Goal: Information Seeking & Learning: Compare options

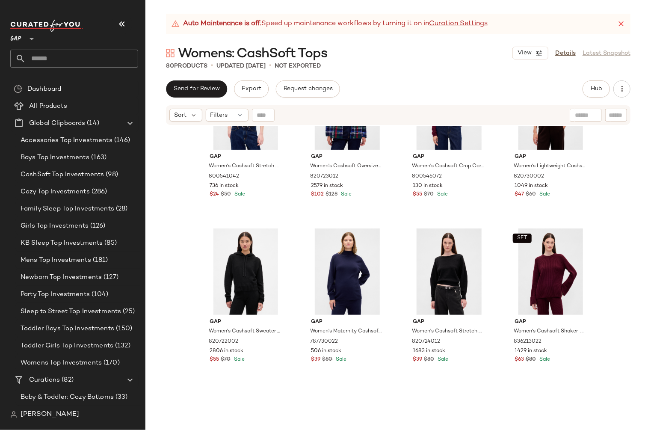
scroll to position [1394, 0]
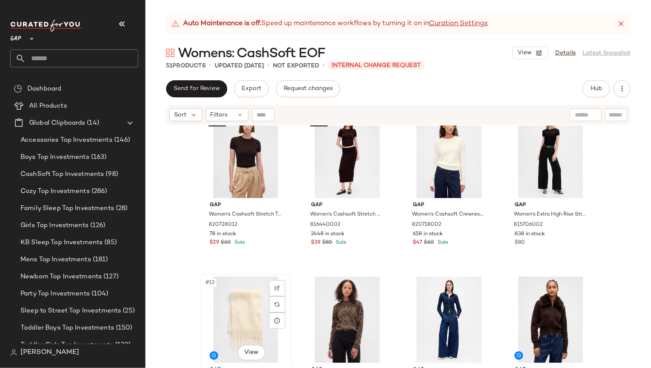
scroll to position [294, 0]
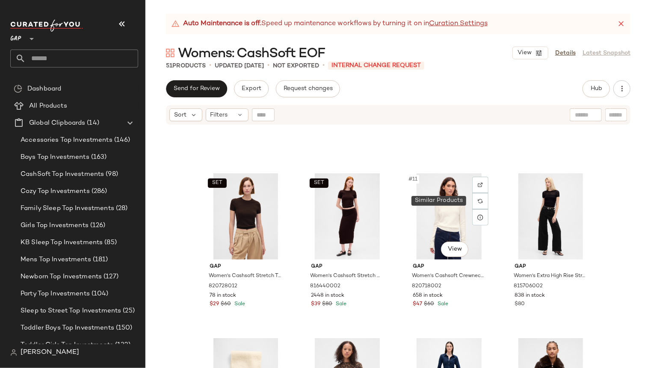
click at [479, 200] on img at bounding box center [479, 201] width 5 height 5
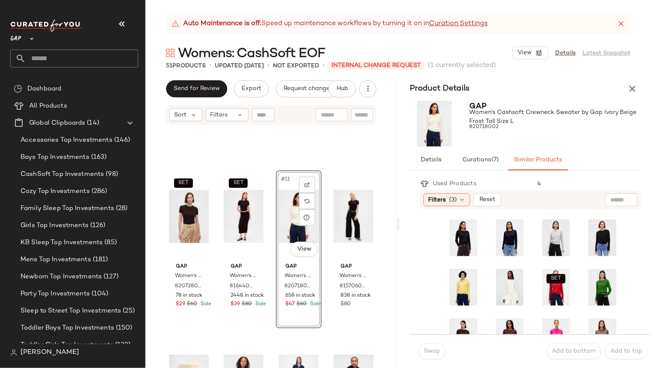
click at [632, 87] on icon "button" at bounding box center [632, 89] width 10 height 10
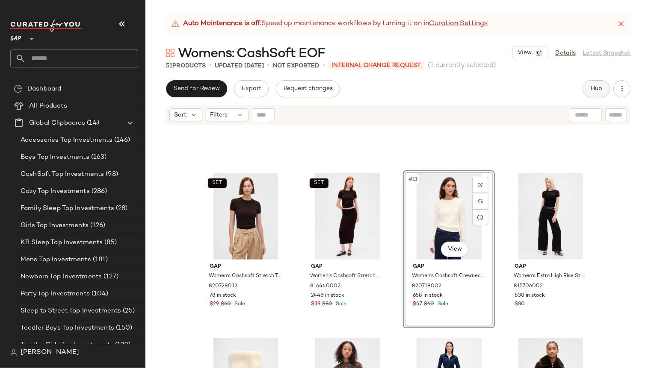
click at [603, 87] on button "Hub" at bounding box center [595, 88] width 27 height 17
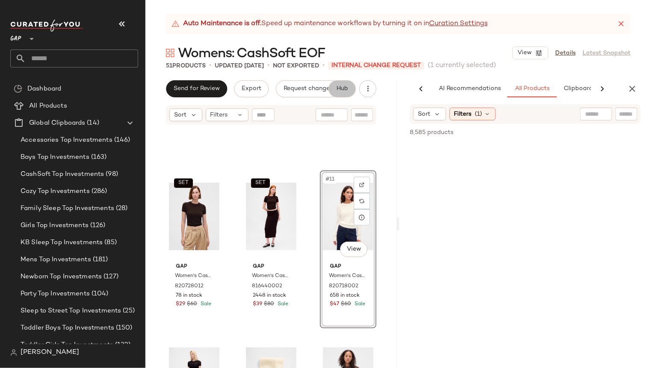
scroll to position [0, 53]
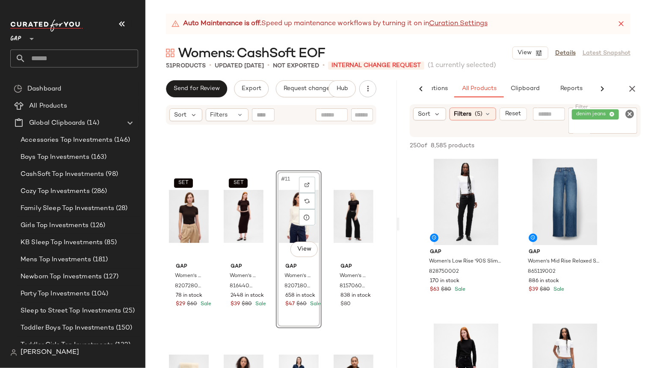
click at [628, 114] on icon "Clear Filter" at bounding box center [629, 114] width 10 height 10
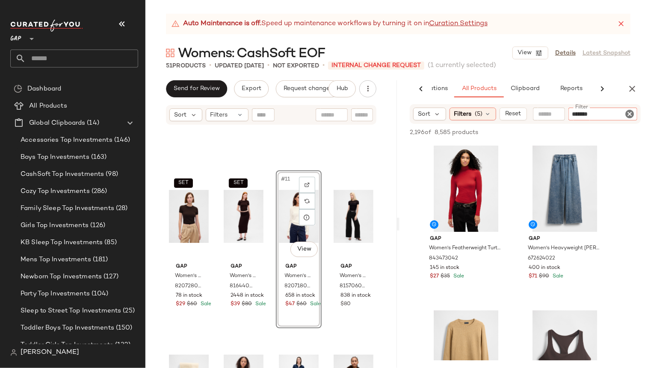
type input "********"
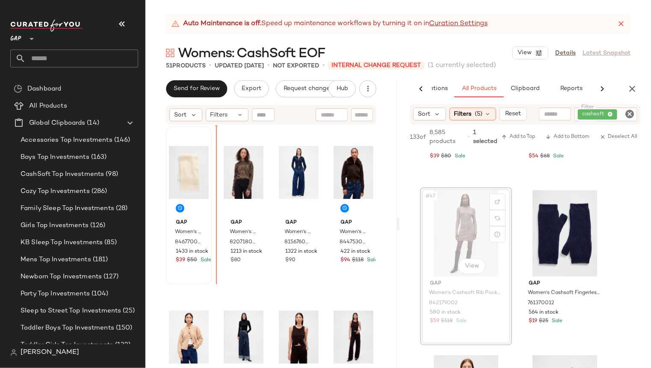
scroll to position [503, 0]
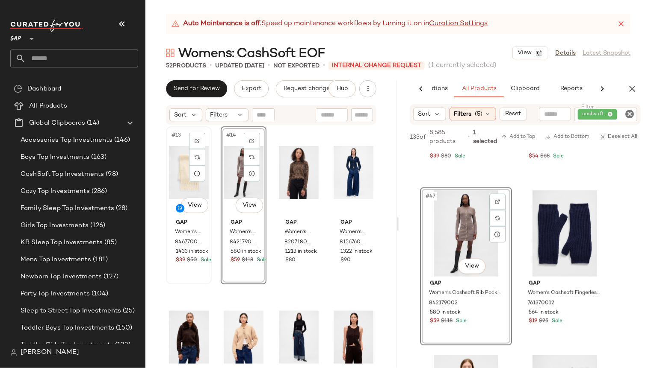
click at [207, 269] on div "#13 View Gap Women's Brushed Fringe Scarf by Gap Ivory Beige Frost One Size 846…" at bounding box center [189, 205] width 44 height 156
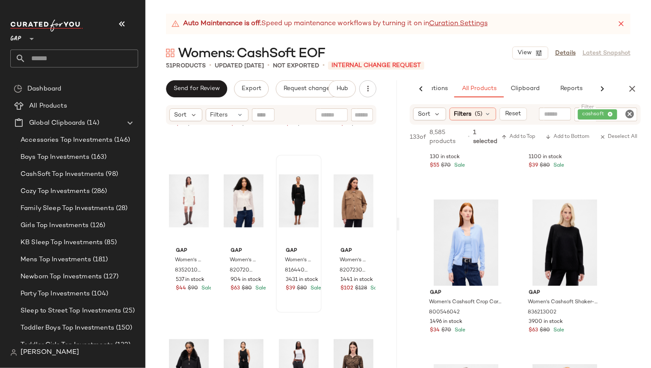
scroll to position [803, 0]
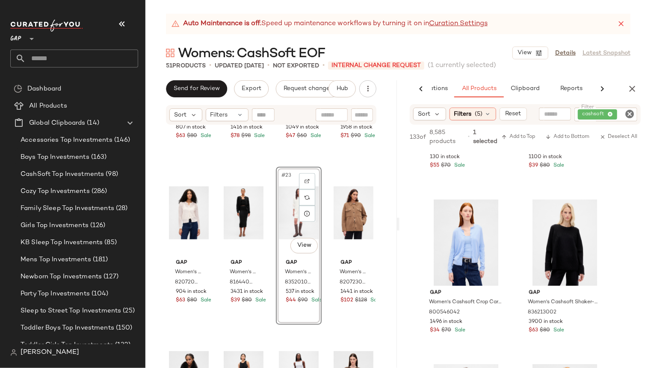
scroll to position [756, 0]
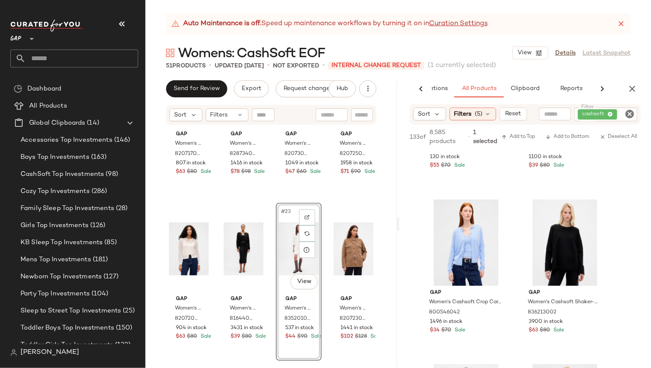
click at [389, 223] on div "Gap Women's Cashsoft Oversized Chunky Cardigan by Gap Camel Tan Heather Size M …" at bounding box center [270, 258] width 251 height 264
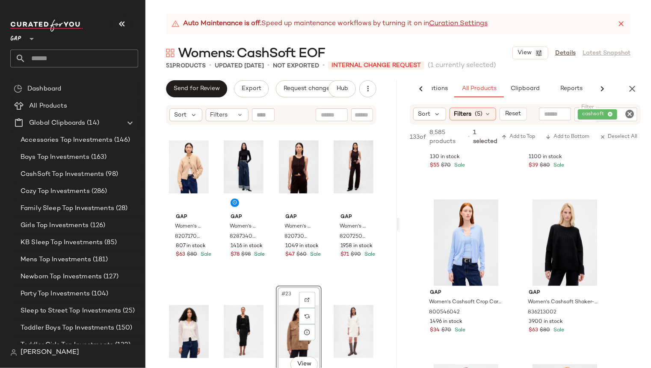
scroll to position [710, 0]
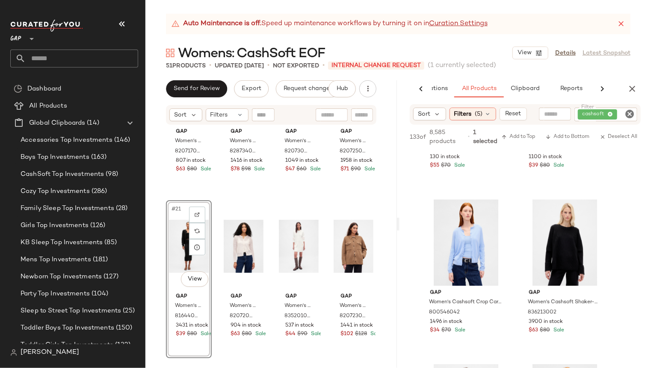
scroll to position [786, 0]
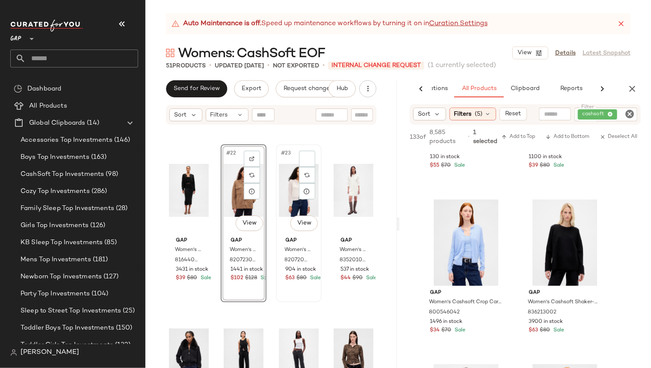
scroll to position [795, 0]
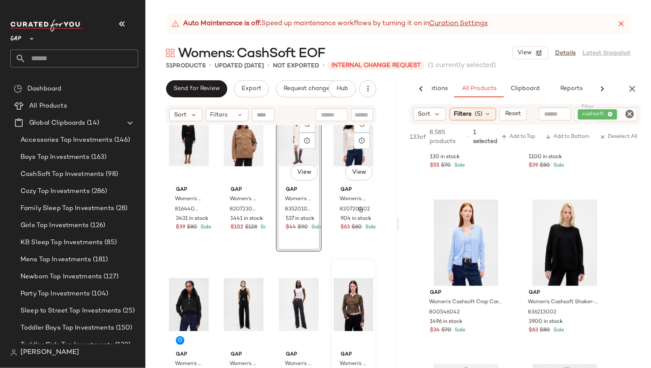
scroll to position [867, 0]
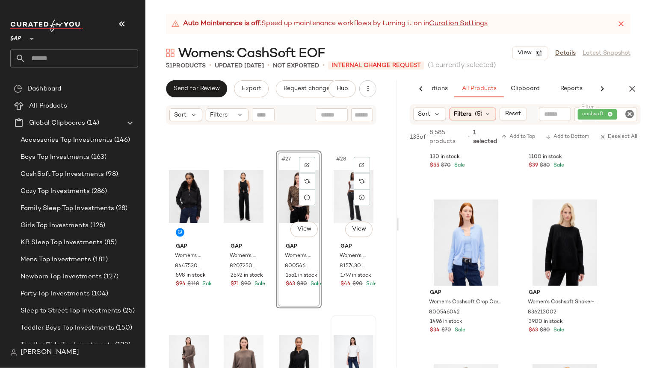
scroll to position [1003, 0]
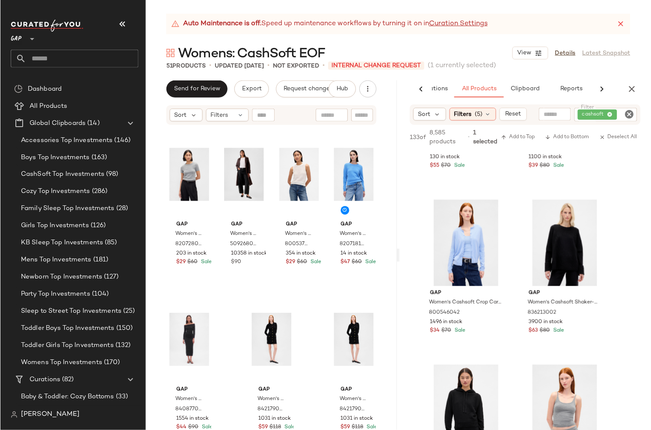
scroll to position [1821, 0]
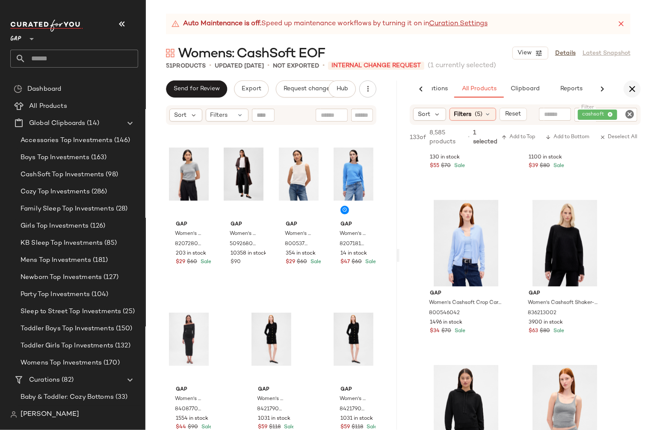
click at [630, 89] on icon "button" at bounding box center [632, 89] width 10 height 10
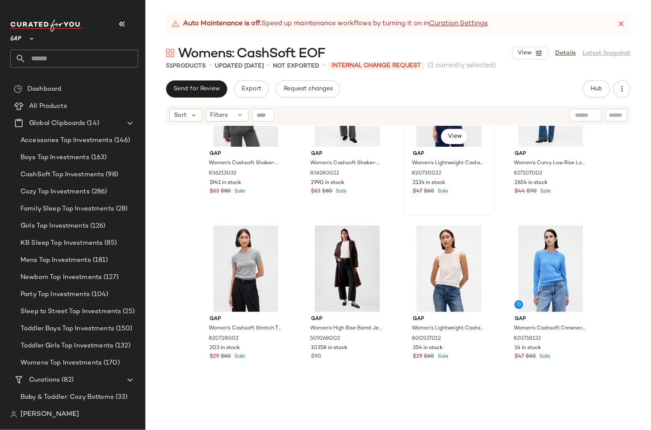
scroll to position [1821, 0]
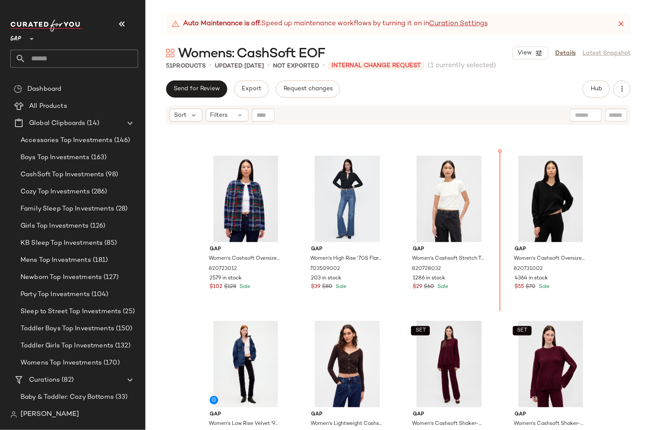
scroll to position [1295, 0]
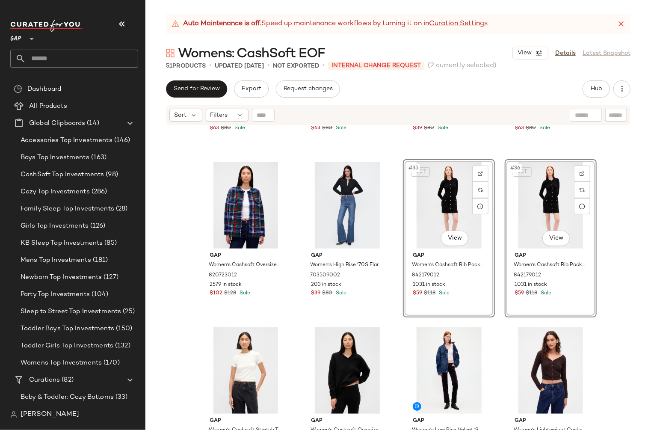
click at [620, 242] on div "Gap Women's Cashsoft Shaker-Stitch Sweater Pants by Gap Toasted Almond Brown Si…" at bounding box center [397, 288] width 505 height 325
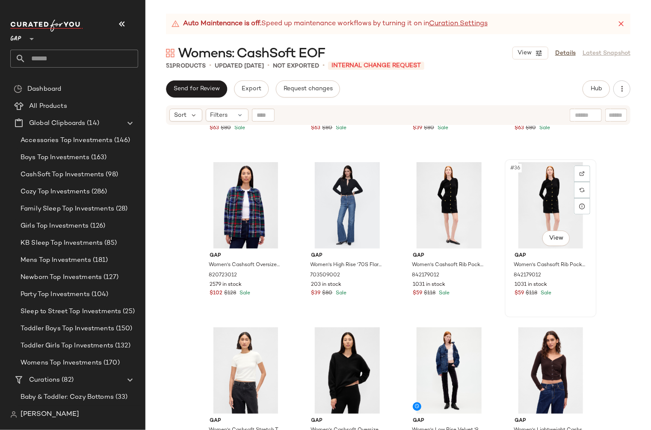
click at [510, 220] on div "#36 View" at bounding box center [550, 205] width 86 height 86
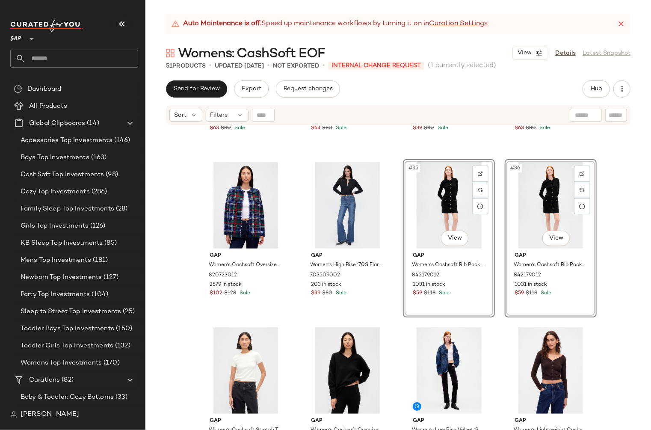
click at [610, 291] on div "Gap Women's Cashsoft Shaker-Stitch Sweater Pants by Gap Toasted Almond Brown Si…" at bounding box center [397, 288] width 505 height 325
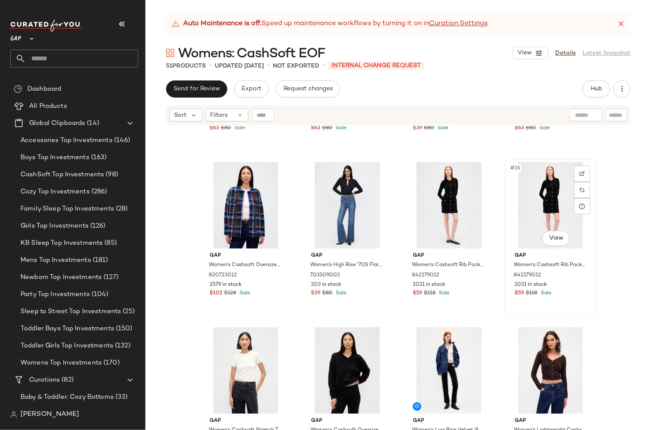
click at [574, 295] on div "$59 $118 Sale" at bounding box center [550, 293] width 72 height 8
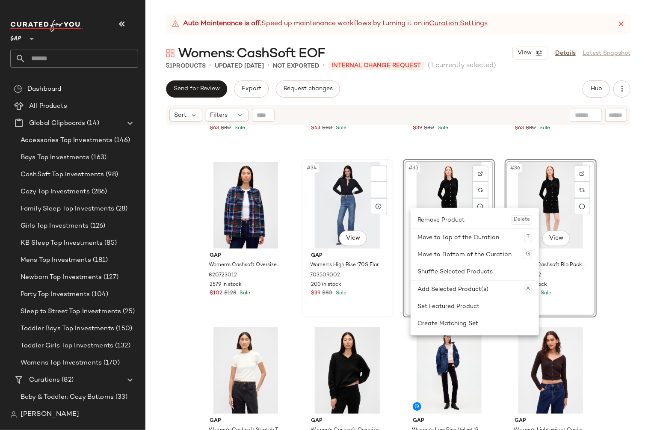
click at [386, 261] on div "Gap Women's High Rise '70S Flare Jeans by Gap New Medium Indigo Size 35 7035090…" at bounding box center [347, 273] width 86 height 50
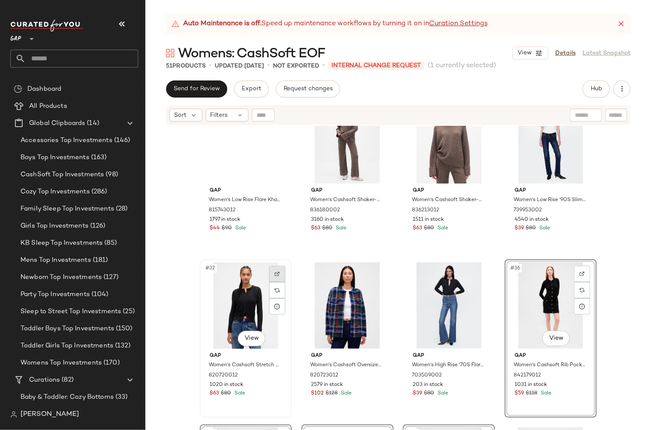
scroll to position [965, 0]
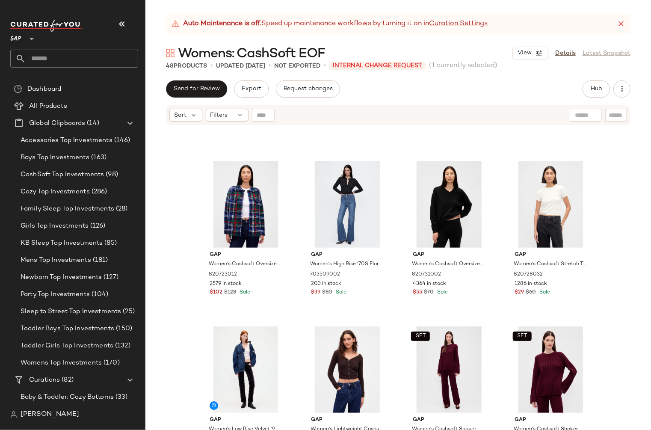
scroll to position [1268, 0]
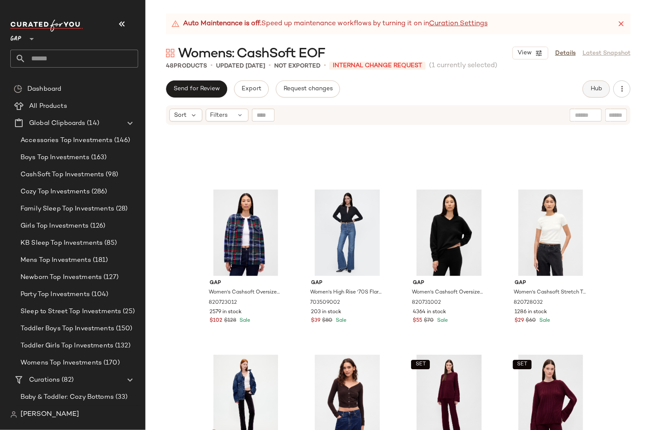
click at [594, 89] on span "Hub" at bounding box center [596, 88] width 12 height 7
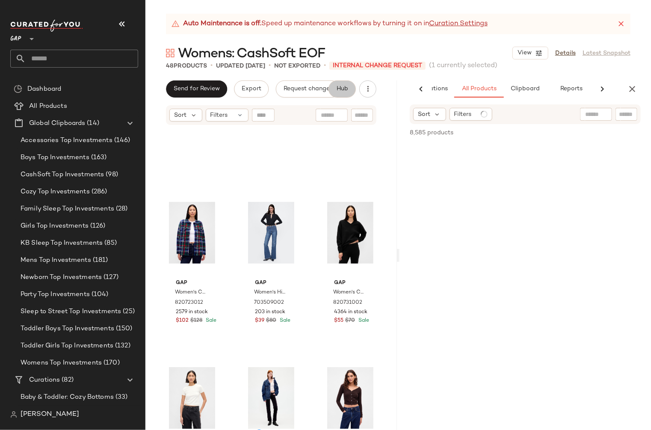
scroll to position [0, 53]
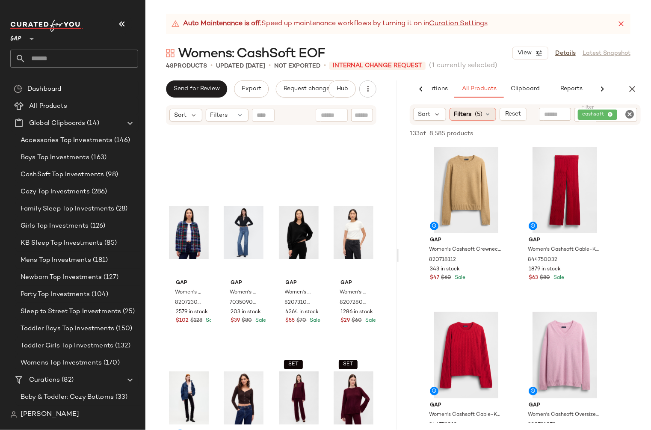
click at [470, 113] on span "Filters" at bounding box center [463, 114] width 18 height 9
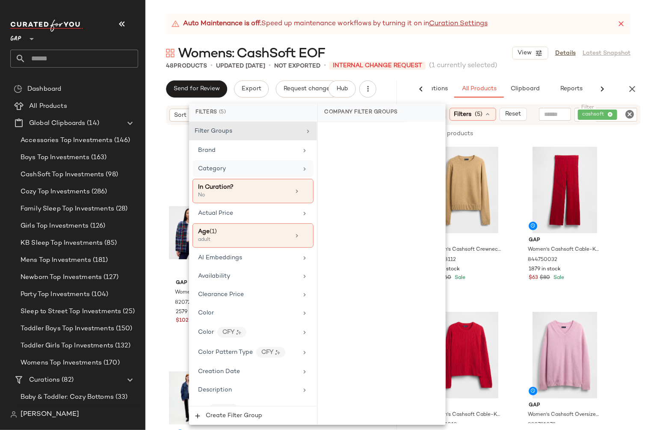
click at [227, 168] on div "Category" at bounding box center [248, 168] width 100 height 9
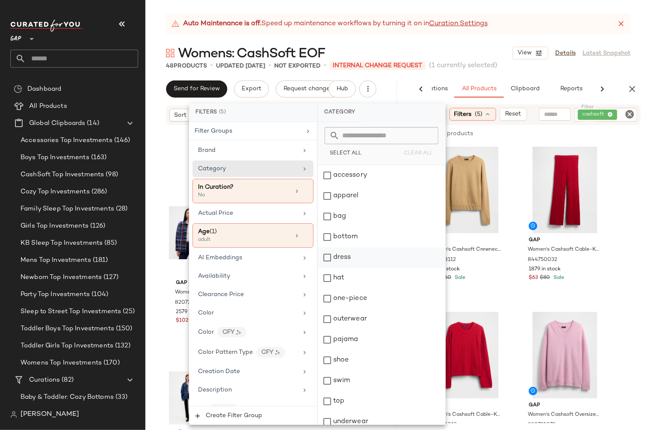
click at [326, 256] on div "dress" at bounding box center [381, 257] width 127 height 21
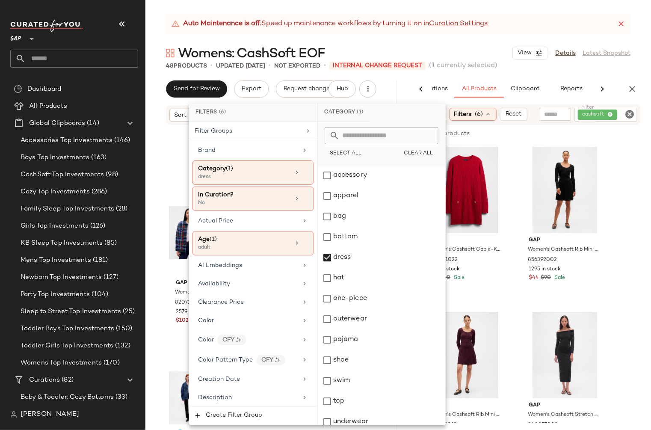
click at [576, 69] on div "48 Products • updated Oct 1st • Not Exported • INTERNAL CHANGE REQUEST (1 curre…" at bounding box center [397, 66] width 505 height 9
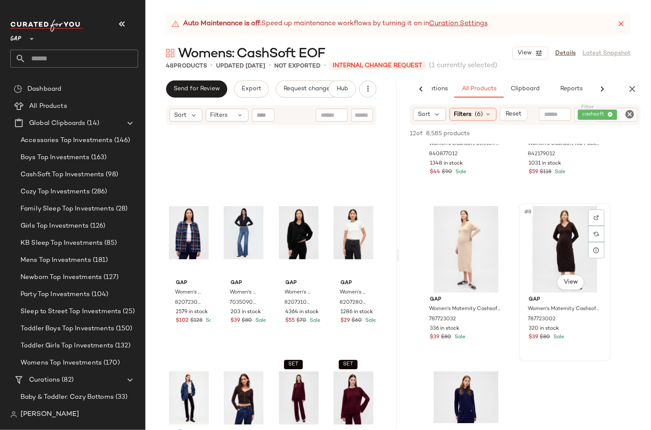
scroll to position [579, 0]
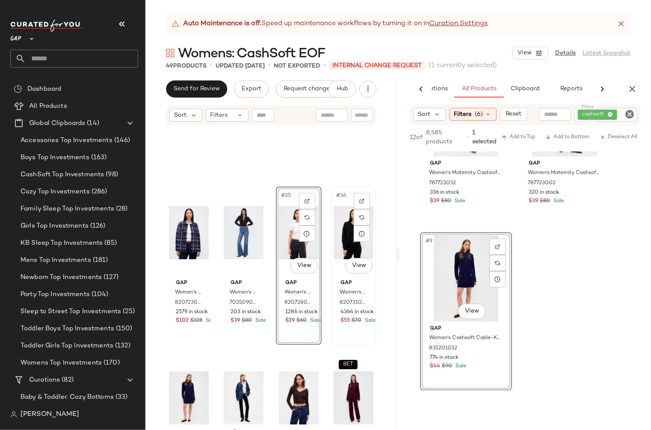
click at [366, 277] on div "Gap Women's Cashsoft Oversized V-Neck Sweater by Gap Black Size XS 820731002 43…" at bounding box center [353, 301] width 40 height 50
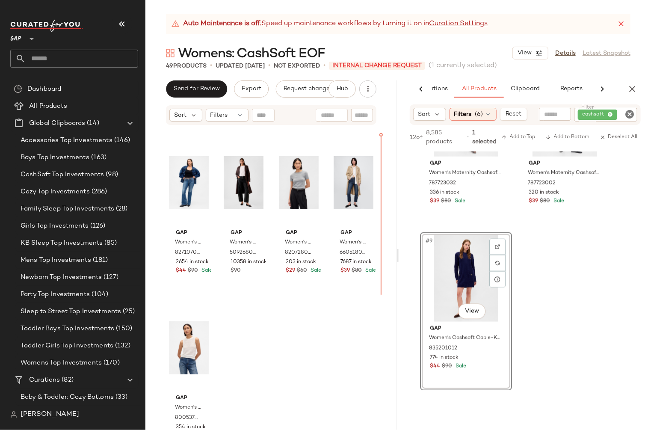
scroll to position [1821, 0]
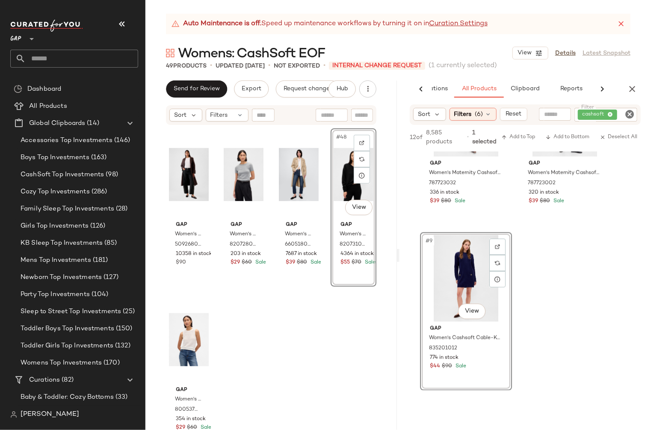
scroll to position [1821, 0]
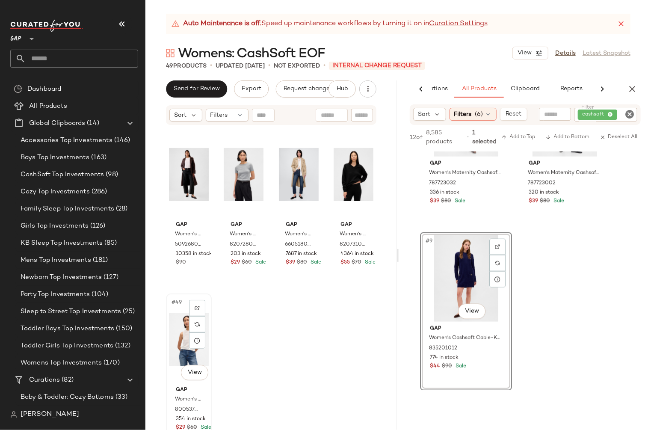
click at [177, 305] on span "#49" at bounding box center [177, 302] width 13 height 9
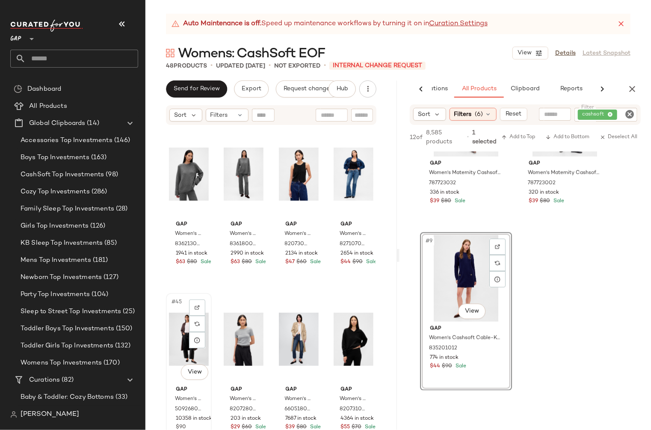
scroll to position [1656, 0]
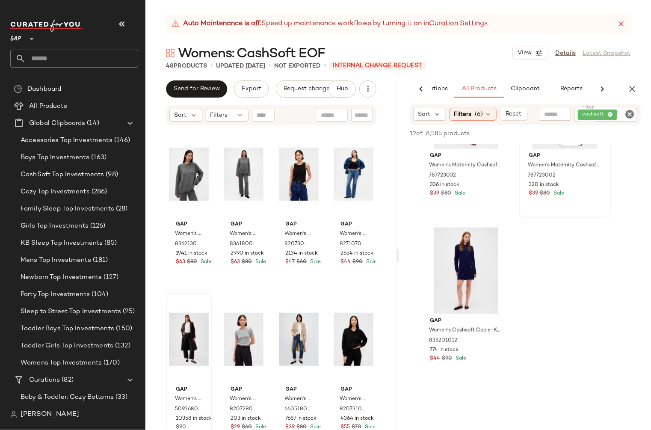
click at [599, 217] on div "#8 View Gap Women's Maternity Cashsoft V-Neck Sweater Dress by Gap Terra Brown …" at bounding box center [564, 138] width 92 height 158
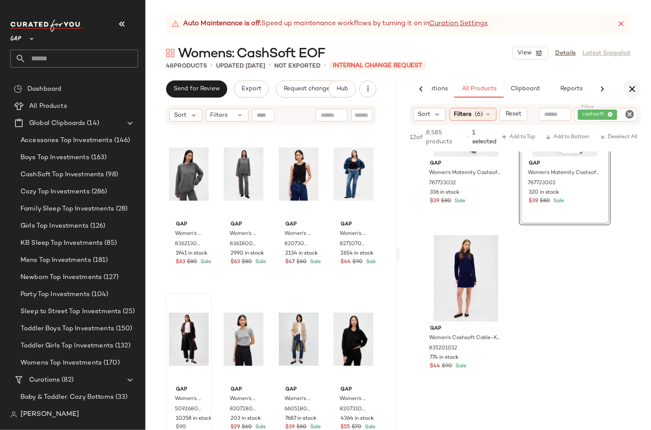
click at [632, 88] on icon "button" at bounding box center [632, 89] width 10 height 10
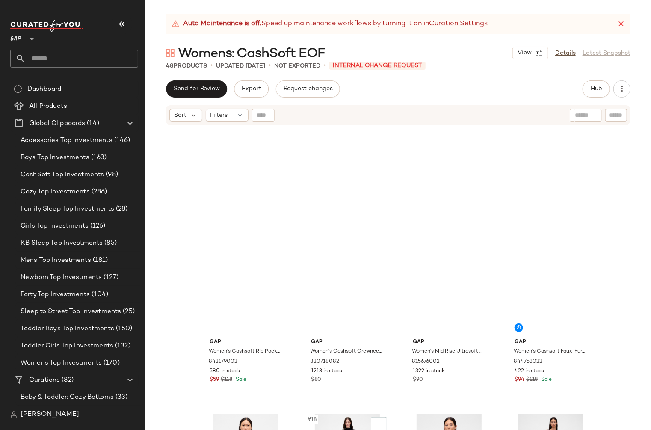
scroll to position [0, 0]
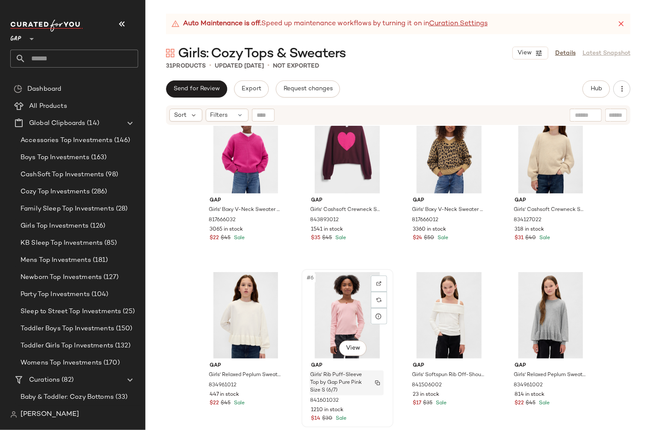
scroll to position [25, 0]
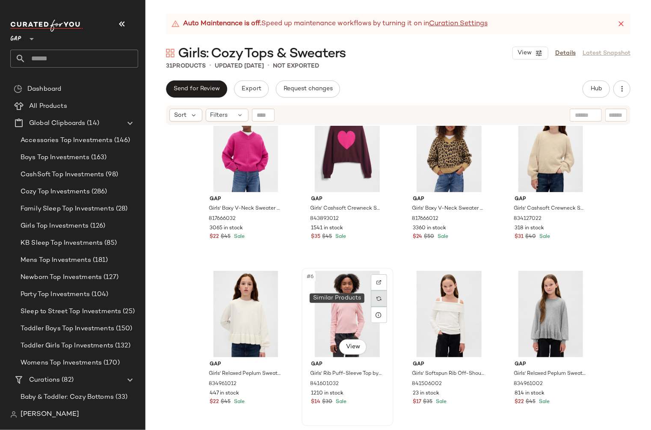
click at [376, 298] on img at bounding box center [378, 298] width 5 height 5
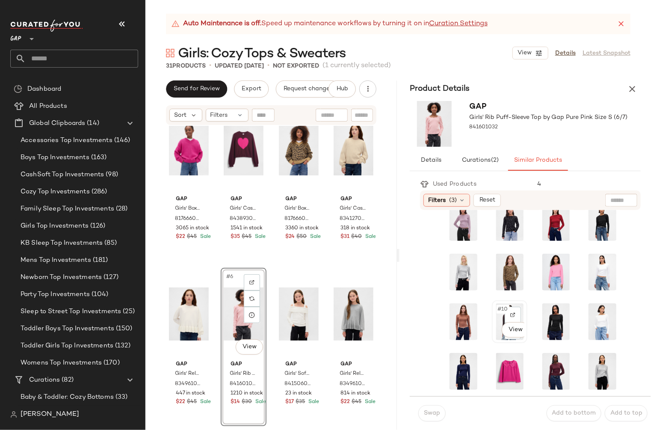
scroll to position [17, 0]
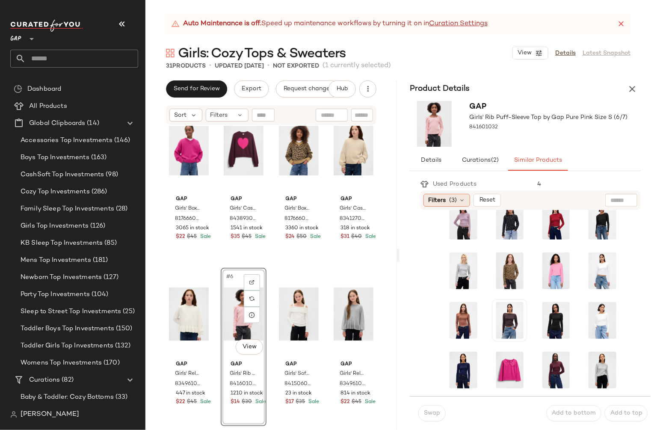
click at [454, 202] on span "(3)" at bounding box center [453, 200] width 8 height 9
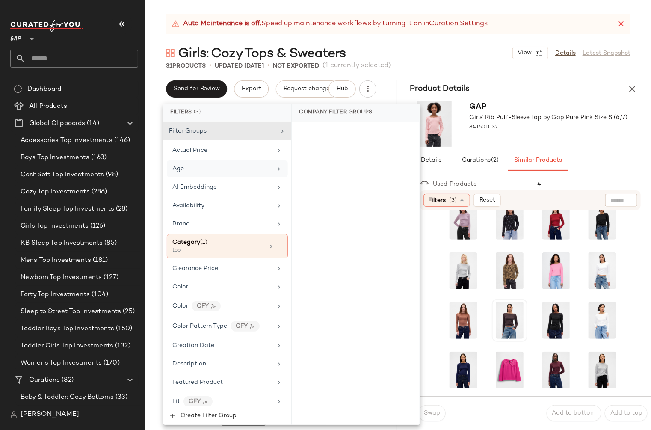
click at [276, 169] on icon at bounding box center [278, 168] width 7 height 7
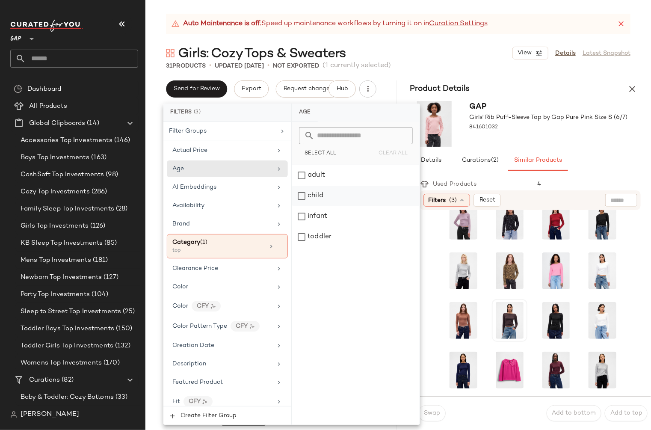
click at [303, 198] on div "child" at bounding box center [355, 195] width 127 height 21
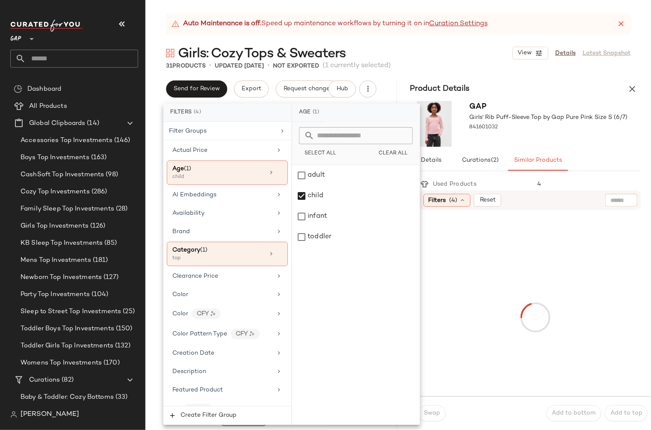
click at [633, 144] on div "Gap Girls' Rib Puff-Sleeve Top by Gap Pure Pink Size S (6/7) 841601032" at bounding box center [524, 123] width 251 height 53
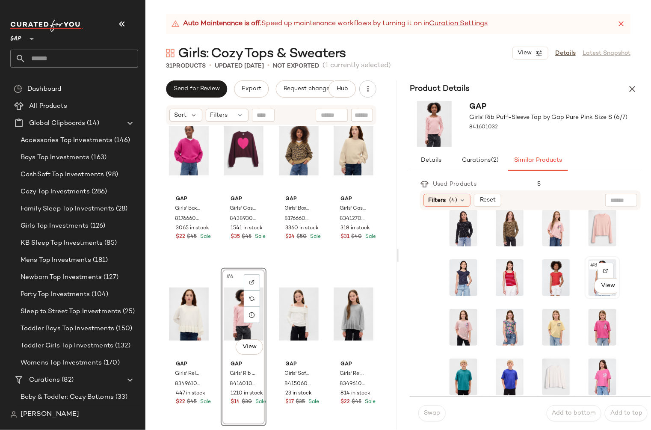
scroll to position [62, 0]
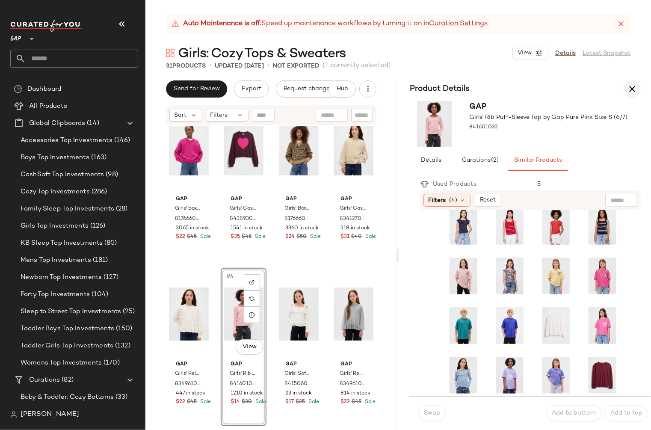
click at [632, 91] on icon "button" at bounding box center [632, 89] width 10 height 10
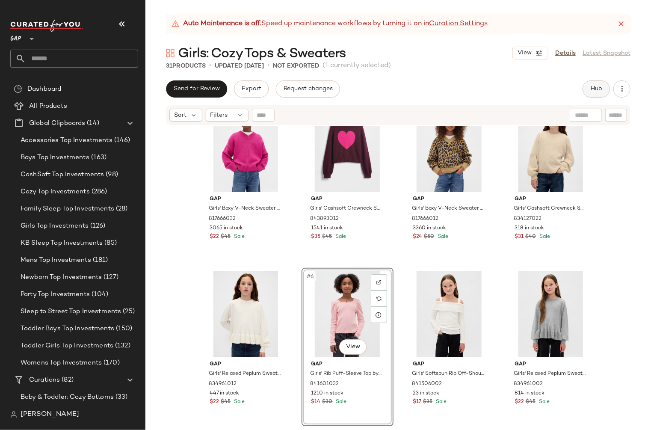
click at [596, 89] on span "Hub" at bounding box center [596, 88] width 12 height 7
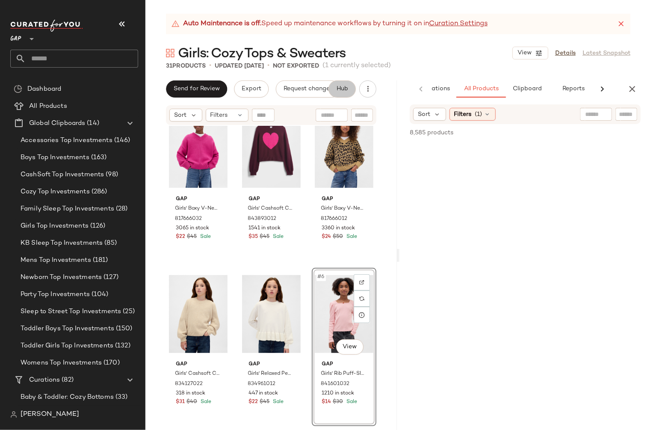
scroll to position [0, 53]
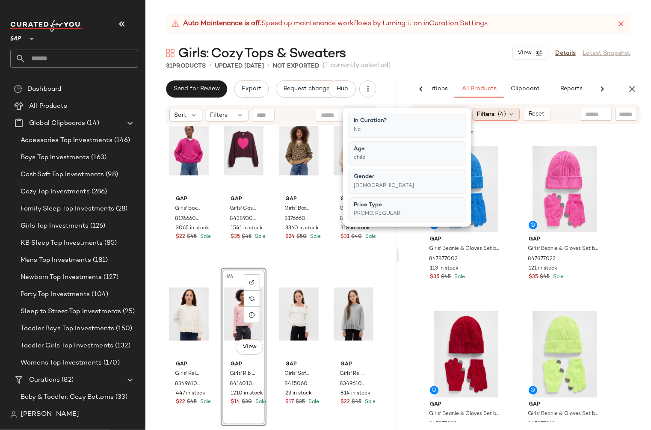
click at [497, 117] on div "Filters (4)" at bounding box center [495, 114] width 47 height 13
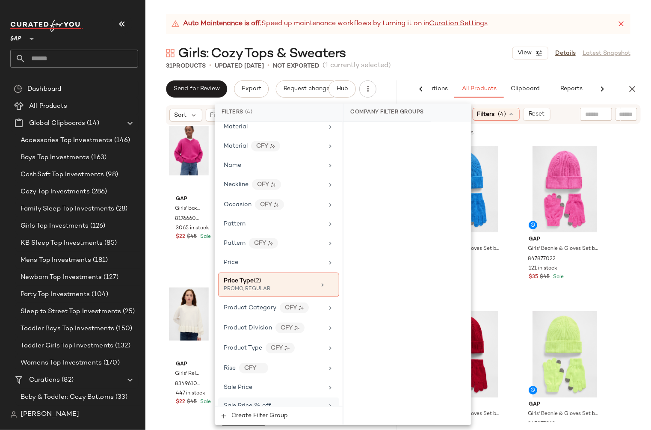
scroll to position [564, 0]
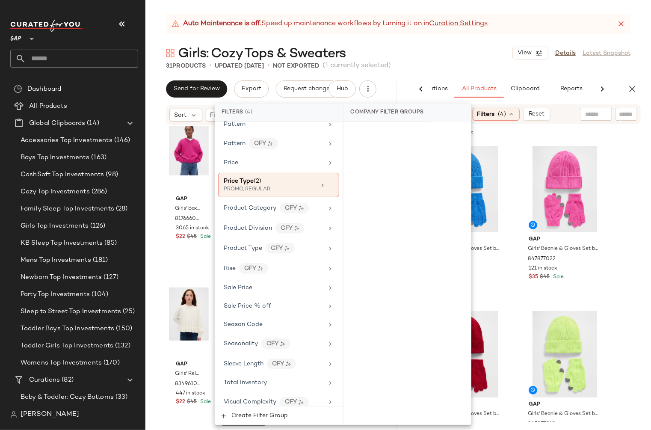
click at [618, 141] on div "613 of 8,585 products • 0 selected Add to Top Add to Bottom Deselect All" at bounding box center [524, 133] width 251 height 19
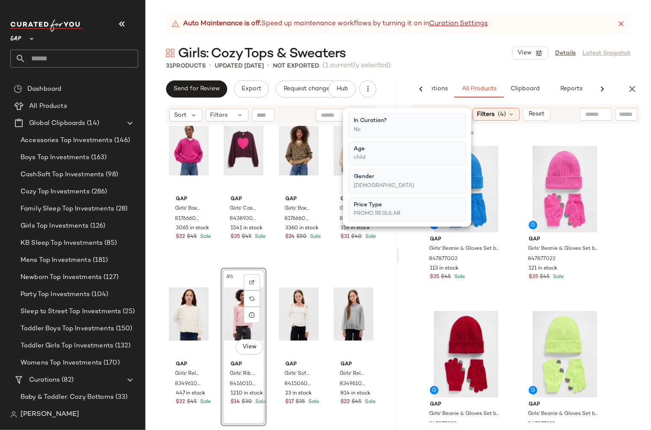
click at [598, 114] on input "text" at bounding box center [596, 114] width 22 height 9
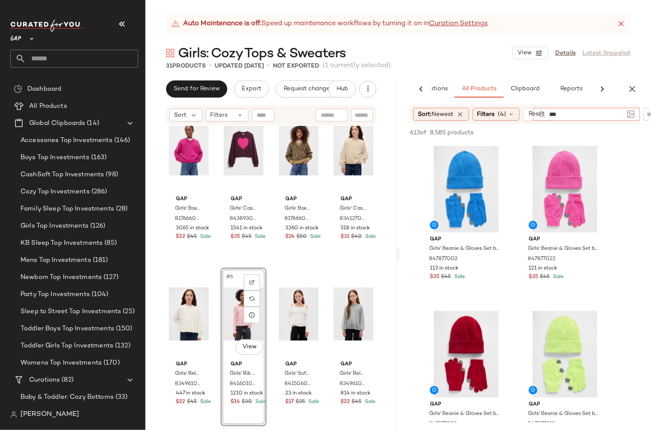
type input "****"
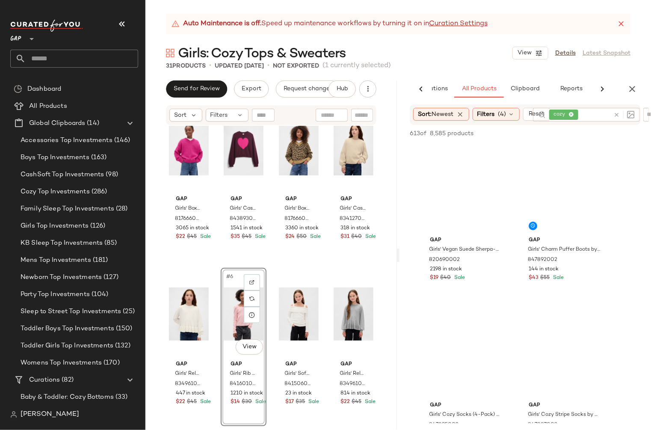
click at [461, 70] on div "31 Products • updated Sep 29th • Not Exported (1 currently selected)" at bounding box center [397, 66] width 505 height 9
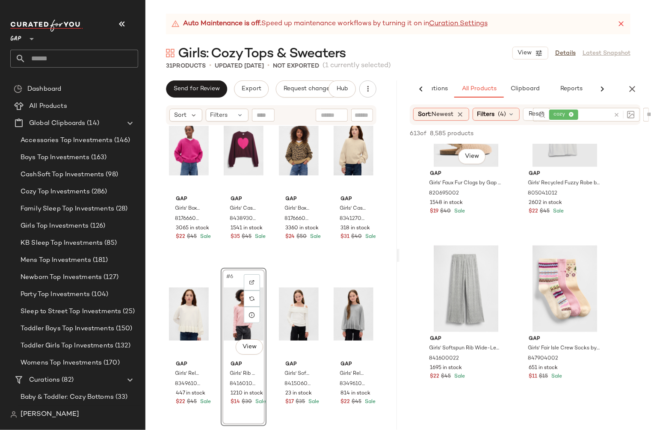
scroll to position [563, 0]
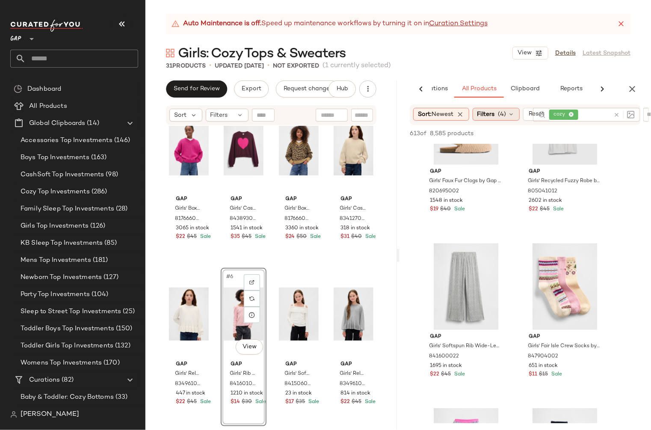
click at [492, 113] on span "Filters" at bounding box center [486, 114] width 18 height 9
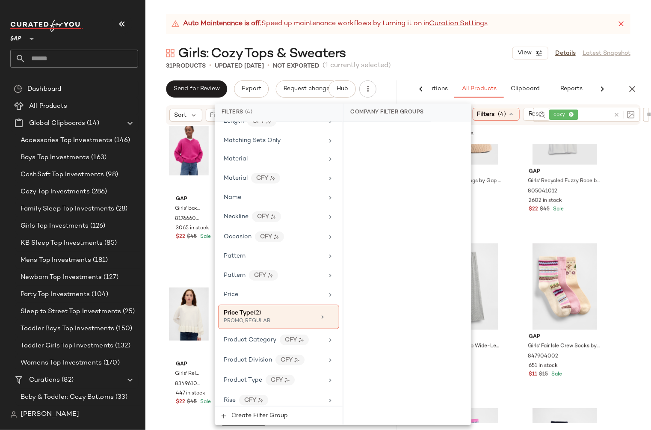
scroll to position [437, 0]
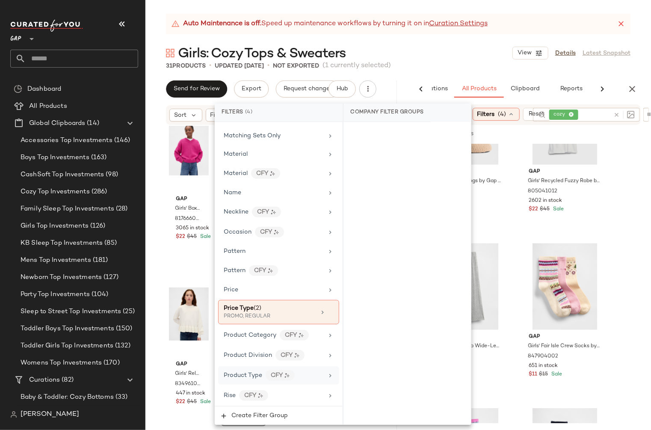
click at [327, 372] on icon at bounding box center [330, 375] width 7 height 7
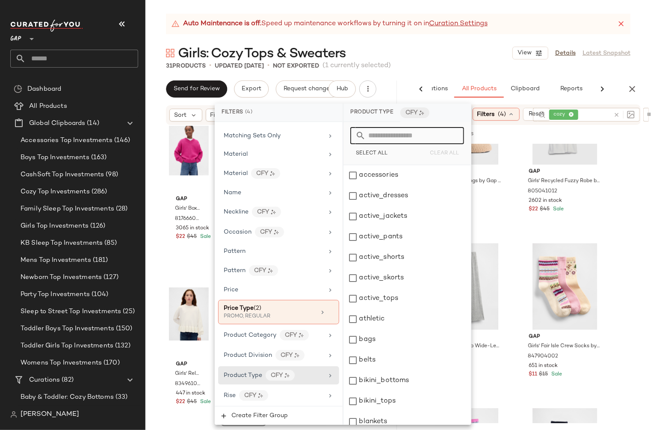
click at [395, 135] on input "text" at bounding box center [411, 135] width 93 height 17
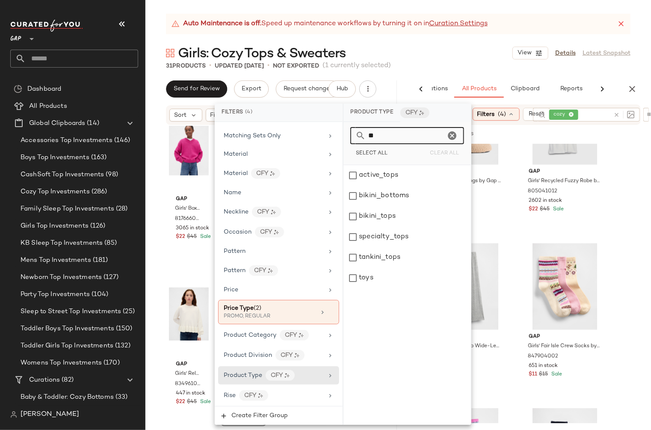
type input "*"
type input "*******"
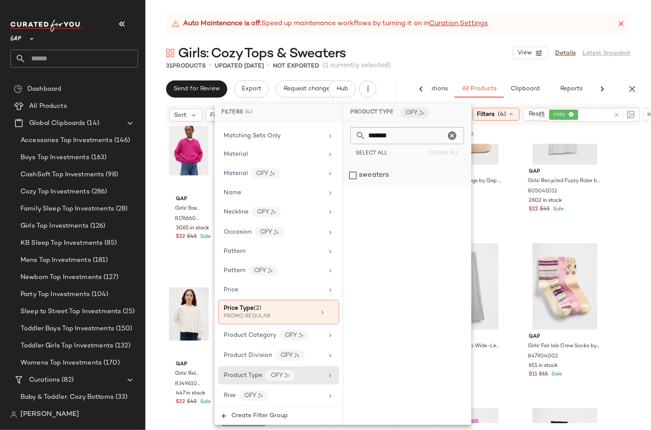
click at [351, 177] on div "sweaters" at bounding box center [406, 175] width 127 height 21
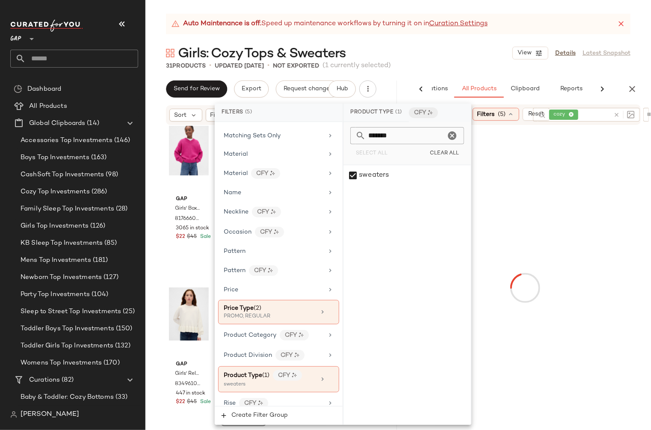
click at [487, 53] on div "Girls: Cozy Tops & Sweaters View Details Latest Snapshot" at bounding box center [397, 52] width 505 height 17
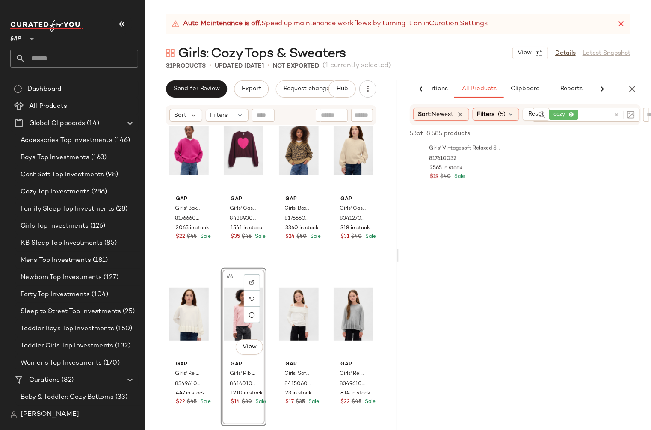
scroll to position [2428, 0]
click at [633, 87] on icon "button" at bounding box center [632, 89] width 10 height 10
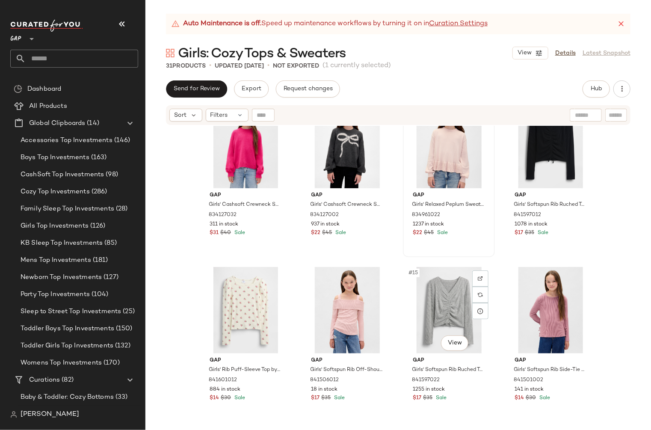
scroll to position [370, 0]
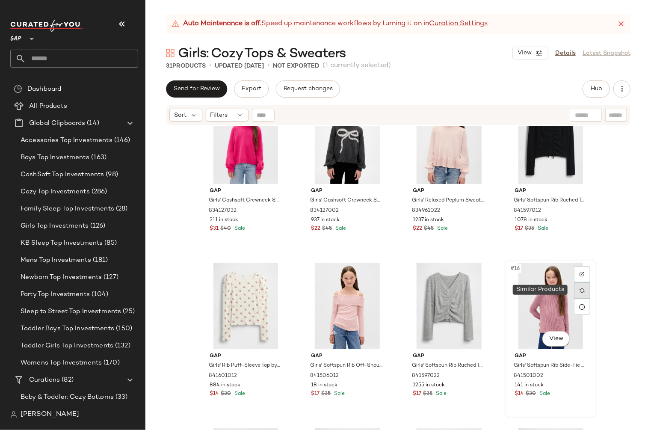
click at [576, 291] on div at bounding box center [582, 290] width 16 height 16
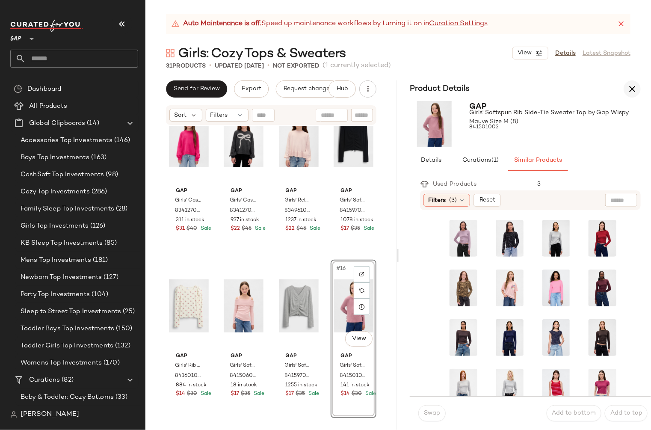
click at [630, 90] on icon "button" at bounding box center [632, 89] width 10 height 10
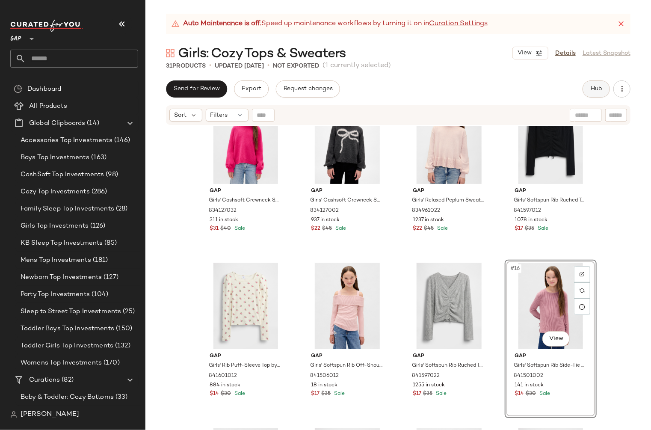
click at [602, 92] on button "Hub" at bounding box center [595, 88] width 27 height 17
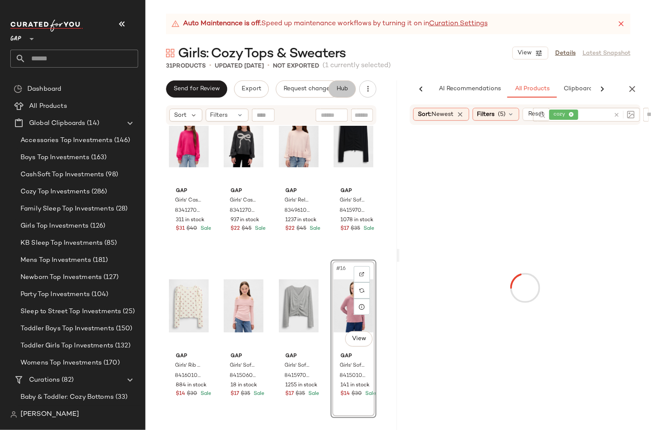
scroll to position [0, 53]
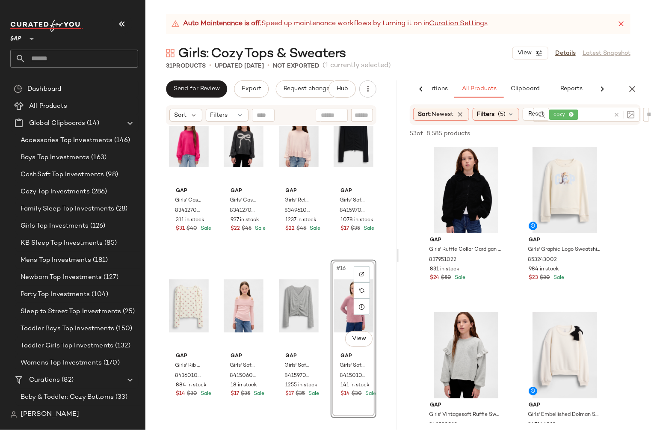
click at [616, 114] on icon at bounding box center [616, 115] width 6 height 6
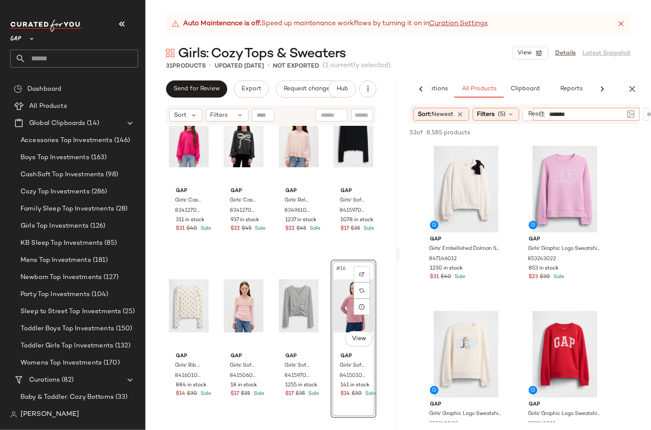
type input "********"
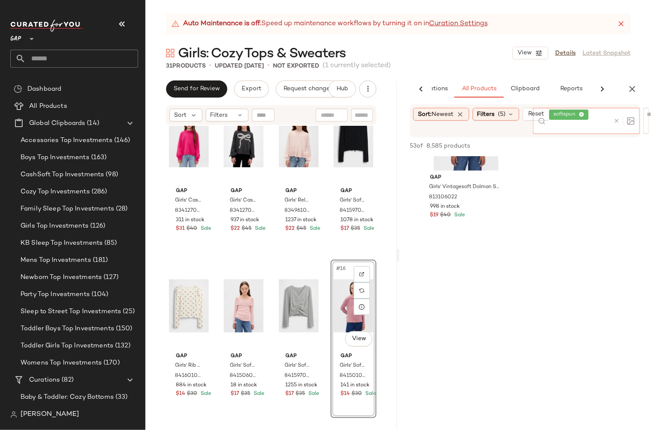
scroll to position [2535, 0]
click at [627, 89] on icon "button" at bounding box center [632, 89] width 10 height 10
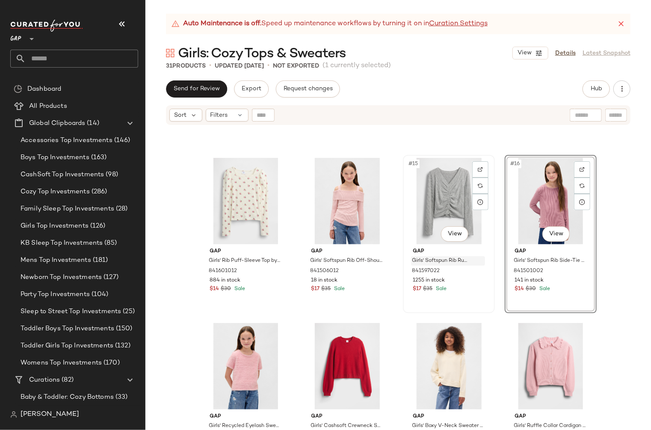
scroll to position [475, 0]
click at [253, 203] on div "#13 View" at bounding box center [246, 200] width 86 height 86
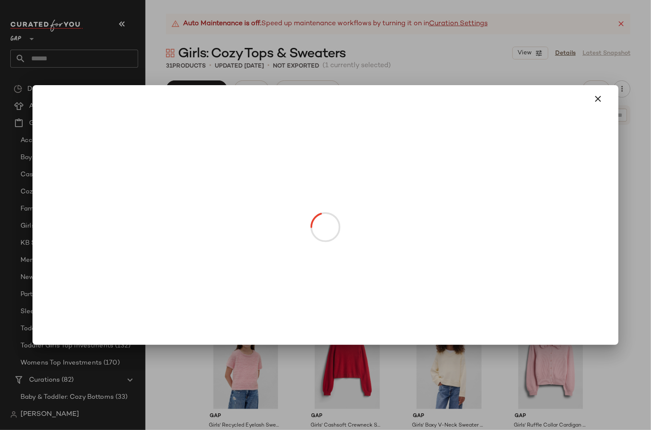
click at [252, 233] on body "GAP ** Dashboard All Products Global Clipboards (14) Accessories Top Investment…" at bounding box center [325, 215] width 651 height 430
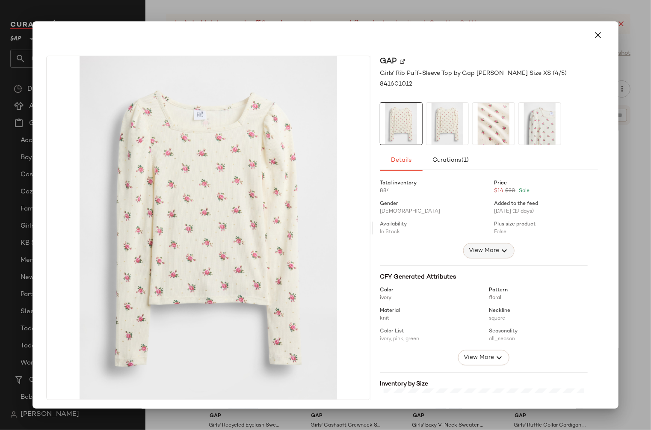
click at [483, 251] on span "View More" at bounding box center [483, 250] width 31 height 10
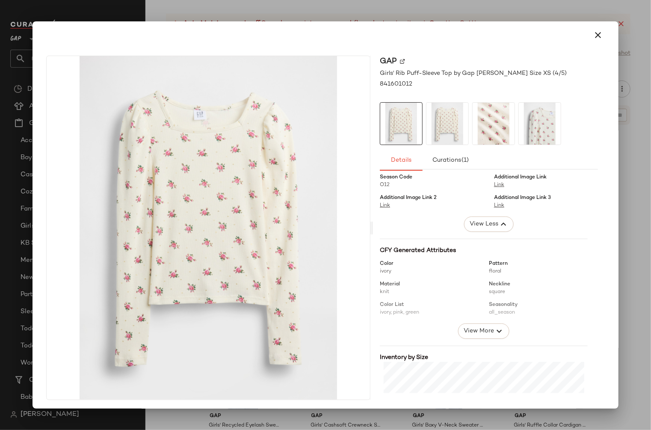
scroll to position [97, 0]
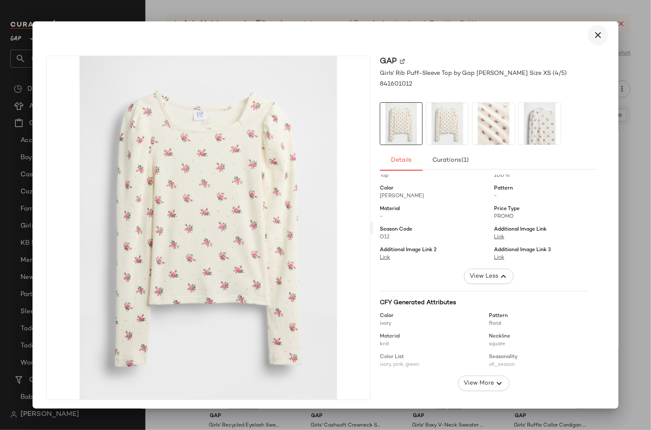
click at [592, 35] on icon "button" at bounding box center [597, 35] width 10 height 10
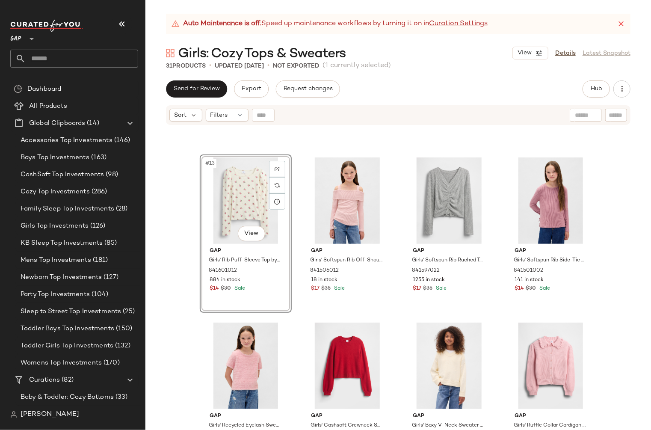
click at [607, 300] on div "Gap Girls' Cashsoft Crewneck Sweater by Gap Standout Pink Size XS (4/5) 8341270…" at bounding box center [397, 288] width 505 height 325
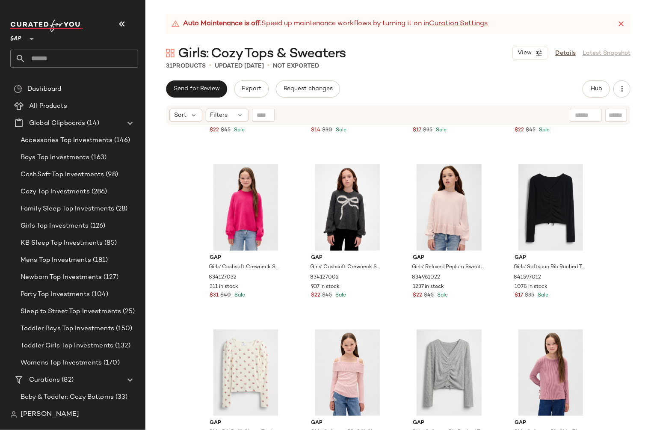
scroll to position [332, 0]
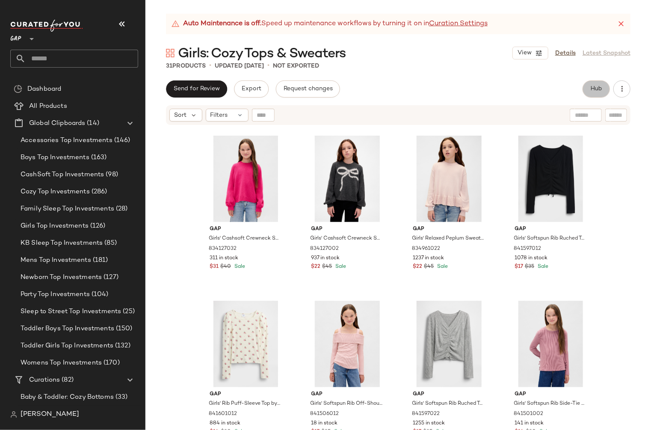
click at [595, 86] on span "Hub" at bounding box center [596, 88] width 12 height 7
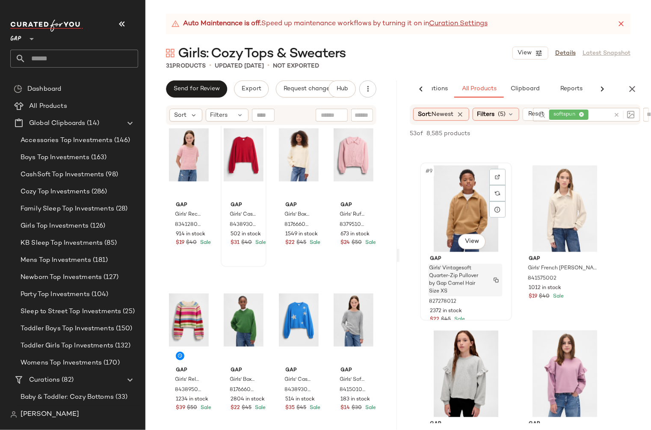
scroll to position [704, 0]
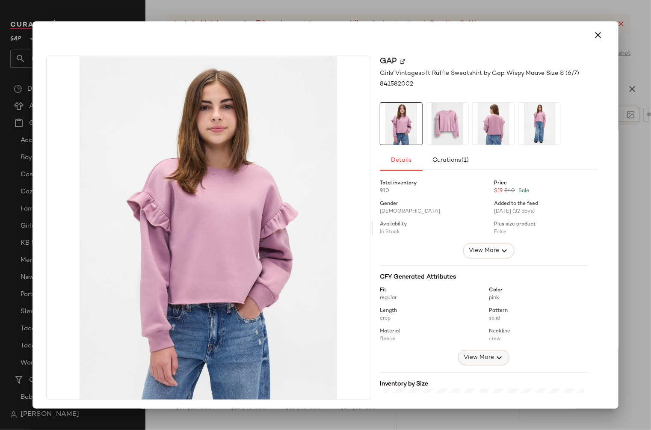
click at [476, 360] on span "View More" at bounding box center [478, 357] width 31 height 10
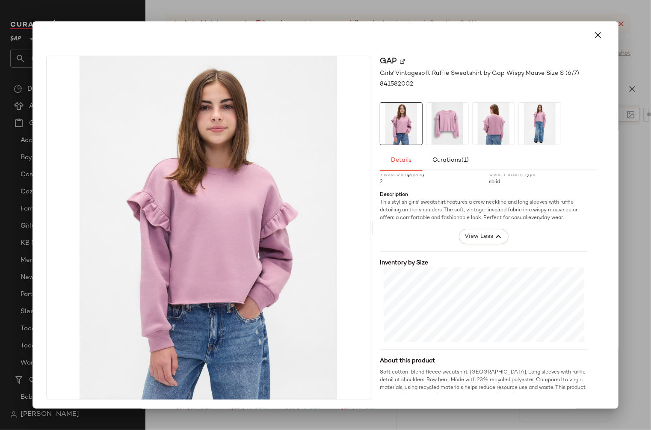
scroll to position [281, 0]
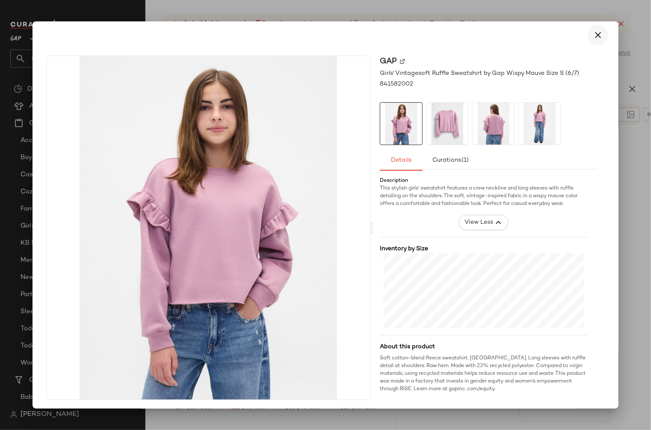
click at [595, 34] on icon "button" at bounding box center [597, 35] width 10 height 10
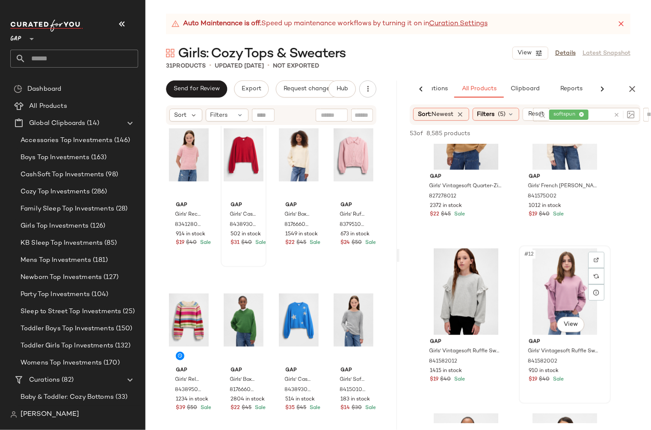
scroll to position [763, 0]
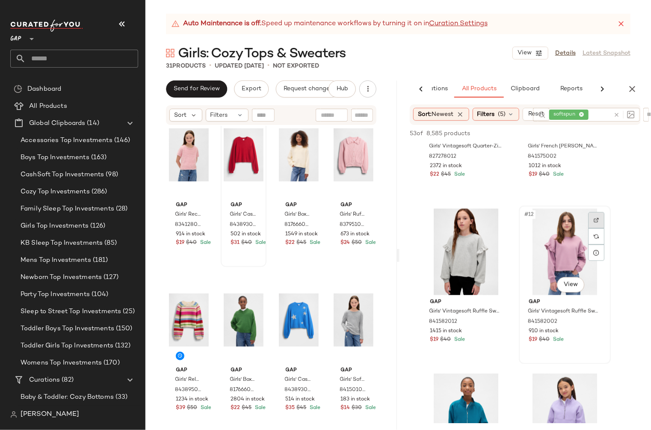
click at [599, 218] on div at bounding box center [596, 220] width 16 height 16
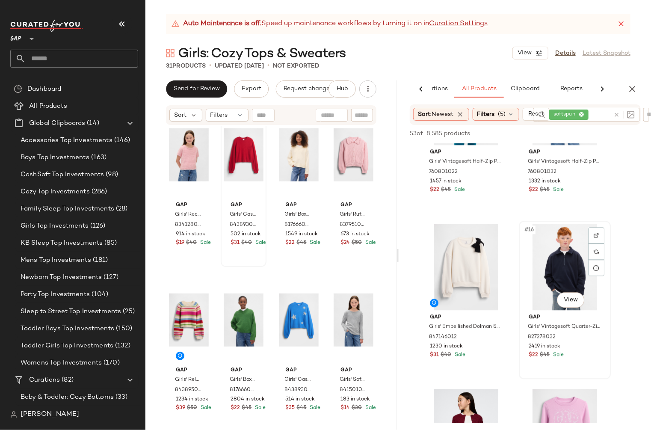
scroll to position [1091, 0]
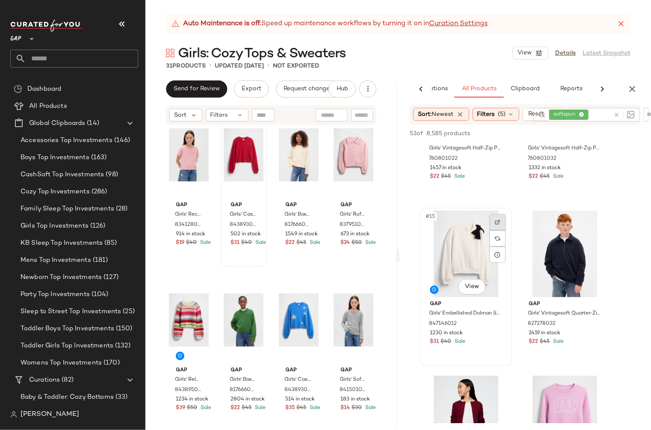
click at [499, 225] on div at bounding box center [497, 222] width 16 height 16
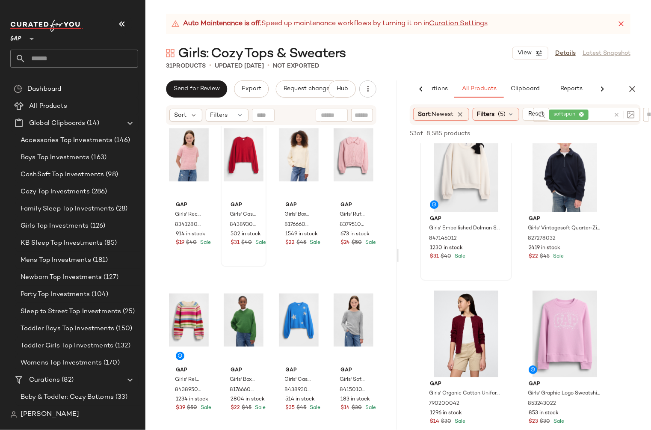
scroll to position [1310, 0]
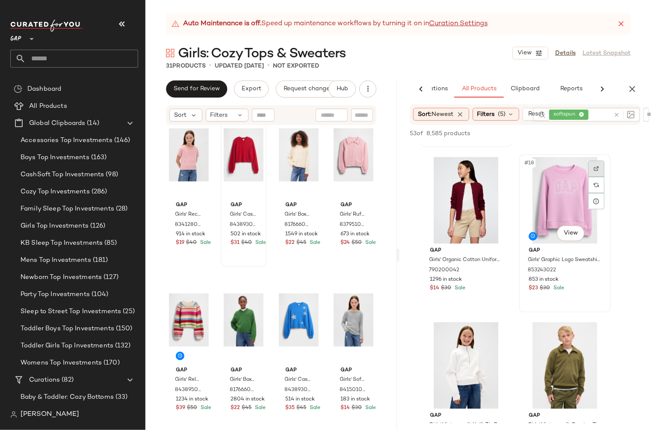
click at [596, 168] on img at bounding box center [595, 168] width 5 height 5
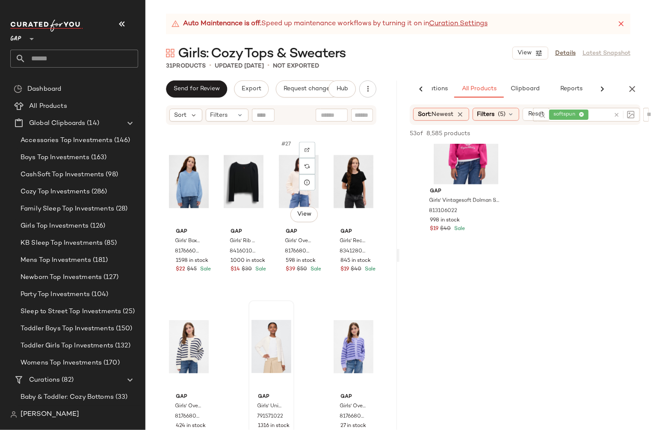
scroll to position [993, 0]
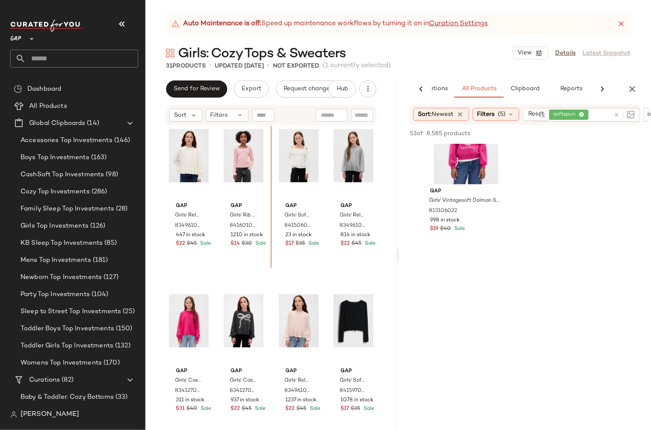
scroll to position [189, 0]
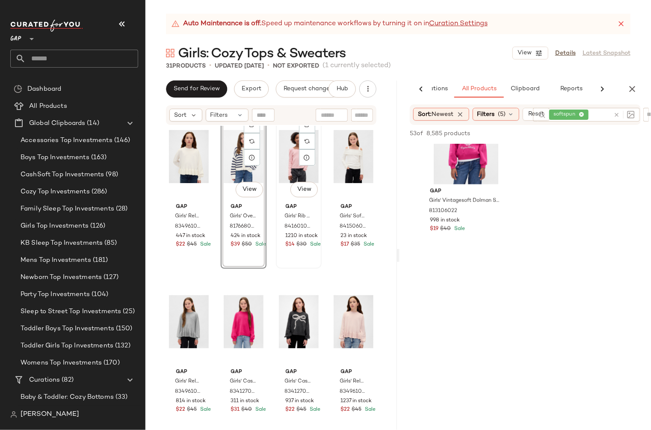
click at [279, 181] on div "#7 View" at bounding box center [299, 156] width 40 height 86
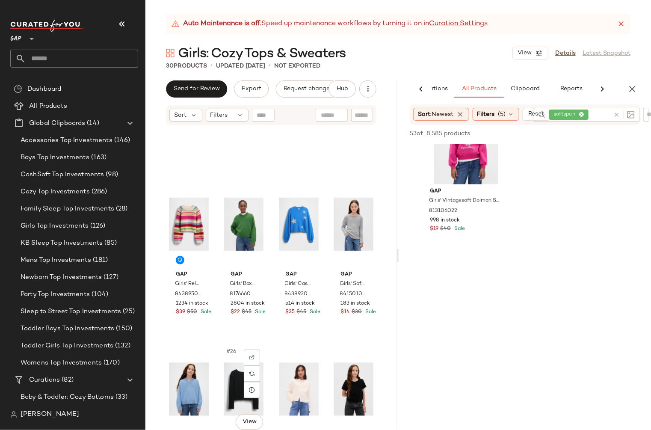
scroll to position [996, 0]
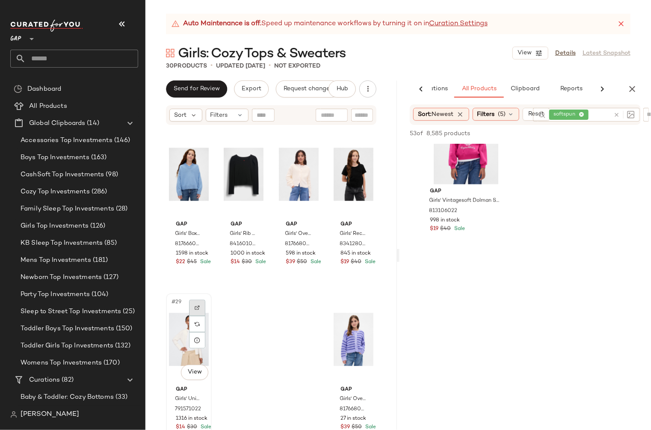
click at [197, 305] on img at bounding box center [196, 307] width 5 height 5
click at [168, 348] on div "#29 View Gap Girls' Uniform Cardigan Sweater by Gap New Off White Size XS (4/5)…" at bounding box center [189, 372] width 44 height 156
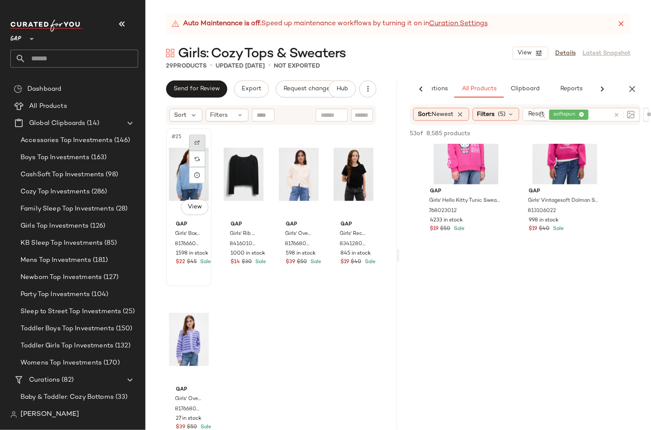
click at [199, 141] on img at bounding box center [196, 142] width 5 height 5
click at [257, 228] on div "Gap Girls' Rib Puff-Sleeve Top by Gap Black Size XS (4/5) 841601002 1000 in sto…" at bounding box center [244, 242] width 40 height 50
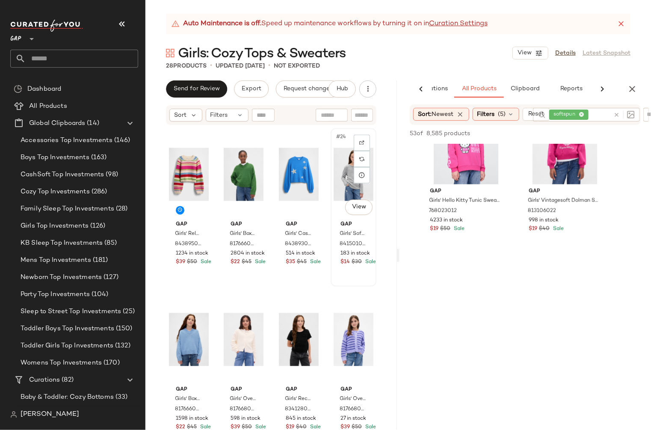
scroll to position [831, 0]
click at [633, 90] on icon "button" at bounding box center [632, 89] width 10 height 10
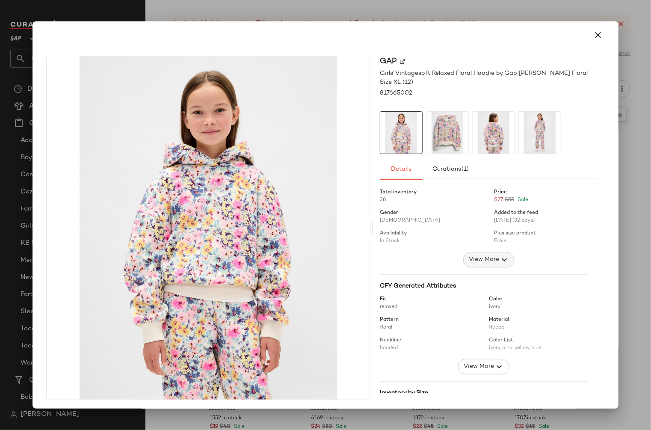
click at [475, 262] on span "View More" at bounding box center [483, 259] width 31 height 10
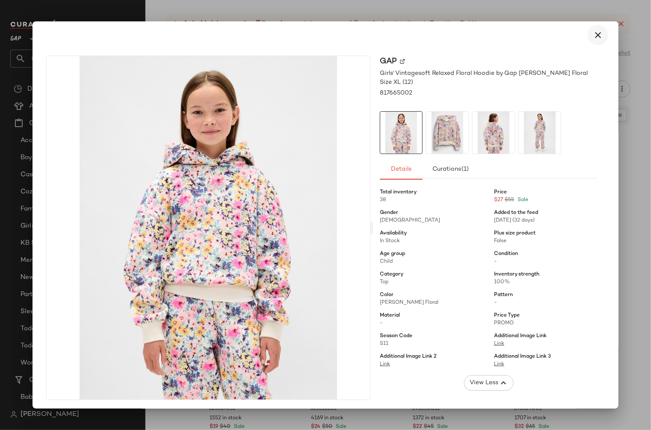
click at [593, 35] on icon "button" at bounding box center [597, 35] width 10 height 10
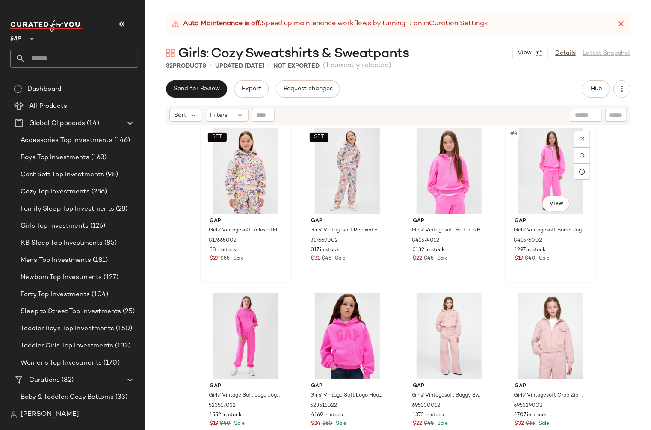
scroll to position [74, 0]
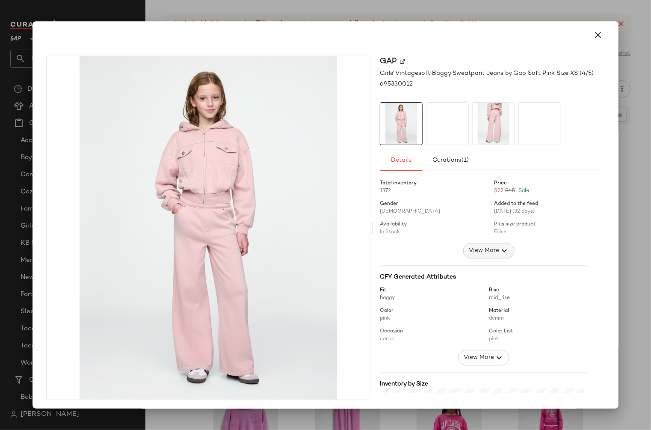
click at [480, 256] on button "View More" at bounding box center [488, 250] width 51 height 15
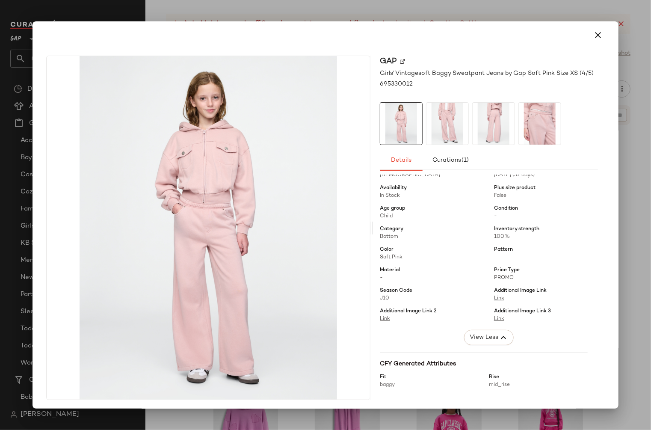
scroll to position [0, 0]
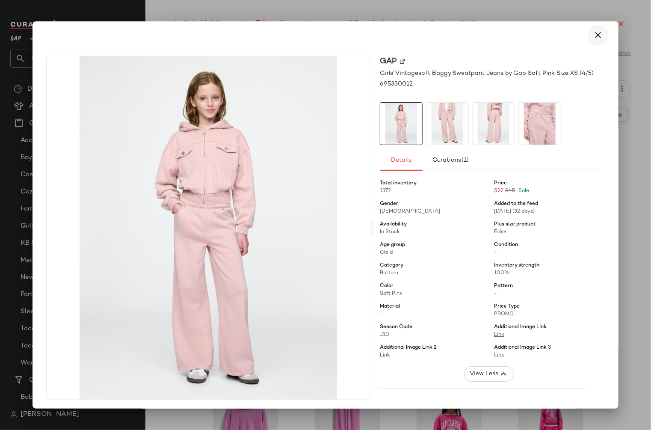
click at [598, 36] on button "button" at bounding box center [597, 35] width 21 height 21
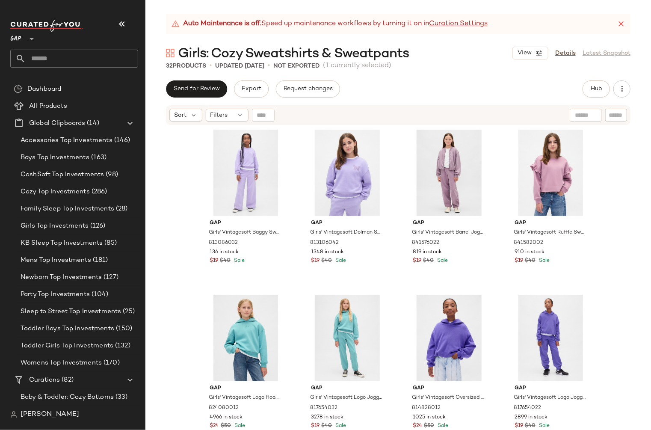
scroll to position [504, 0]
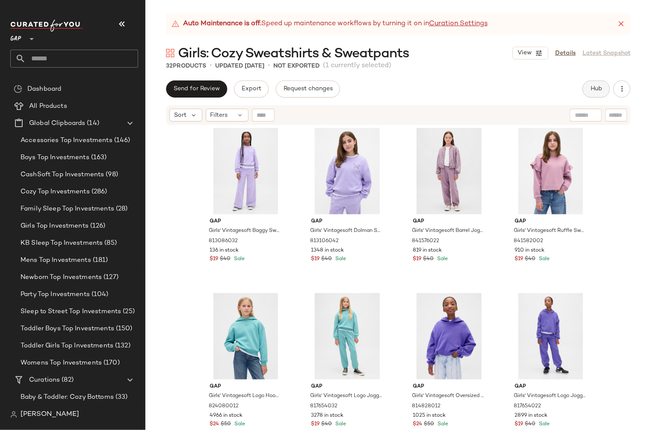
click at [598, 91] on span "Hub" at bounding box center [596, 88] width 12 height 7
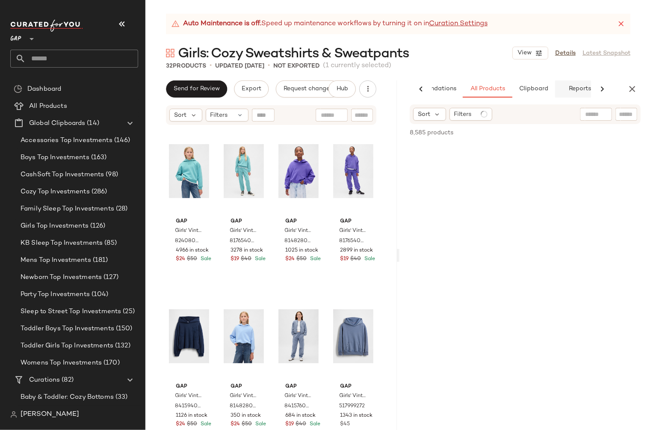
scroll to position [0, 44]
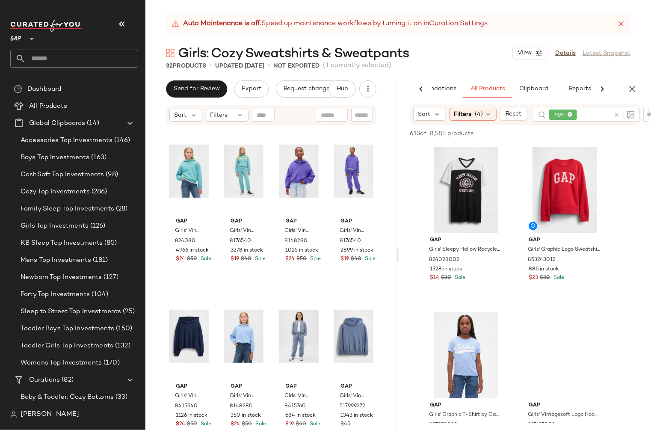
click at [615, 115] on icon at bounding box center [616, 115] width 6 height 6
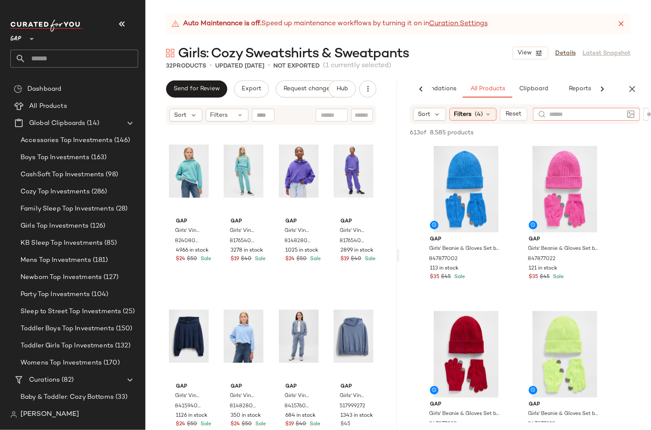
click at [645, 114] on div at bounding box center [646, 114] width 7 height 13
paste input "******"
type input "******"
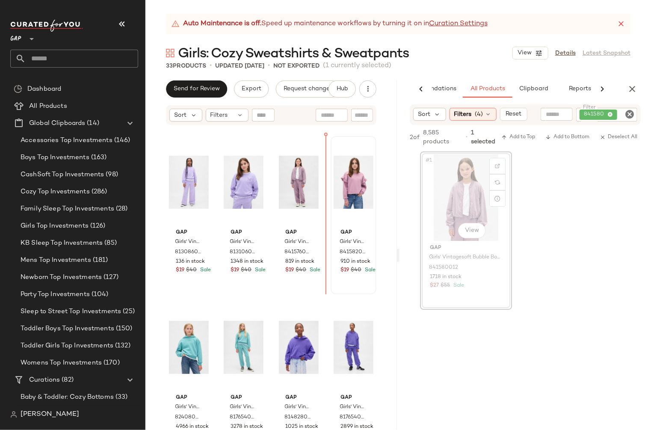
scroll to position [490, 0]
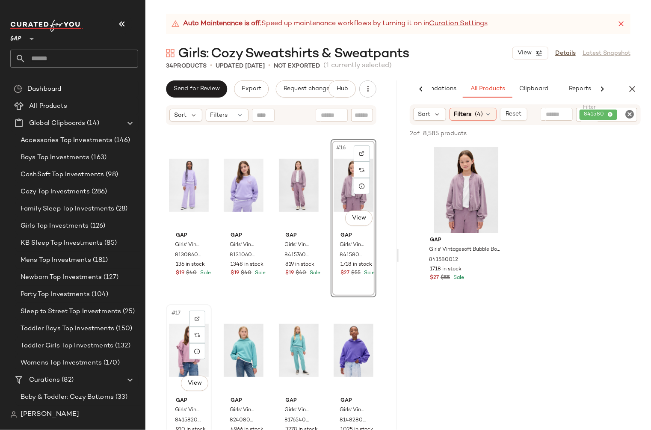
click at [173, 316] on span "#17" at bounding box center [177, 313] width 12 height 9
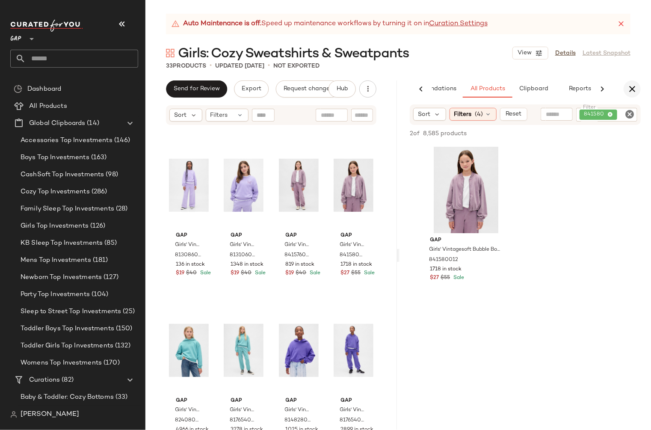
click at [635, 88] on icon "button" at bounding box center [632, 89] width 10 height 10
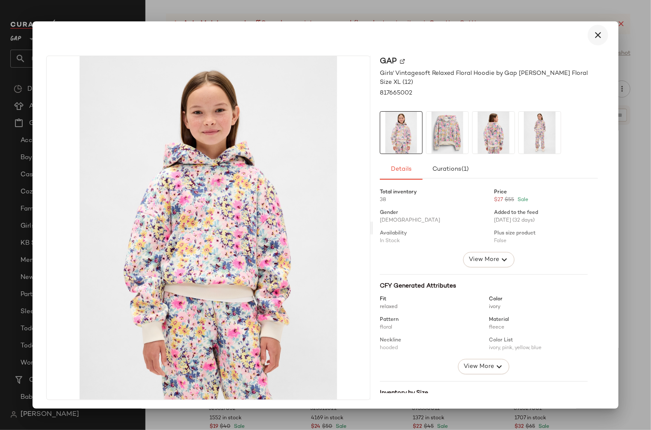
click at [594, 35] on icon "button" at bounding box center [597, 35] width 10 height 10
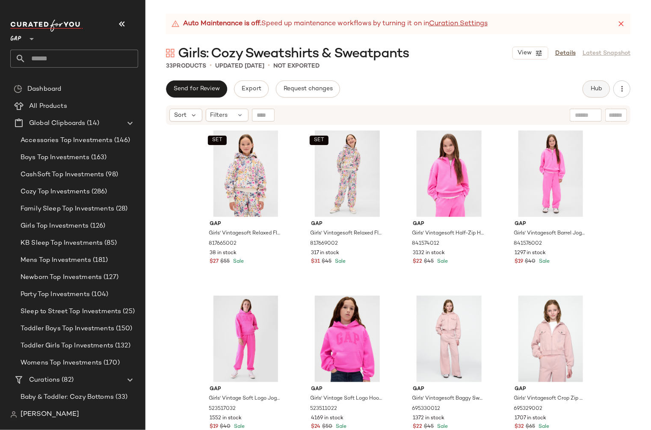
click at [591, 89] on span "Hub" at bounding box center [596, 88] width 12 height 7
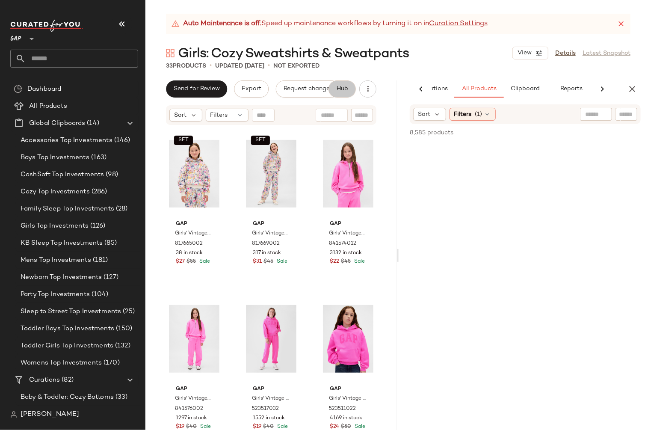
scroll to position [0, 53]
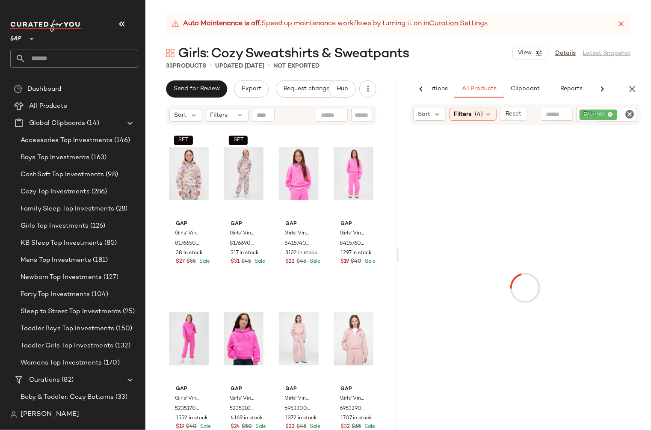
click at [620, 114] on div "841580" at bounding box center [606, 115] width 61 height 14
click at [631, 115] on icon "Clear Filter" at bounding box center [629, 114] width 10 height 10
paste input "*********"
type input "*********"
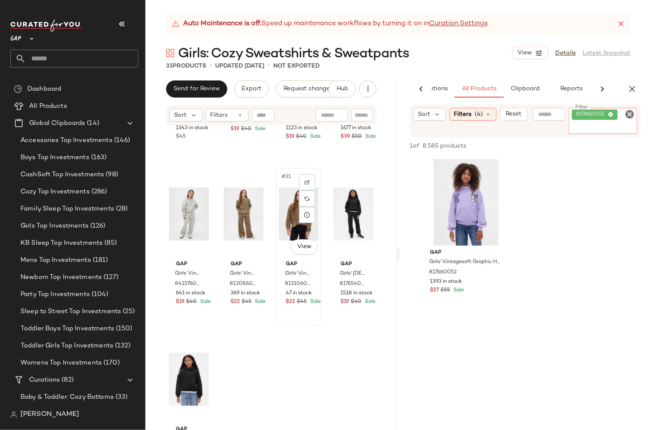
scroll to position [1161, 0]
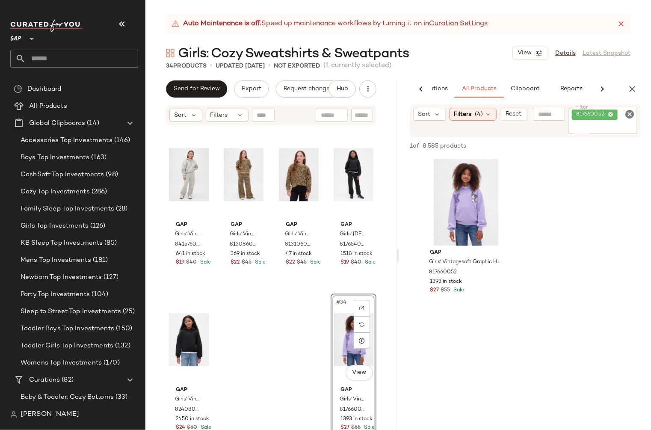
drag, startPoint x: 457, startPoint y: 212, endPoint x: 564, endPoint y: 1, distance: 236.6
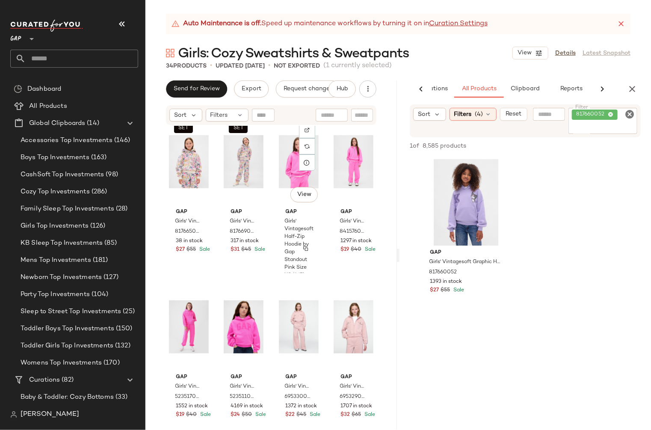
scroll to position [0, 0]
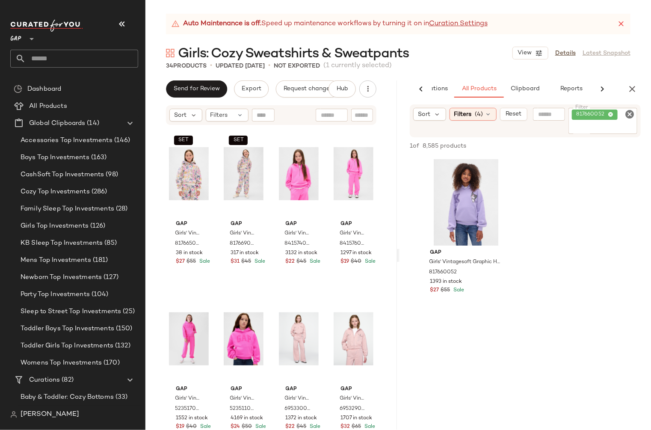
click at [630, 114] on icon "Clear Filter" at bounding box center [629, 114] width 10 height 10
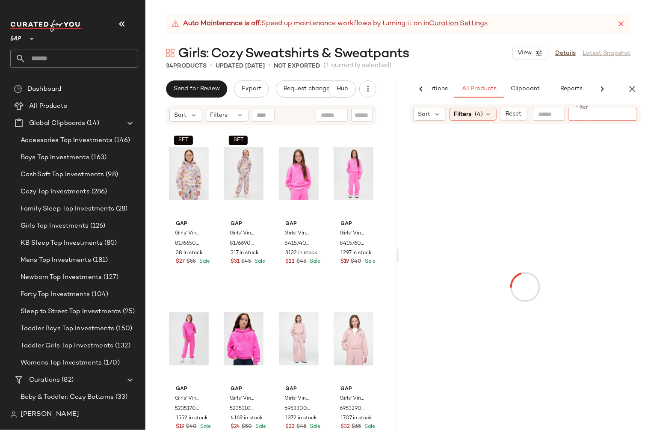
paste input "*********"
type input "*********"
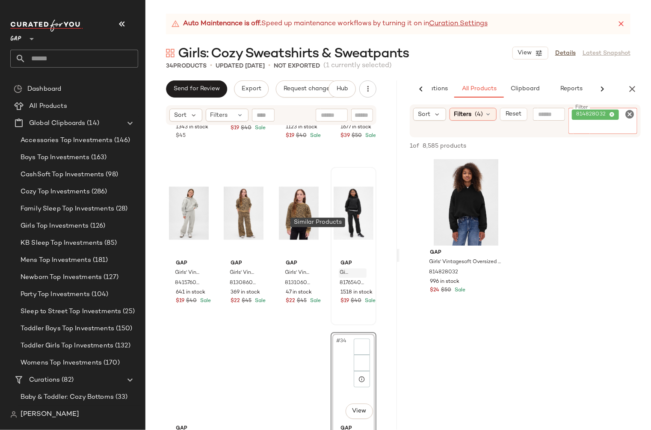
scroll to position [1161, 0]
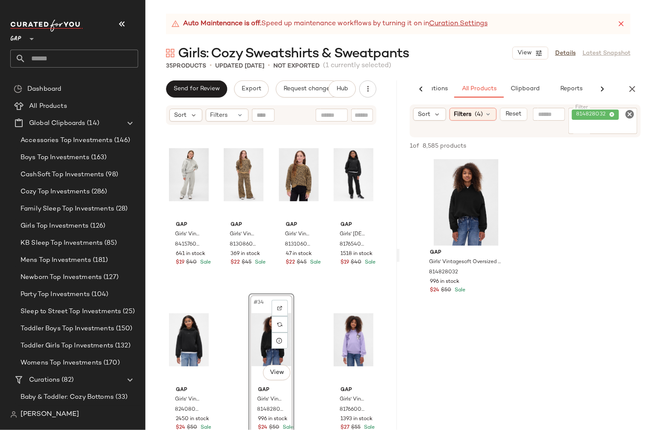
drag, startPoint x: 475, startPoint y: 202, endPoint x: 589, endPoint y: 4, distance: 228.4
click at [630, 111] on icon "Clear Filter" at bounding box center [629, 114] width 10 height 10
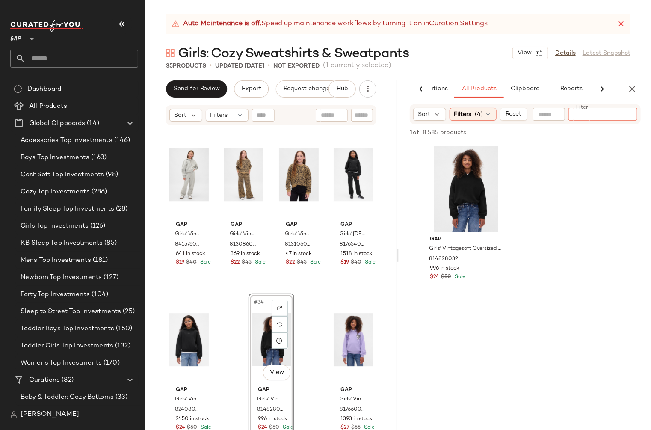
paste input "*********"
type input "*********"
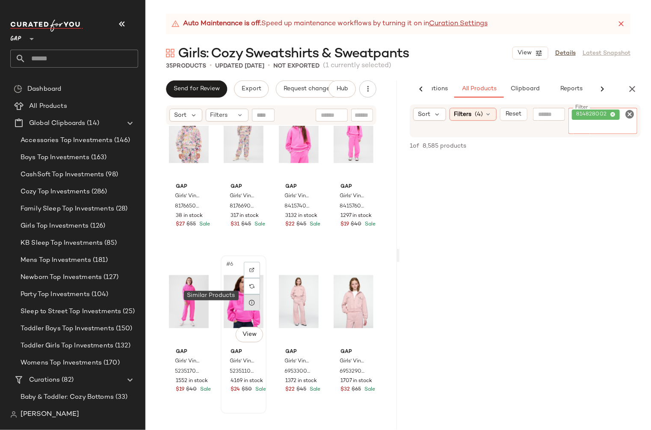
scroll to position [0, 0]
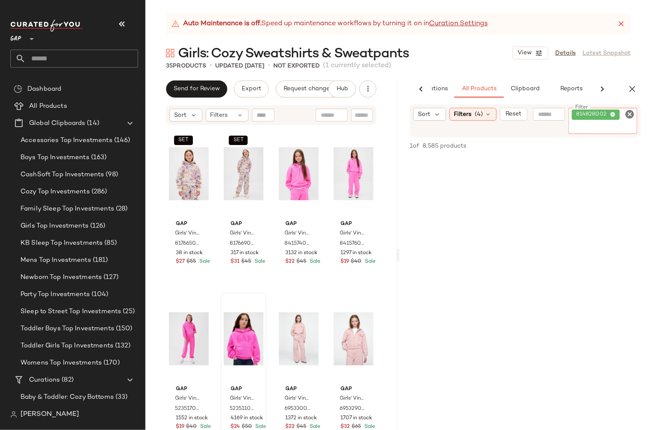
click at [631, 115] on icon "Clear Filter" at bounding box center [629, 114] width 10 height 10
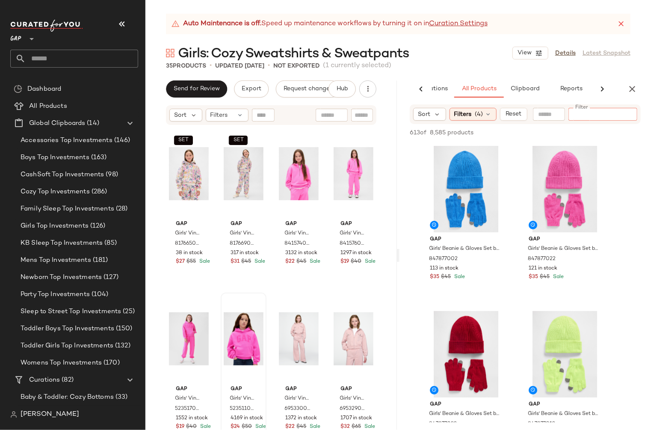
paste input "*********"
type input "*********"
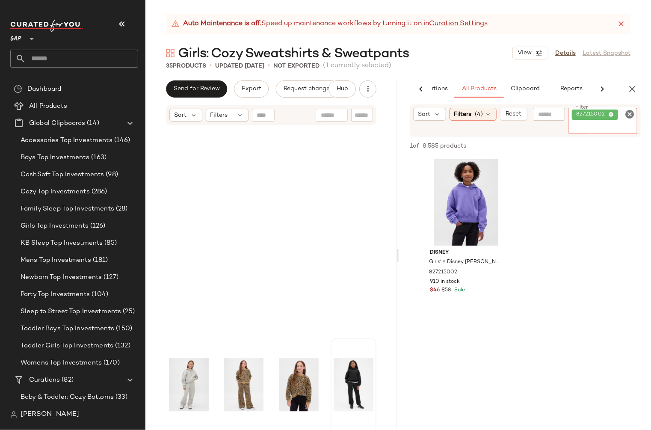
scroll to position [1161, 0]
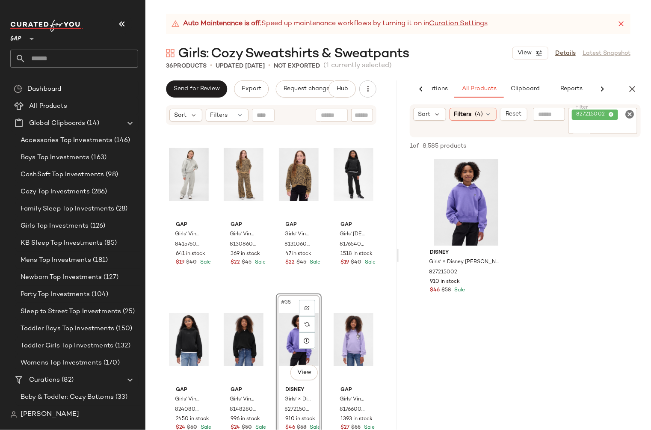
drag, startPoint x: 437, startPoint y: 221, endPoint x: 569, endPoint y: 6, distance: 252.7
click at [627, 115] on icon "Clear Filter" at bounding box center [629, 114] width 10 height 10
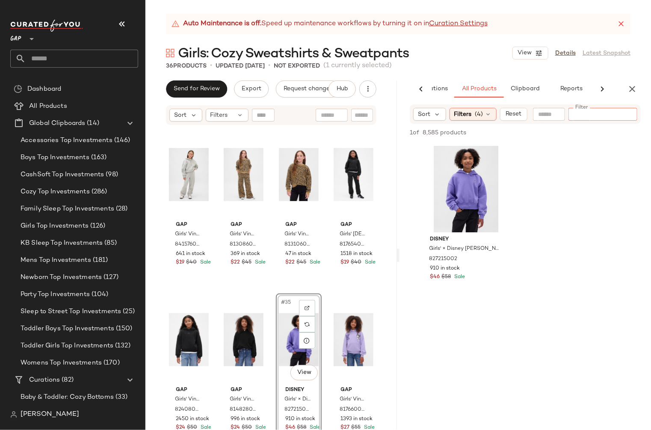
paste input "**********"
type input "**********"
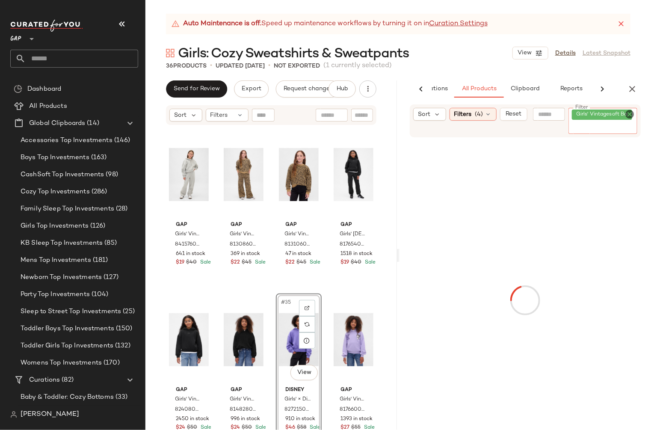
scroll to position [0, 0]
click at [627, 114] on icon "Clear Filter" at bounding box center [629, 114] width 10 height 10
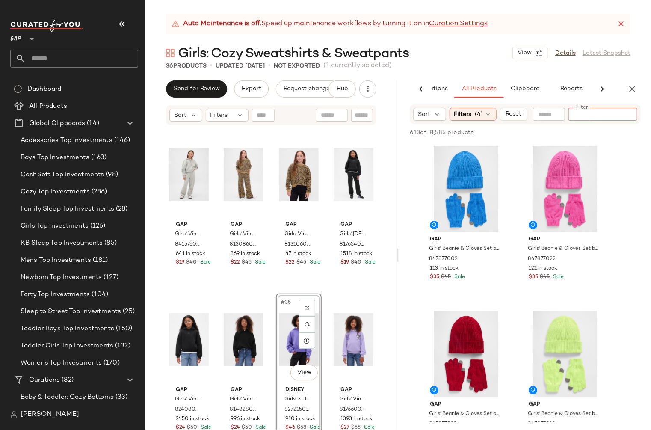
paste input "*********"
type input "*********"
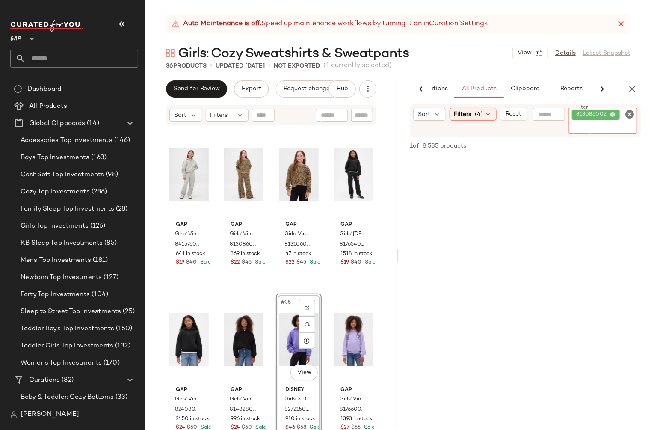
click at [630, 113] on icon "Clear Filter" at bounding box center [629, 114] width 10 height 10
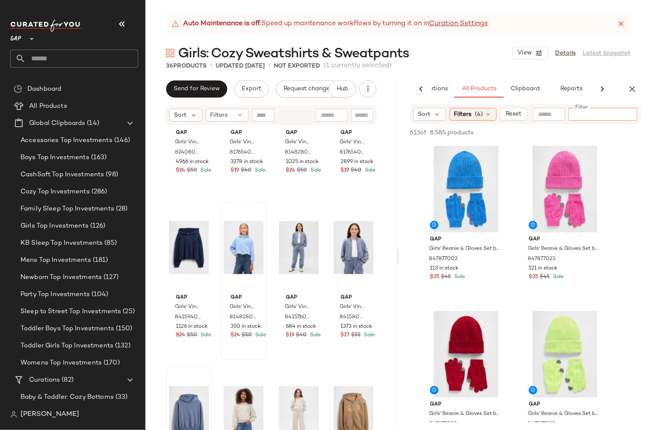
scroll to position [823, 0]
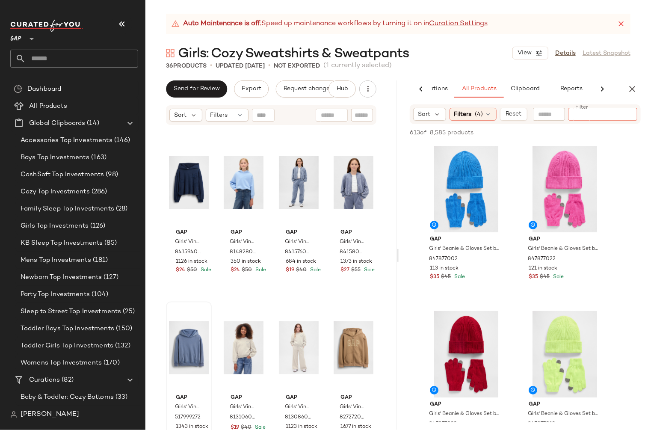
paste input "*********"
type input "*********"
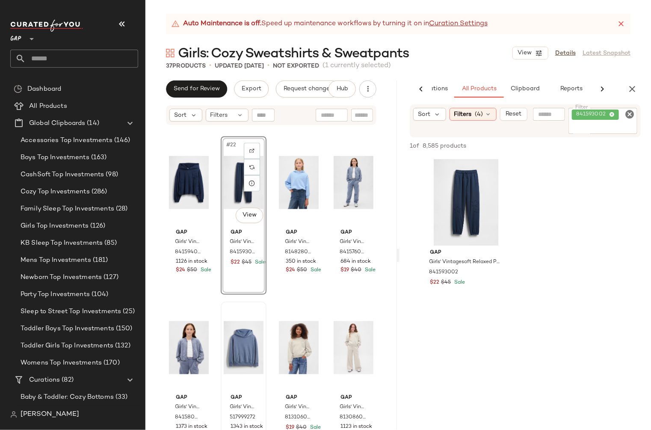
drag, startPoint x: 471, startPoint y: 206, endPoint x: 604, endPoint y: 9, distance: 238.4
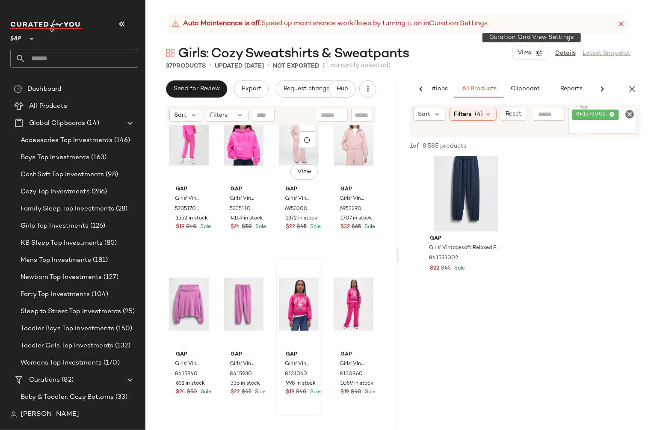
scroll to position [0, 0]
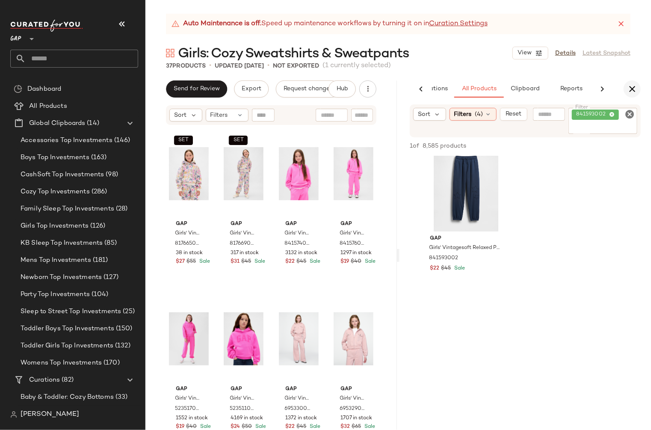
click at [632, 85] on icon "button" at bounding box center [632, 89] width 10 height 10
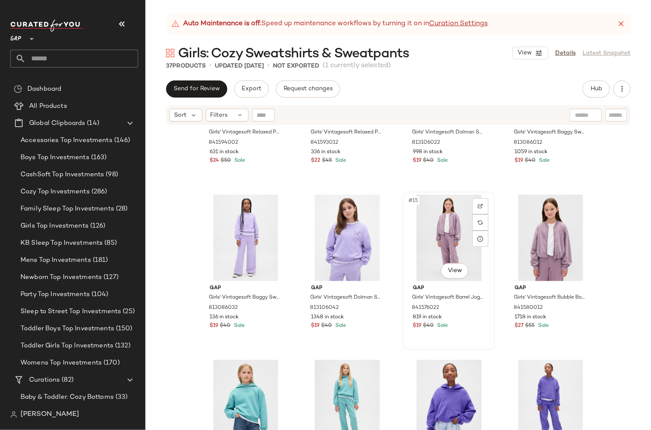
scroll to position [439, 0]
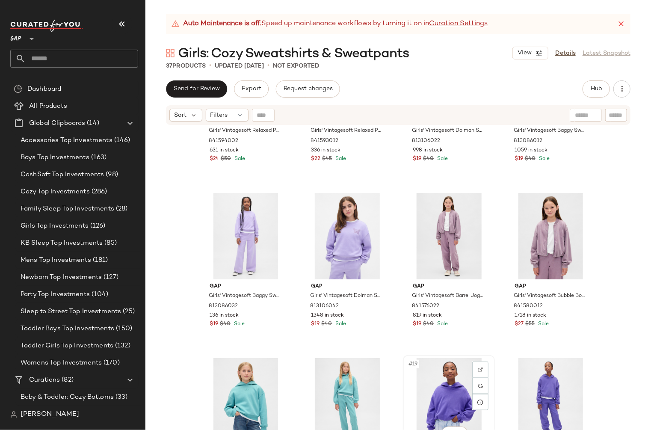
scroll to position [442, 0]
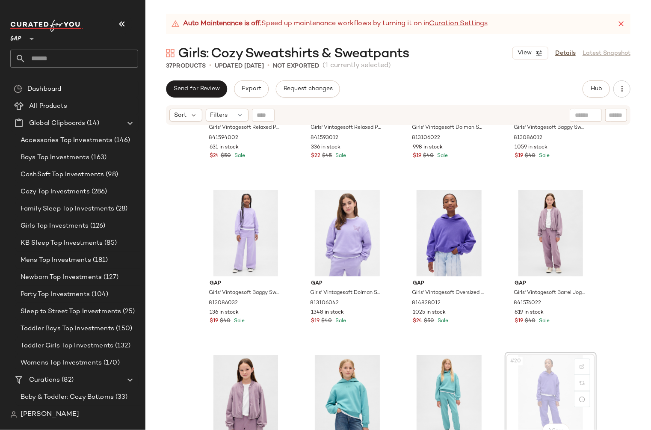
scroll to position [444, 0]
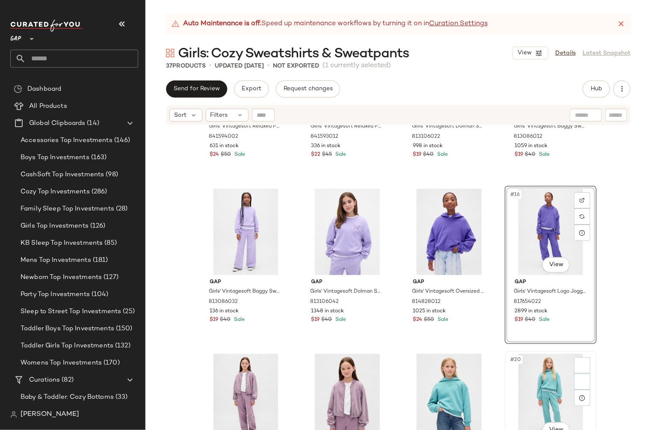
scroll to position [445, 0]
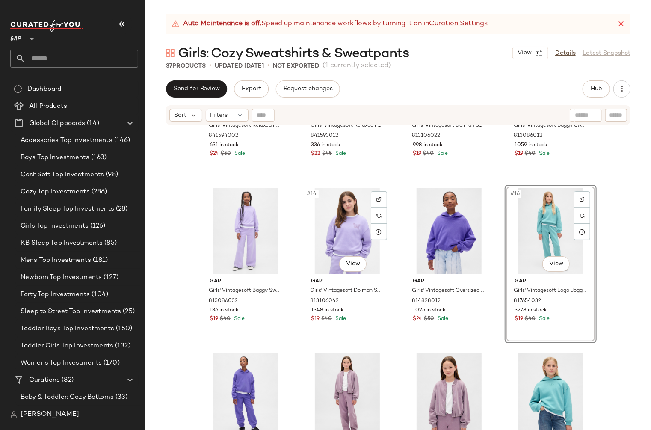
scroll to position [446, 0]
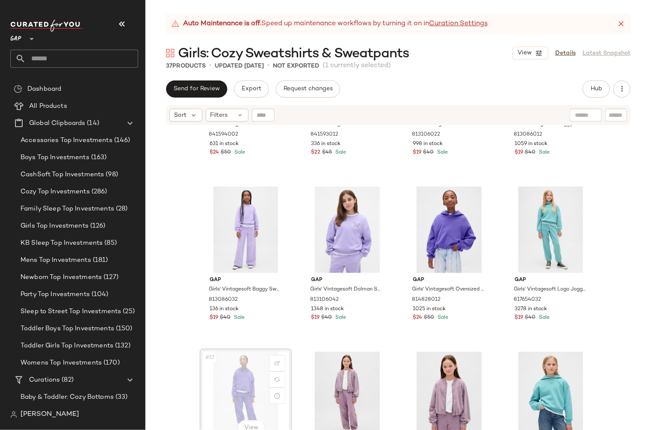
scroll to position [447, 0]
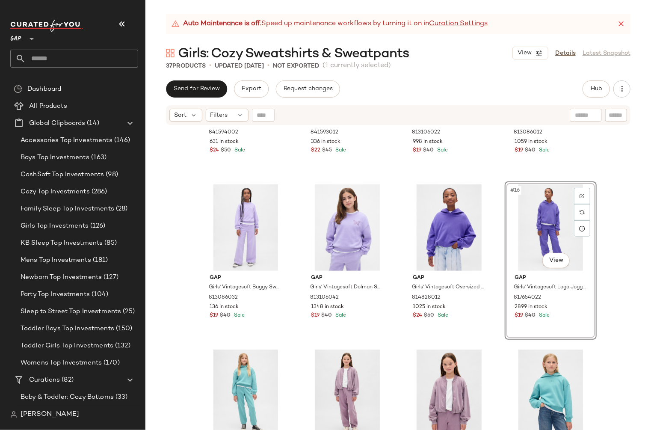
scroll to position [450, 0]
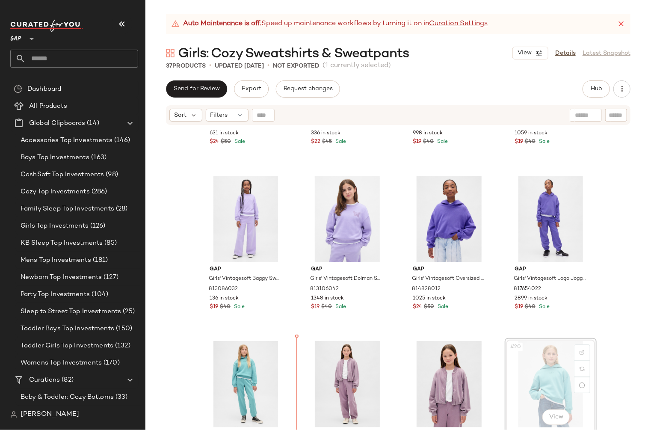
scroll to position [465, 0]
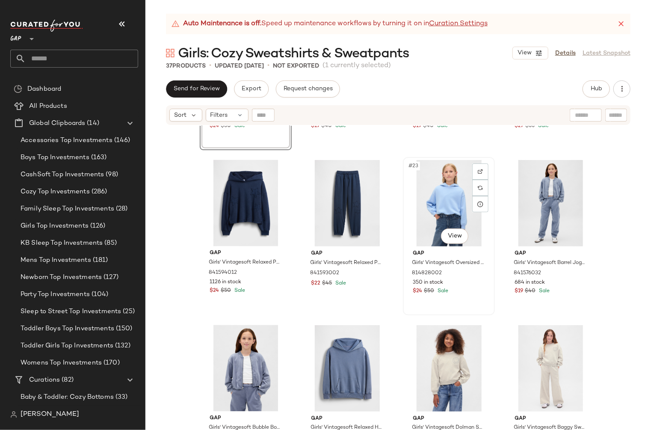
scroll to position [804, 0]
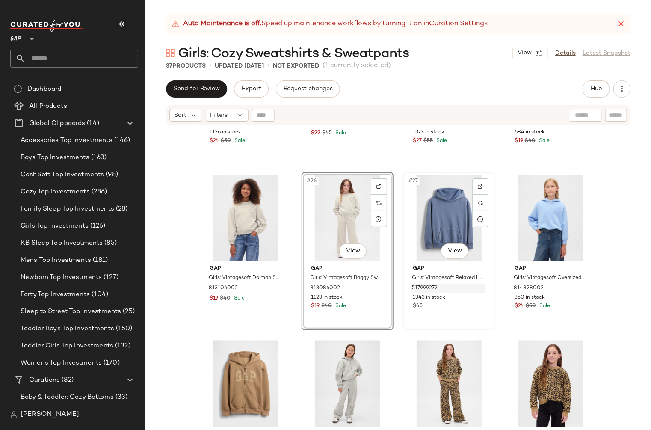
scroll to position [960, 0]
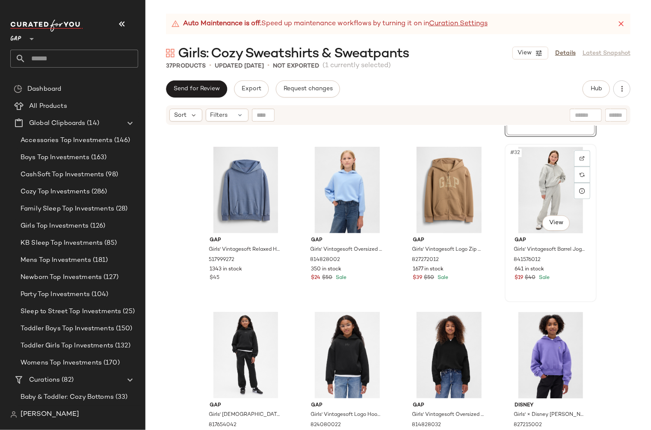
scroll to position [1146, 0]
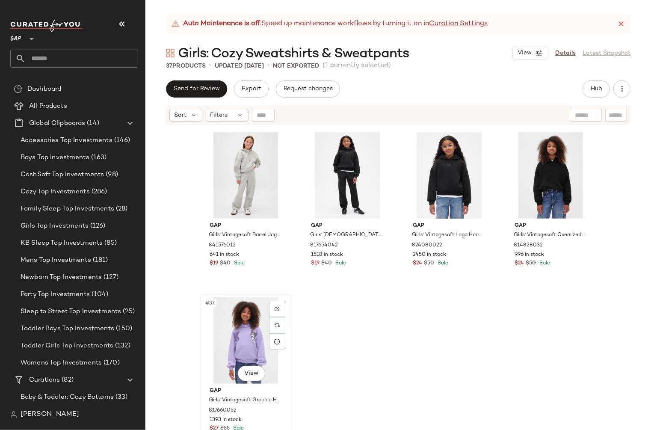
scroll to position [1326, 0]
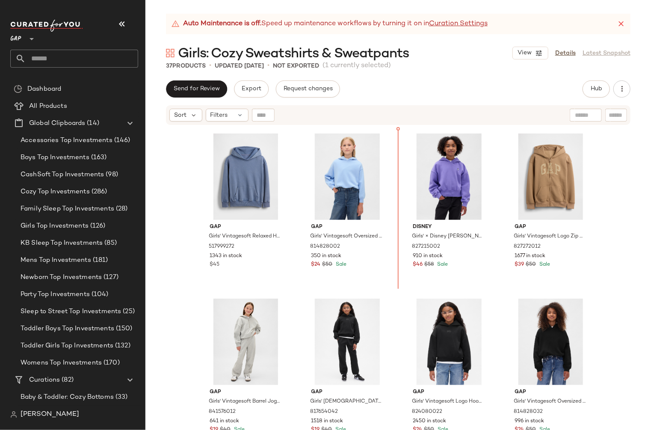
scroll to position [1154, 0]
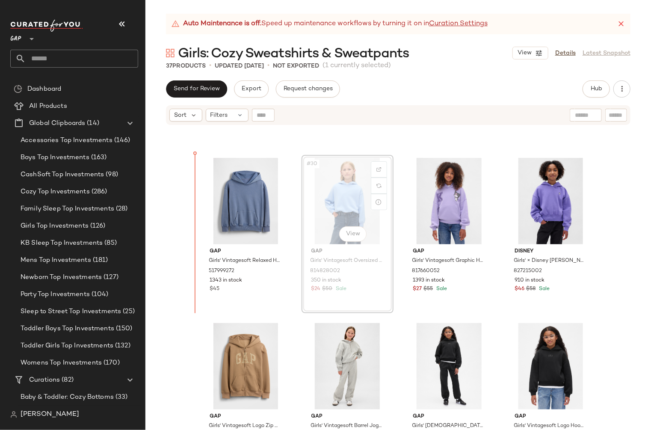
scroll to position [1130, 0]
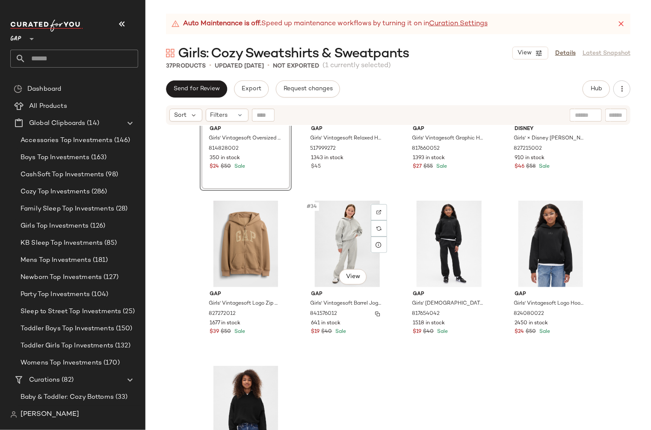
scroll to position [1259, 0]
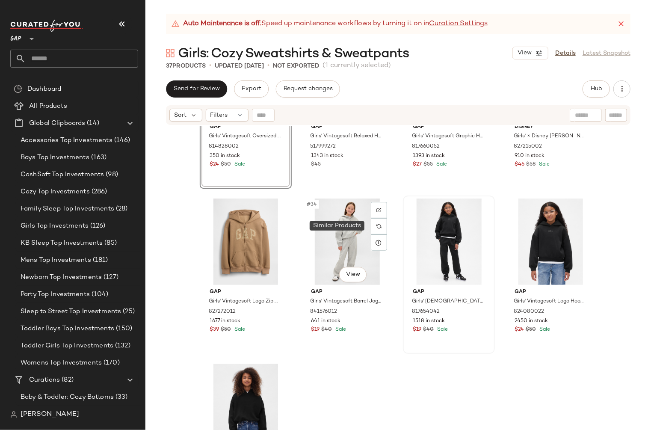
click at [376, 226] on img at bounding box center [378, 226] width 5 height 5
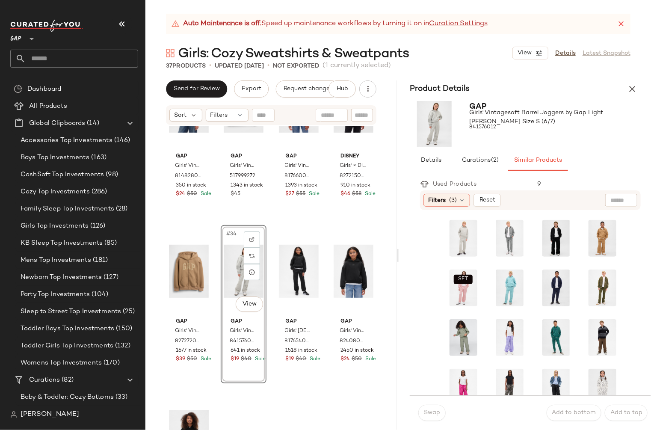
scroll to position [1230, 0]
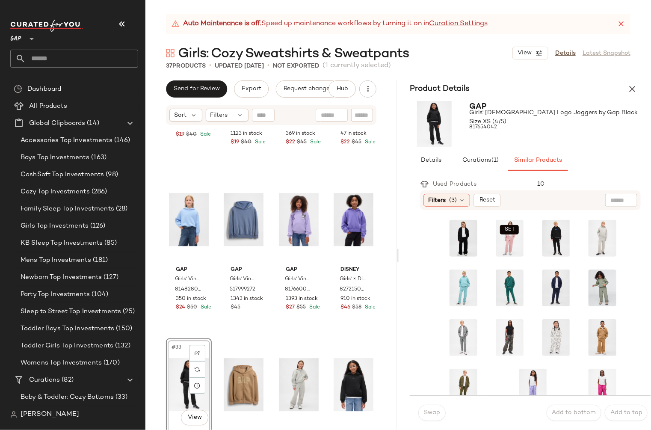
scroll to position [1128, 0]
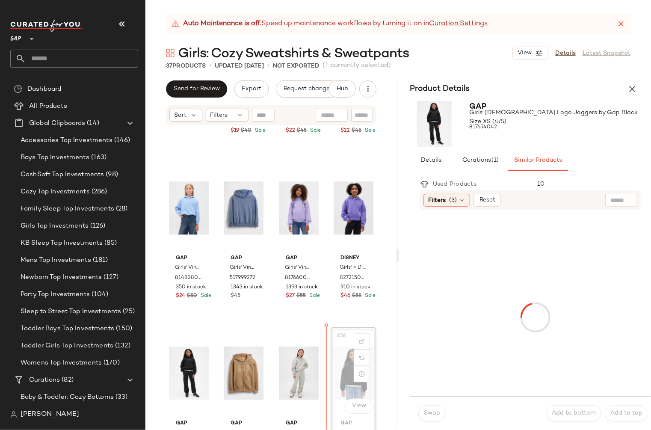
scroll to position [1128, 0]
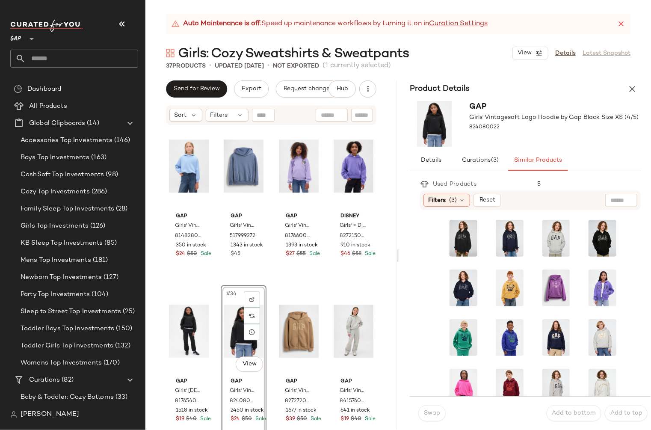
scroll to position [1170, 0]
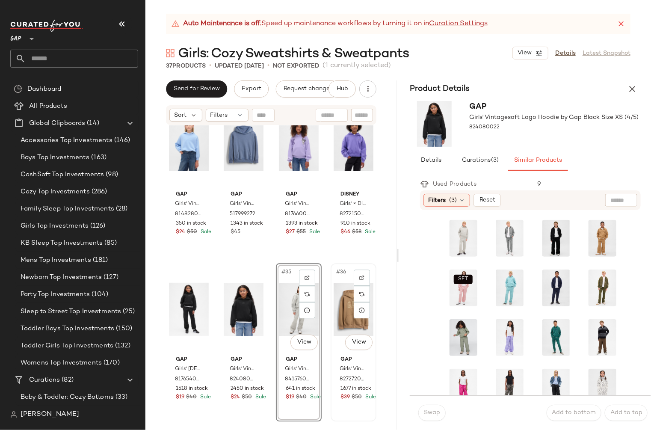
scroll to position [1219, 0]
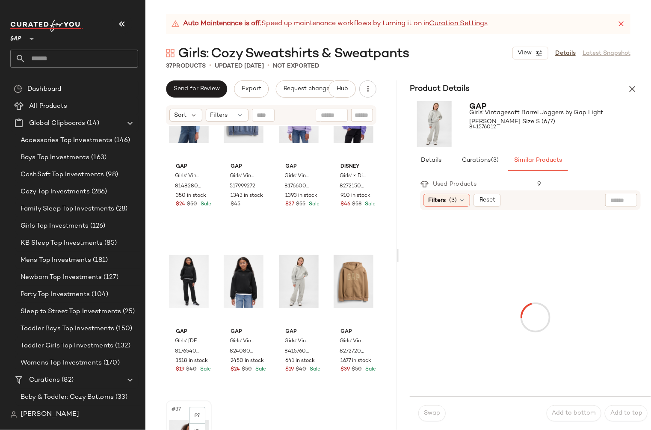
scroll to position [1222, 0]
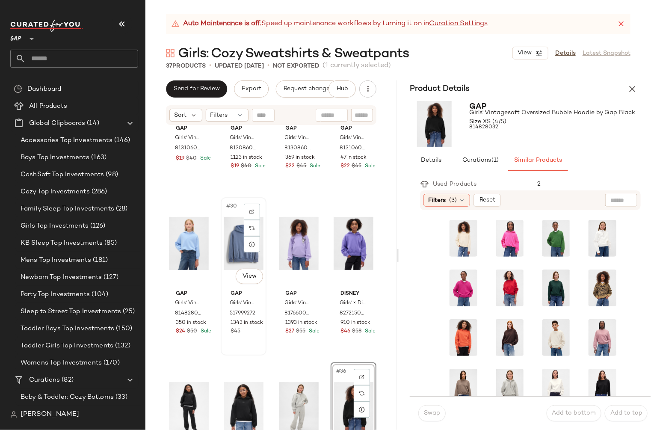
scroll to position [1072, 0]
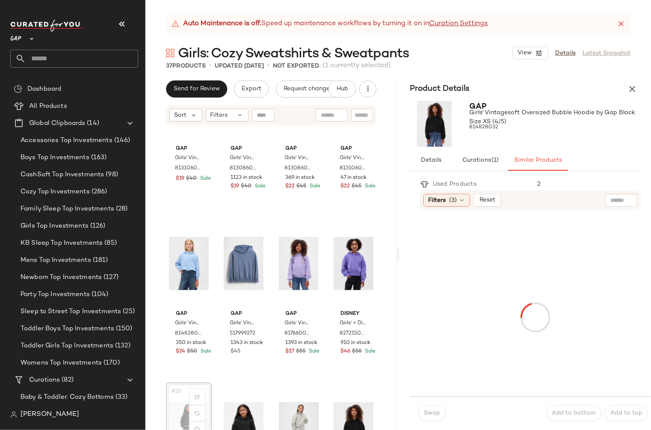
scroll to position [1078, 0]
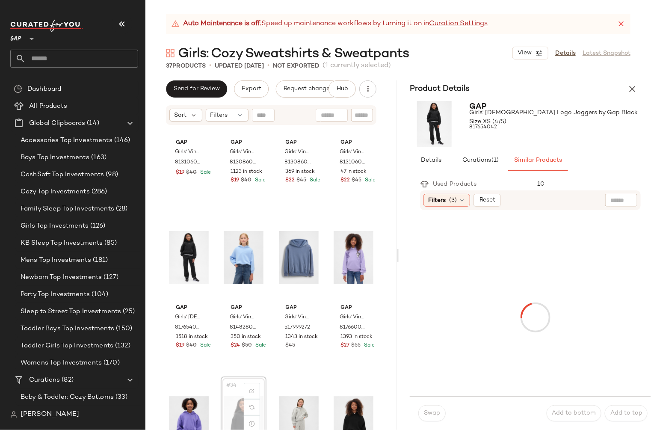
scroll to position [1079, 0]
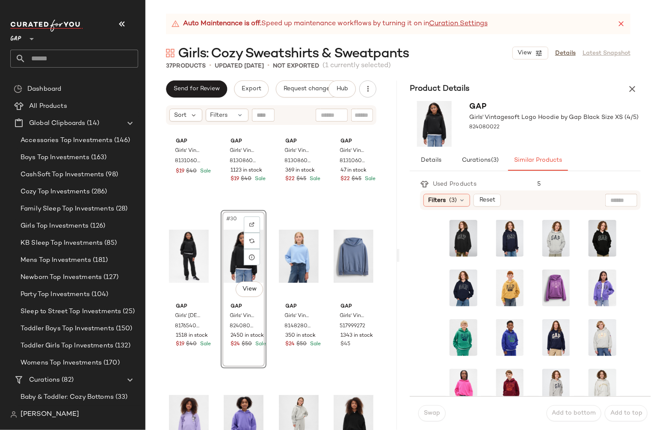
click at [318, 376] on div "Gap Girls' Vintagesoft Dolman Sweatshirt by Gap Grey Heather Size L (10) 813106…" at bounding box center [270, 288] width 251 height 325
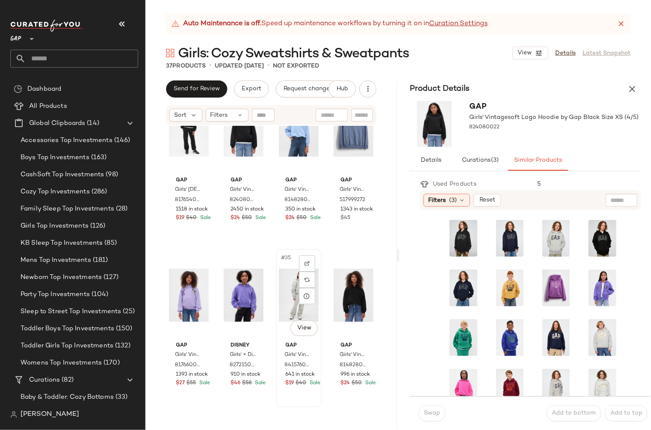
scroll to position [1288, 0]
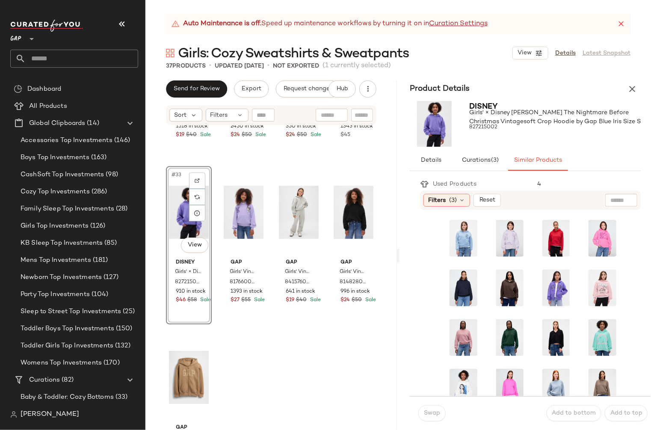
click at [259, 369] on div "Gap Girls' Vintagesoft Logo Joggers by Gap Black Size XS (4/5) 817654042 1518 i…" at bounding box center [270, 288] width 251 height 325
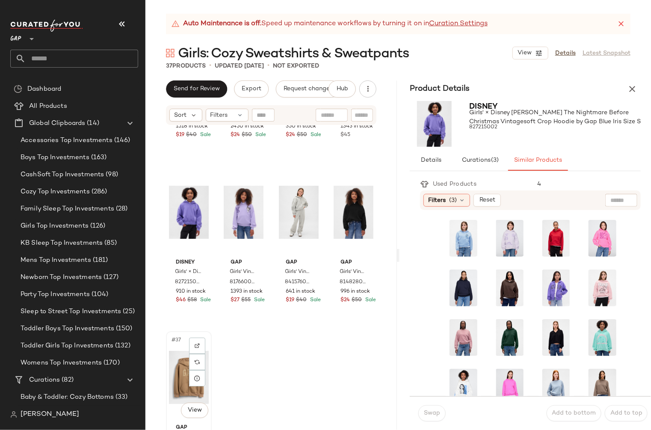
click at [171, 344] on div "#37 View" at bounding box center [189, 377] width 40 height 86
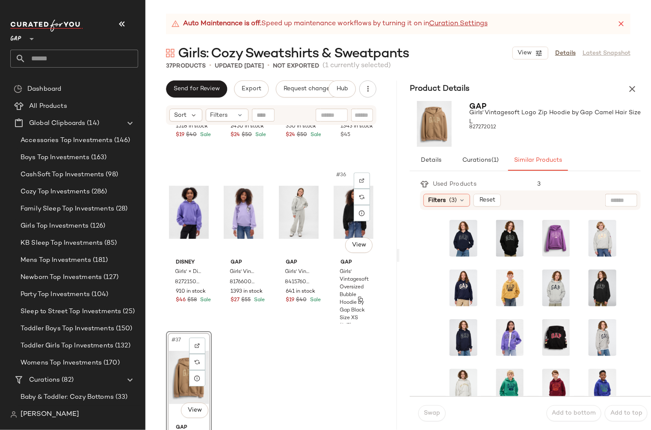
scroll to position [1290, 0]
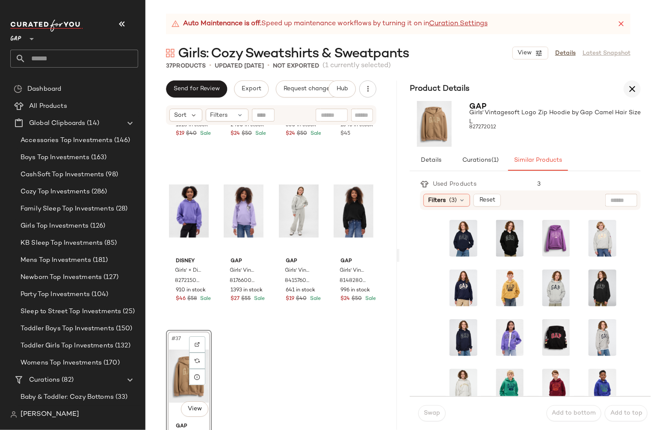
click at [632, 87] on icon "button" at bounding box center [632, 89] width 10 height 10
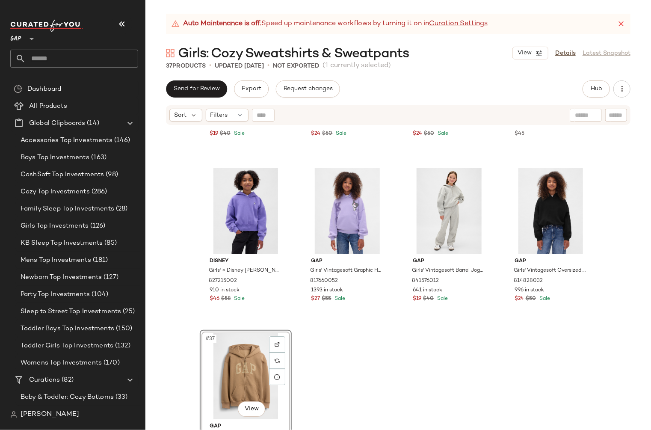
click at [203, 364] on div "#37 View" at bounding box center [246, 376] width 86 height 86
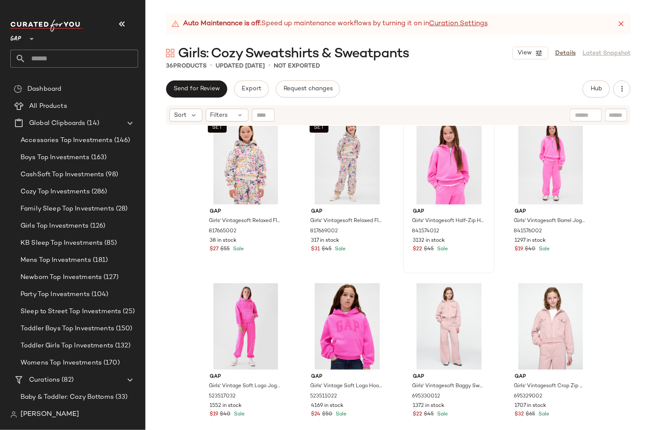
scroll to position [0, 0]
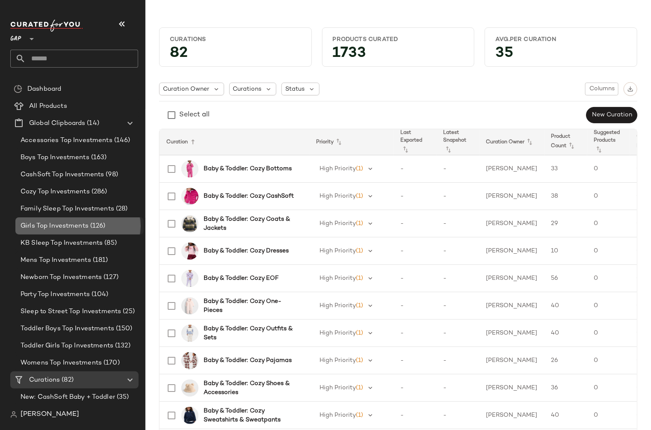
click at [60, 224] on span "Girls Top Investments" at bounding box center [55, 226] width 68 height 10
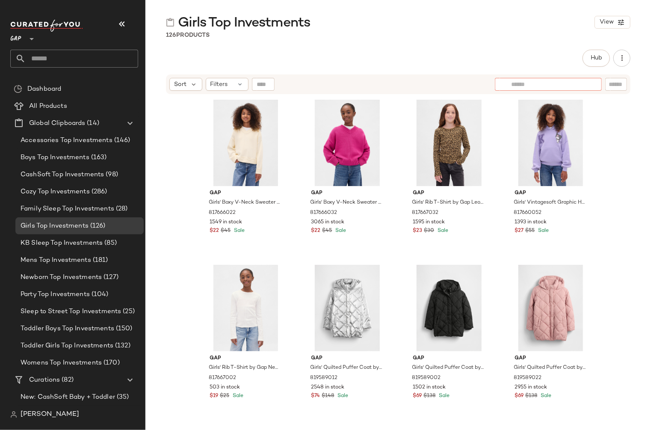
click at [591, 85] on div at bounding box center [548, 84] width 107 height 13
type input "*"
type input "*****"
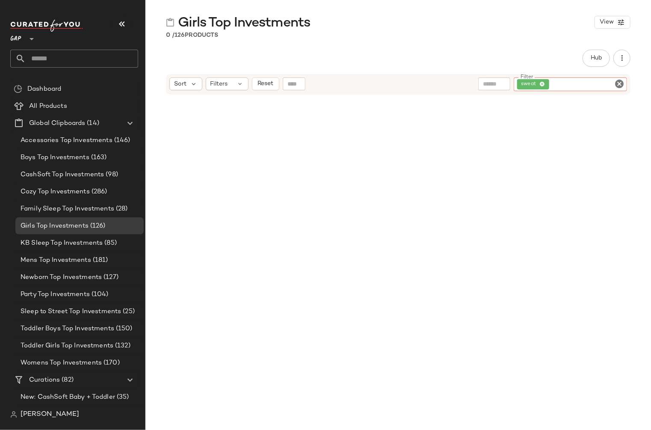
click at [621, 83] on icon "Clear Filter" at bounding box center [619, 84] width 10 height 10
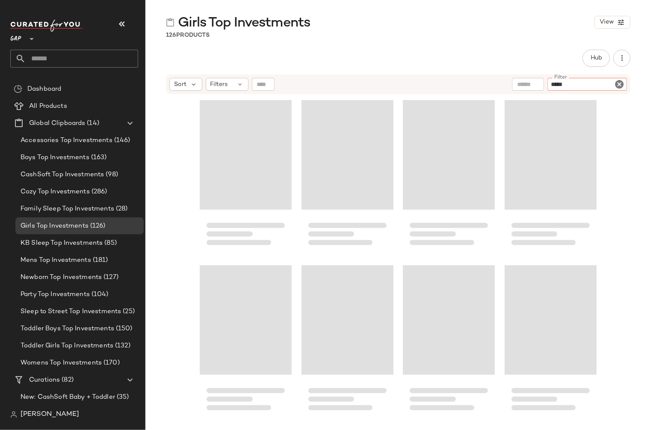
type input "******"
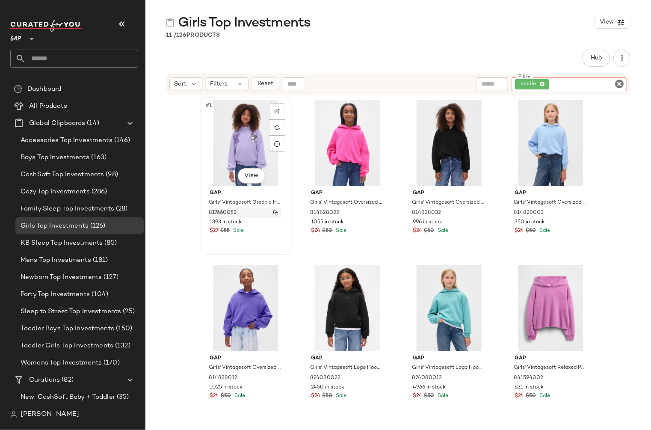
click at [274, 212] on img "button" at bounding box center [275, 212] width 5 height 5
click at [477, 212] on img "button" at bounding box center [478, 212] width 5 height 5
click at [578, 212] on img "button" at bounding box center [580, 212] width 5 height 5
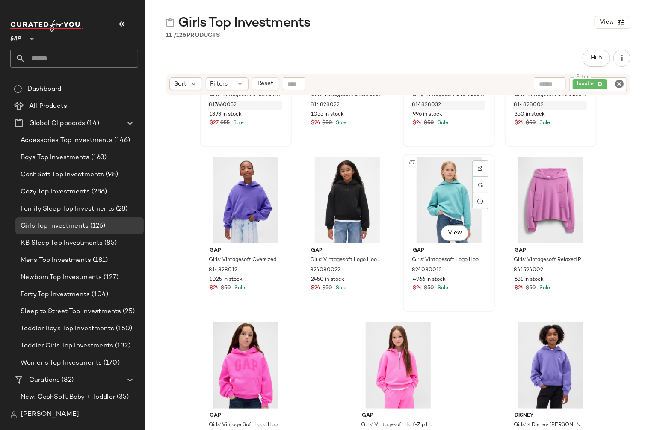
scroll to position [133, 0]
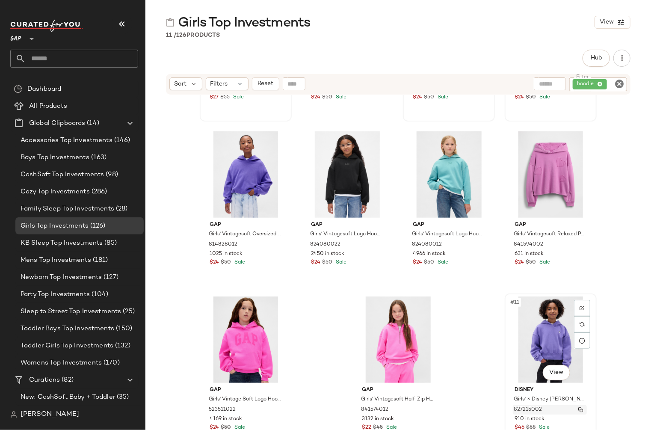
click at [578, 408] on img "button" at bounding box center [580, 409] width 5 height 5
click at [619, 83] on icon "Clear Filter" at bounding box center [619, 84] width 10 height 10
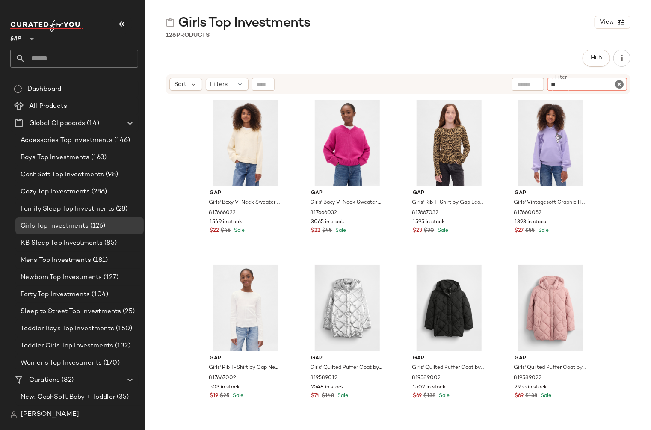
type input "*"
type input "*********"
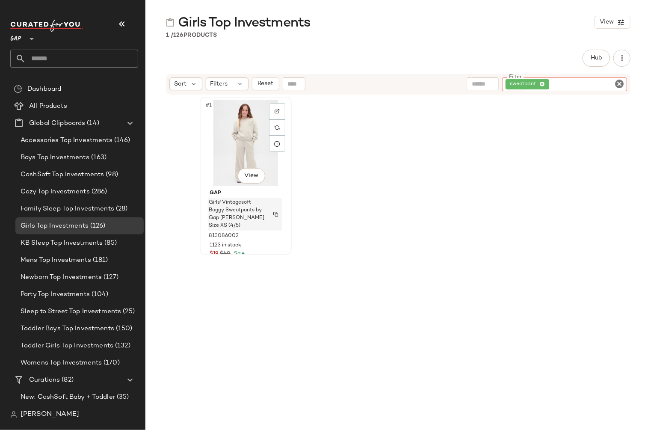
click at [273, 213] on img "button" at bounding box center [275, 214] width 5 height 5
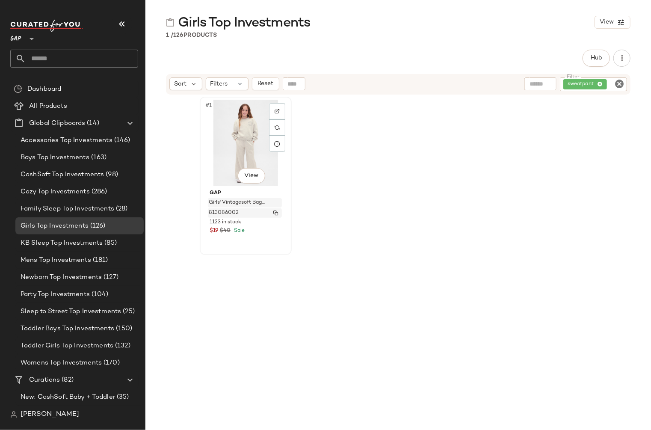
click at [274, 211] on img "button" at bounding box center [275, 212] width 5 height 5
click at [617, 83] on icon "Clear Filter" at bounding box center [619, 84] width 10 height 10
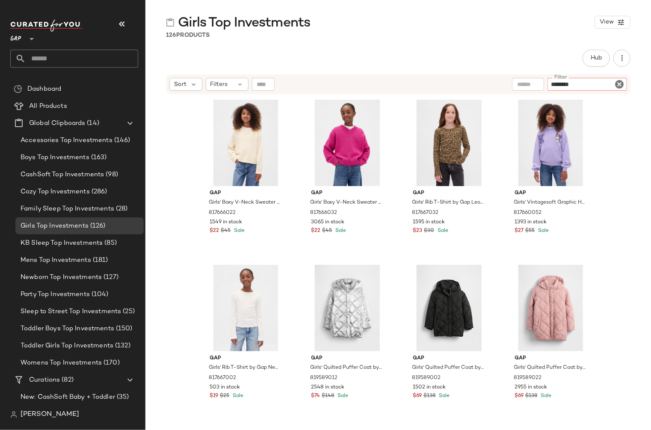
type input "*********"
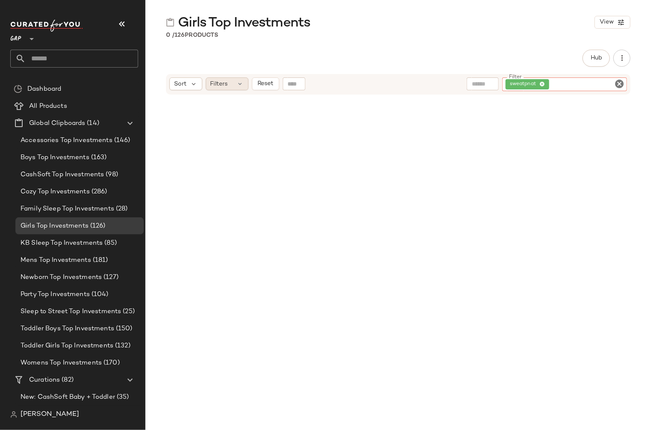
click at [231, 82] on div "Filters" at bounding box center [227, 83] width 43 height 13
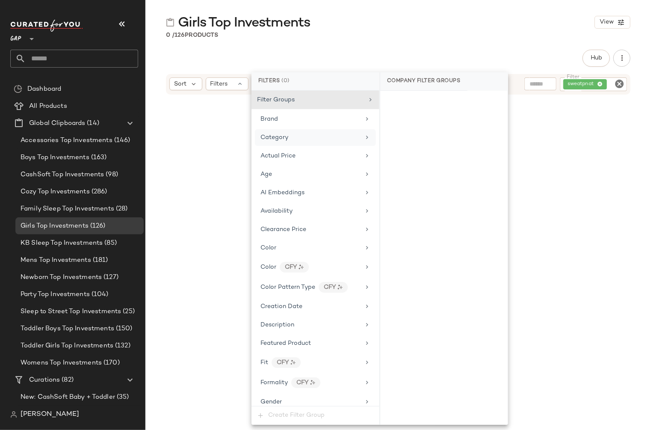
click at [363, 136] on icon at bounding box center [366, 137] width 7 height 7
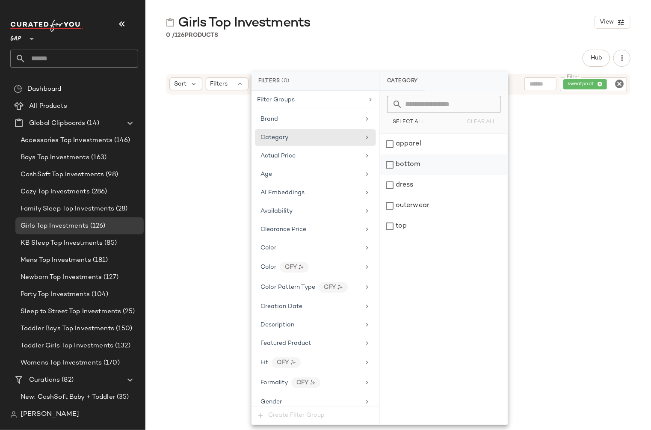
click at [392, 164] on div "bottom" at bounding box center [443, 164] width 127 height 21
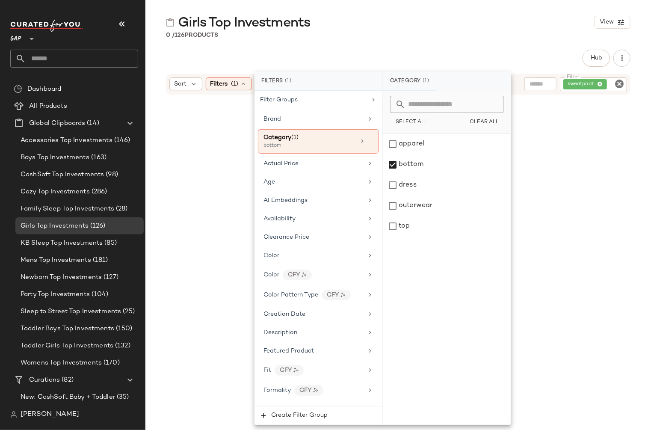
click at [620, 85] on icon "Clear Filter" at bounding box center [619, 84] width 10 height 10
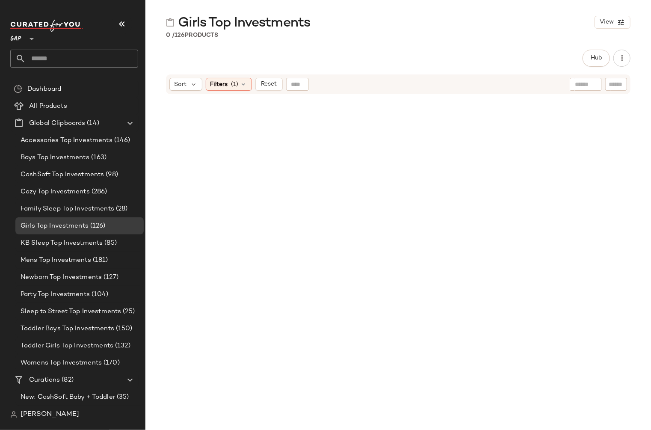
click at [501, 41] on div "Girls Top Investments View 0 / 126 Products Hub Send for Review External Review…" at bounding box center [397, 222] width 505 height 416
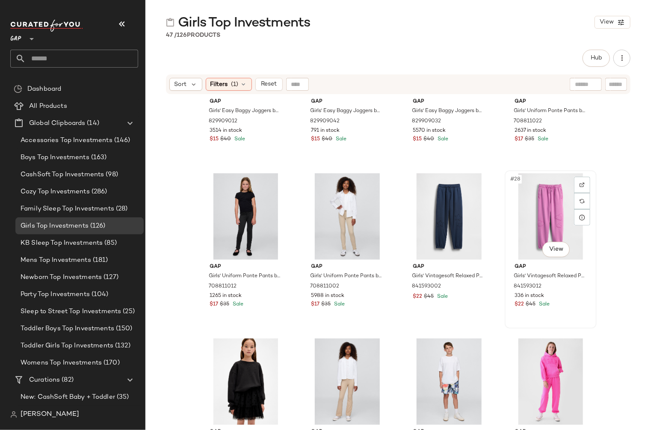
scroll to position [978, 0]
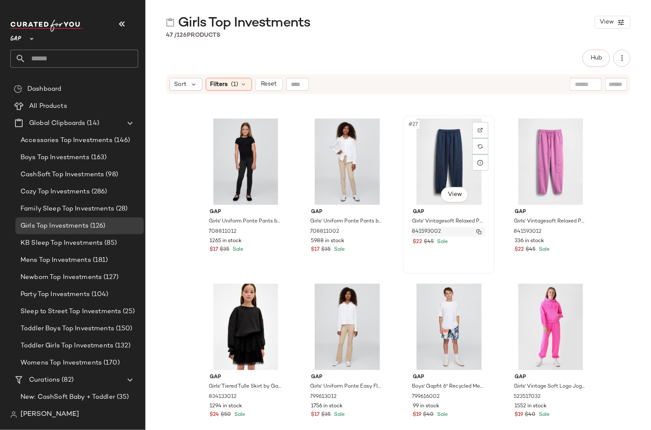
click at [476, 231] on img "button" at bounding box center [478, 231] width 5 height 5
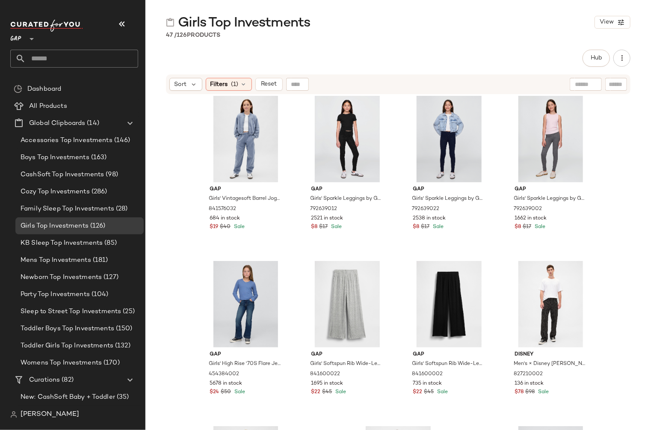
scroll to position [1625, 0]
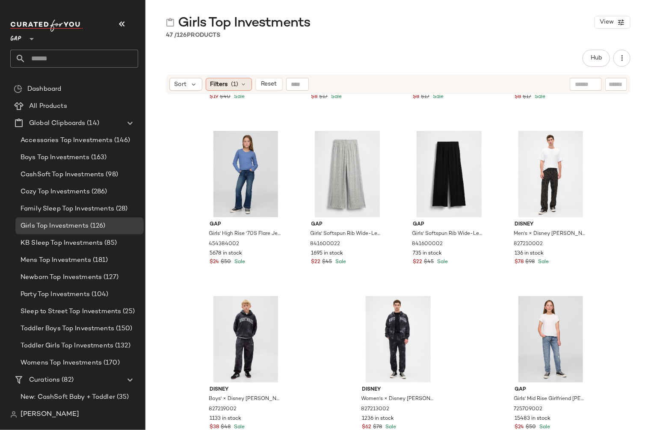
click at [244, 84] on icon at bounding box center [243, 84] width 7 height 7
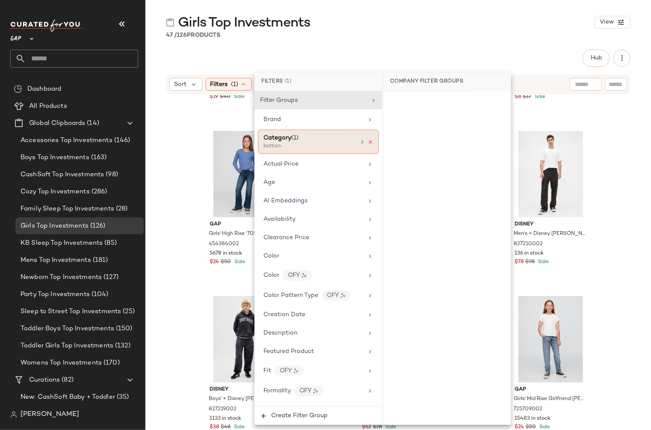
click at [369, 142] on icon at bounding box center [370, 142] width 6 height 6
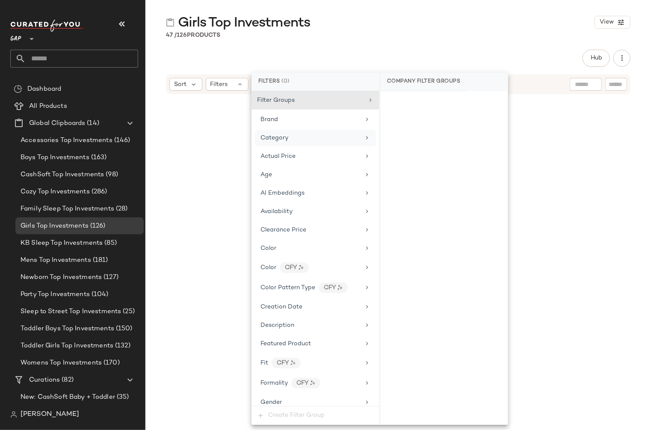
click at [340, 48] on div "Girls Top Investments View 47 / 126 Products Hub Send for Review External Revie…" at bounding box center [397, 222] width 505 height 416
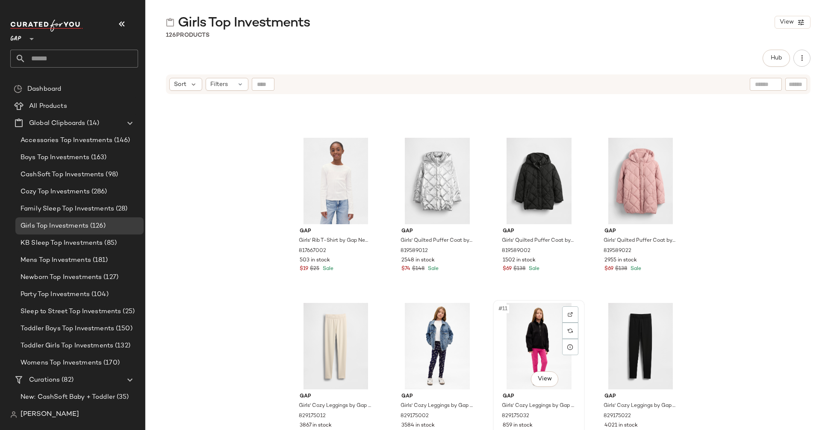
scroll to position [0, 0]
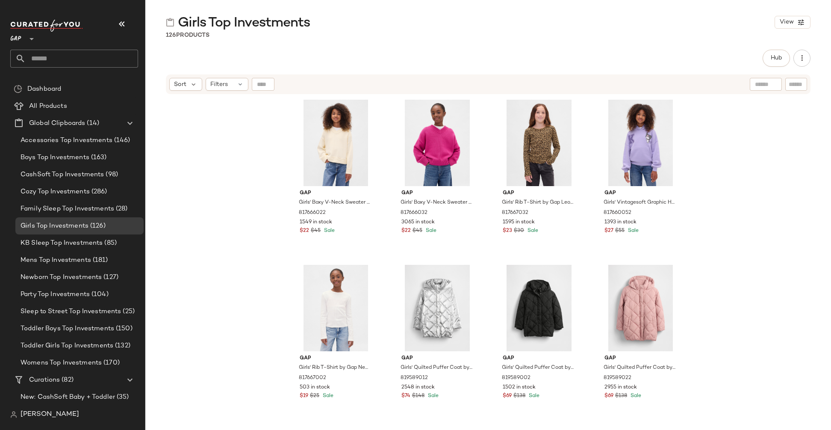
click at [650, 87] on div at bounding box center [766, 84] width 32 height 13
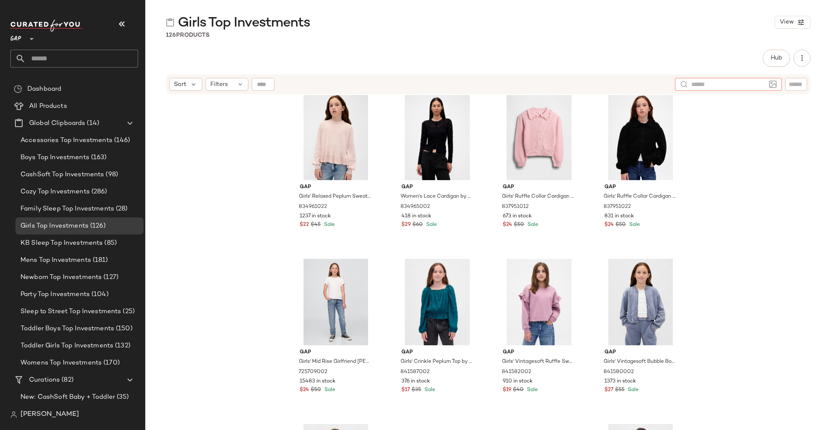
scroll to position [4925, 0]
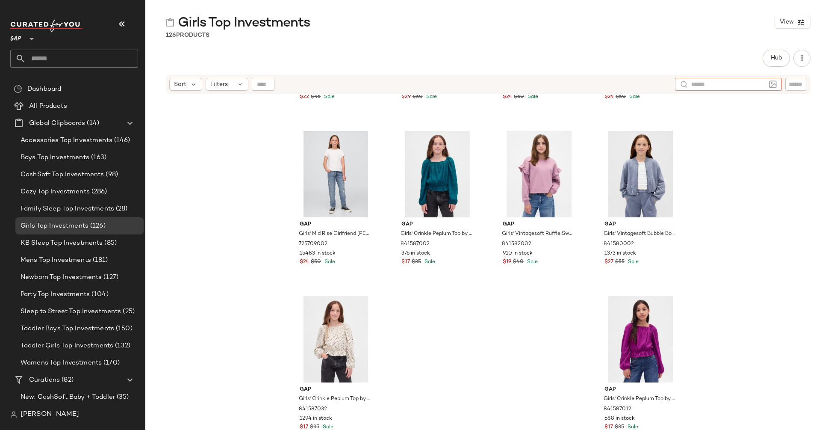
paste input "*********"
type input "*********"
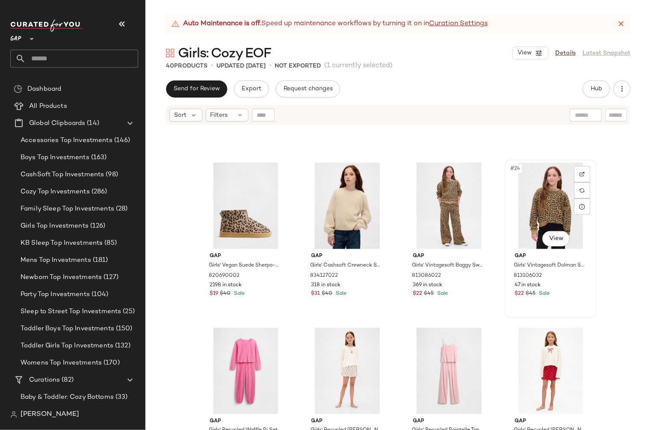
scroll to position [882, 0]
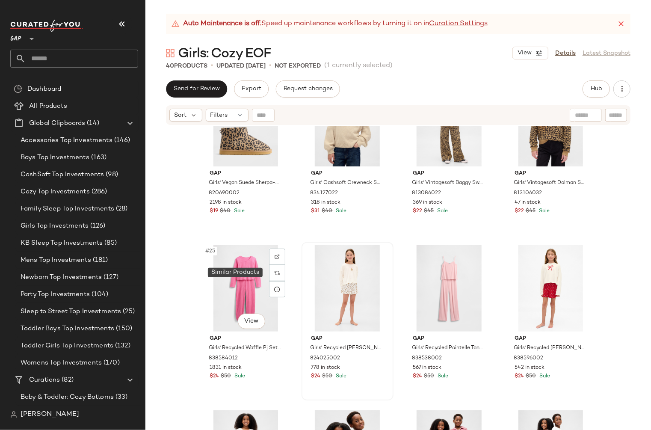
click at [271, 272] on div at bounding box center [277, 273] width 16 height 16
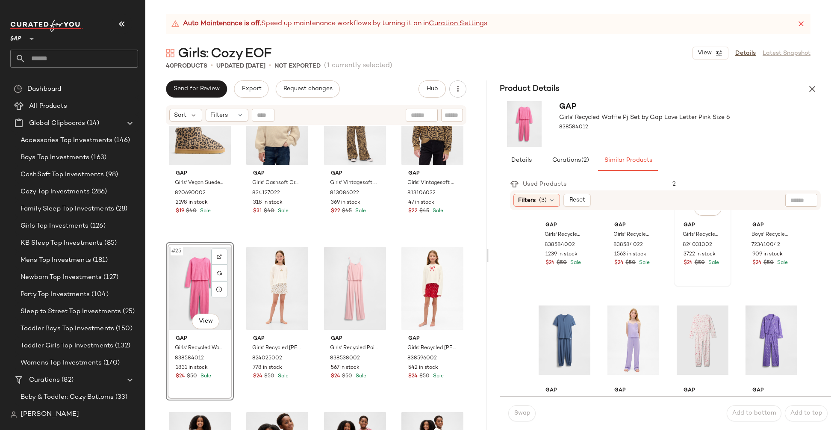
scroll to position [128, 0]
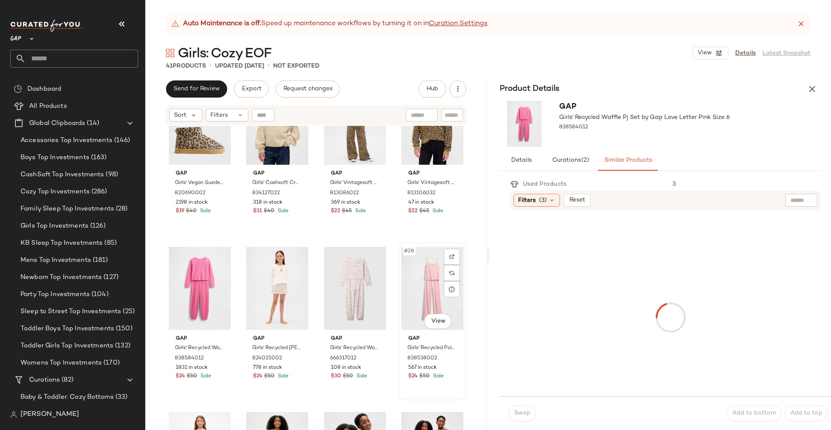
click at [402, 284] on div "#28 View" at bounding box center [432, 288] width 62 height 86
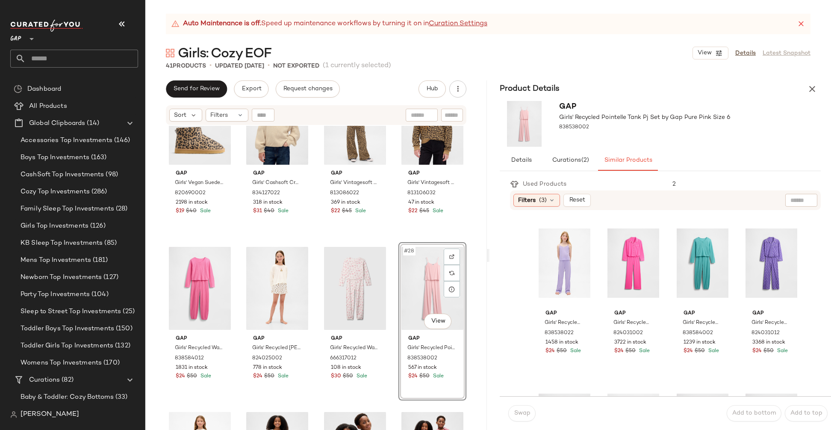
click at [453, 370] on div "#28 View Gap Girls' Recycled Pointelle Tank Pj Set by Gap Pure Pink Size 6 8385…" at bounding box center [432, 321] width 68 height 158
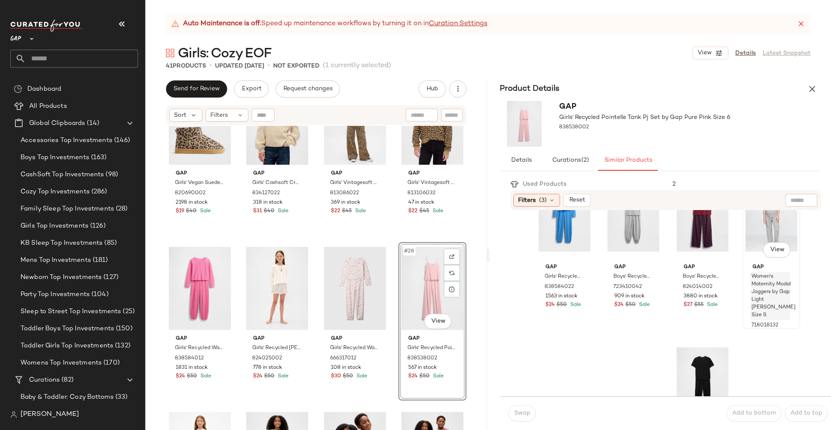
scroll to position [449, 0]
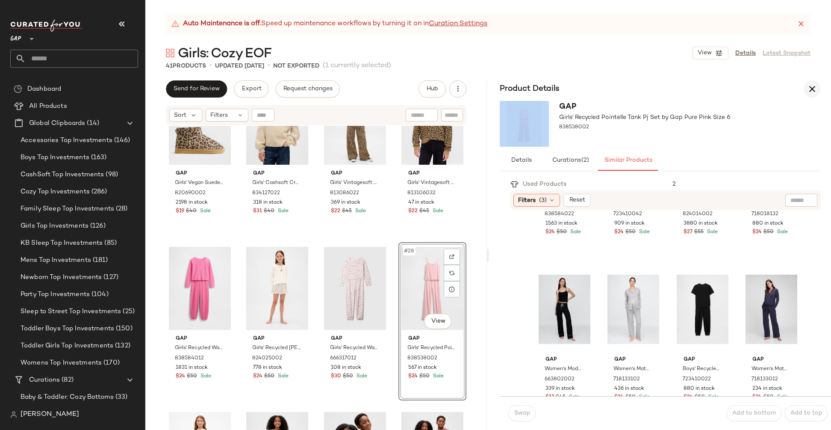
click at [650, 97] on div "Product Details Gap Girls' Recycled Pointelle Tank Pj Set by Gap Pure Pink Size…" at bounding box center [660, 254] width 342 height 349
click at [650, 88] on icon "button" at bounding box center [812, 89] width 10 height 10
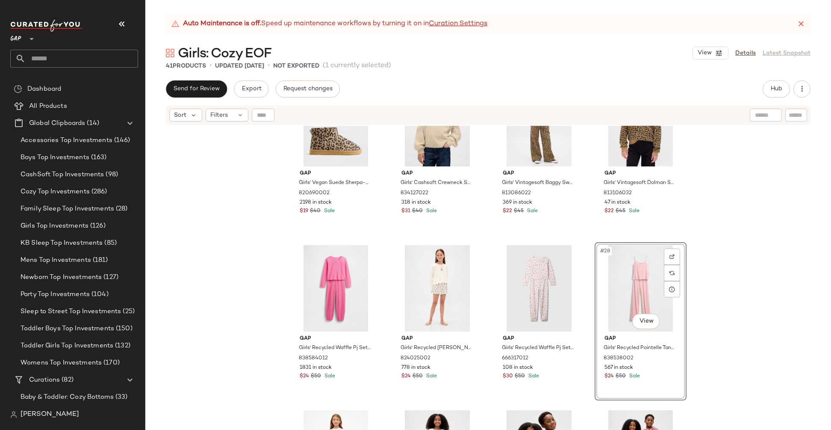
click at [601, 296] on div "#28 View" at bounding box center [641, 288] width 86 height 86
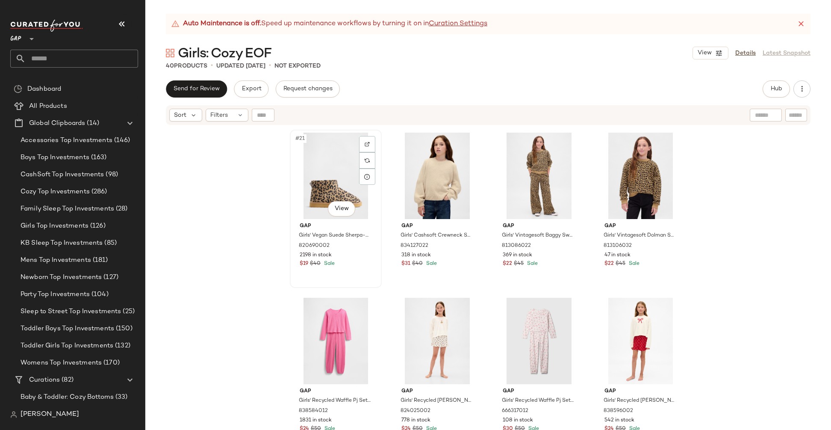
scroll to position [876, 0]
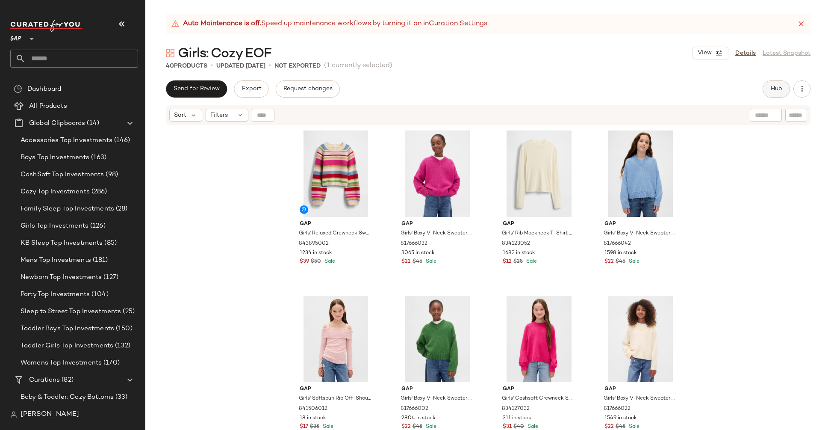
click at [650, 90] on button "Hub" at bounding box center [776, 88] width 27 height 17
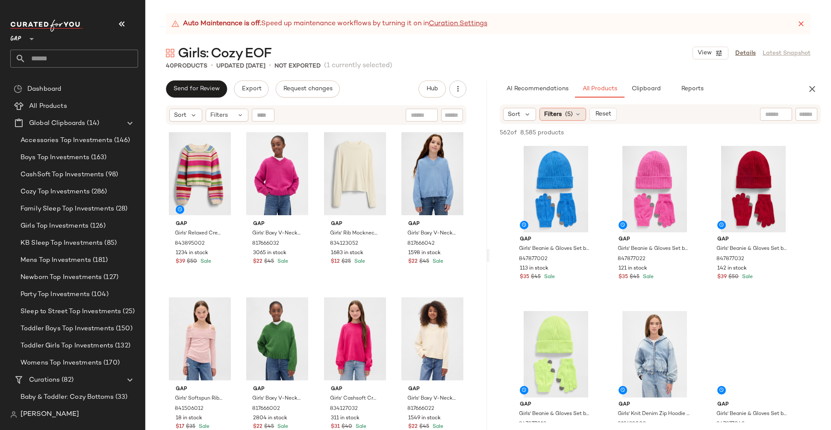
click at [550, 116] on span "Filters" at bounding box center [553, 114] width 18 height 9
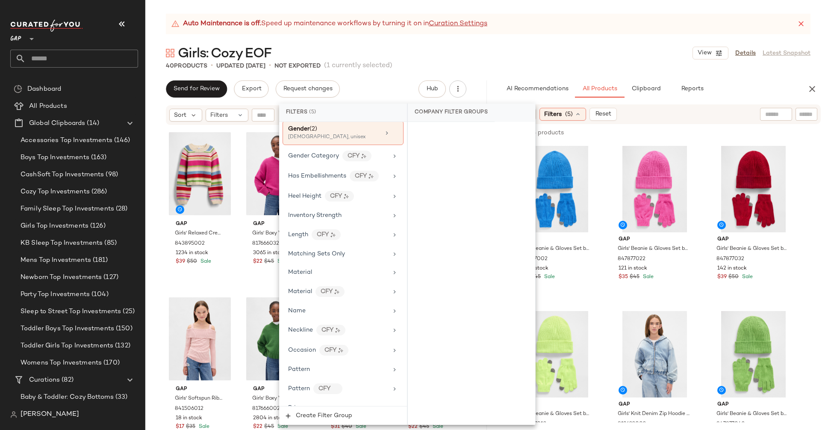
scroll to position [462, 0]
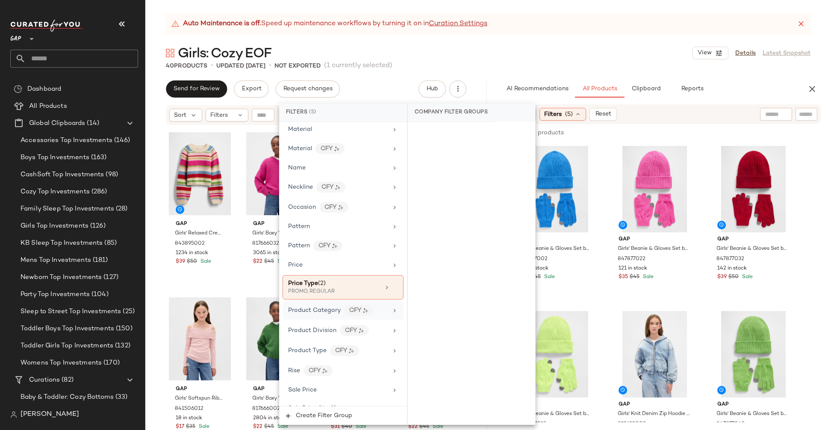
click at [321, 307] on span "Product Category" at bounding box center [314, 310] width 53 height 6
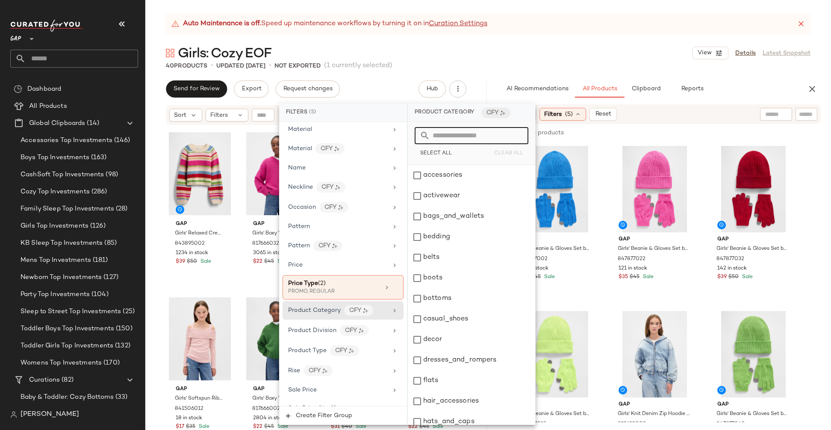
click at [481, 141] on input "text" at bounding box center [476, 135] width 93 height 17
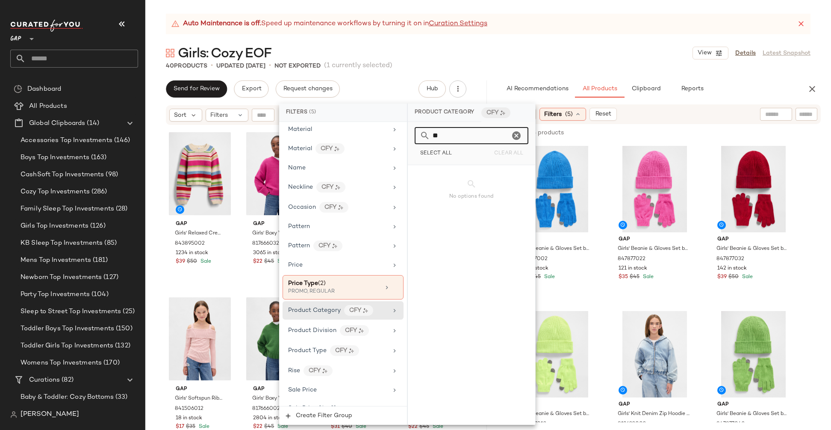
type input "*"
type input "**"
click at [419, 192] on div "outerwear" at bounding box center [471, 195] width 127 height 21
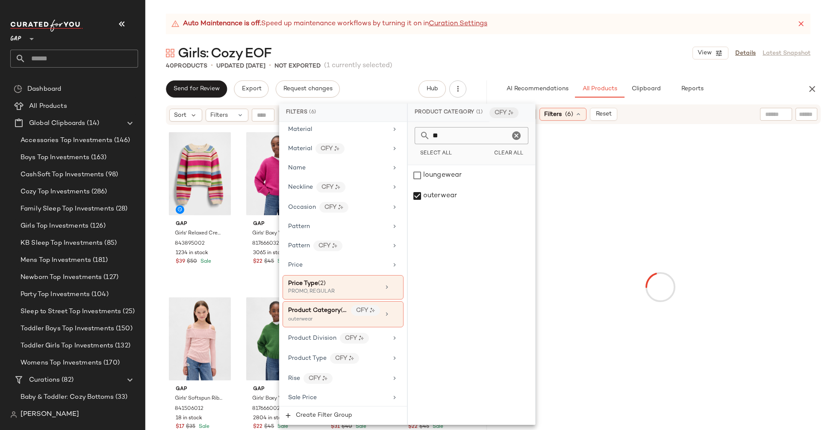
click at [565, 49] on div "Girls: Cozy EOF View Details Latest Snapshot" at bounding box center [488, 52] width 686 height 17
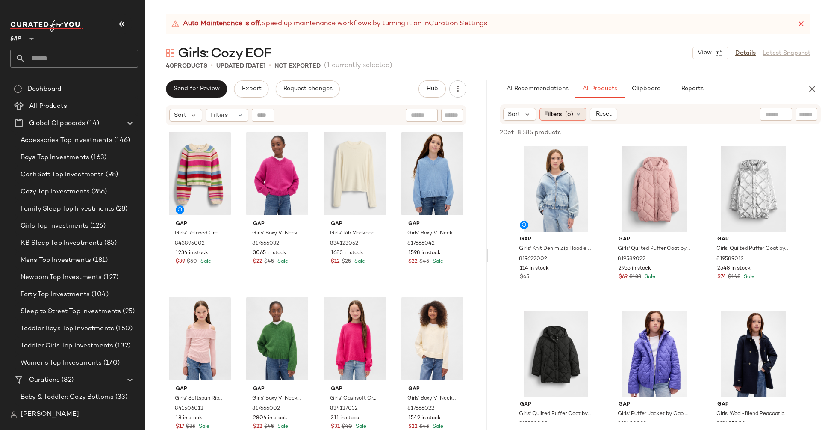
click at [558, 116] on span "Filters" at bounding box center [553, 114] width 18 height 9
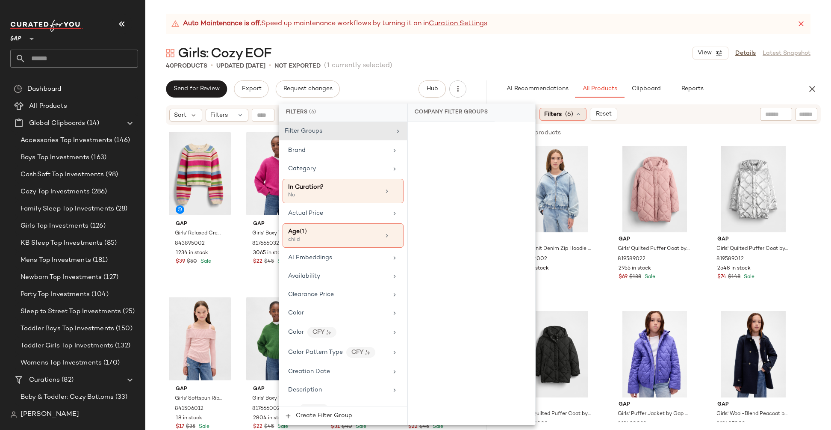
click at [560, 117] on span "Filters" at bounding box center [553, 114] width 18 height 9
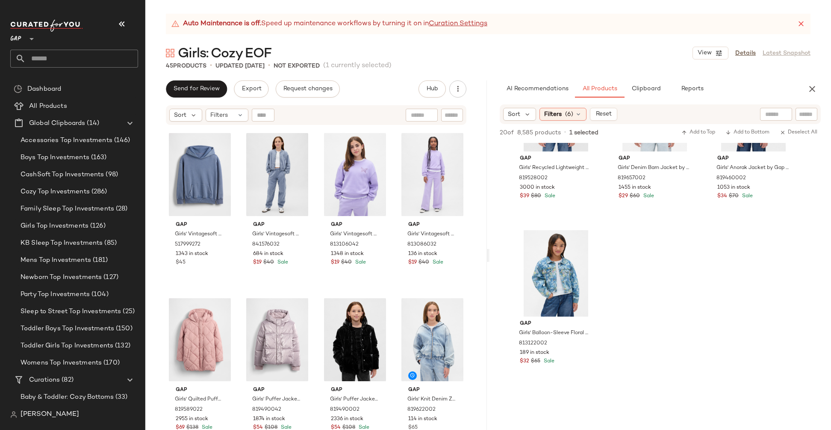
scroll to position [576, 0]
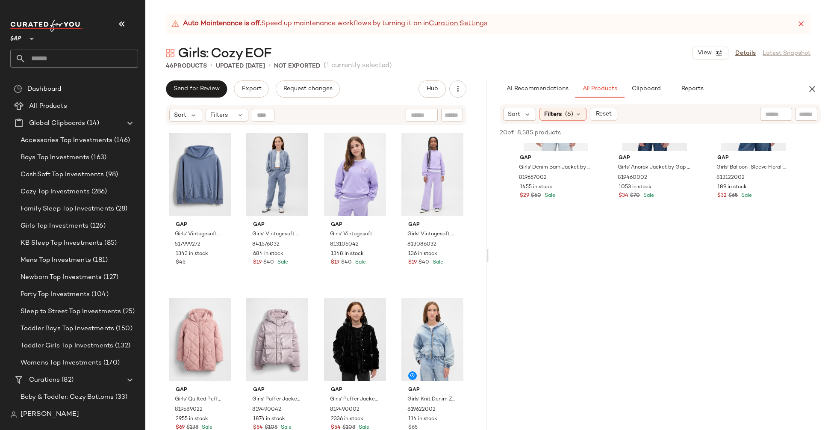
drag, startPoint x: 717, startPoint y: 185, endPoint x: 755, endPoint y: 0, distance: 189.3
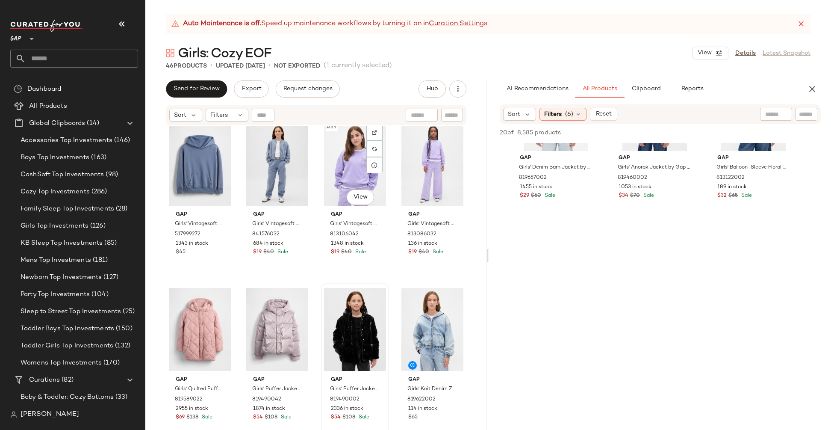
scroll to position [1656, 0]
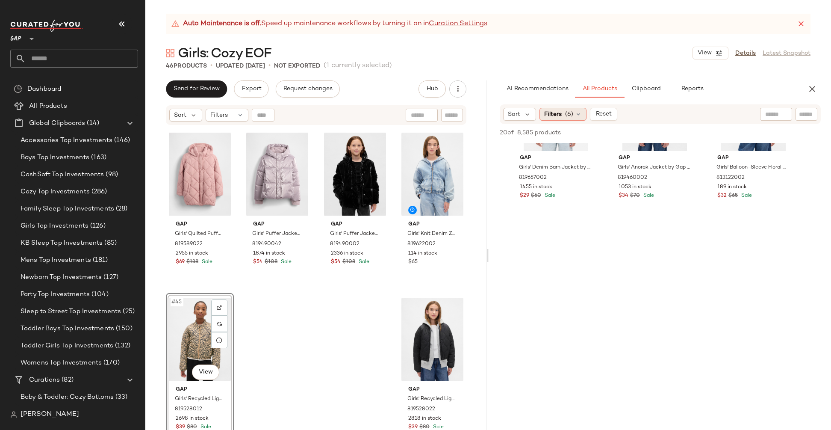
click at [551, 111] on span "Filters" at bounding box center [553, 114] width 18 height 9
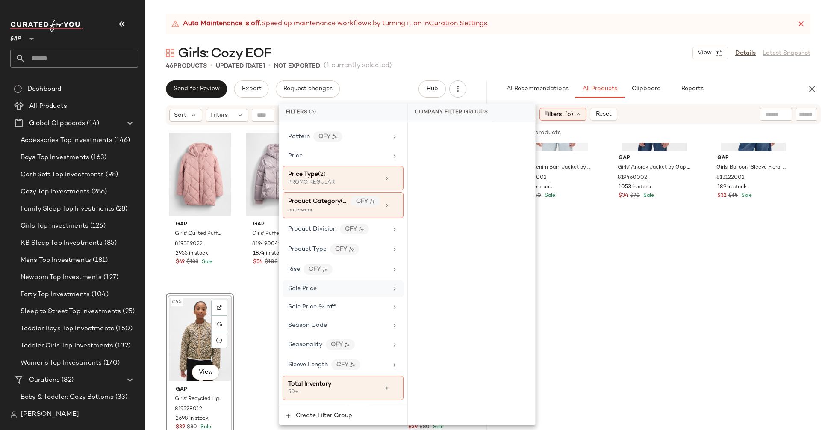
scroll to position [580, 0]
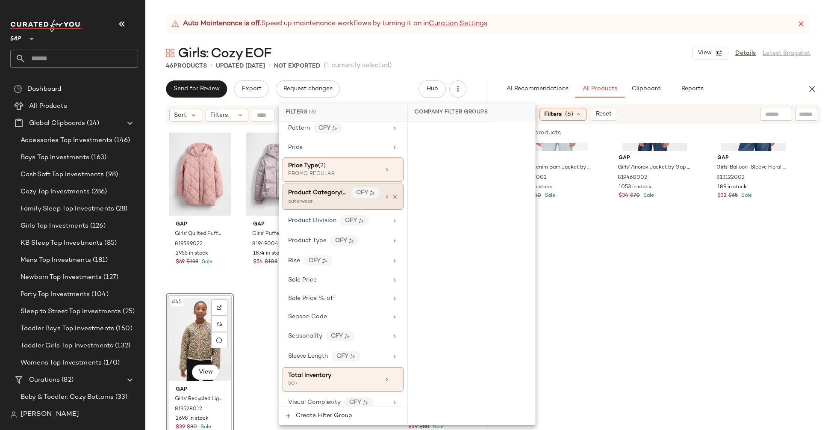
click at [393, 194] on icon at bounding box center [395, 197] width 6 height 6
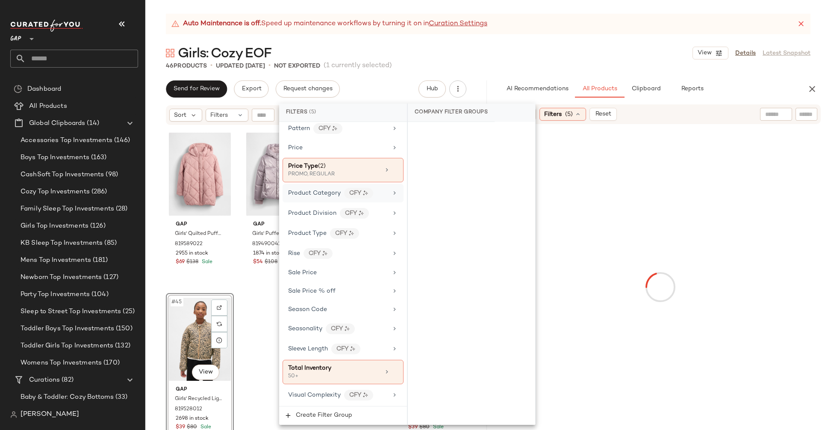
scroll to position [572, 0]
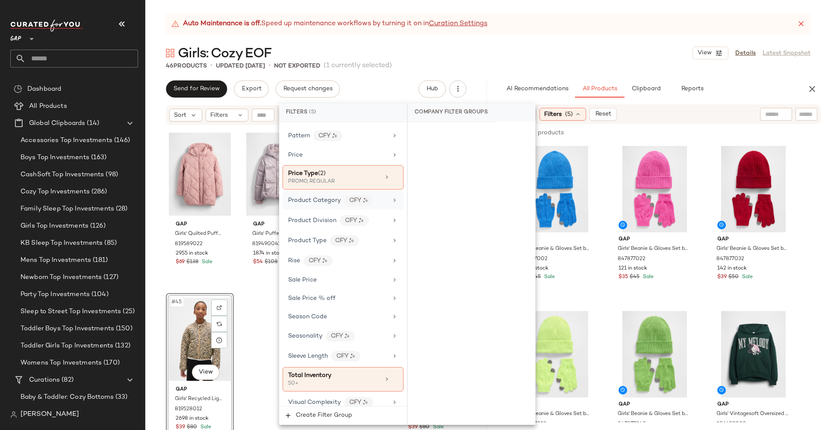
click at [321, 197] on span "Product Category" at bounding box center [314, 200] width 53 height 6
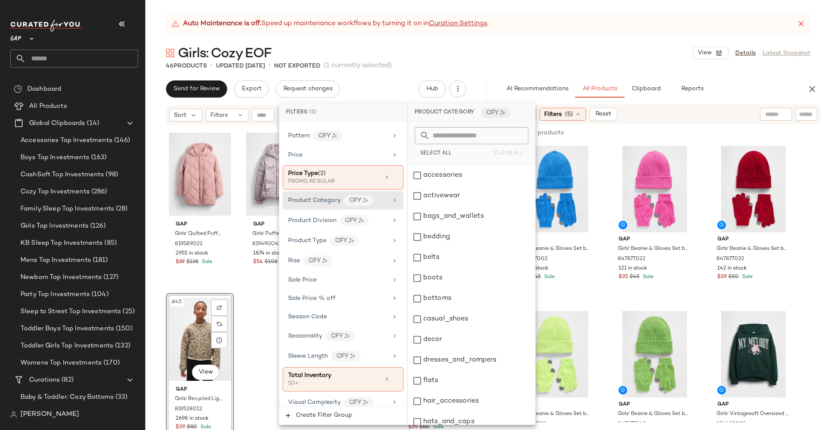
click at [445, 137] on input "text" at bounding box center [476, 135] width 93 height 17
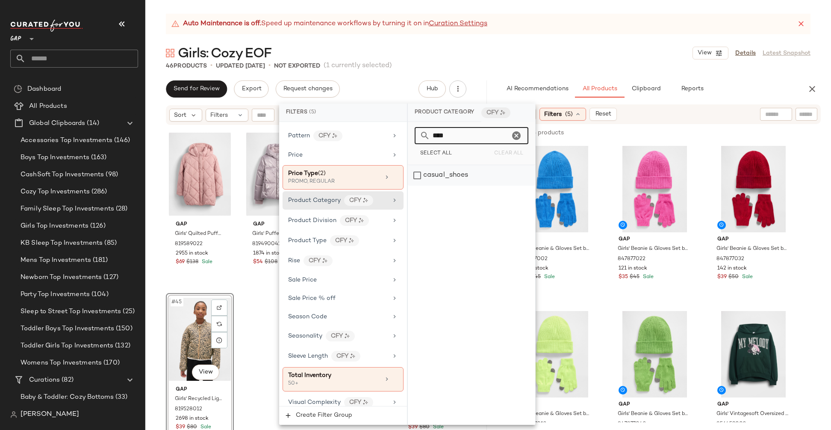
type input "****"
click at [418, 176] on div "casual_shoes" at bounding box center [471, 175] width 127 height 21
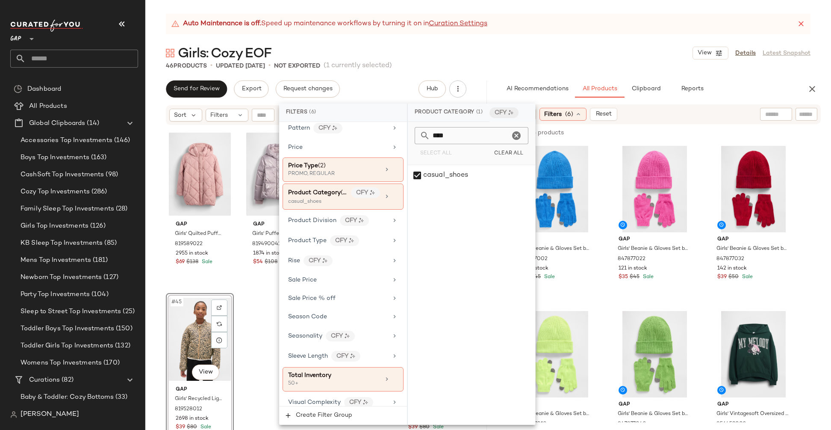
click at [650, 66] on div "46 Products • updated Oct 1st • Not Exported (1 currently selected)" at bounding box center [488, 66] width 686 height 9
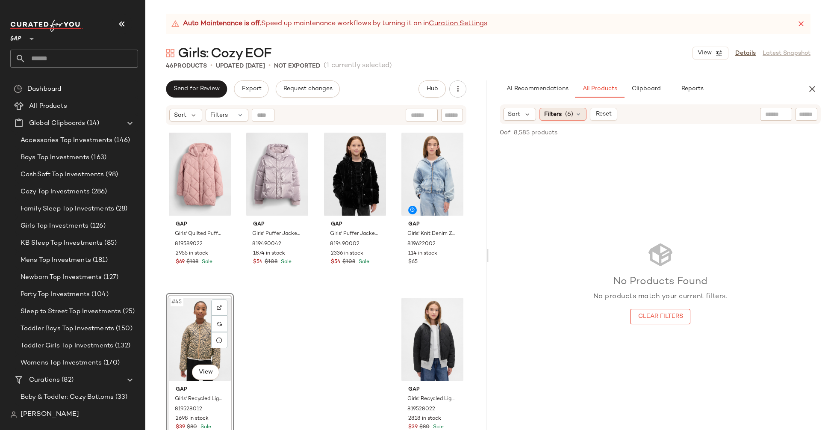
click at [579, 113] on icon at bounding box center [578, 114] width 7 height 7
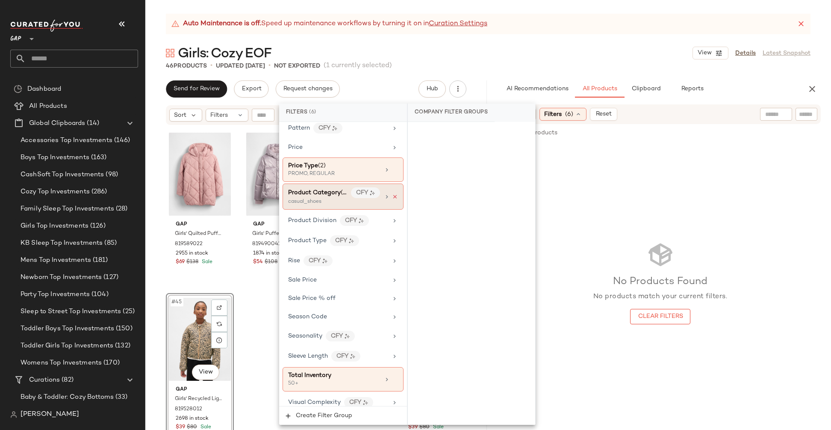
click at [392, 194] on icon at bounding box center [395, 197] width 6 height 6
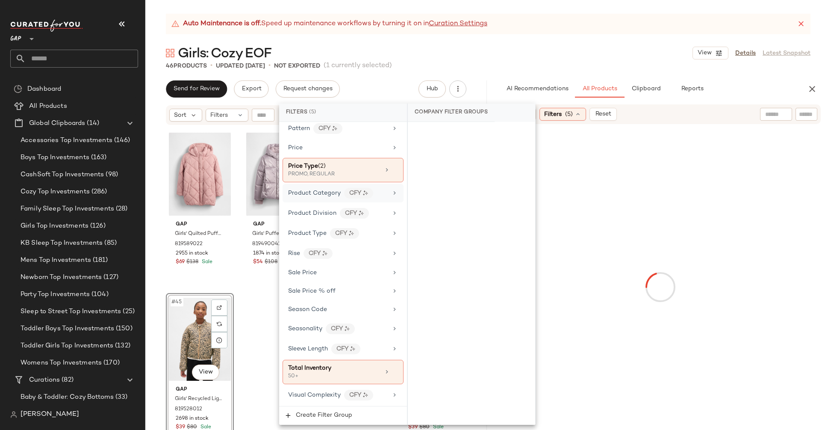
scroll to position [572, 0]
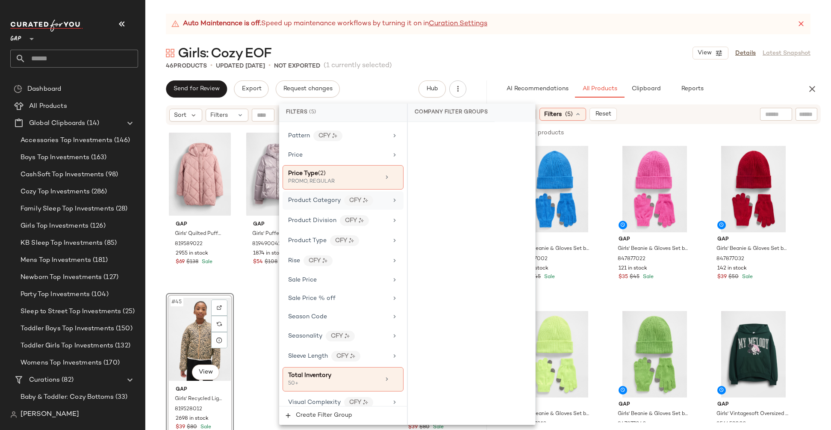
click at [650, 113] on input "text" at bounding box center [806, 114] width 15 height 9
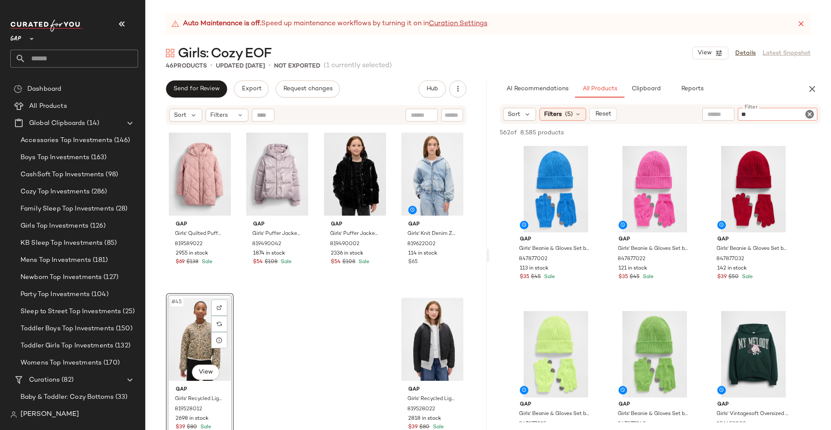
type input "*"
type input "******"
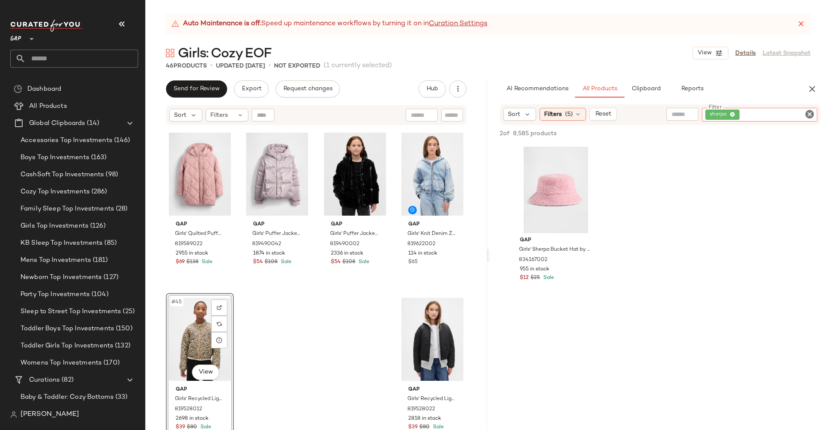
click at [650, 115] on icon "Clear Filter" at bounding box center [809, 114] width 10 height 10
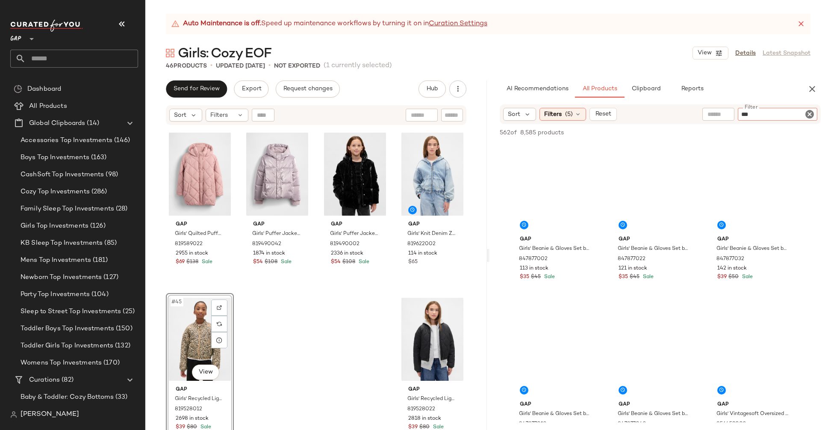
type input "****"
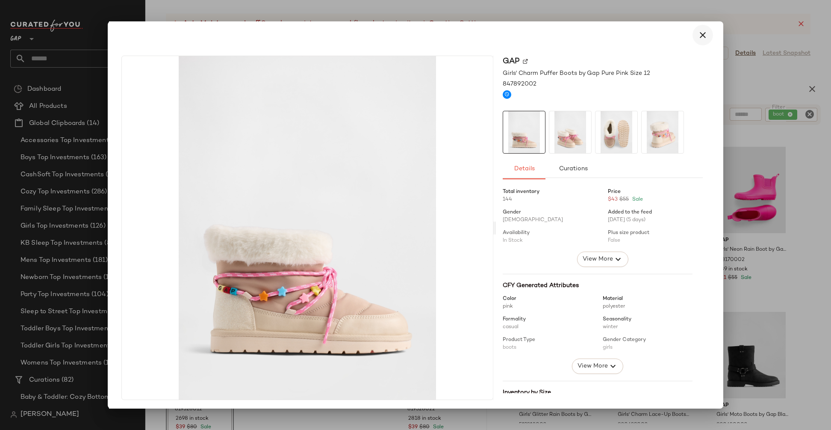
click at [650, 34] on icon "button" at bounding box center [703, 35] width 10 height 10
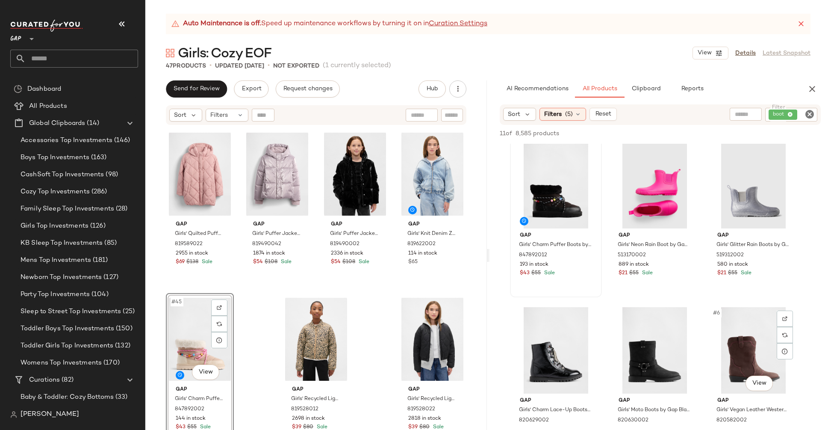
scroll to position [0, 0]
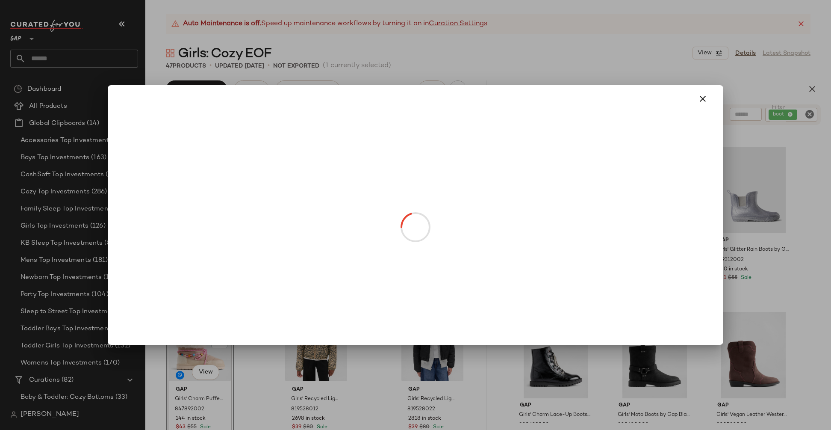
drag, startPoint x: 554, startPoint y: 214, endPoint x: 454, endPoint y: 339, distance: 160.6
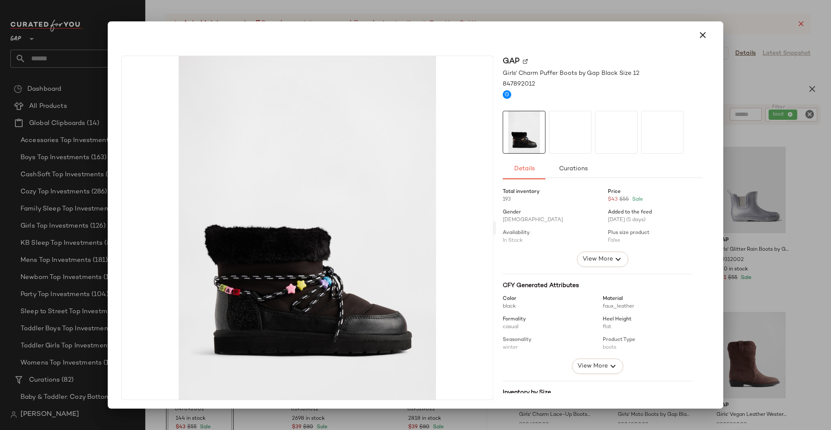
click at [650, 96] on div "Gap Girls' Charm Puffer Boots by Gap Black Size 12 847892012 Details Curations …" at bounding box center [415, 229] width 609 height 361
click at [650, 35] on icon "button" at bounding box center [703, 35] width 10 height 10
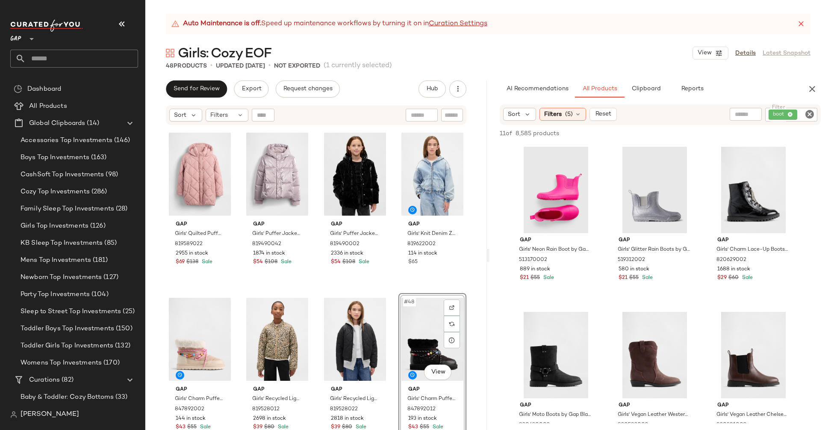
drag, startPoint x: 545, startPoint y: 210, endPoint x: 784, endPoint y: 0, distance: 318.0
click at [650, 114] on icon "Clear Filter" at bounding box center [809, 114] width 10 height 10
paste input "******"
type input "******"
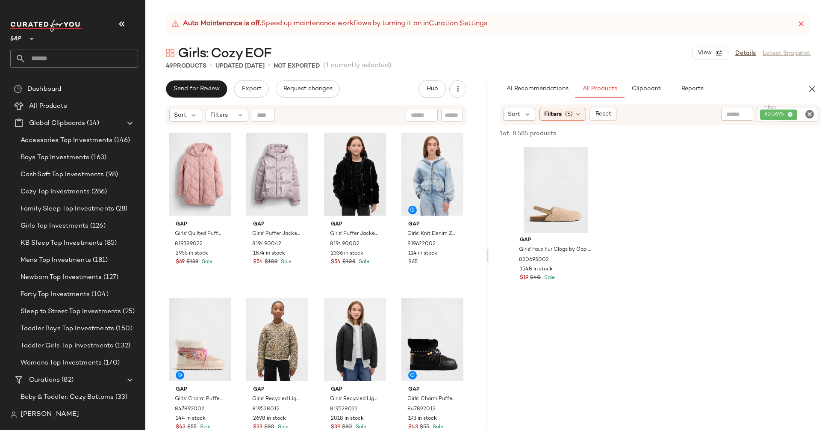
drag, startPoint x: 539, startPoint y: 204, endPoint x: 786, endPoint y: 1, distance: 319.8
click at [650, 113] on icon "Clear Filter" at bounding box center [809, 114] width 10 height 10
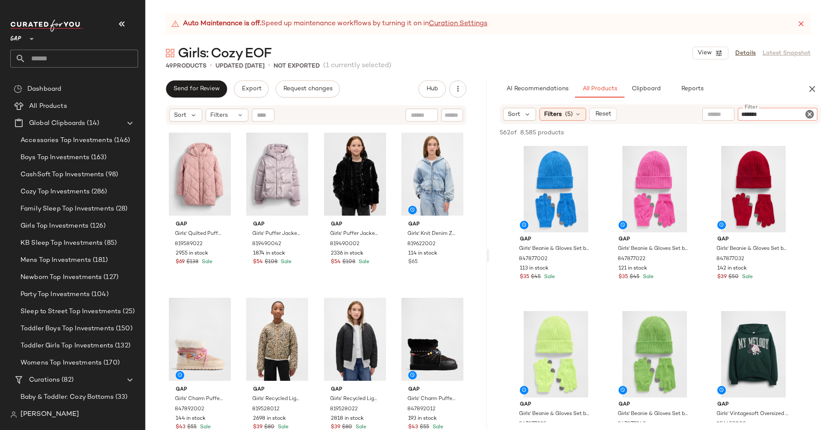
type input "********"
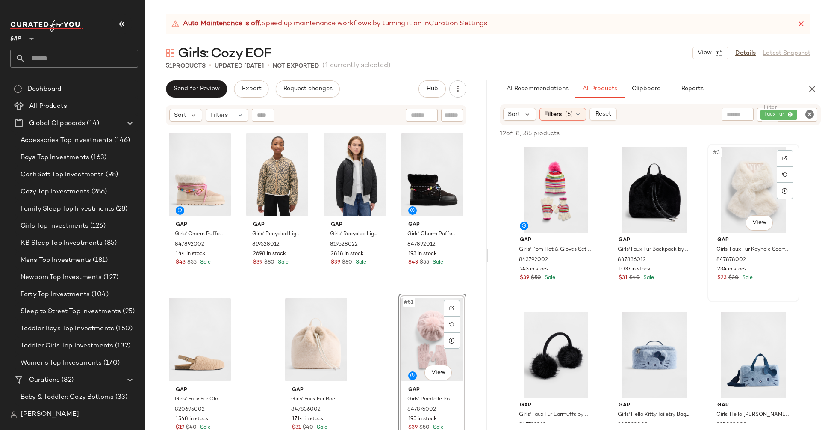
scroll to position [0, 0]
click at [650, 112] on icon "Clear Filter" at bounding box center [809, 114] width 10 height 10
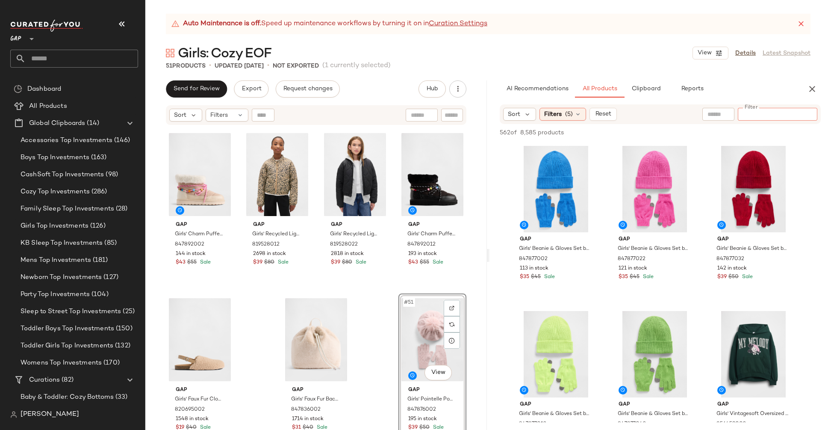
paste input "******"
type input "******"
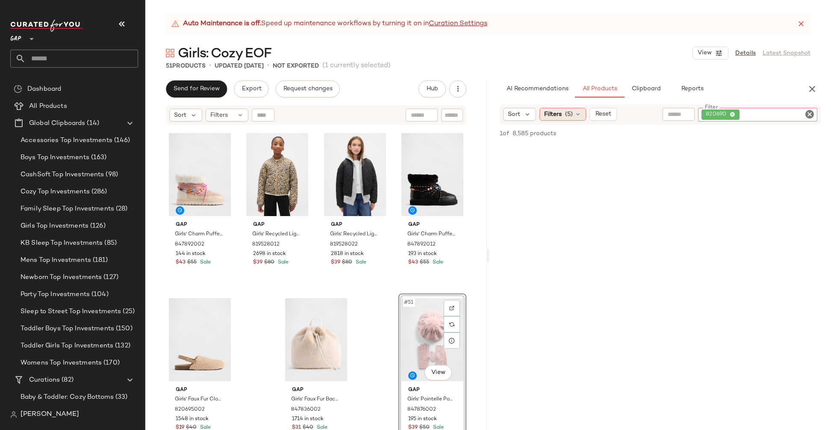
click at [578, 113] on icon at bounding box center [577, 114] width 7 height 7
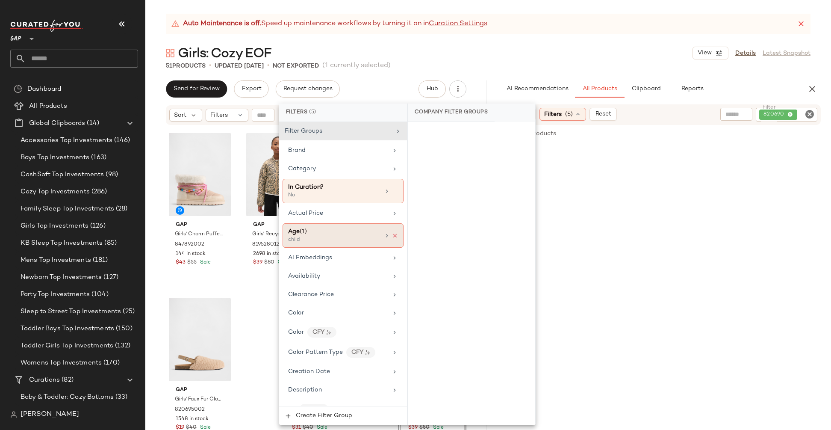
click at [392, 234] on icon at bounding box center [395, 236] width 6 height 6
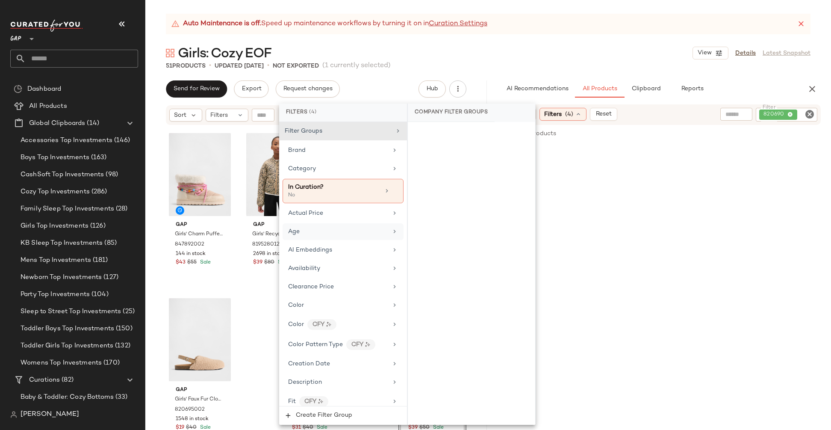
click at [579, 59] on div "Girls: Cozy EOF View Details Latest Snapshot" at bounding box center [488, 52] width 686 height 17
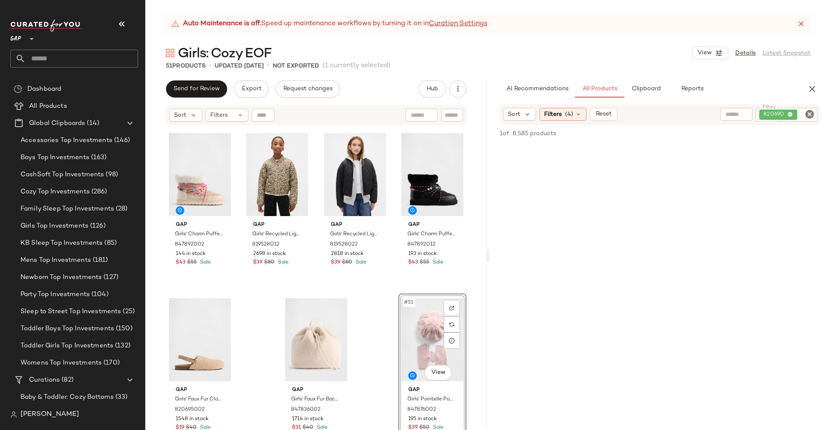
click at [650, 110] on icon "Clear Filter" at bounding box center [809, 114] width 10 height 10
type input "******"
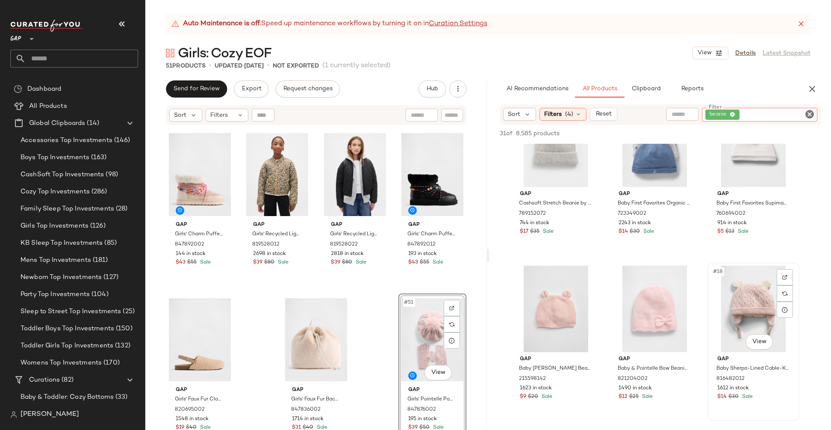
scroll to position [708, 0]
click at [650, 113] on icon "Clear Filter" at bounding box center [809, 114] width 10 height 10
paste input "******"
type input "******"
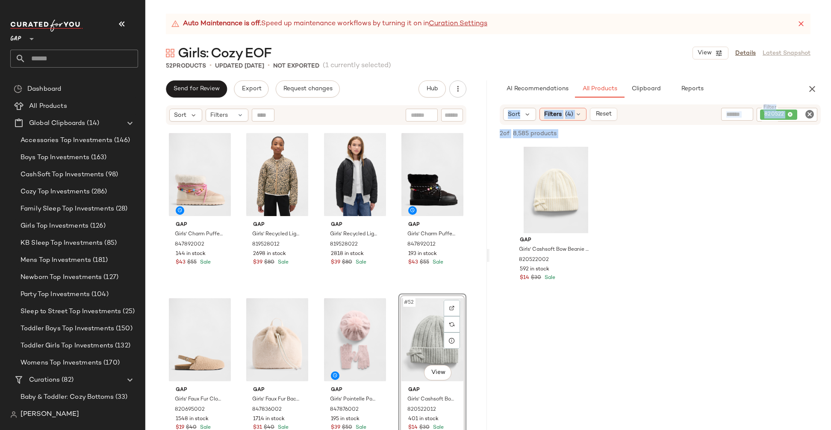
drag, startPoint x: 654, startPoint y: 200, endPoint x: 460, endPoint y: 324, distance: 229.8
click at [460, 324] on div "Send for Review Export Request changes Hub Send for Review External Review Inte…" at bounding box center [488, 254] width 686 height 349
click at [650, 329] on div at bounding box center [660, 384] width 342 height 165
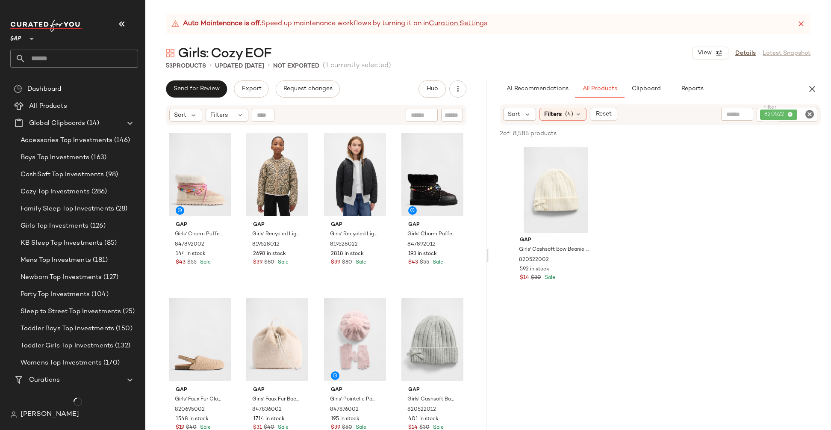
click at [650, 113] on icon "Clear Filter" at bounding box center [809, 114] width 10 height 10
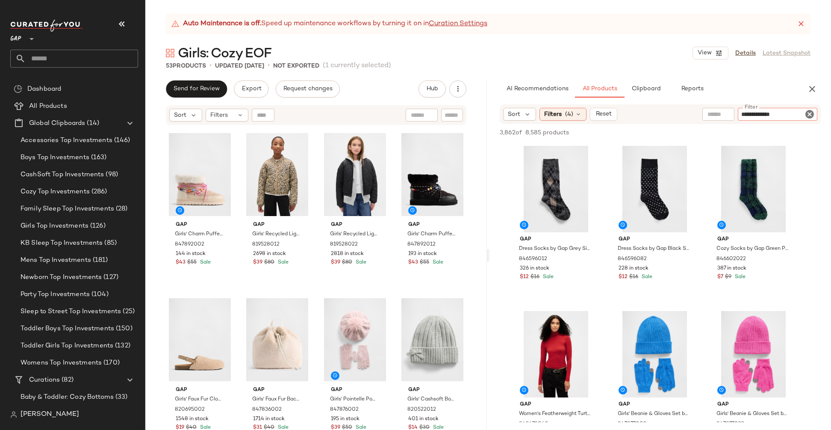
type input "**********"
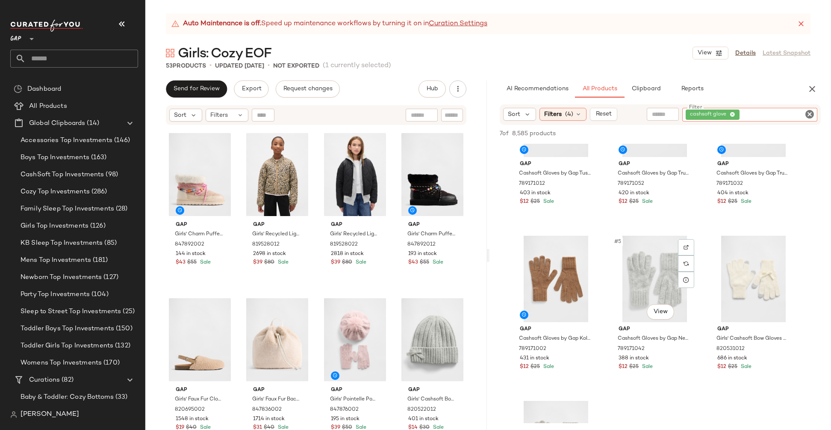
scroll to position [173, 0]
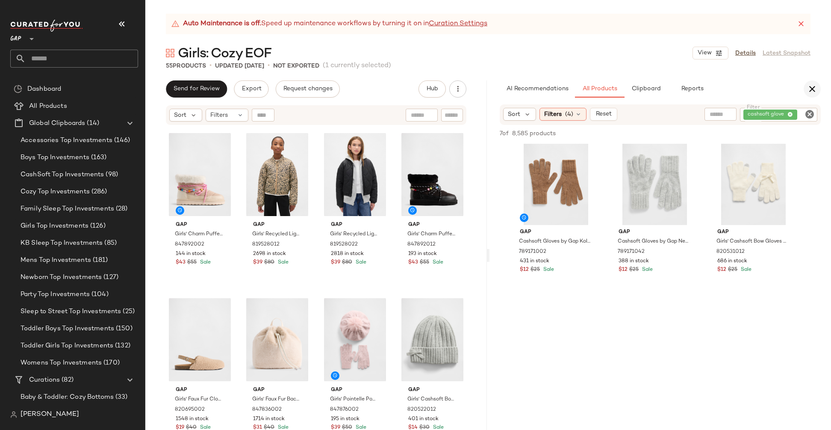
click at [650, 88] on icon "button" at bounding box center [812, 89] width 10 height 10
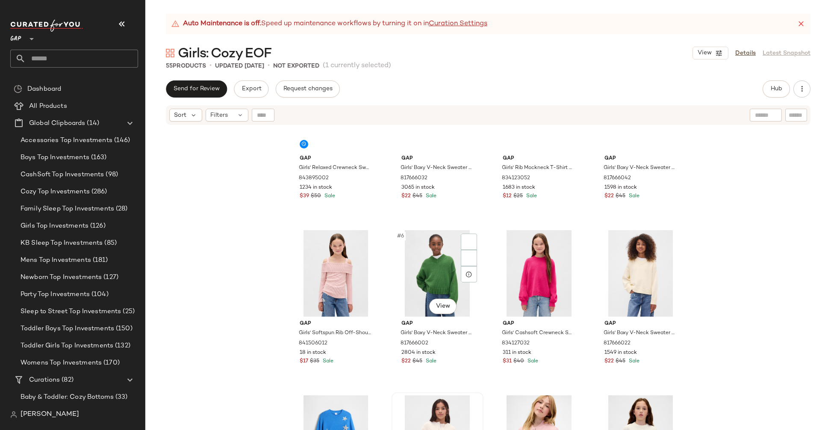
scroll to position [0, 0]
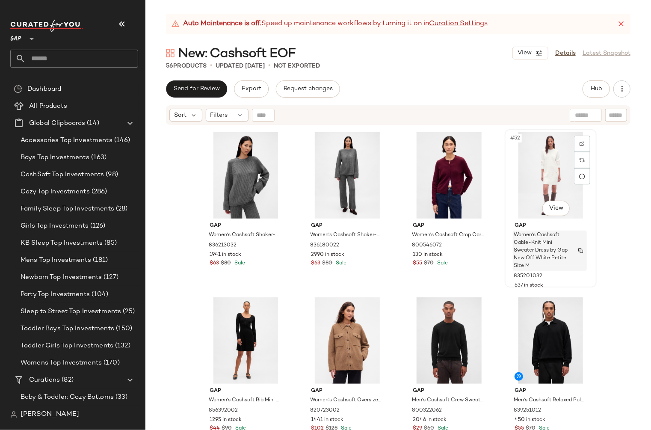
scroll to position [1986, 0]
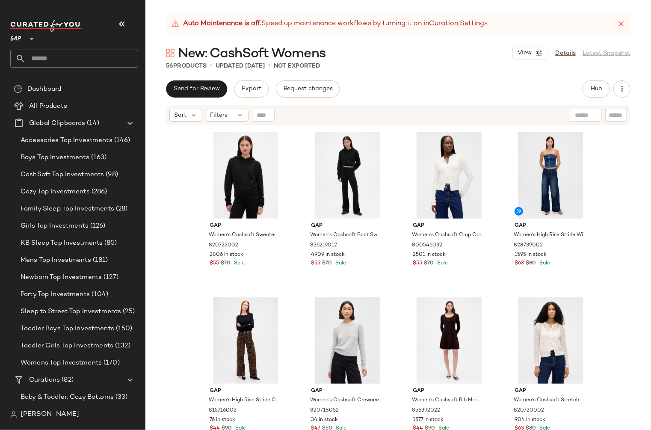
scroll to position [1986, 0]
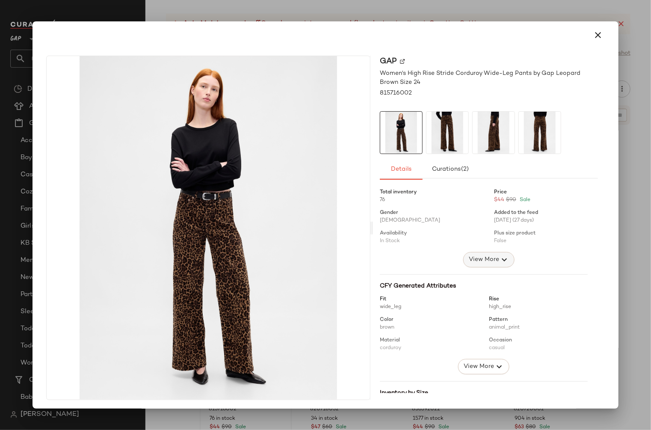
click at [473, 261] on span "View More" at bounding box center [483, 259] width 31 height 10
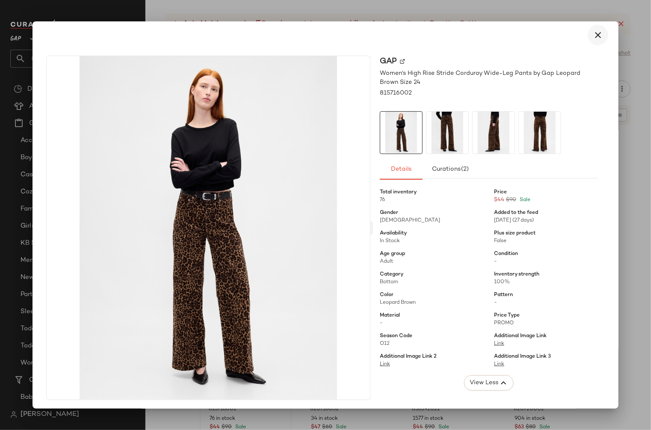
click at [592, 35] on icon "button" at bounding box center [597, 35] width 10 height 10
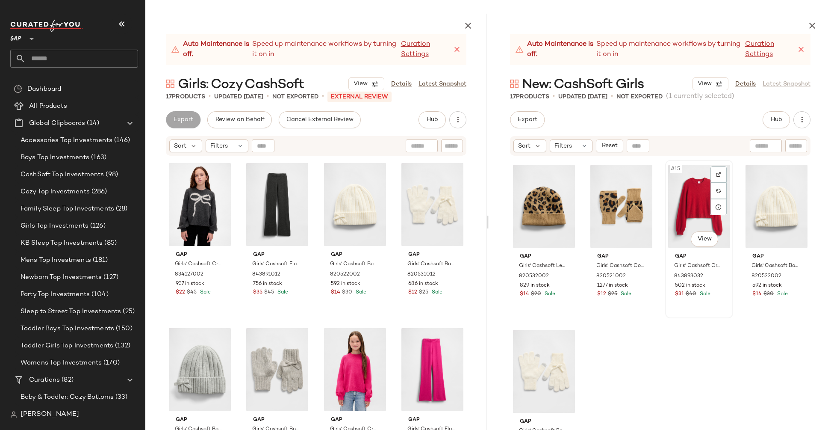
scroll to position [503, 0]
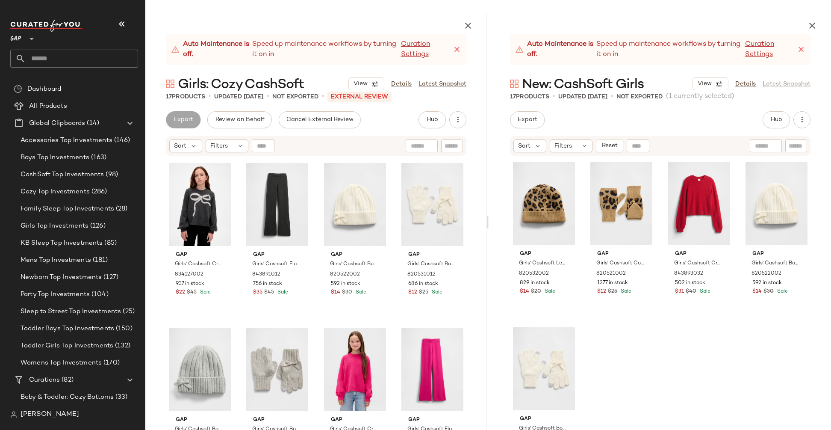
click at [811, 24] on icon "button" at bounding box center [812, 26] width 10 height 10
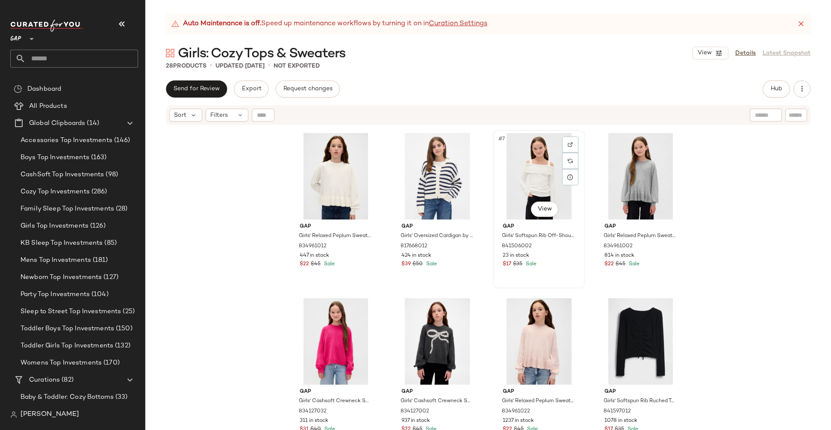
scroll to position [165, 0]
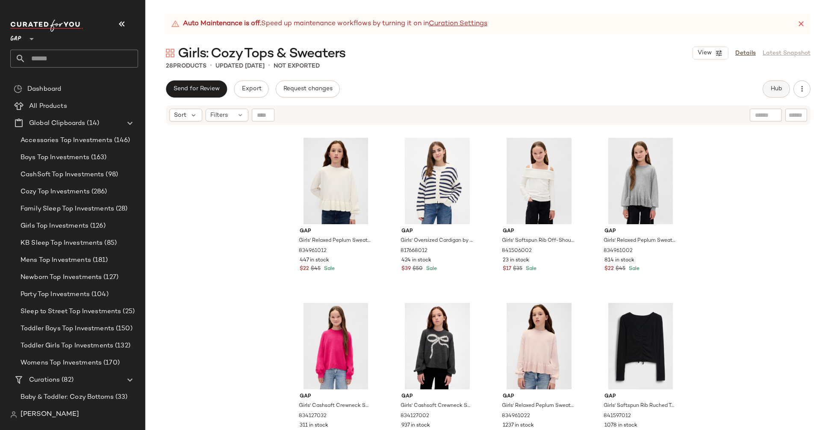
click at [774, 89] on span "Hub" at bounding box center [776, 88] width 12 height 7
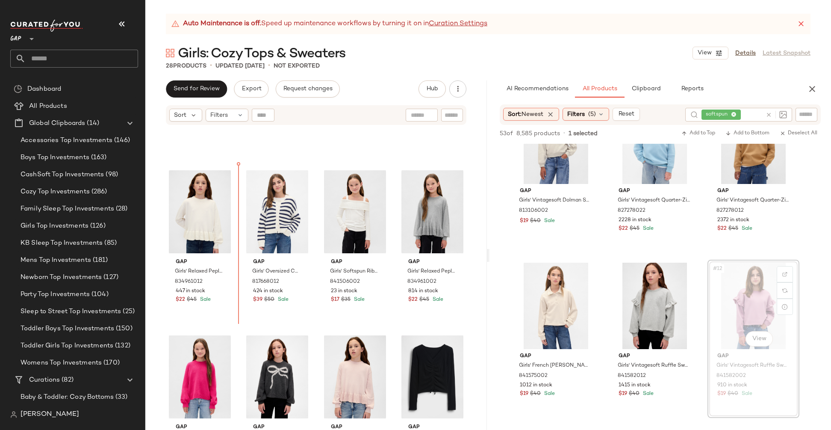
scroll to position [133, 0]
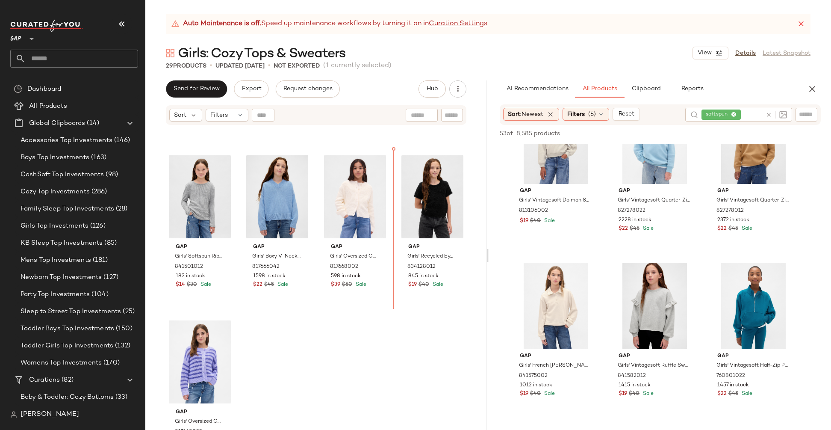
scroll to position [969, 0]
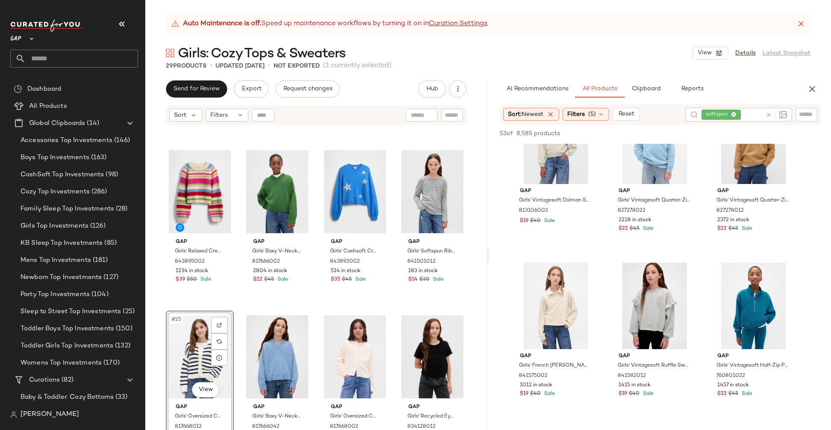
scroll to position [996, 0]
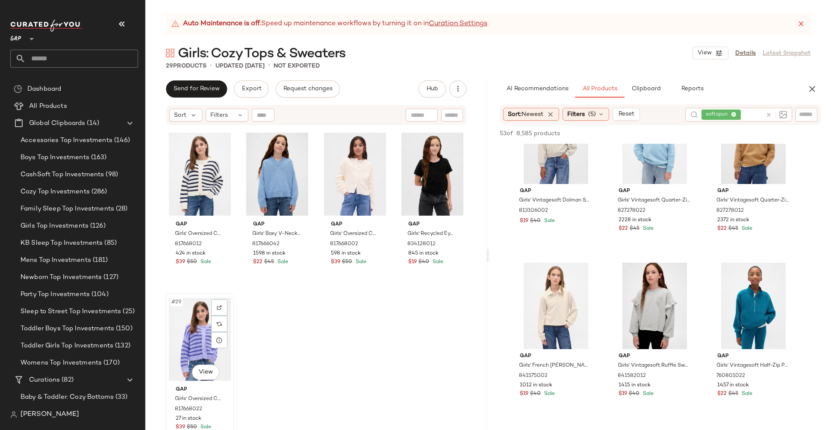
click at [173, 327] on div "#29 View" at bounding box center [200, 339] width 62 height 86
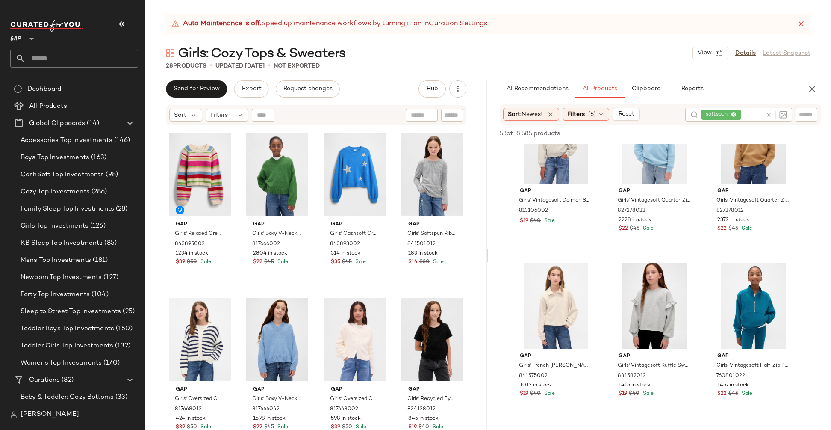
click at [810, 89] on icon "button" at bounding box center [812, 89] width 10 height 10
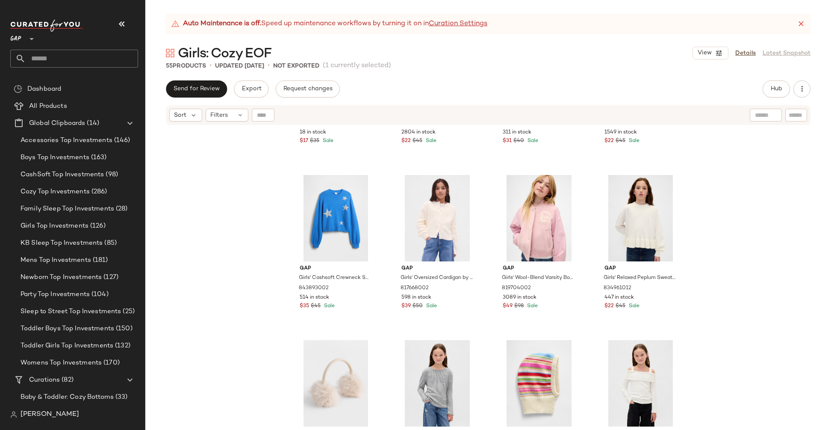
scroll to position [292, 0]
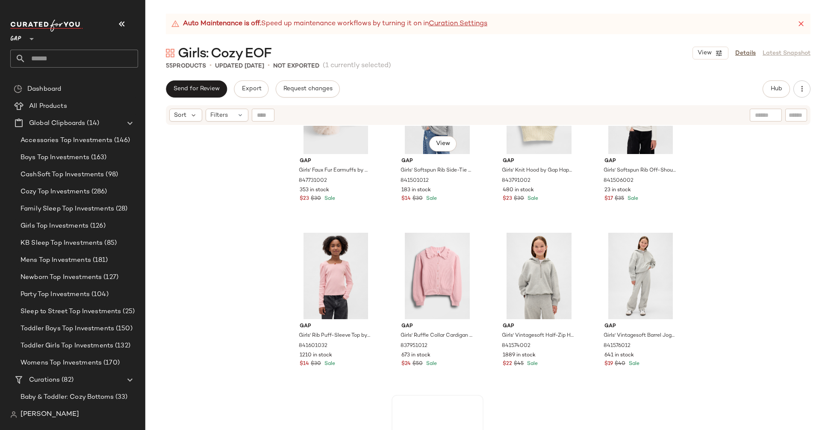
scroll to position [682, 0]
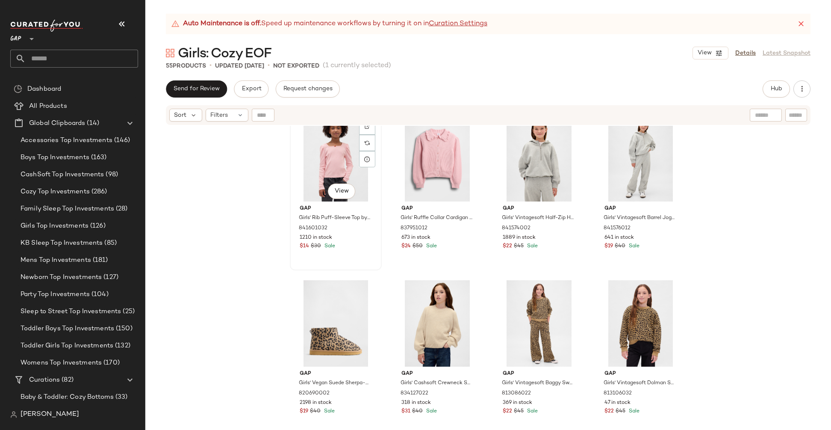
drag, startPoint x: 362, startPoint y: 238, endPoint x: 367, endPoint y: 238, distance: 5.6
click at [362, 238] on div "1210 in stock" at bounding box center [336, 238] width 72 height 8
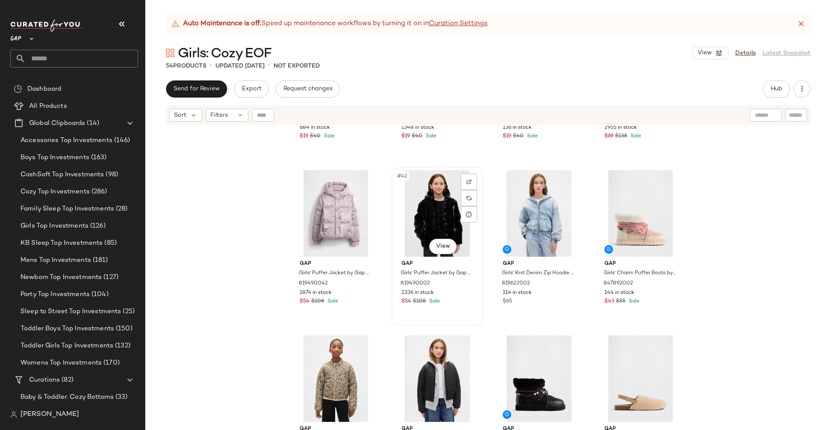
scroll to position [1666, 0]
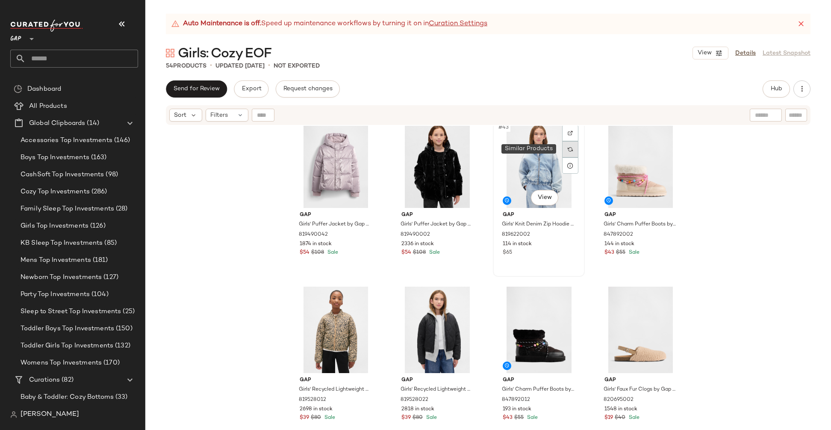
click at [568, 148] on img at bounding box center [570, 149] width 5 height 5
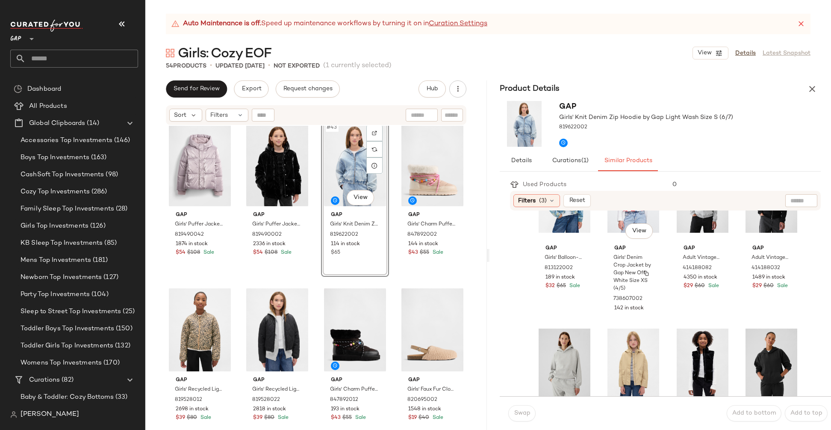
scroll to position [562, 0]
click at [810, 88] on icon "button" at bounding box center [812, 89] width 10 height 10
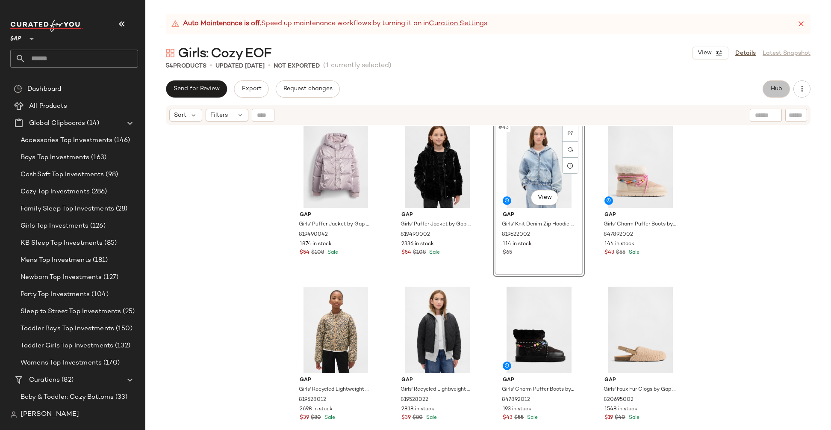
click at [780, 89] on span "Hub" at bounding box center [776, 88] width 12 height 7
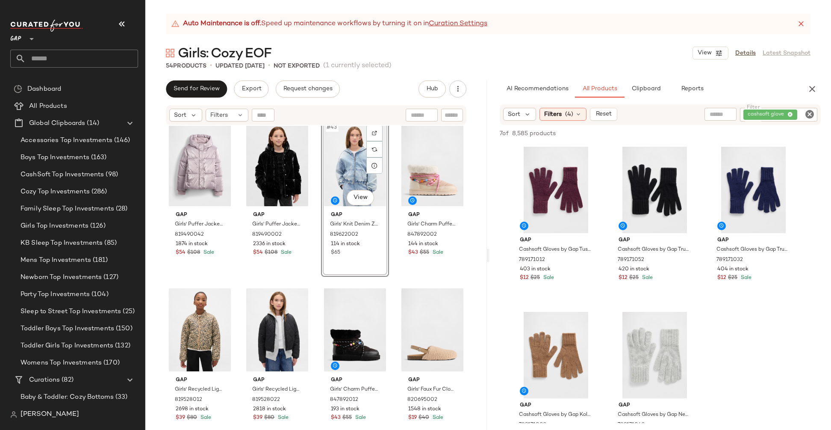
click at [810, 111] on icon "Clear Filter" at bounding box center [809, 114] width 10 height 10
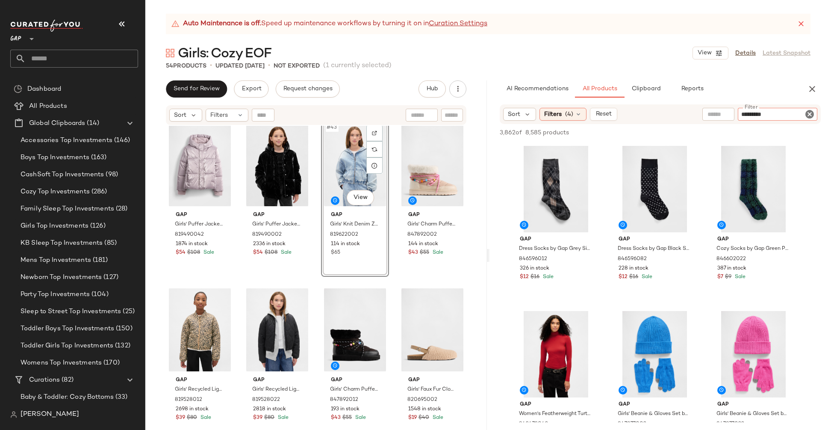
type input "**********"
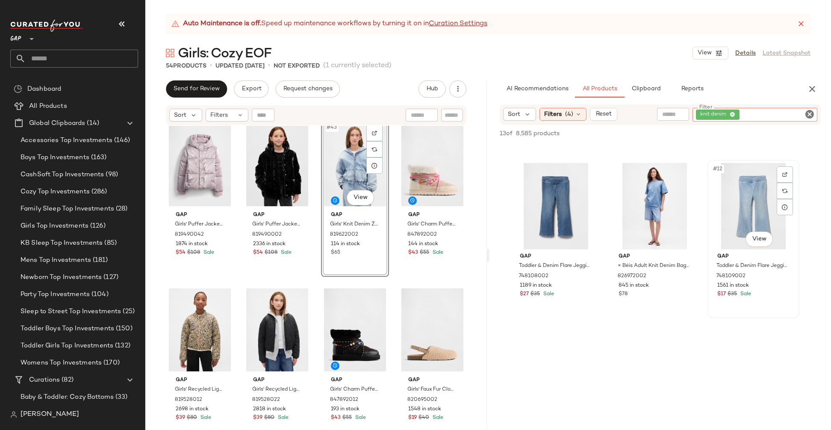
scroll to position [600, 0]
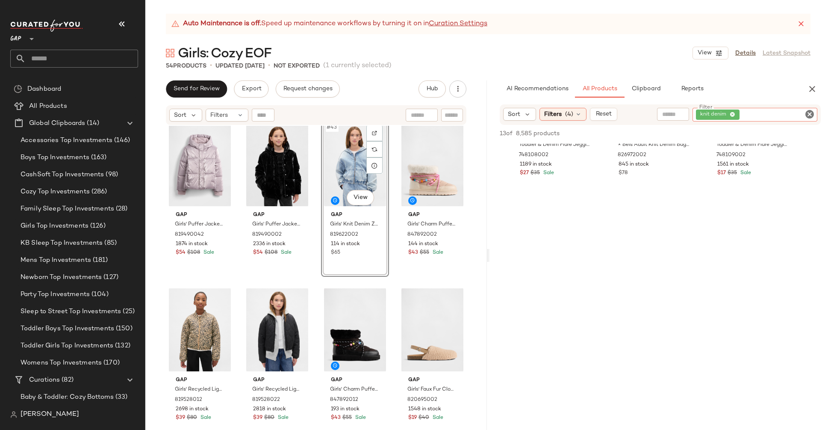
click at [811, 115] on icon "Clear Filter" at bounding box center [809, 114] width 10 height 10
paste input "******"
type input "******"
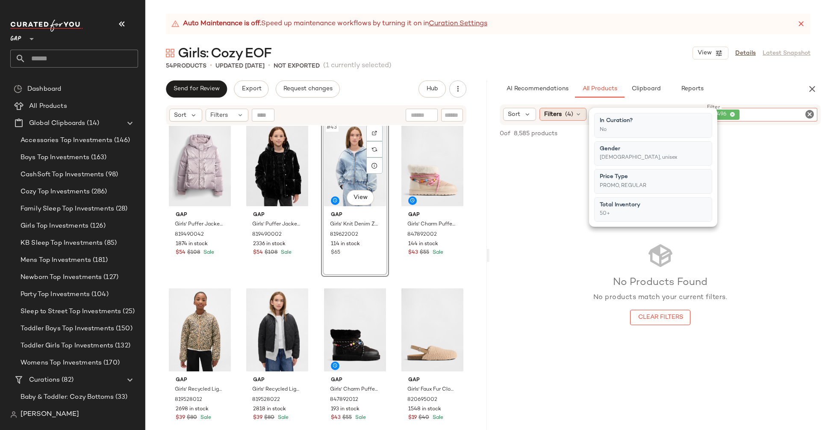
click at [577, 115] on icon at bounding box center [578, 114] width 7 height 7
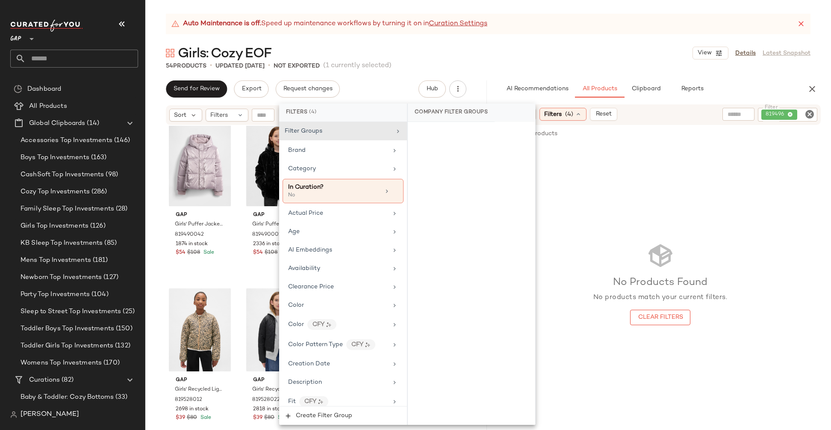
click at [577, 115] on icon at bounding box center [578, 114] width 7 height 7
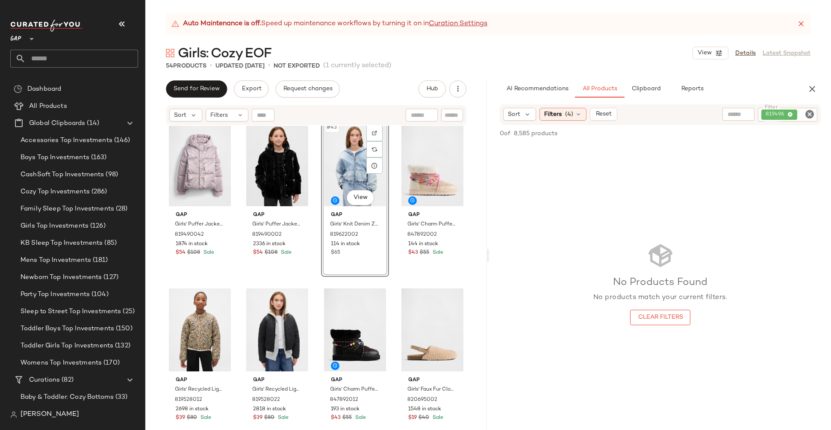
click at [735, 113] on input "text" at bounding box center [738, 114] width 22 height 9
click at [808, 113] on icon "Clear Filter" at bounding box center [809, 114] width 10 height 10
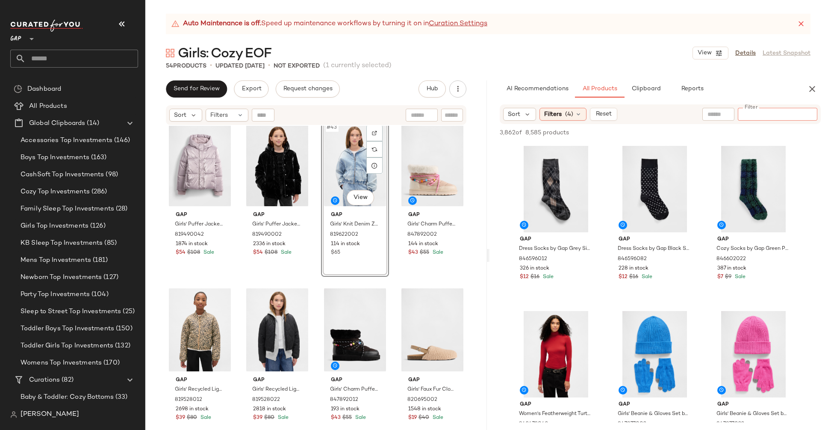
paste input "*********"
type input "*********"
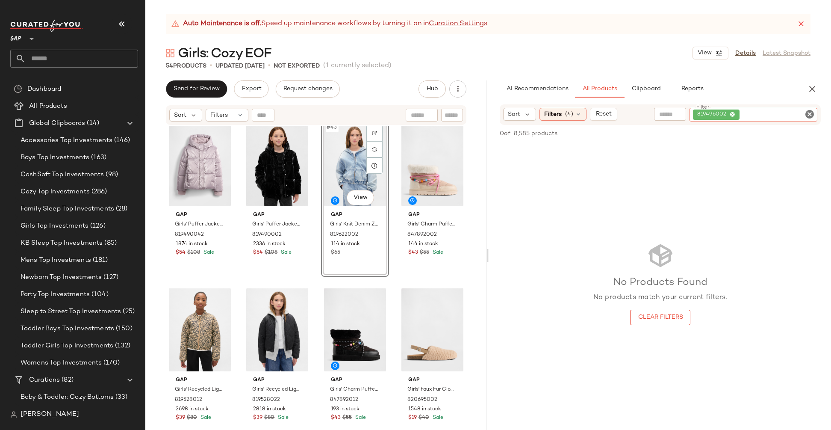
click at [674, 116] on input "text" at bounding box center [670, 114] width 22 height 9
paste input "*********"
type input "*********"
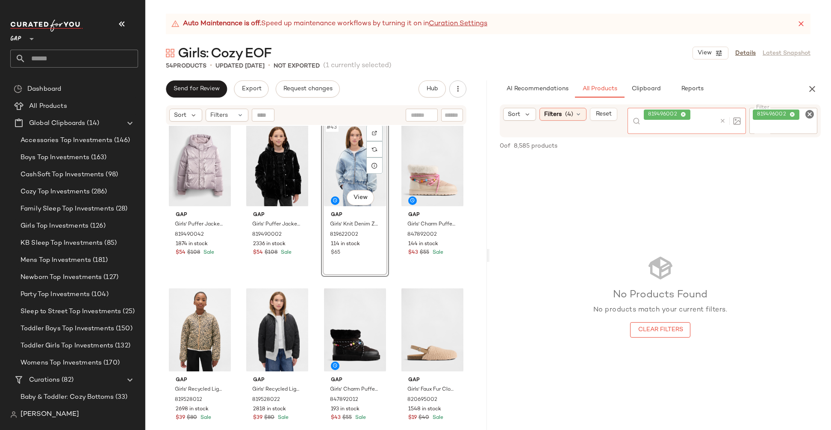
click at [809, 115] on icon "Clear Filter" at bounding box center [809, 114] width 10 height 10
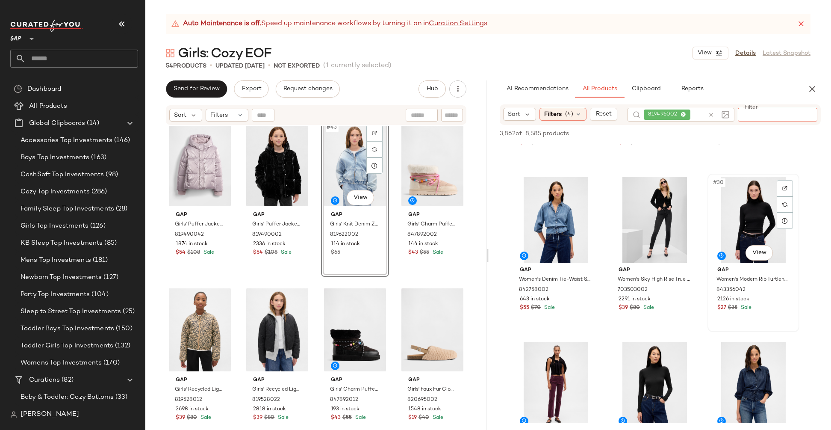
scroll to position [1493, 0]
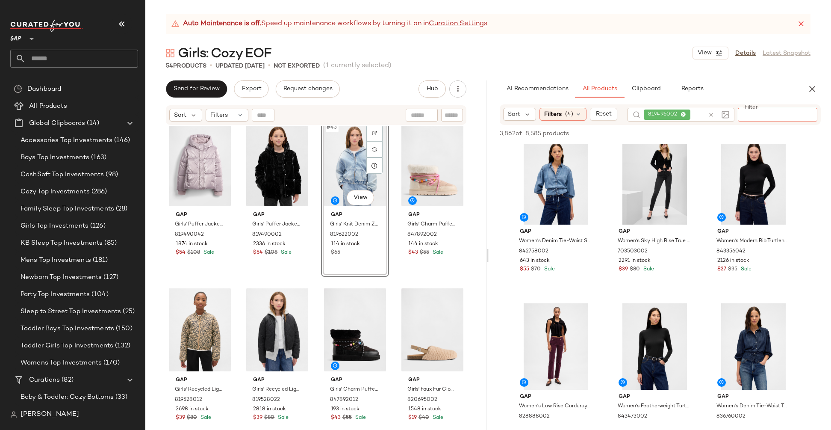
click at [472, 212] on div "Gap Girls' Vintagesoft Barrel Joggers by Gap Bainbridge Blue Size XS (4/5) 8415…" at bounding box center [316, 288] width 342 height 325
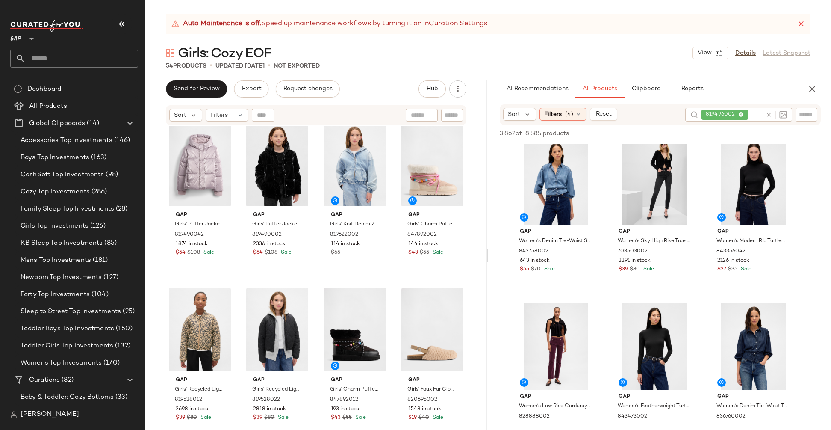
click at [765, 113] on div at bounding box center [774, 115] width 25 height 14
click at [801, 113] on input "text" at bounding box center [806, 114] width 15 height 9
paste input "******"
type input "******"
click at [712, 114] on div "819496002" at bounding box center [694, 115] width 122 height 14
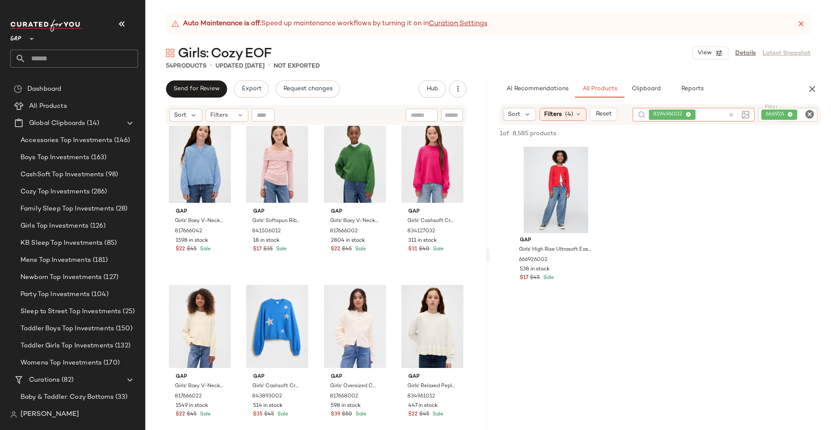
scroll to position [0, 0]
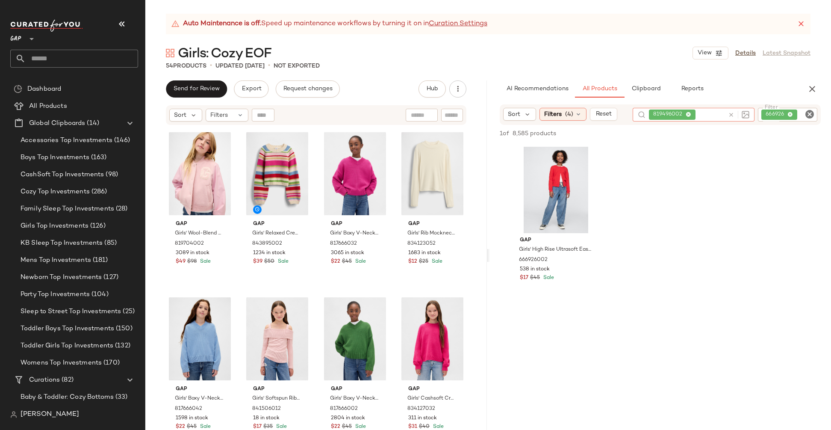
click at [811, 112] on icon "Clear Filter" at bounding box center [809, 114] width 10 height 10
click at [711, 115] on div "819496002" at bounding box center [680, 115] width 107 height 14
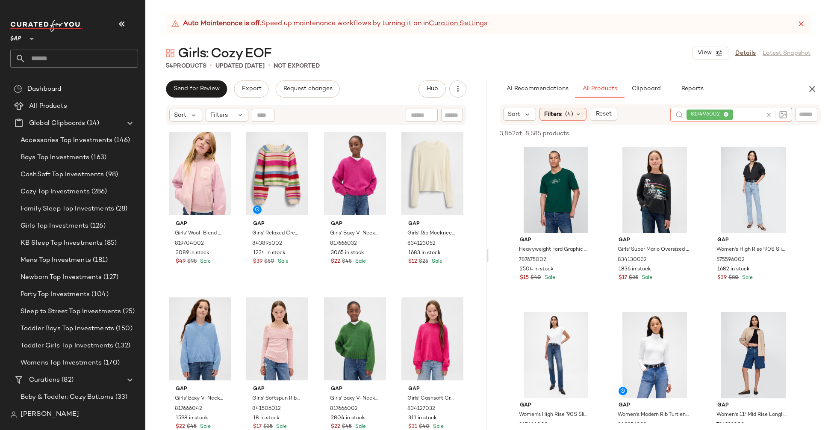
click at [768, 114] on icon at bounding box center [769, 115] width 6 height 6
click at [803, 116] on input "text" at bounding box center [806, 114] width 15 height 9
paste input "******"
type input "******"
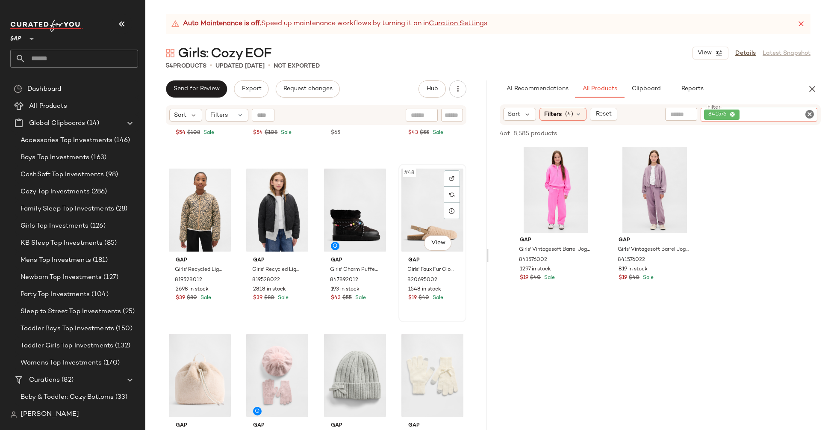
scroll to position [1643, 0]
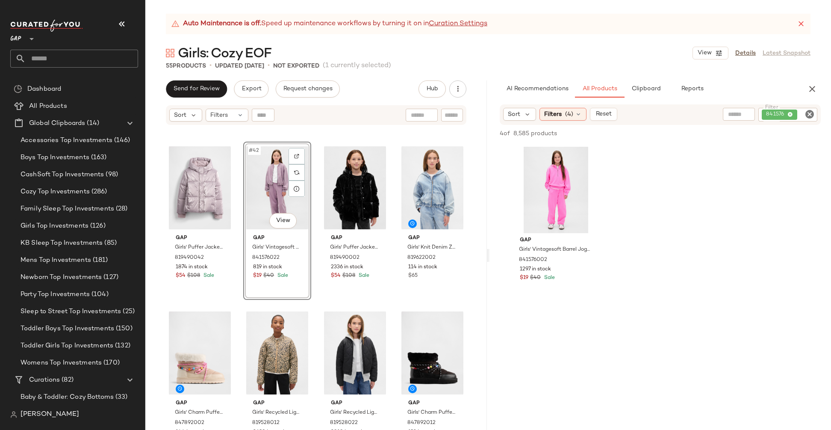
drag, startPoint x: 617, startPoint y: 219, endPoint x: 701, endPoint y: 16, distance: 220.0
click at [809, 112] on icon "Clear Filter" at bounding box center [809, 114] width 10 height 10
paste input "******"
type input "******"
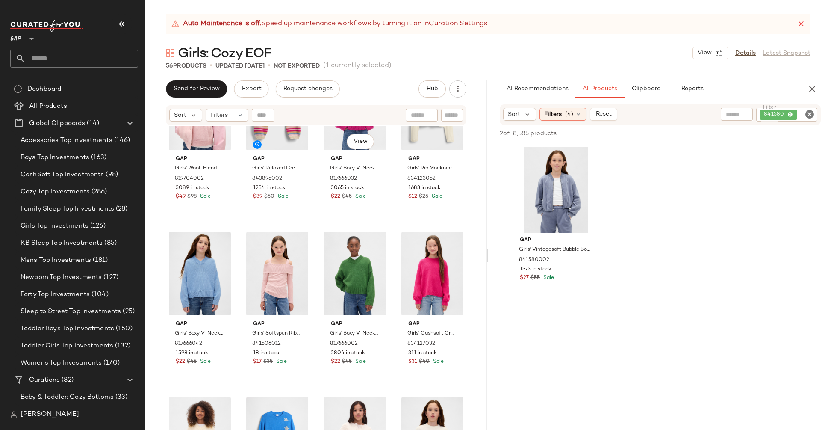
scroll to position [0, 0]
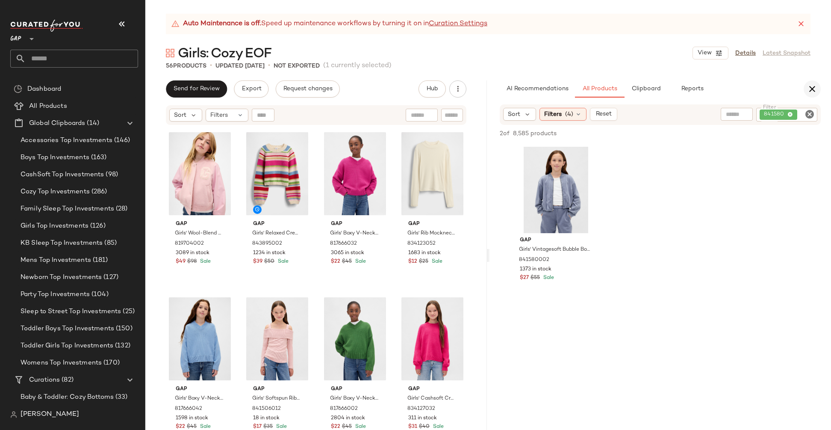
click at [816, 88] on icon "button" at bounding box center [812, 89] width 10 height 10
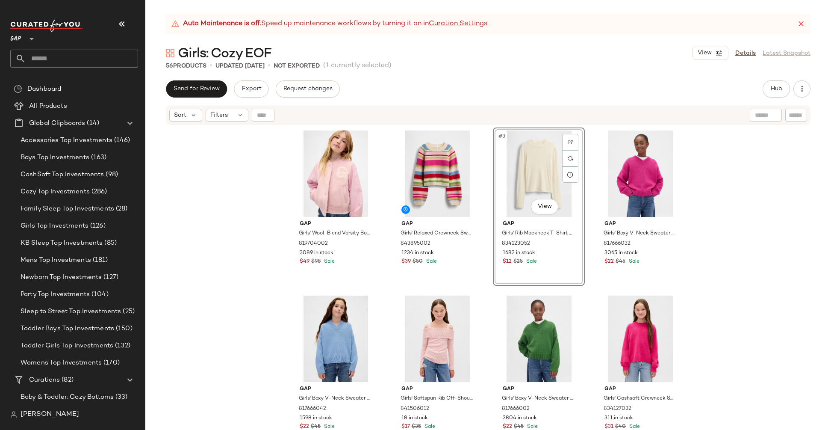
click at [542, 165] on div "#3 View" at bounding box center [539, 173] width 86 height 86
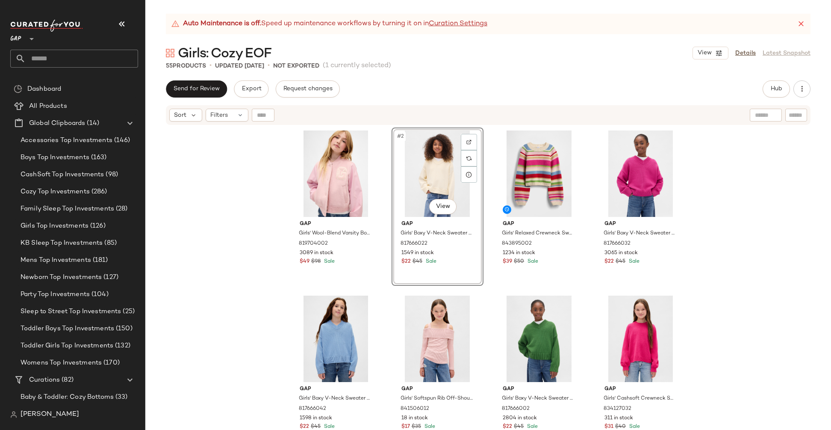
drag, startPoint x: 543, startPoint y: 185, endPoint x: 792, endPoint y: 0, distance: 310.0
click at [774, 92] on span "Hub" at bounding box center [776, 88] width 12 height 7
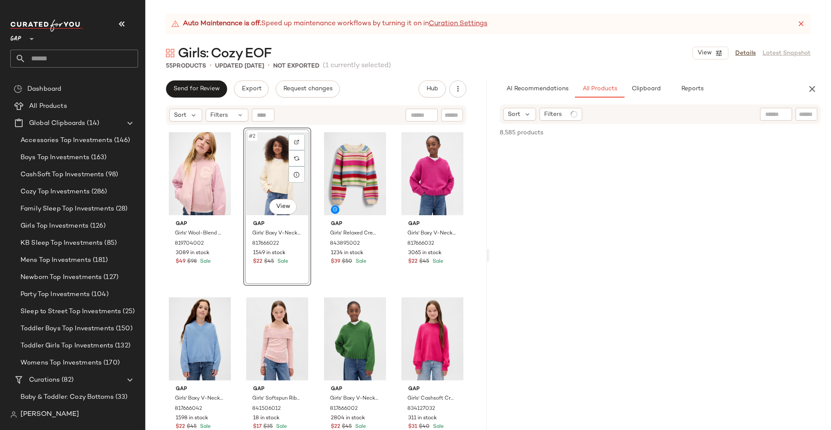
click at [781, 115] on div at bounding box center [776, 114] width 32 height 13
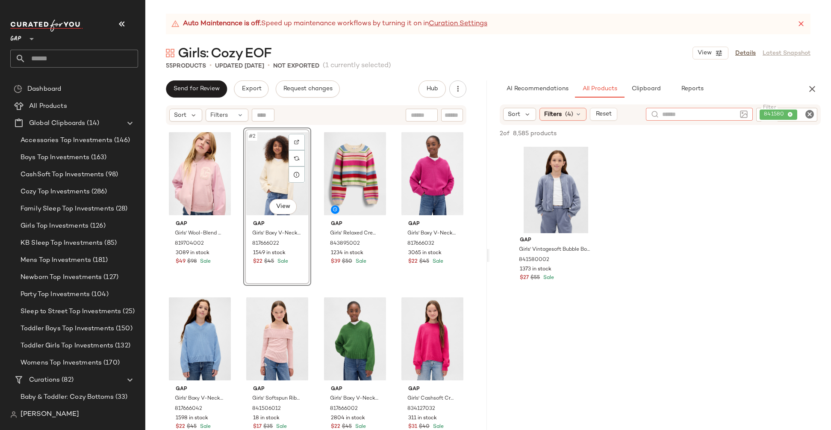
click at [809, 114] on icon "Clear Filter" at bounding box center [809, 114] width 10 height 10
click at [786, 115] on input "Filter" at bounding box center [777, 114] width 73 height 9
paste input "******"
type input "******"
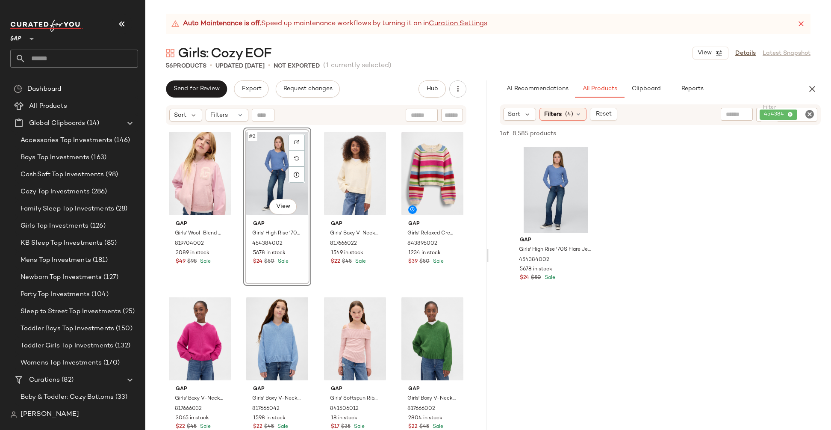
click at [817, 85] on icon "button" at bounding box center [812, 89] width 10 height 10
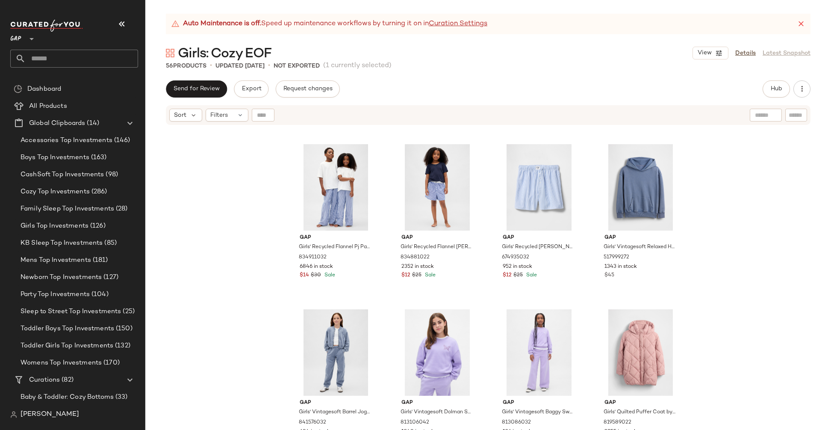
scroll to position [1347, 0]
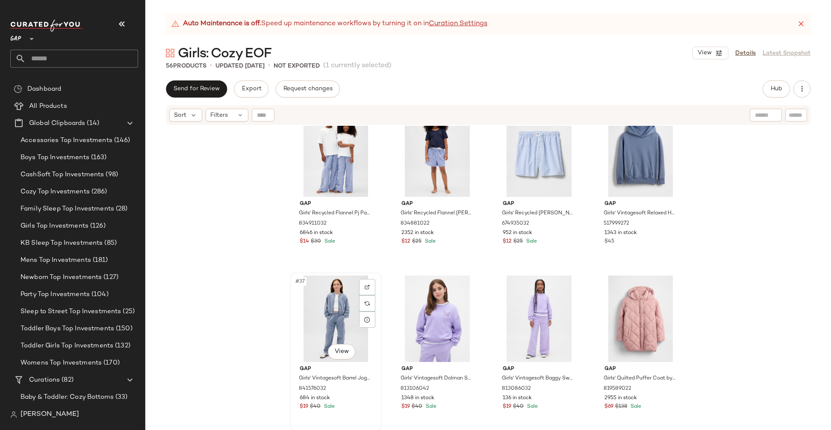
click at [296, 321] on div "#37 View" at bounding box center [336, 318] width 86 height 86
click at [395, 309] on div "#38 View" at bounding box center [438, 318] width 86 height 86
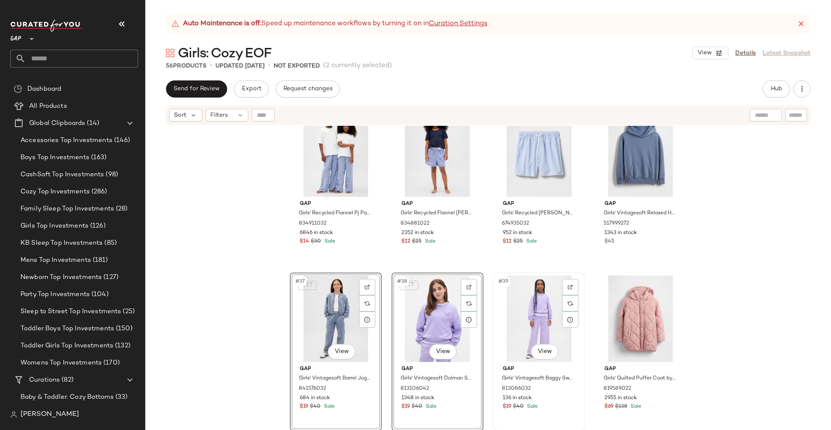
click at [502, 313] on div "#39 View" at bounding box center [539, 318] width 86 height 86
click at [612, 315] on div "#40 View" at bounding box center [641, 318] width 86 height 86
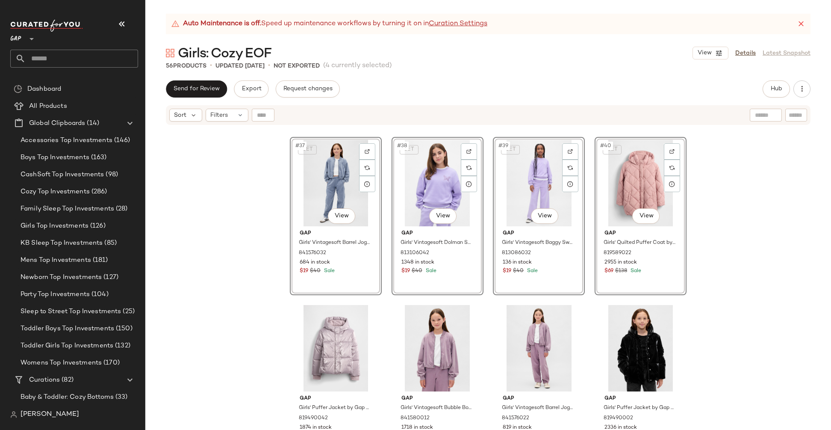
scroll to position [1523, 0]
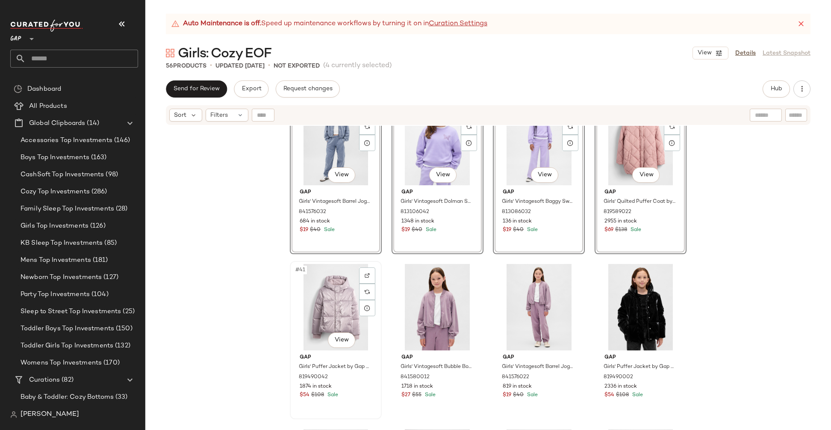
click at [294, 300] on div "#41 View" at bounding box center [336, 307] width 86 height 86
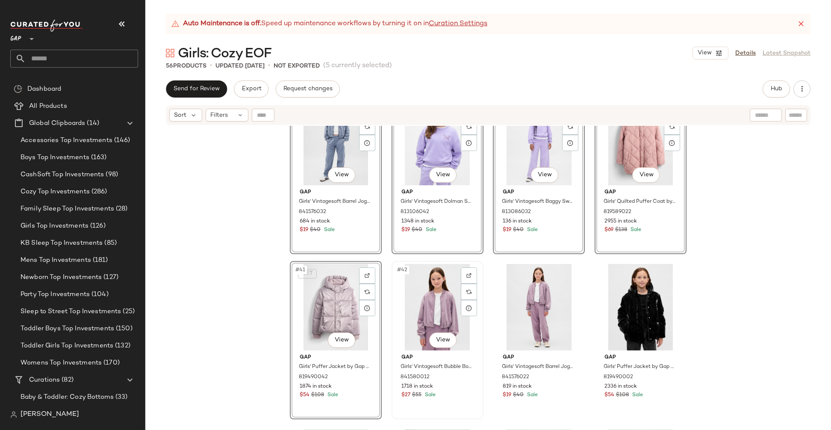
click at [399, 298] on div "#42 View" at bounding box center [438, 307] width 86 height 86
drag, startPoint x: 503, startPoint y: 302, endPoint x: 510, endPoint y: 303, distance: 7.0
click at [503, 302] on div "#43 View" at bounding box center [539, 307] width 86 height 86
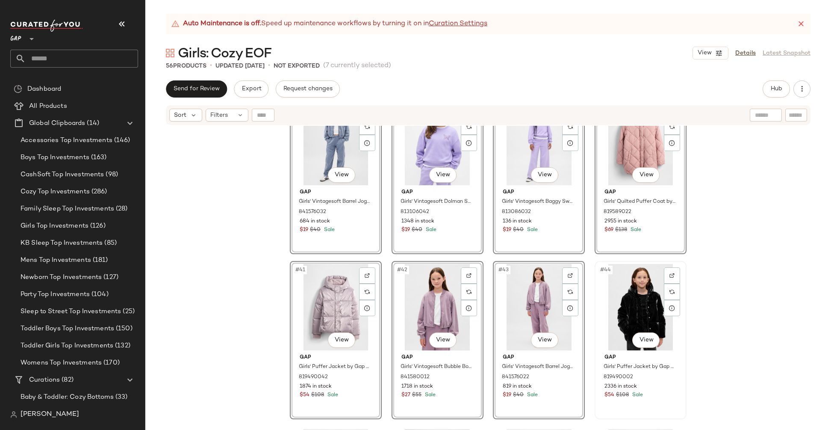
click at [609, 315] on div "#44 View" at bounding box center [641, 307] width 86 height 86
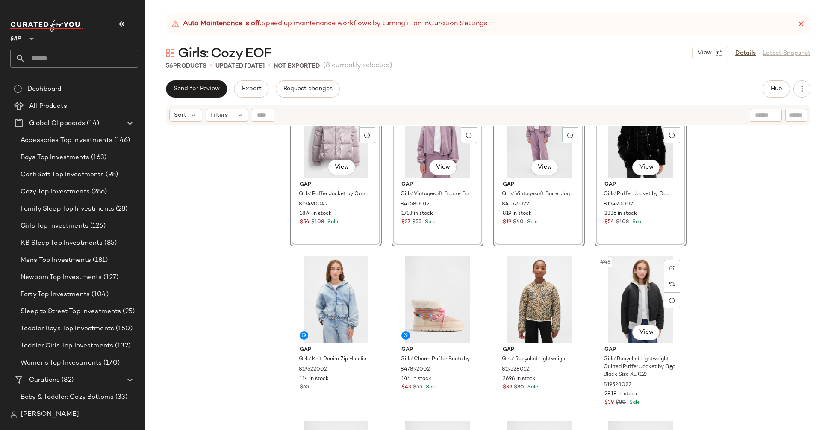
scroll to position [1761, 0]
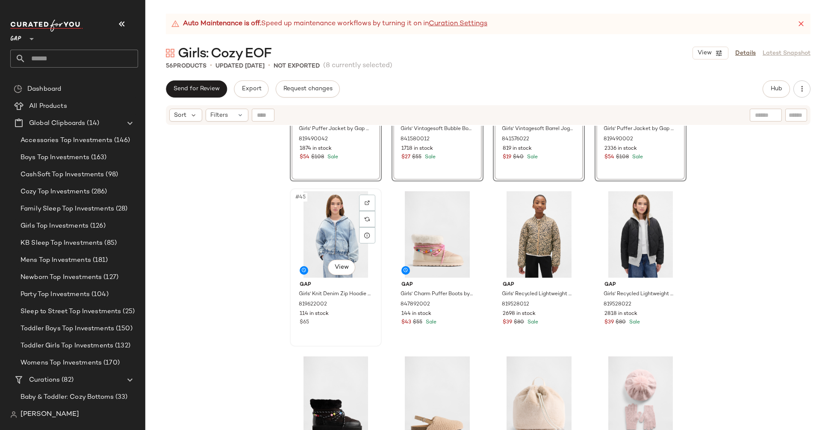
click at [297, 242] on div "#45 View" at bounding box center [336, 234] width 86 height 86
click at [403, 243] on div "#46 View" at bounding box center [438, 234] width 86 height 86
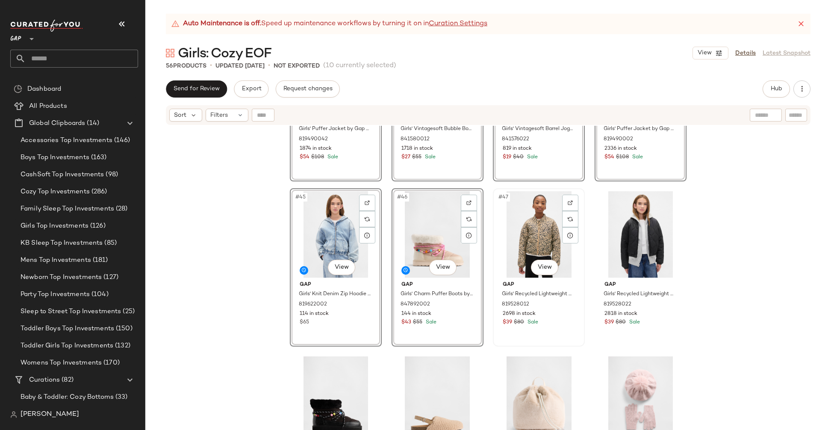
click at [500, 236] on div "#47 View" at bounding box center [539, 234] width 86 height 86
click at [604, 252] on div "#48 View" at bounding box center [641, 234] width 86 height 86
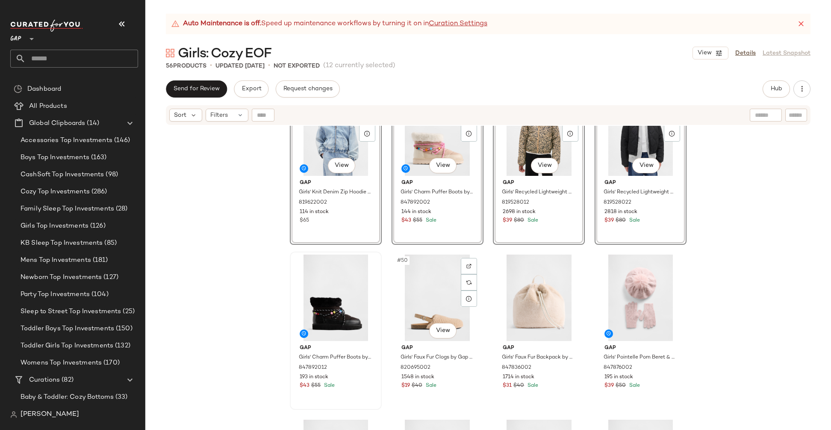
scroll to position [1863, 0]
click at [294, 289] on div "#49 View" at bounding box center [336, 297] width 86 height 86
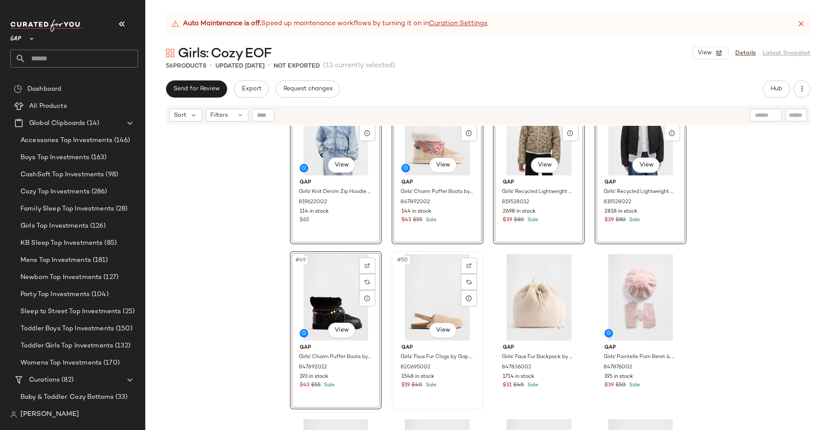
click at [396, 304] on div "#50 View" at bounding box center [438, 297] width 86 height 86
click at [499, 301] on div "#51 View" at bounding box center [539, 297] width 86 height 86
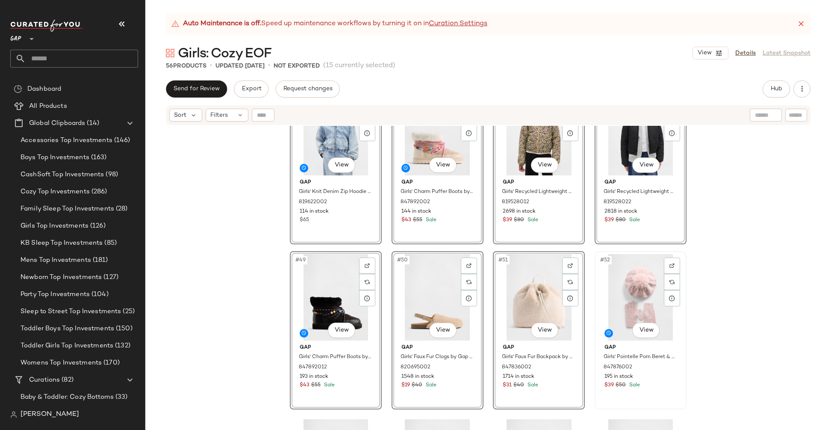
click at [598, 301] on div "#52 View" at bounding box center [641, 297] width 86 height 86
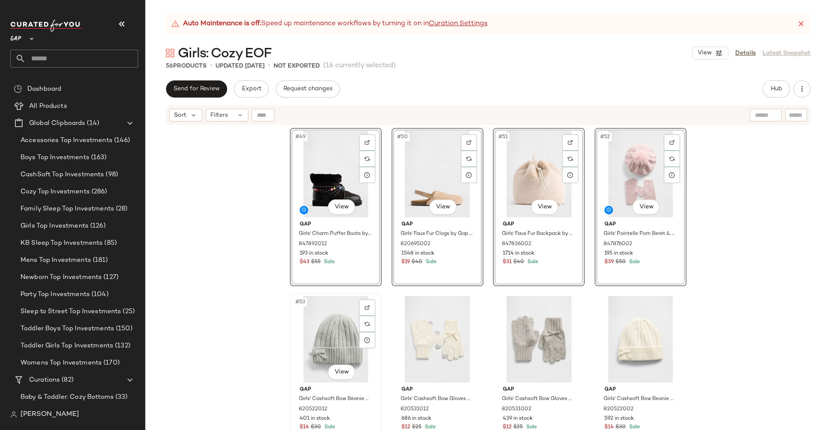
click at [300, 325] on div "#53 View" at bounding box center [336, 339] width 86 height 86
click at [404, 327] on div "#54 View" at bounding box center [438, 339] width 86 height 86
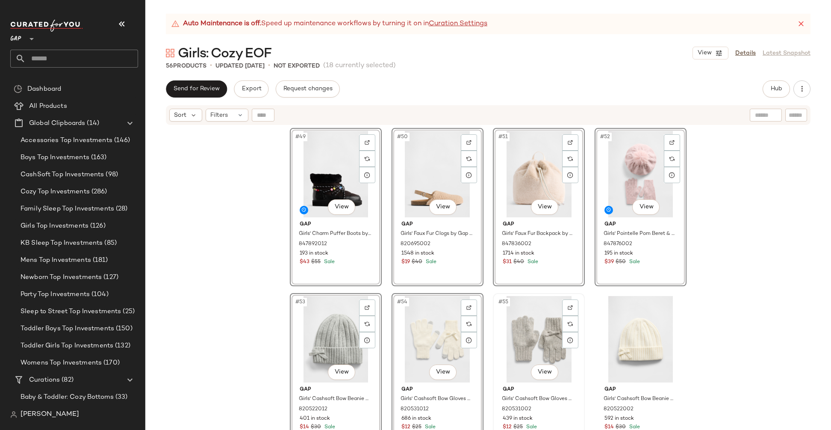
click at [503, 323] on div "#55 View" at bounding box center [539, 339] width 86 height 86
click at [598, 325] on div "#56 View" at bounding box center [641, 339] width 86 height 86
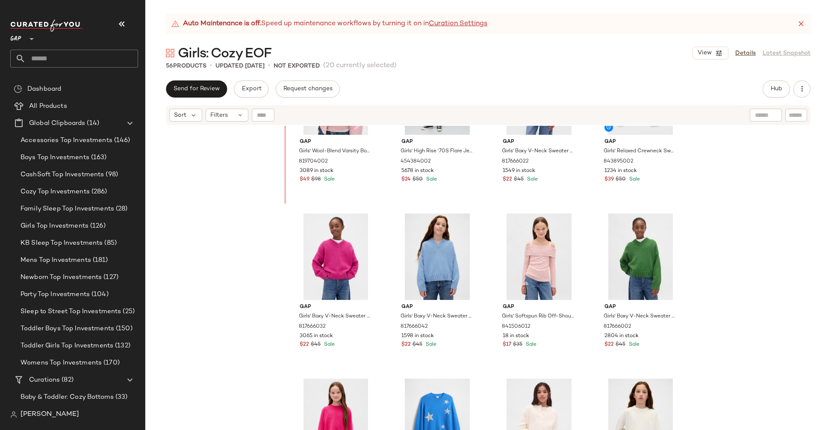
scroll to position [82, 0]
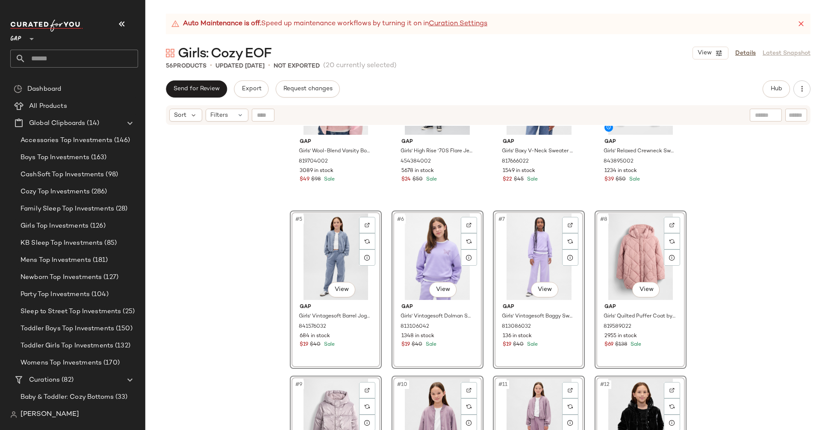
click at [764, 224] on div "Gap Girls' Wool-Blend Varsity Bomber Jacket by Gap Pure Pink Size S (6/7) 81970…" at bounding box center [488, 288] width 686 height 325
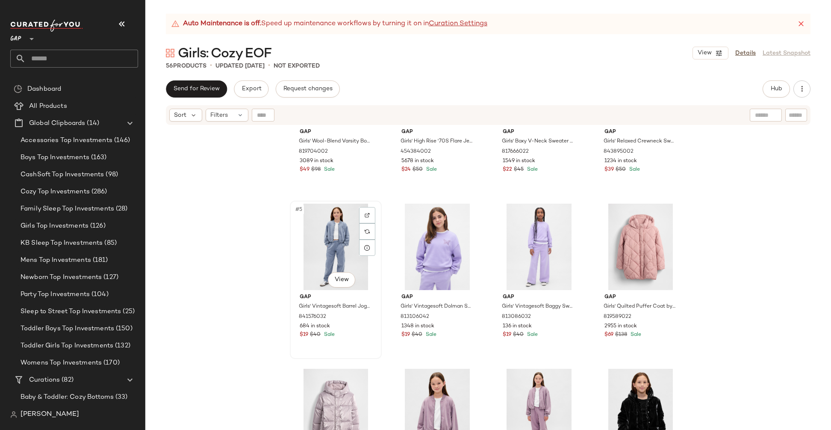
scroll to position [118, 0]
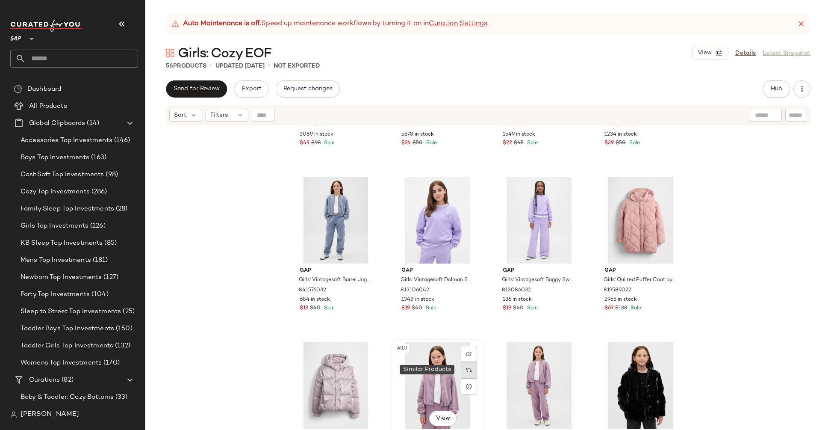
click at [466, 369] on img at bounding box center [468, 369] width 5 height 5
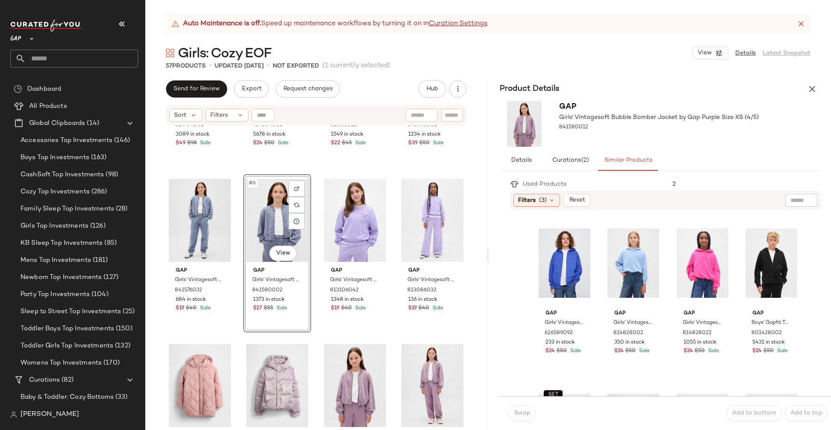
click at [813, 92] on icon "button" at bounding box center [812, 89] width 10 height 10
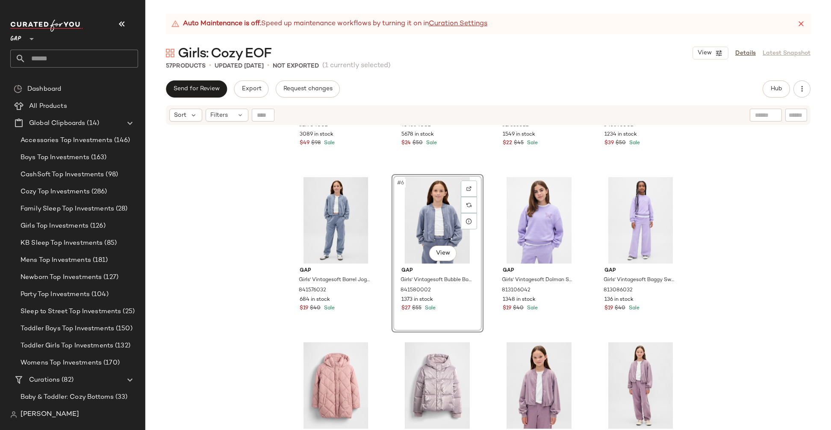
click at [211, 308] on div "Gap Girls' Wool-Blend Varsity Bomber Jacket by Gap Pure Pink Size S (6/7) 81970…" at bounding box center [488, 288] width 686 height 325
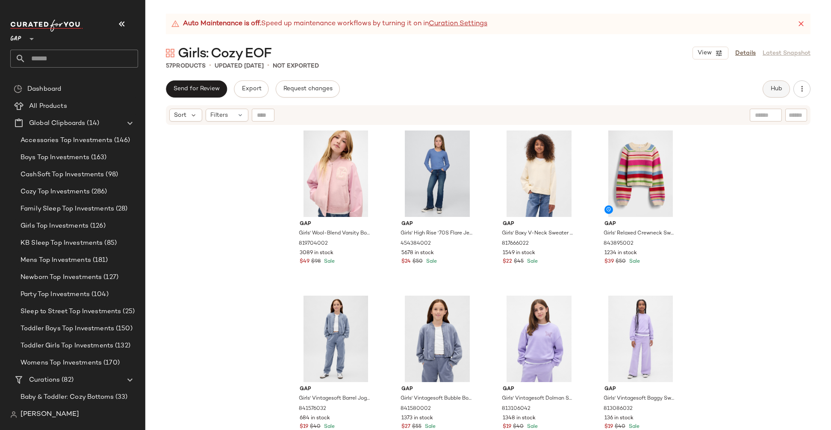
click at [783, 88] on button "Hub" at bounding box center [776, 88] width 27 height 17
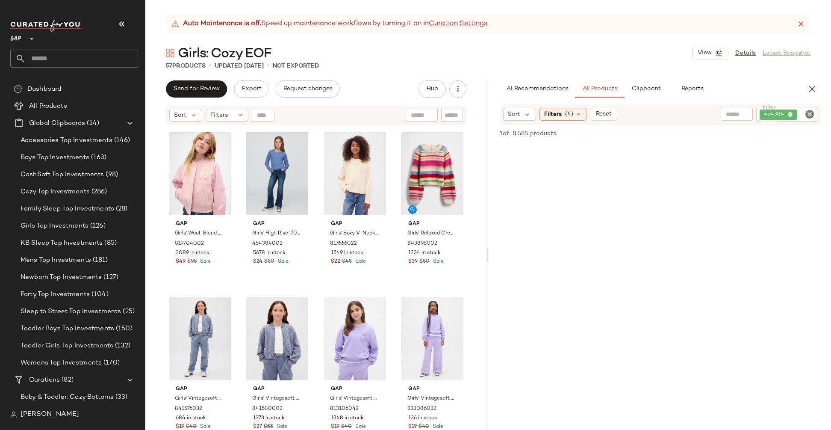
click at [809, 112] on icon "Clear Filter" at bounding box center [809, 114] width 10 height 10
paste input "******"
type input "******"
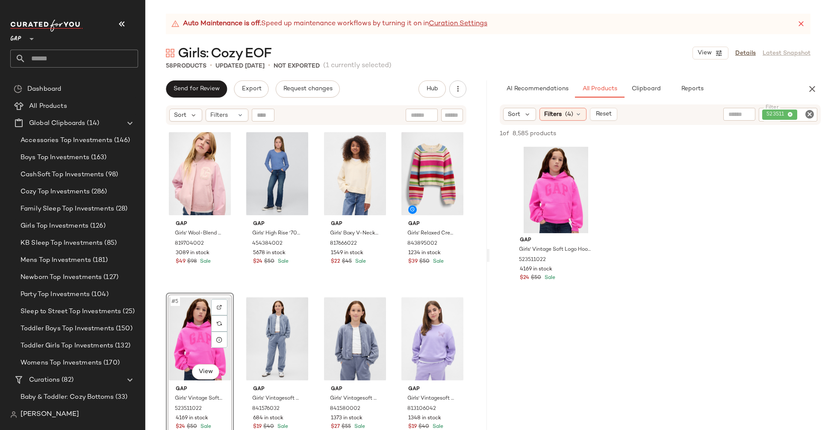
drag, startPoint x: 535, startPoint y: 202, endPoint x: 417, endPoint y: 0, distance: 233.9
click at [811, 112] on icon "Clear Filter" at bounding box center [809, 114] width 10 height 10
paste input "******"
type input "******"
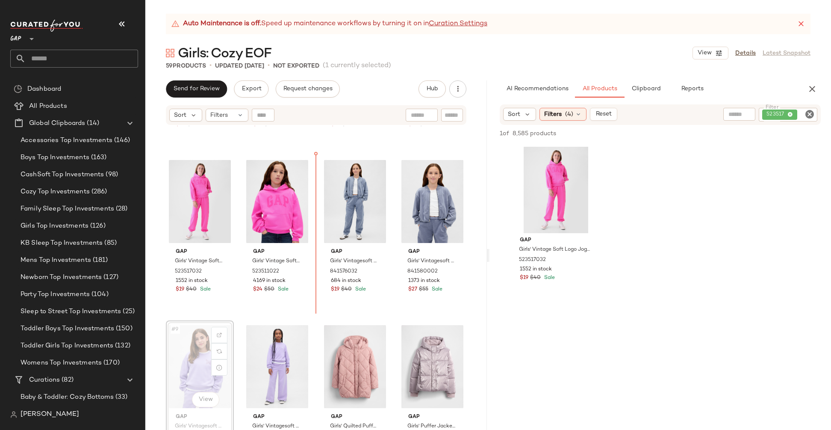
scroll to position [134, 0]
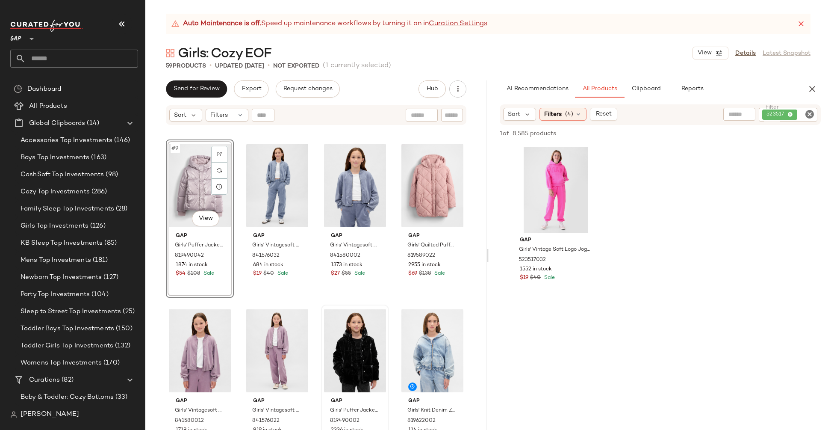
scroll to position [329, 0]
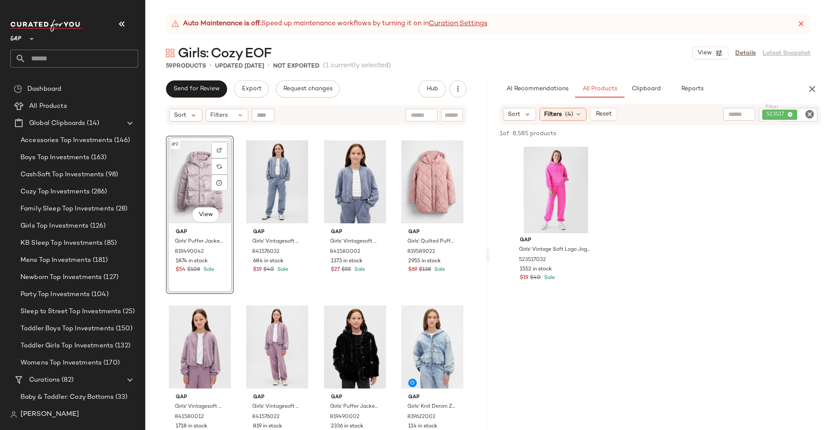
click at [809, 115] on icon "Clear Filter" at bounding box center [809, 114] width 10 height 10
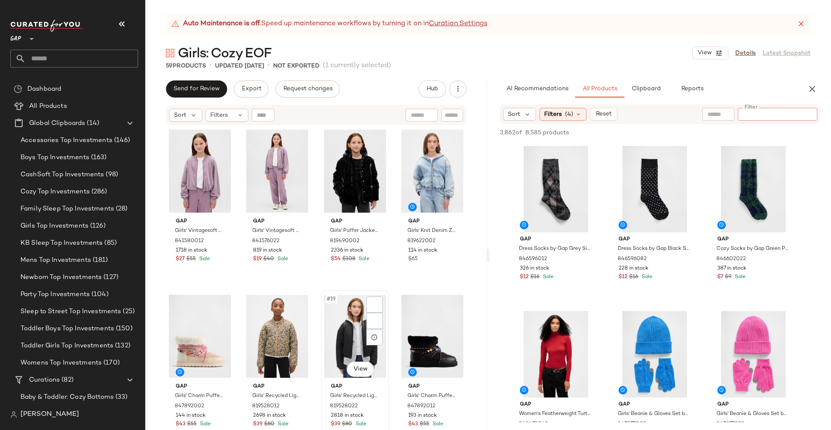
scroll to position [537, 0]
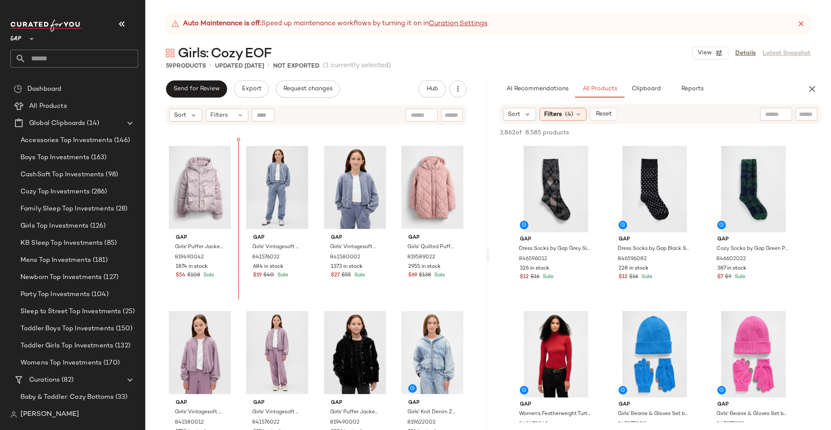
scroll to position [300, 0]
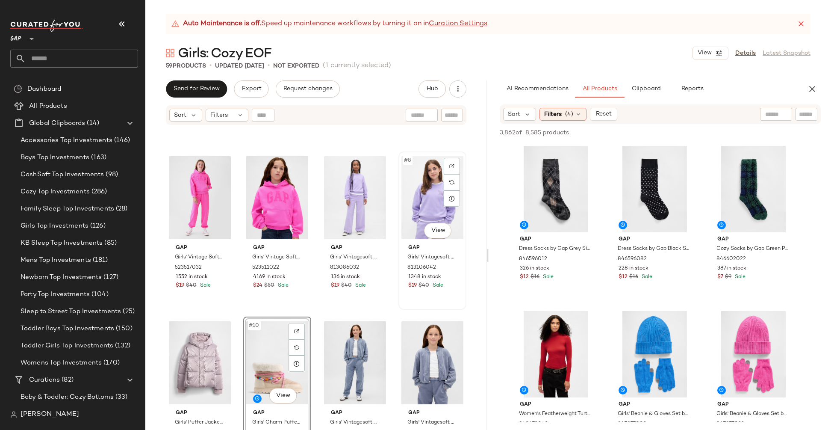
scroll to position [130, 0]
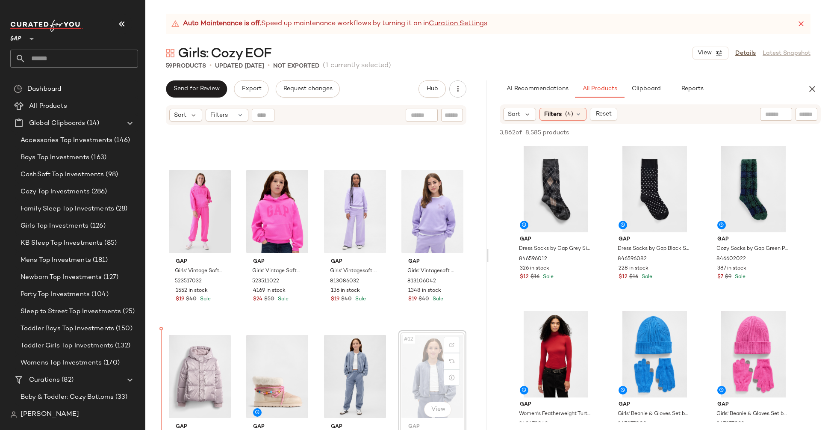
scroll to position [138, 0]
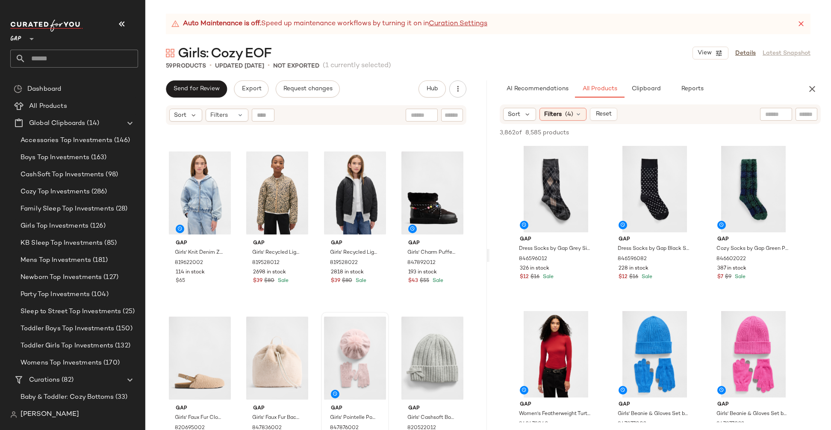
scroll to position [650, 0]
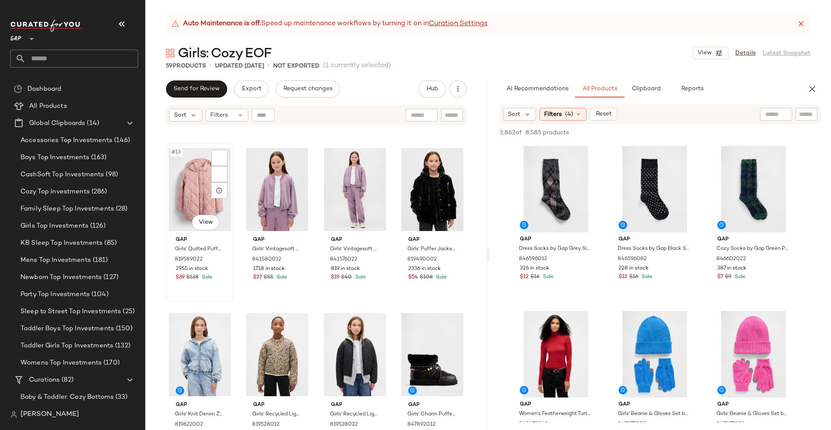
scroll to position [485, 0]
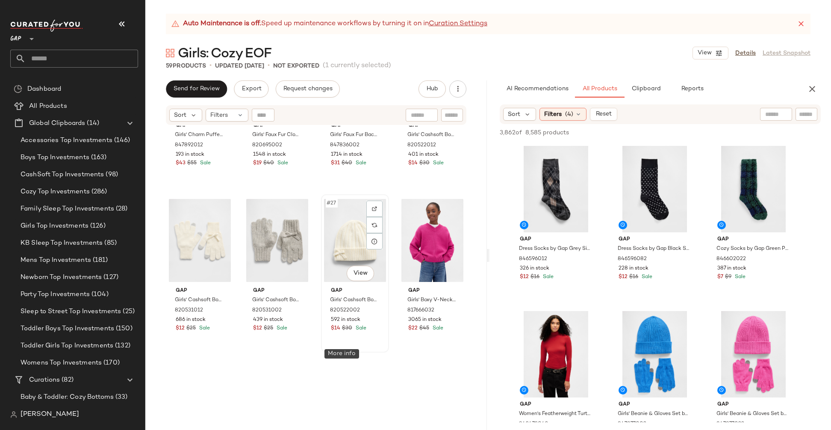
scroll to position [960, 0]
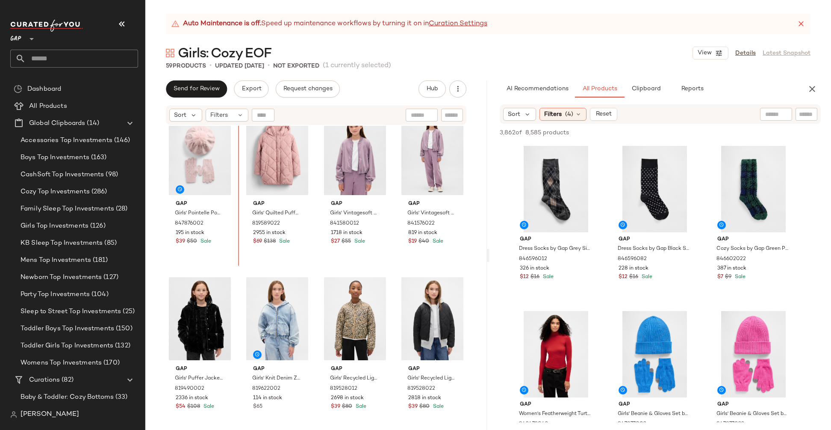
scroll to position [509, 0]
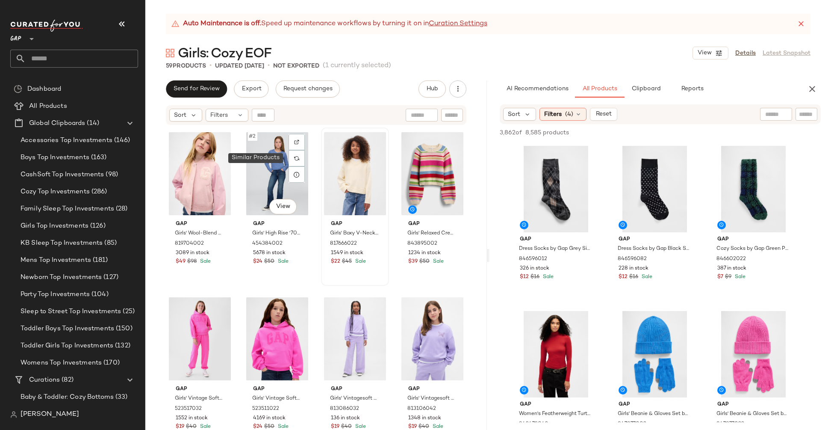
click at [294, 156] on img at bounding box center [296, 158] width 5 height 5
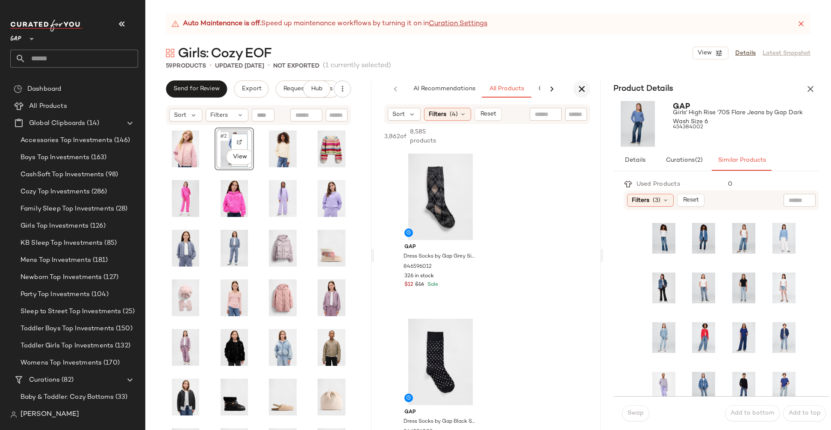
click at [580, 87] on icon "button" at bounding box center [582, 89] width 10 height 10
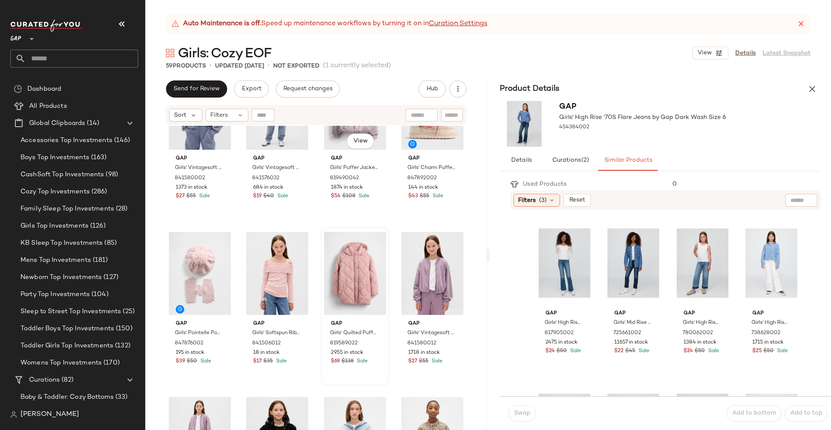
scroll to position [403, 0]
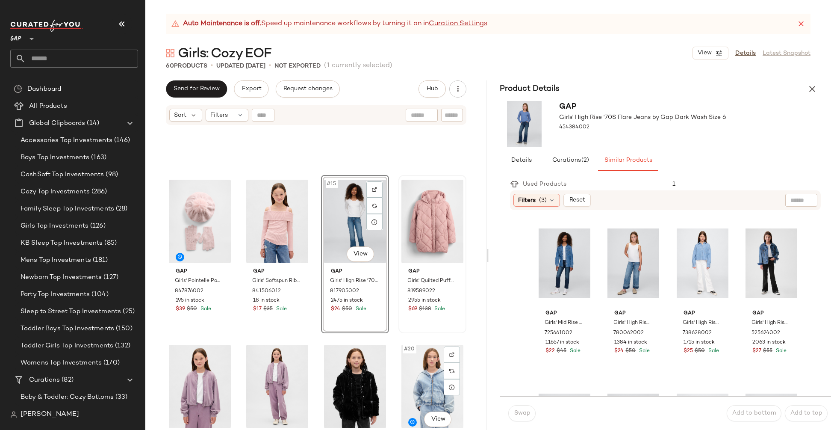
scroll to position [453, 0]
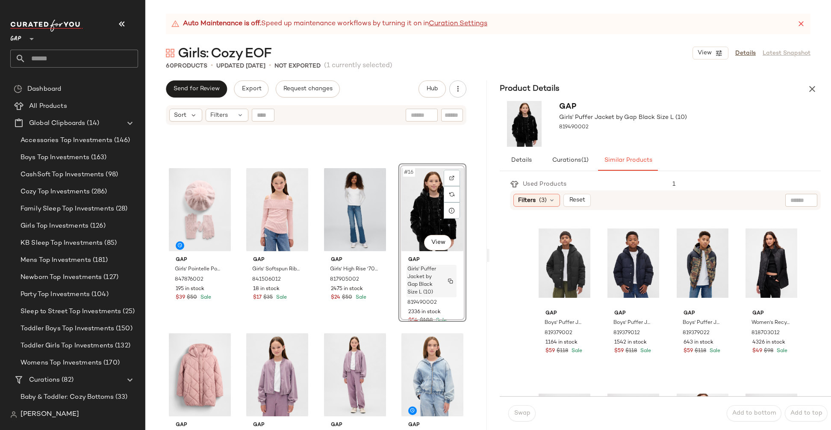
scroll to position [483, 0]
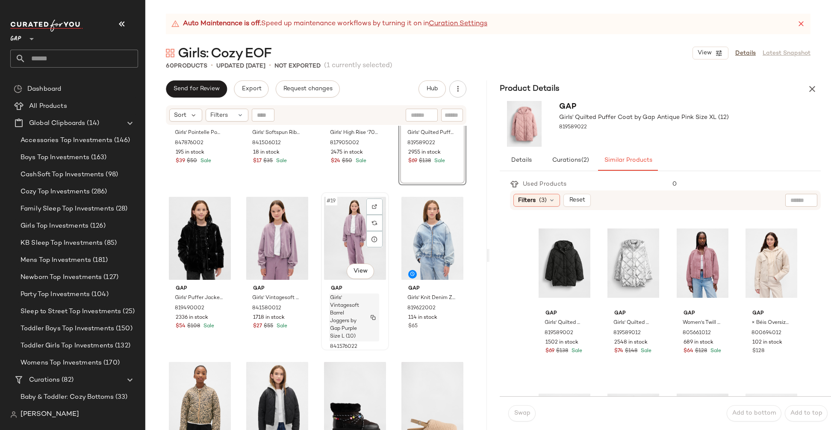
scroll to position [651, 0]
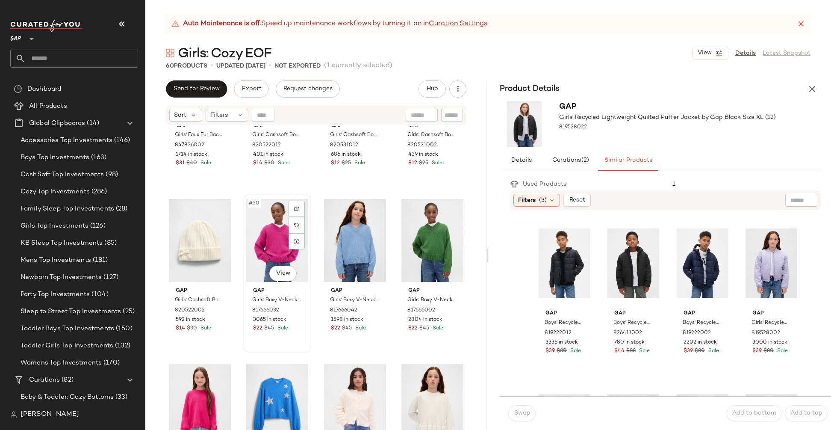
scroll to position [1100, 0]
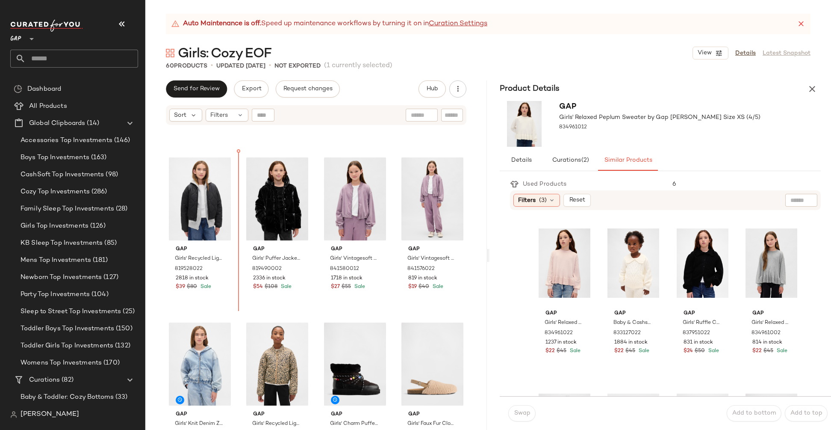
scroll to position [636, 0]
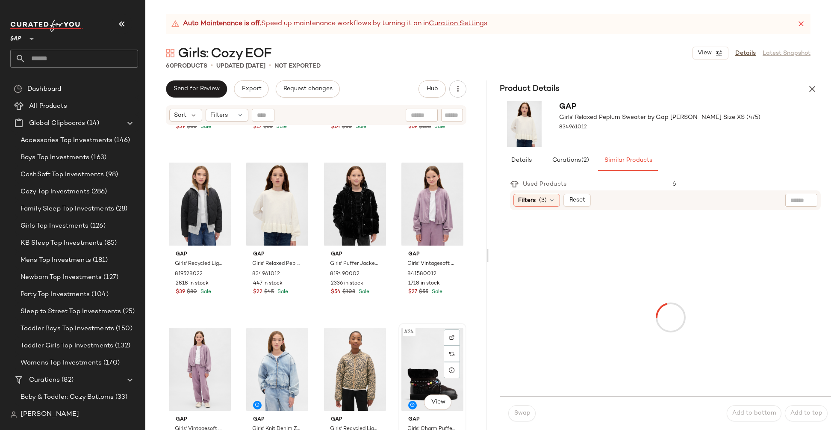
scroll to position [637, 0]
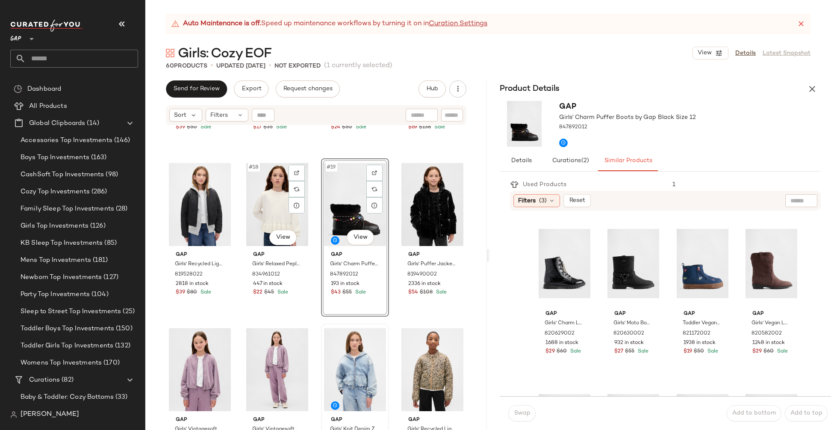
scroll to position [637, 0]
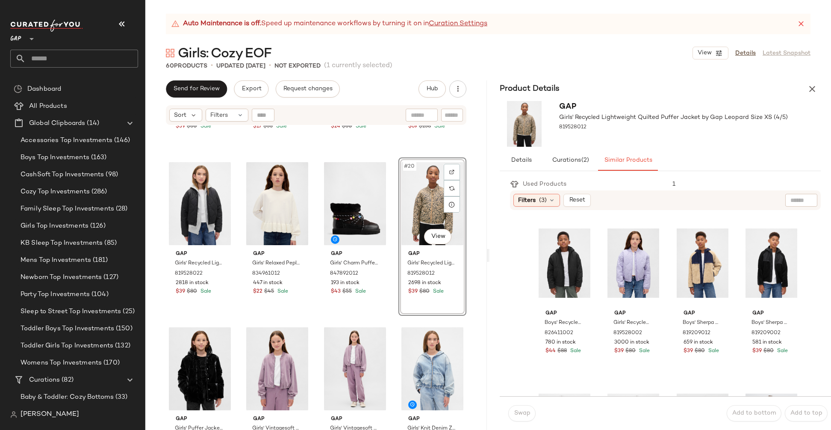
click at [473, 297] on div "Gap Girls' Pointelle Pom Beret & Gloves Set by Gap Pure Pink Size S/M 847876002…" at bounding box center [316, 288] width 342 height 325
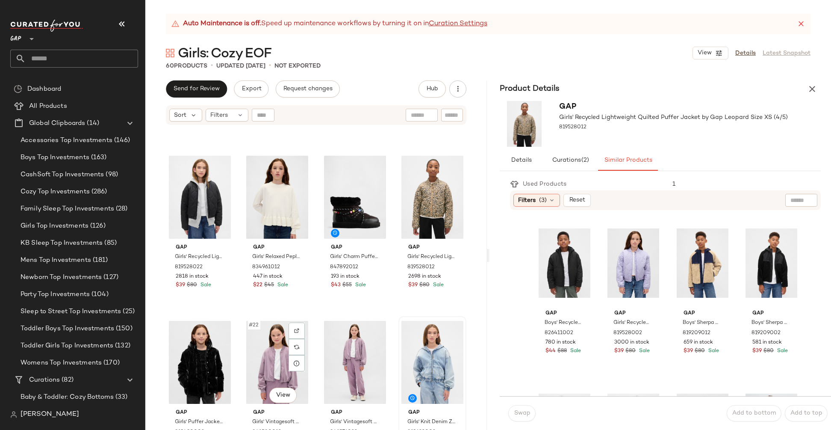
scroll to position [649, 0]
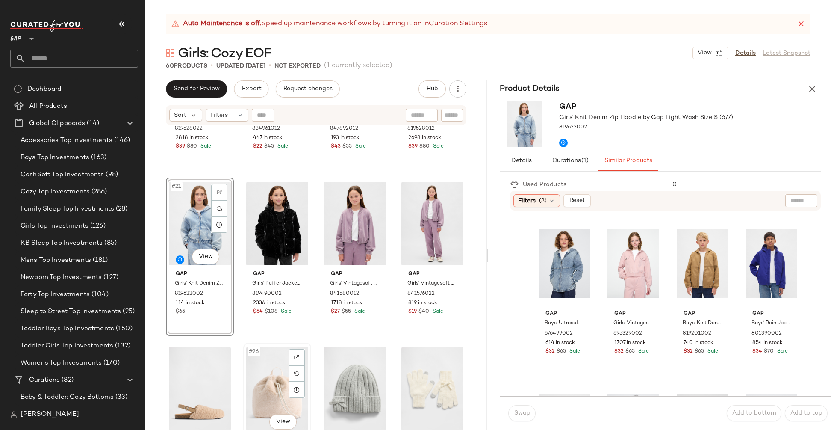
scroll to position [783, 0]
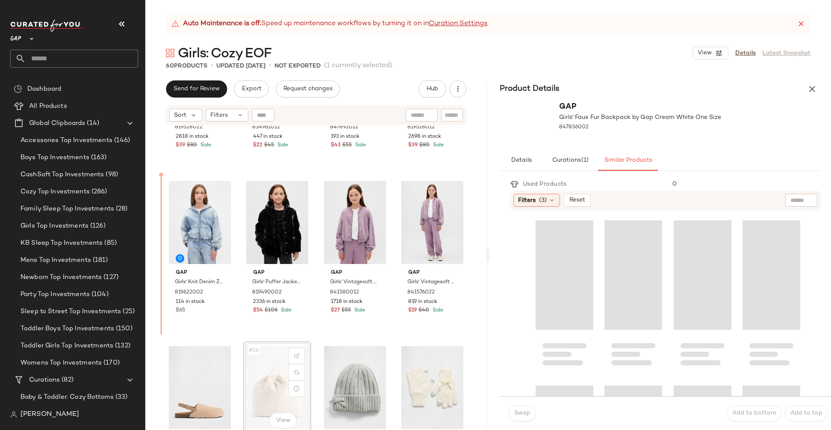
scroll to position [784, 0]
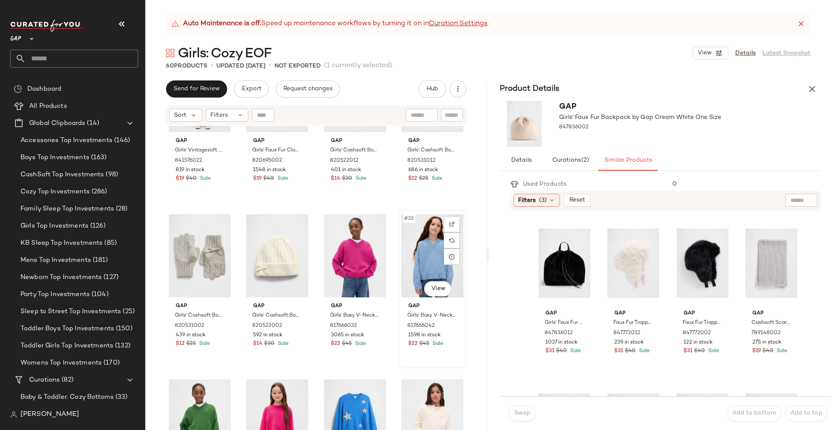
scroll to position [1115, 0]
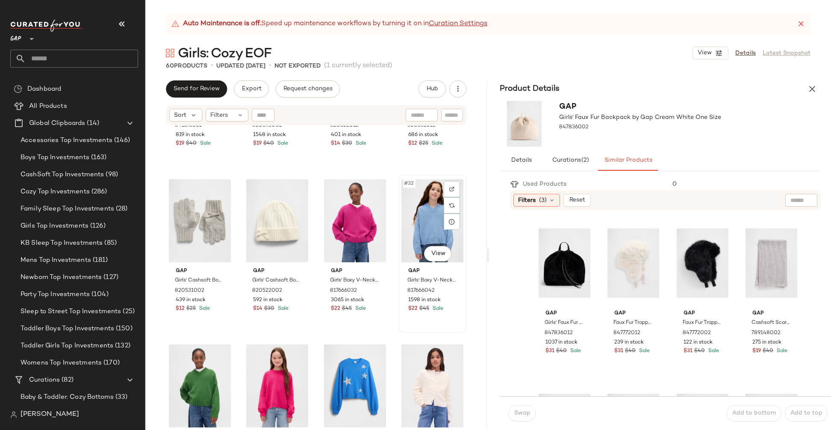
click at [450, 272] on span "Gap" at bounding box center [432, 271] width 48 height 8
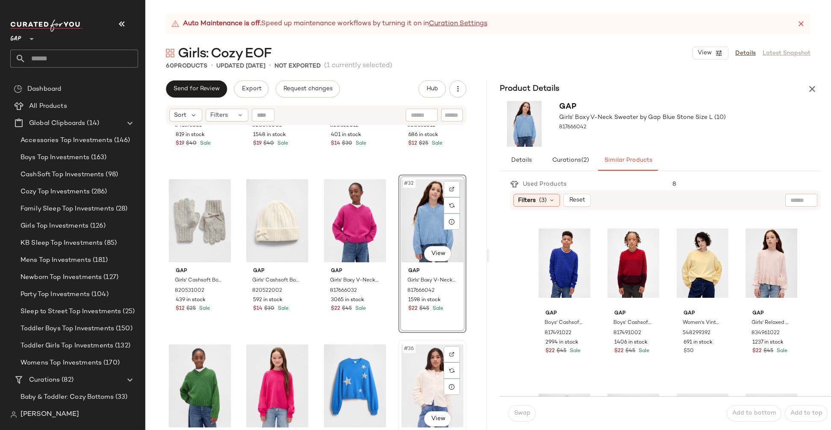
click at [457, 368] on div "#36 View" at bounding box center [432, 385] width 62 height 86
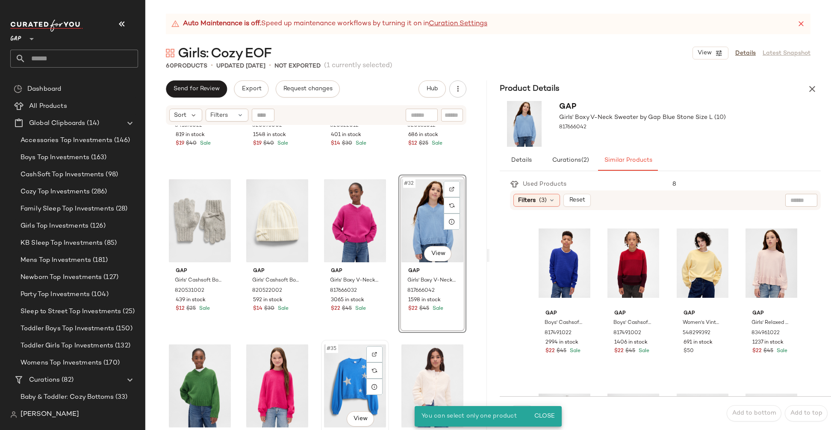
click at [327, 357] on div "#35 View" at bounding box center [355, 385] width 62 height 86
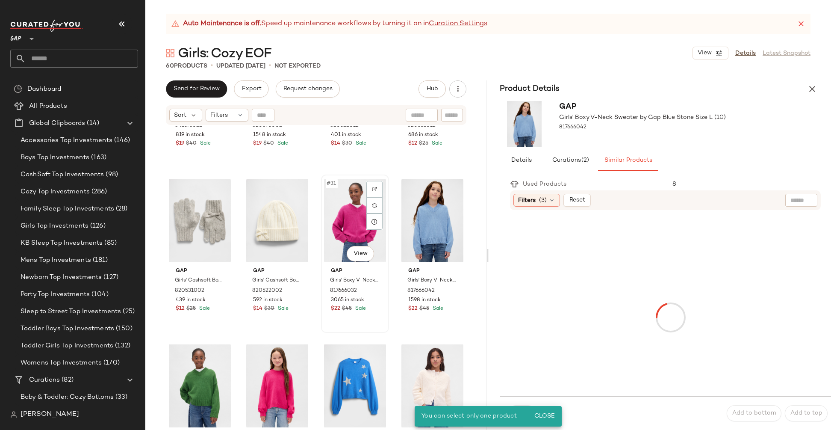
click at [373, 323] on div "#31 View Gap Girls' Boxy V-Neck Sweater by Gap Bright Fuchsia Size XS (4/5) 817…" at bounding box center [355, 253] width 66 height 156
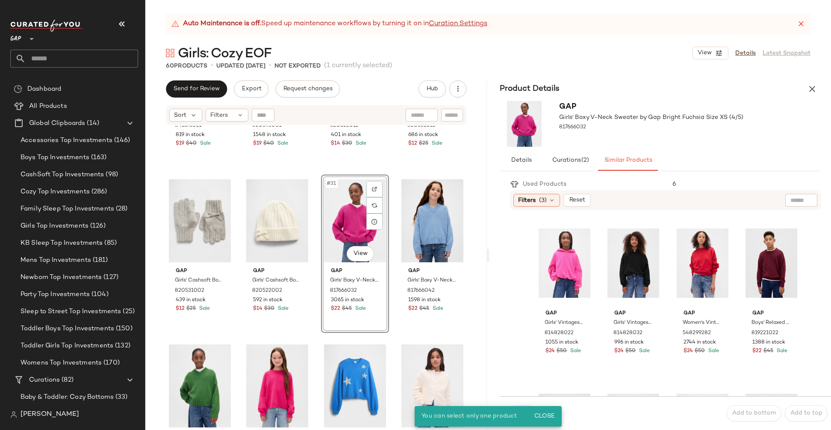
click at [813, 90] on icon "button" at bounding box center [812, 89] width 10 height 10
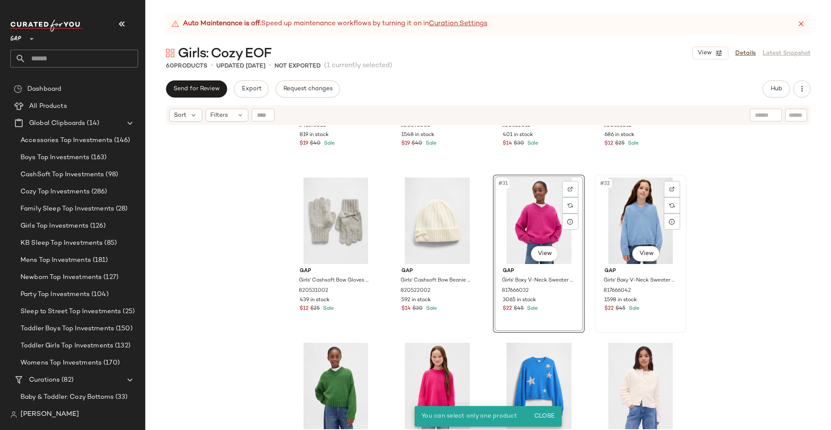
click at [650, 314] on div "#32 View Gap Girls' Boxy V-Neck Sweater by Gap Blue Stone Size L (10) 817666042…" at bounding box center [640, 253] width 90 height 156
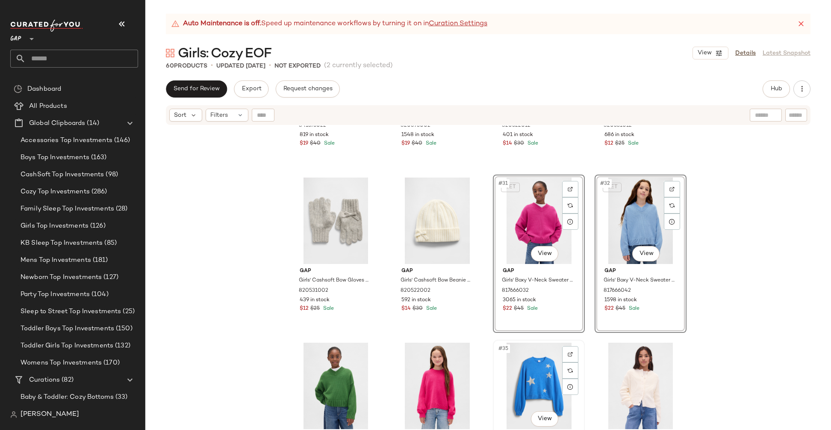
click at [500, 408] on div "#35 View" at bounding box center [539, 385] width 86 height 86
click at [474, 413] on div "#34 View" at bounding box center [438, 385] width 86 height 86
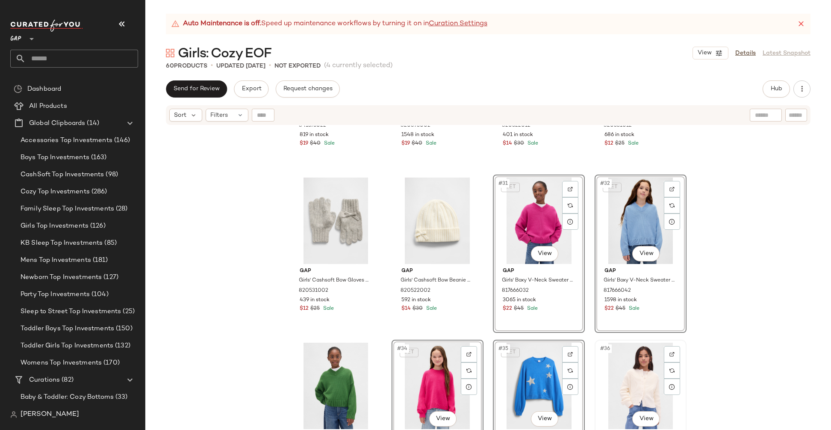
click at [601, 381] on div "#36 View" at bounding box center [641, 385] width 86 height 86
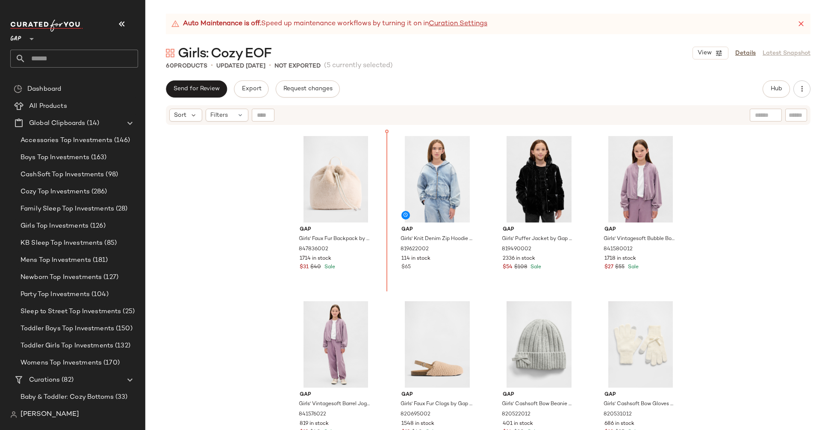
scroll to position [826, 0]
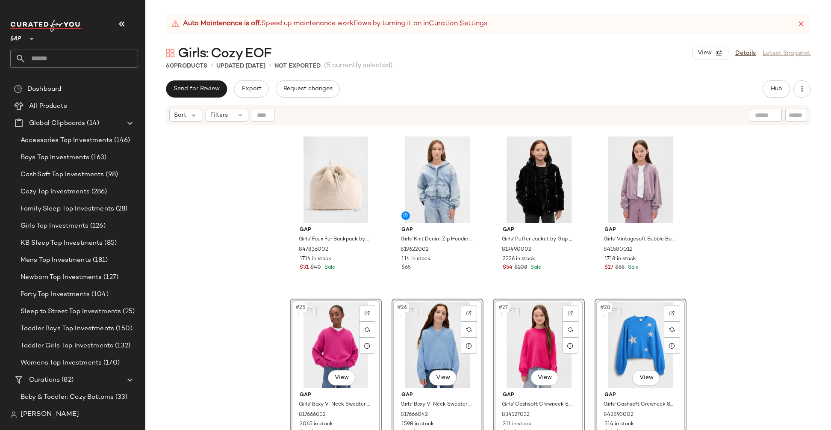
click at [693, 261] on div "Gap Girls' Faux Fur Backpack by Gap Cream White One Size 847836002 1714 in stoc…" at bounding box center [488, 288] width 686 height 325
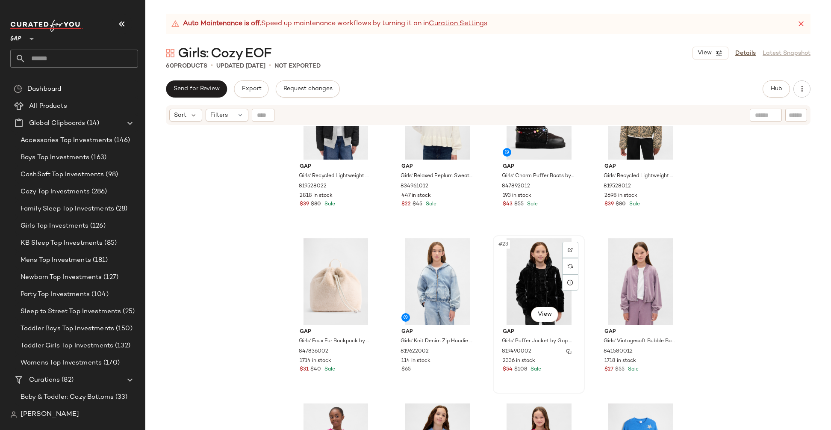
scroll to position [861, 0]
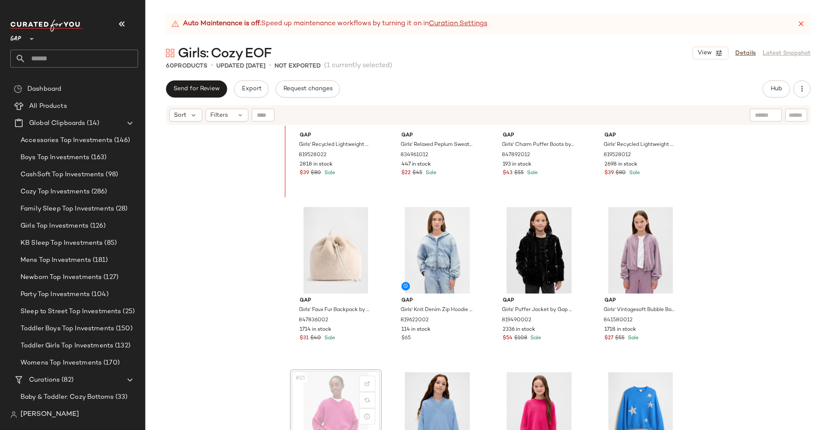
scroll to position [737, 0]
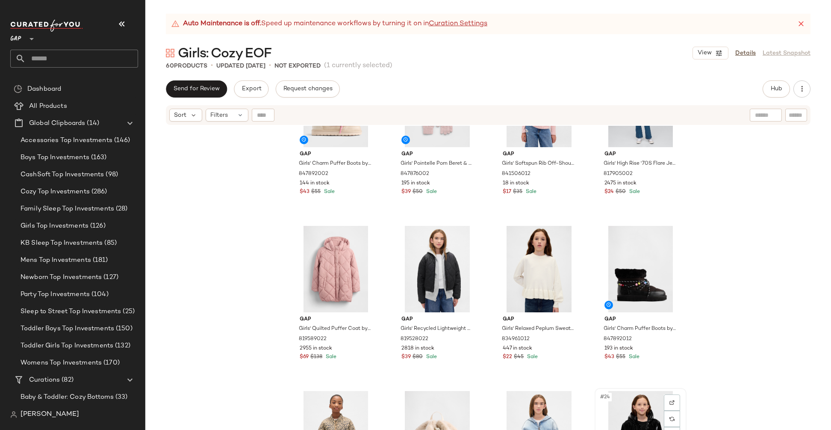
scroll to position [657, 0]
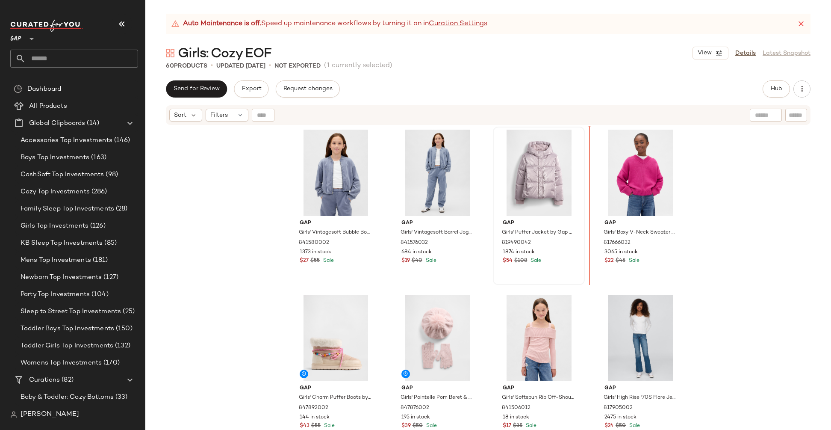
scroll to position [335, 0]
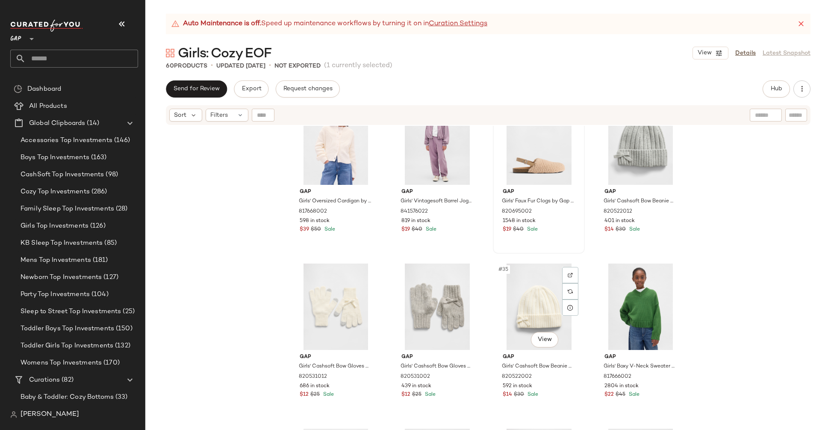
scroll to position [1337, 0]
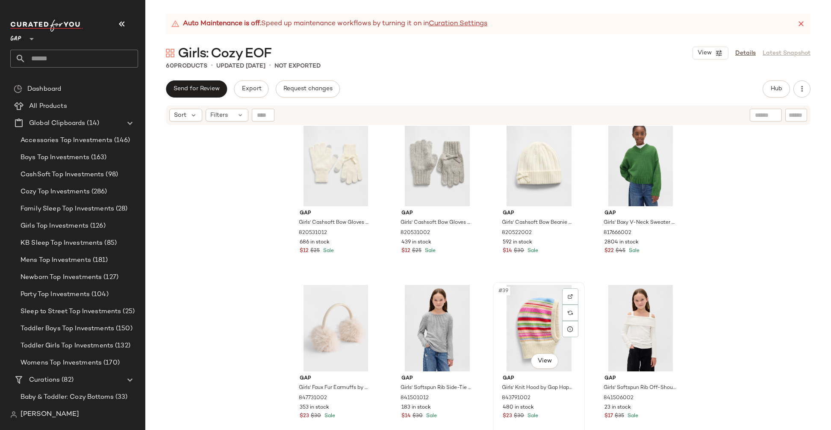
click at [498, 317] on div "#39 View" at bounding box center [539, 328] width 86 height 86
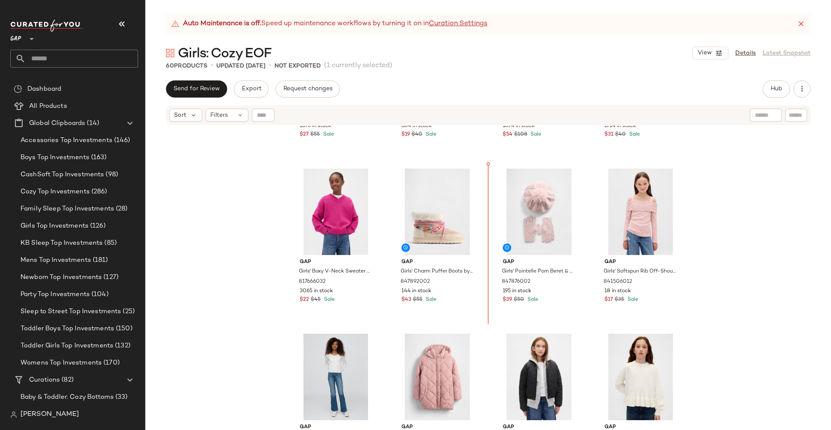
scroll to position [463, 0]
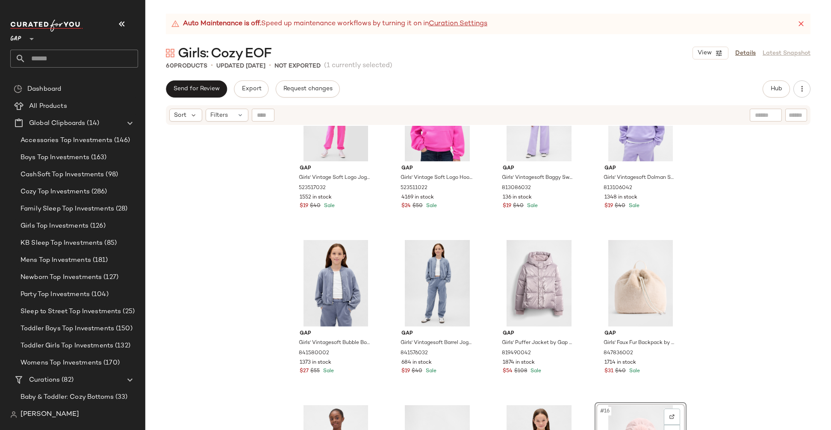
scroll to position [234, 0]
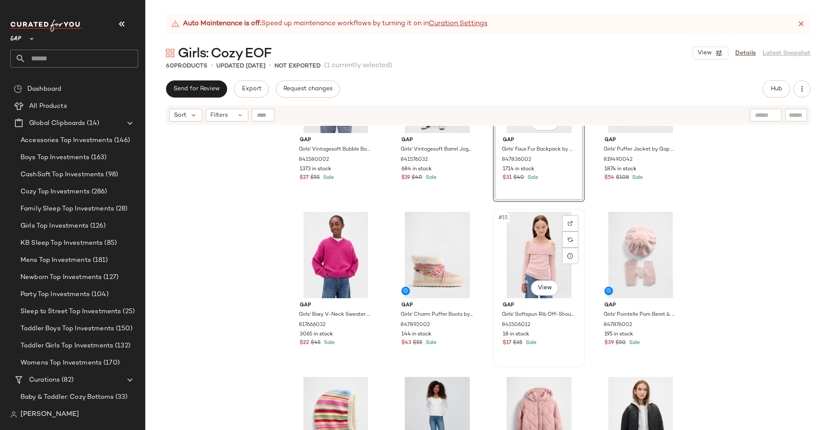
scroll to position [424, 0]
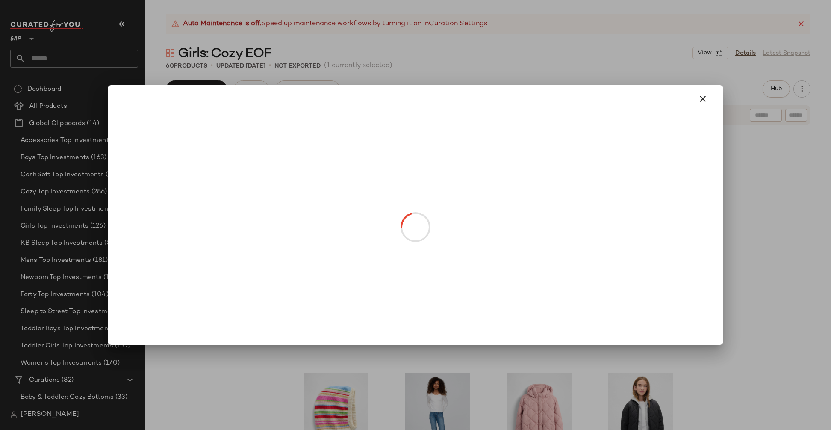
drag, startPoint x: 419, startPoint y: 277, endPoint x: 304, endPoint y: 271, distance: 115.1
click at [703, 95] on icon "button" at bounding box center [703, 99] width 10 height 10
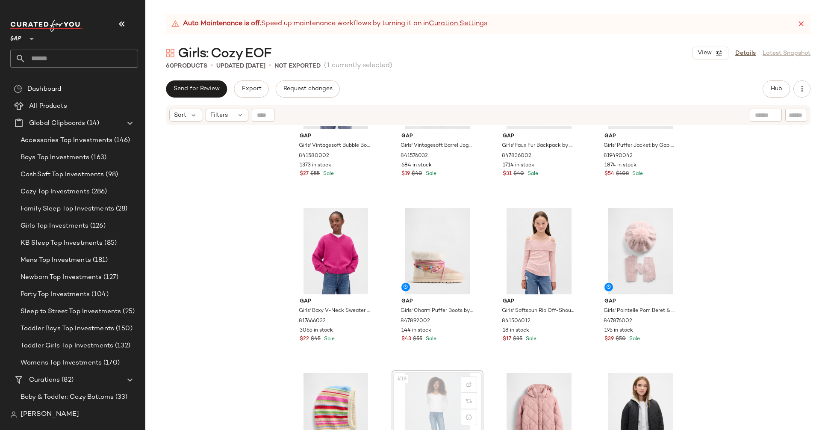
scroll to position [426, 0]
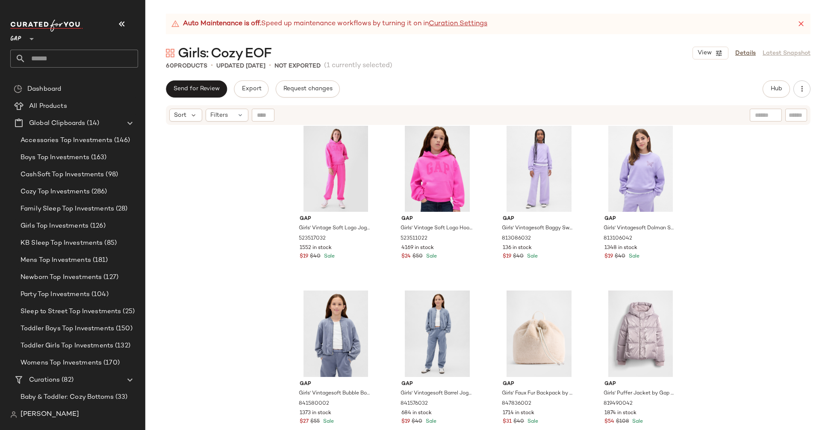
scroll to position [386, 0]
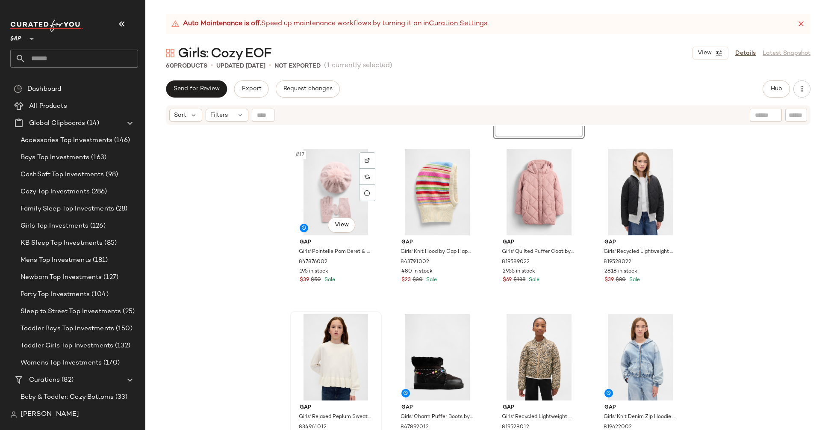
scroll to position [650, 0]
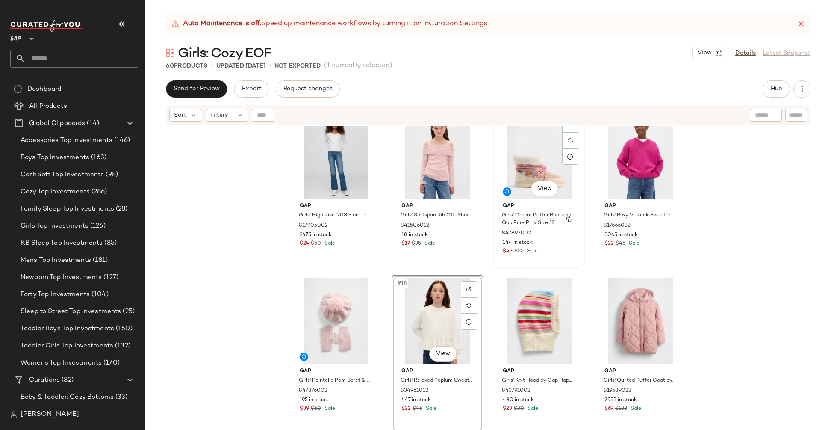
scroll to position [515, 0]
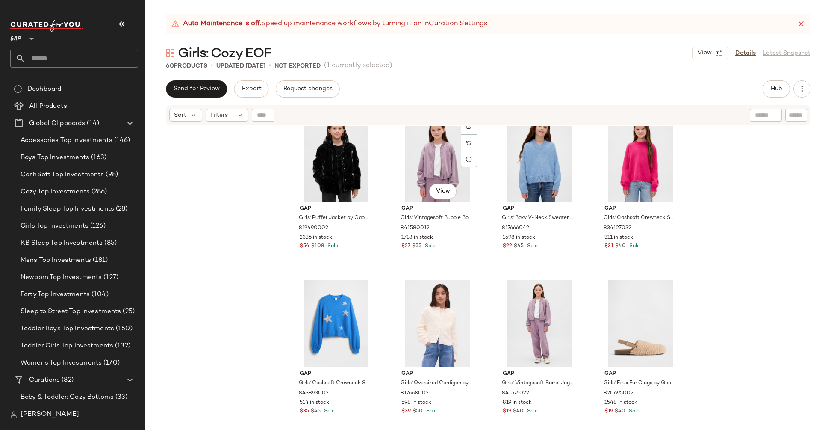
scroll to position [1014, 0]
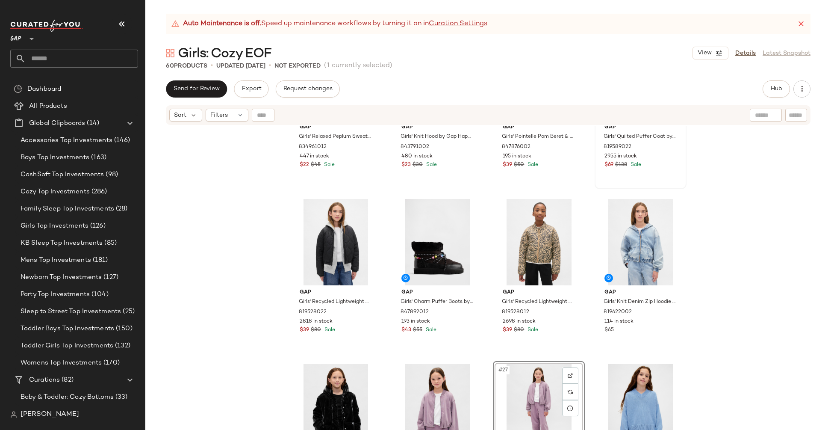
scroll to position [780, 0]
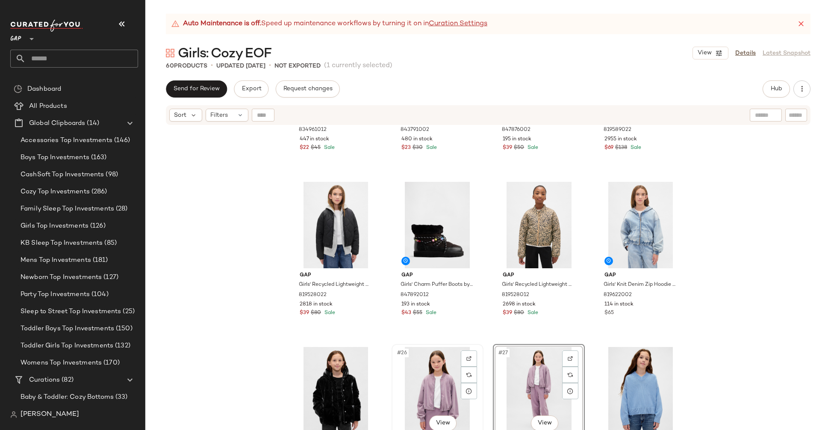
click at [396, 381] on div "#26 View" at bounding box center [438, 390] width 86 height 86
click at [497, 371] on div "#27 View" at bounding box center [539, 390] width 86 height 86
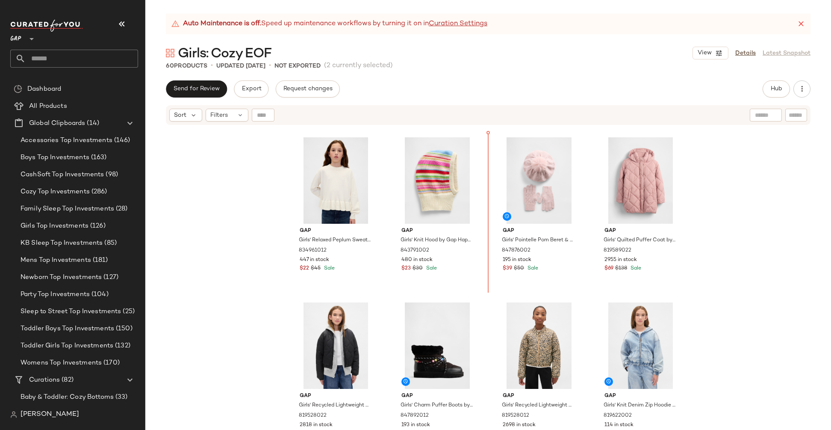
scroll to position [654, 0]
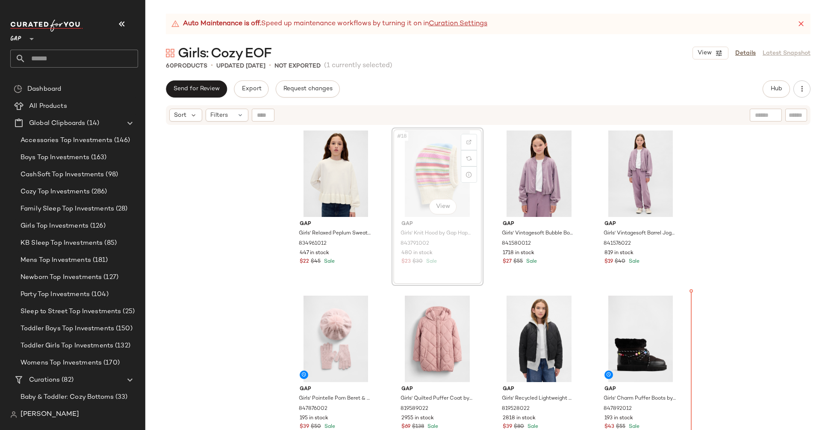
scroll to position [674, 0]
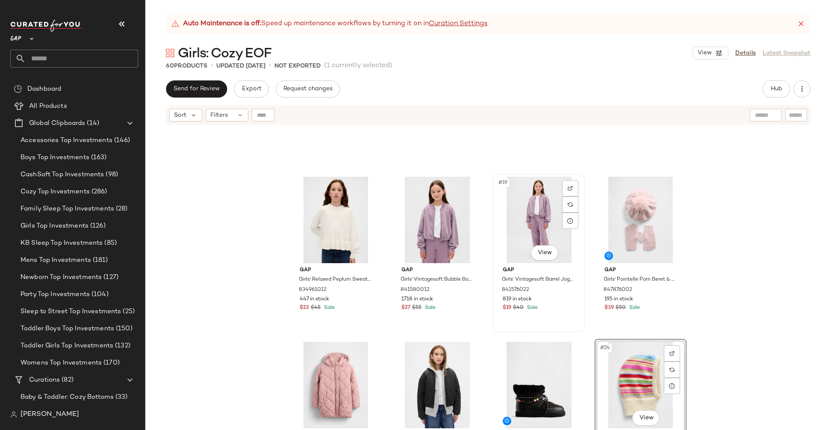
scroll to position [621, 0]
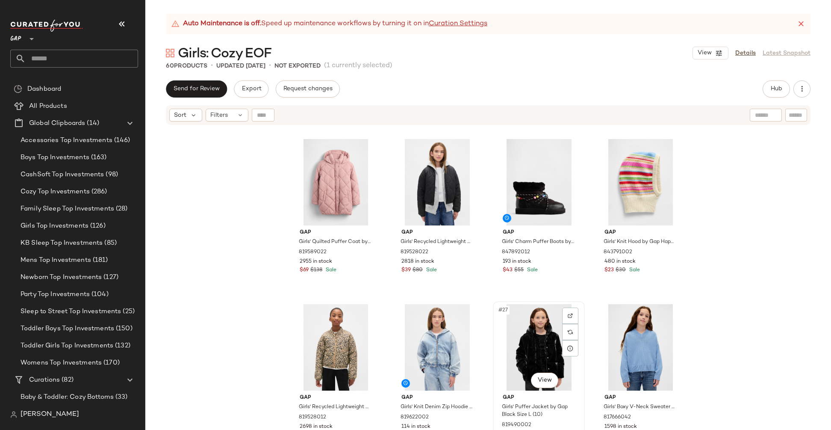
scroll to position [1047, 0]
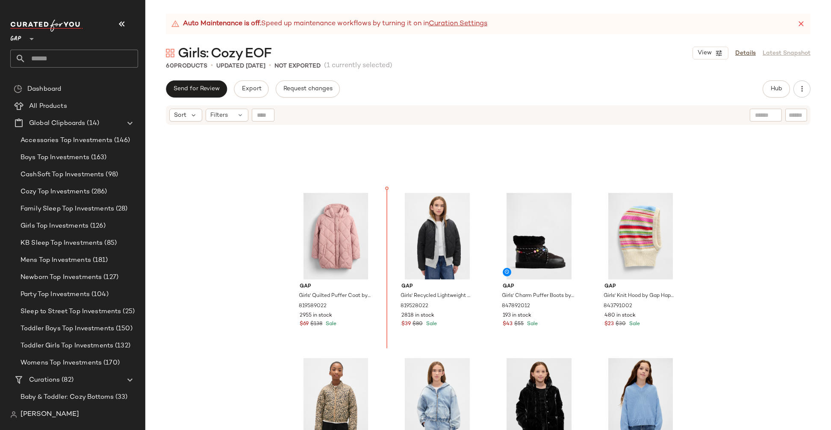
scroll to position [765, 0]
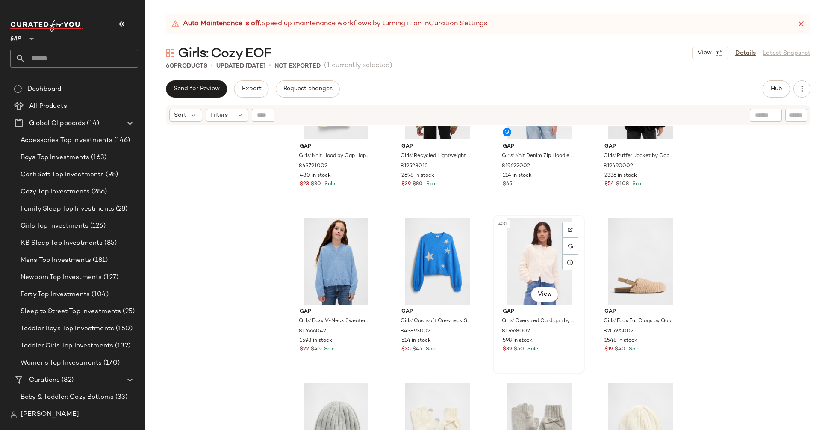
scroll to position [1005, 0]
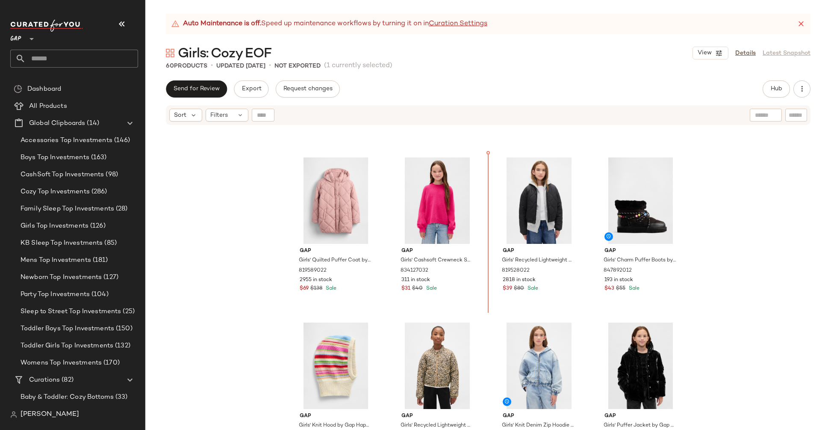
scroll to position [801, 0]
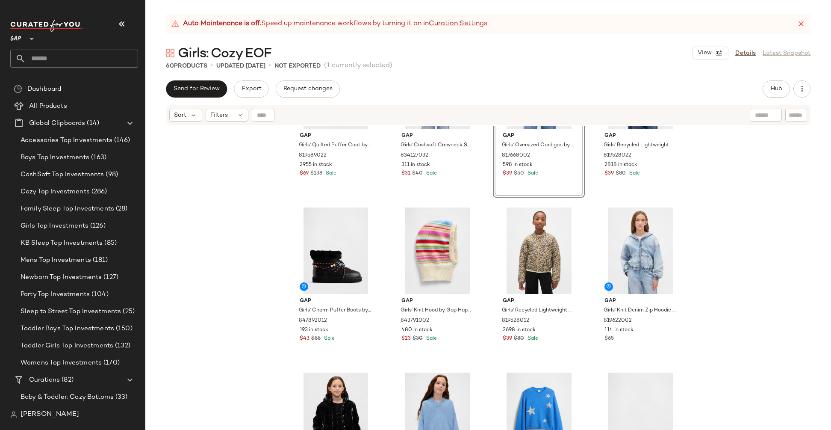
scroll to position [959, 0]
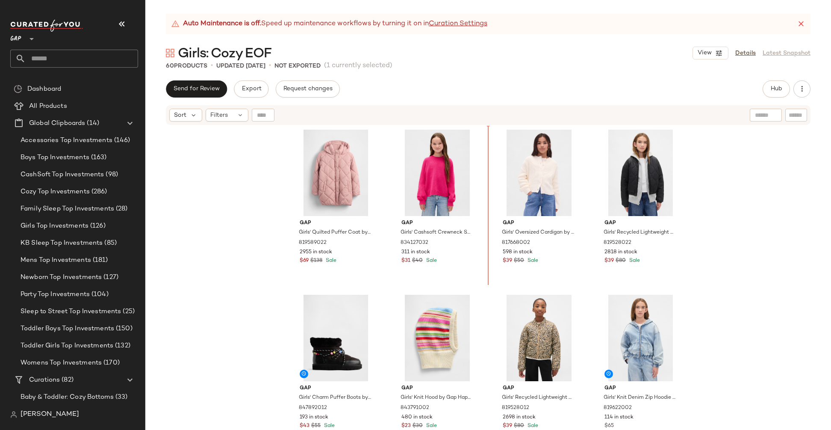
scroll to position [812, 0]
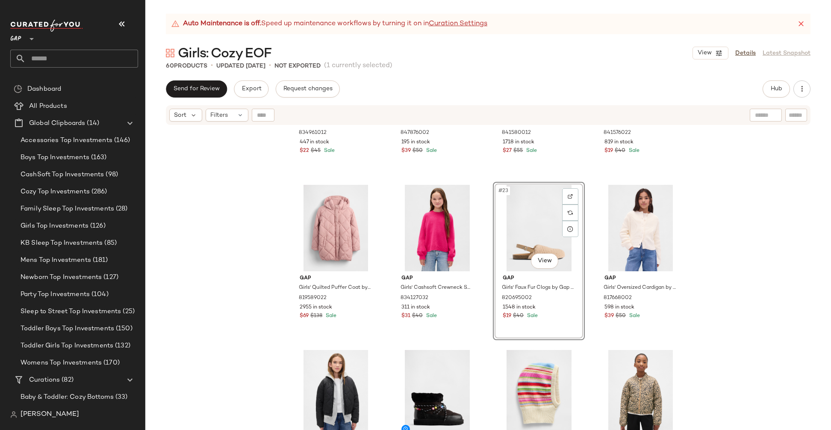
scroll to position [859, 0]
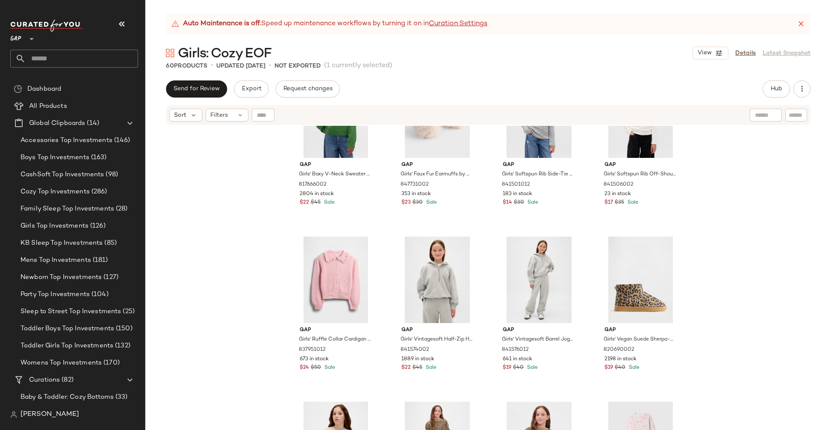
scroll to position [1497, 0]
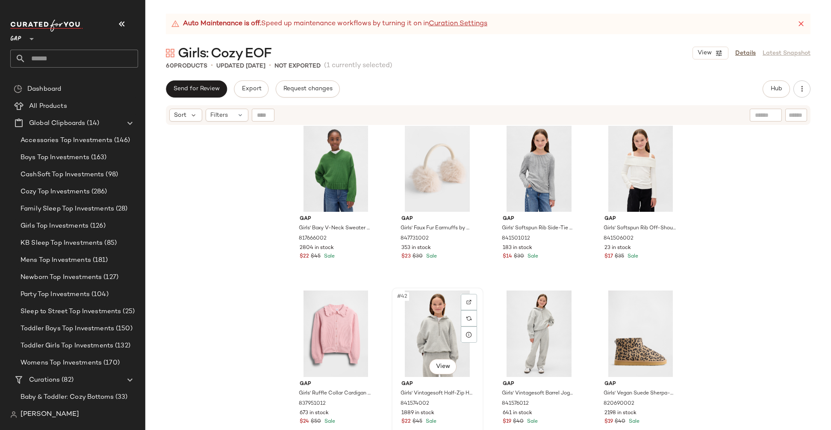
click at [392, 330] on div "#42 View Gap Girls' Vintagesoft Half-Zip Hoodie by Gap Light Heather Gray Size …" at bounding box center [437, 366] width 90 height 156
click at [498, 327] on div "#43 View" at bounding box center [539, 333] width 86 height 86
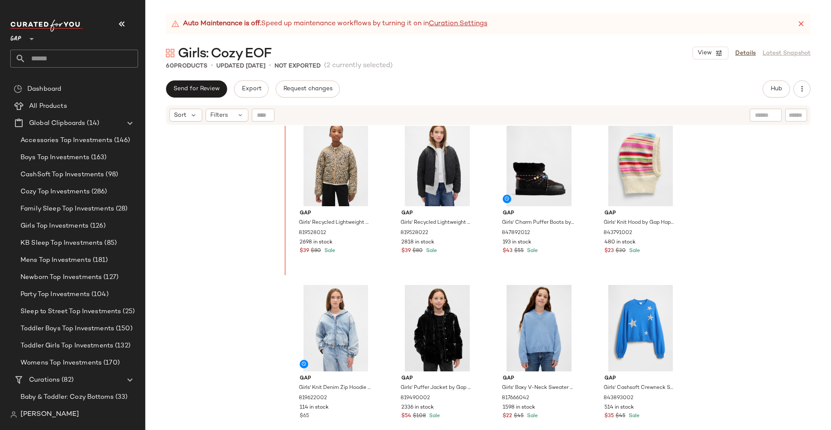
scroll to position [993, 0]
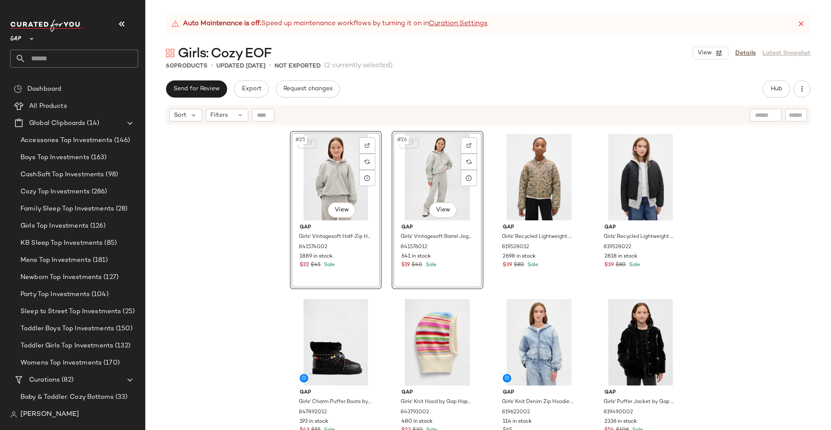
click at [718, 223] on div "SET #25 View Gap Girls' Vintagesoft Half-Zip Hoodie by Gap Light Heather Gray S…" at bounding box center [488, 288] width 686 height 325
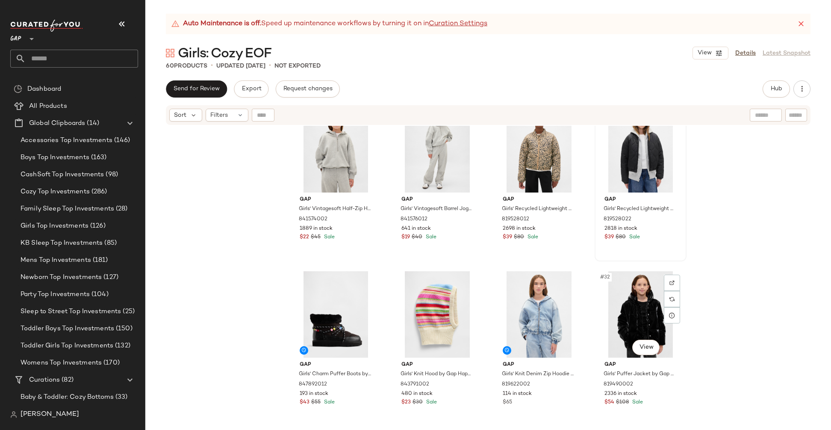
scroll to position [931, 0]
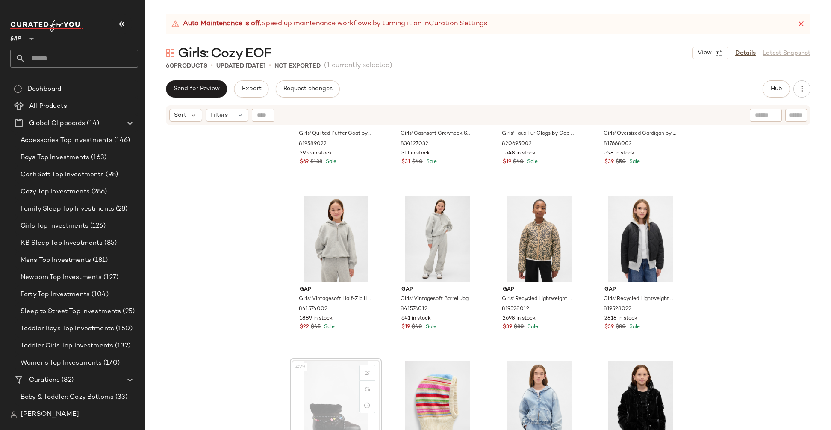
scroll to position [932, 0]
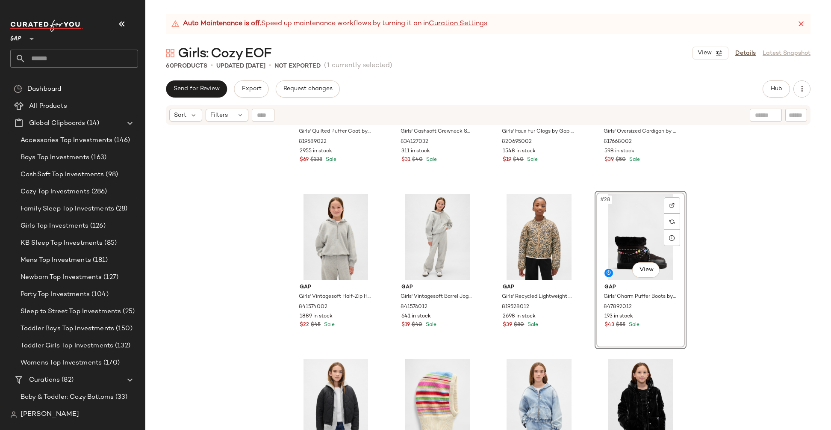
click at [726, 312] on div "Gap Girls' Quilted Puffer Coat by Gap Antique Pink Size XL (12) 819589022 2955 …" at bounding box center [488, 288] width 686 height 325
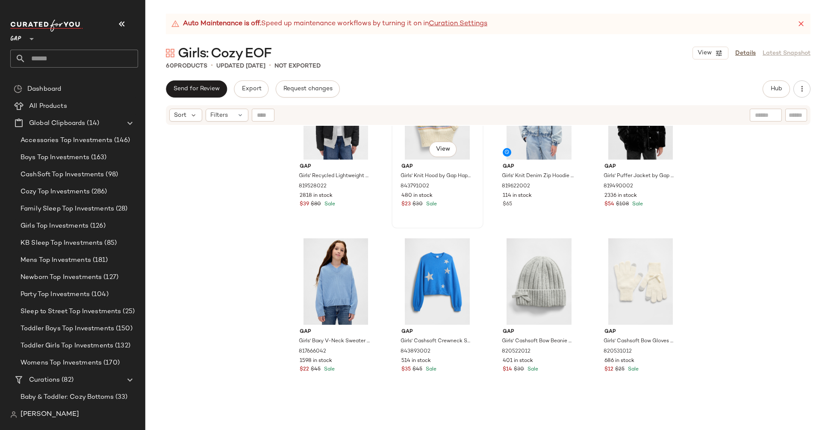
scroll to position [1225, 0]
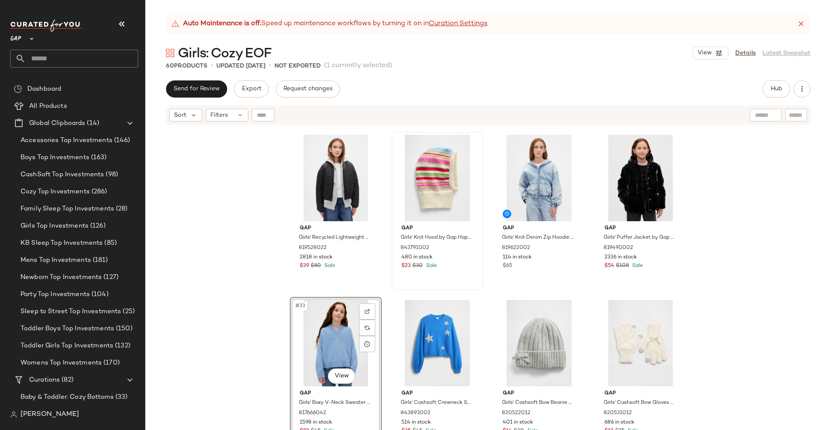
scroll to position [1157, 0]
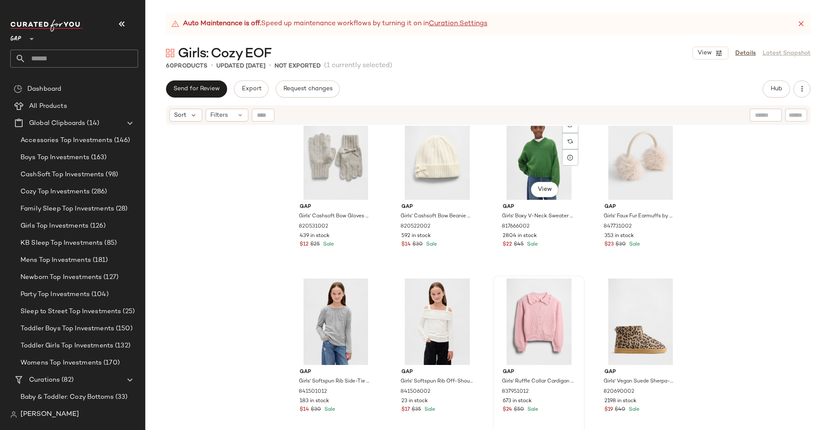
scroll to position [1510, 0]
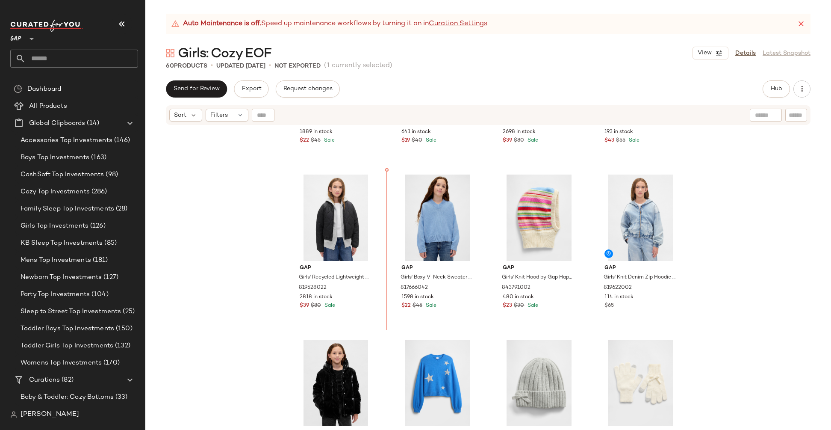
scroll to position [1101, 0]
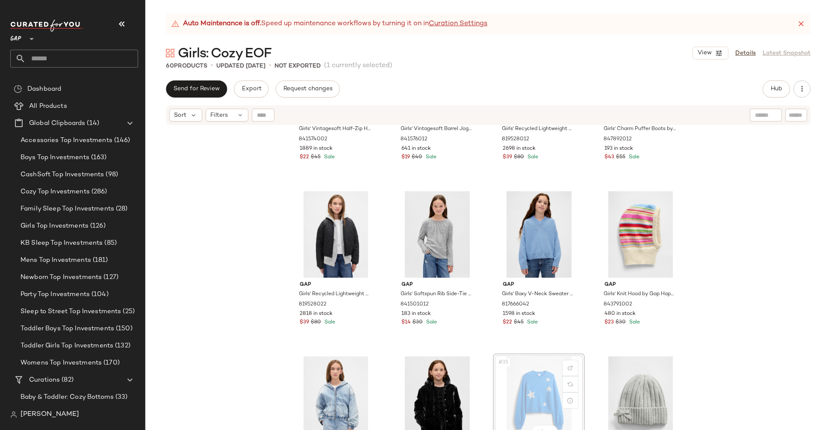
scroll to position [1102, 0]
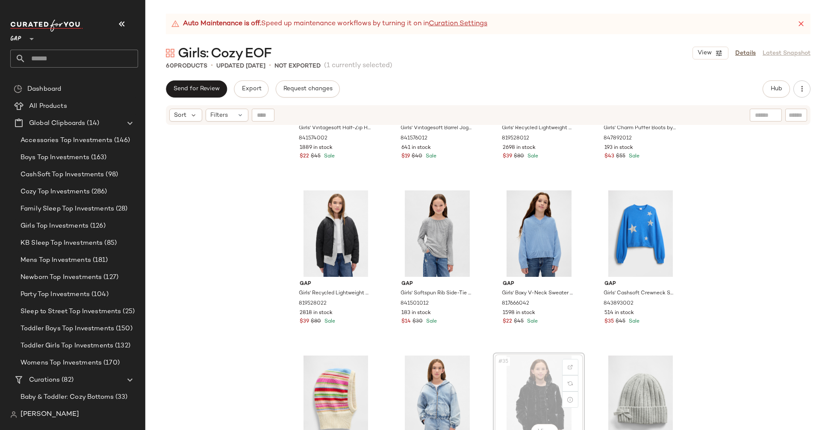
scroll to position [1103, 0]
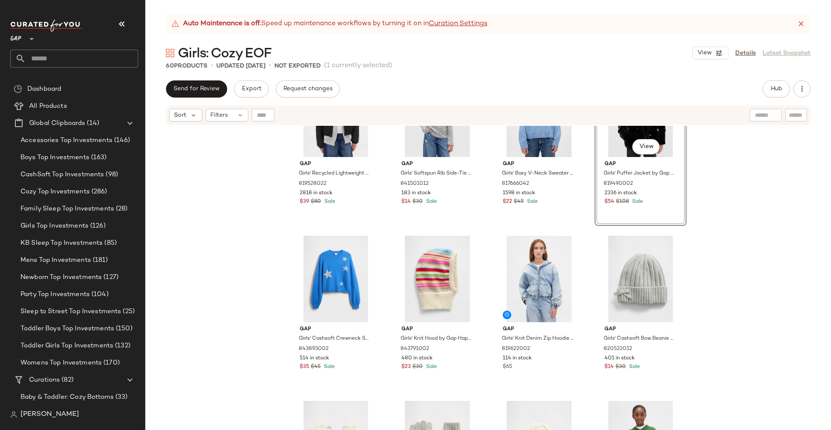
scroll to position [1159, 0]
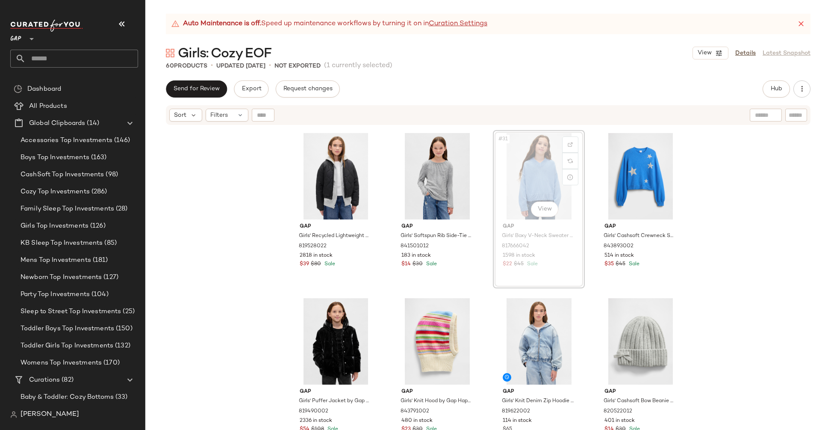
scroll to position [1159, 0]
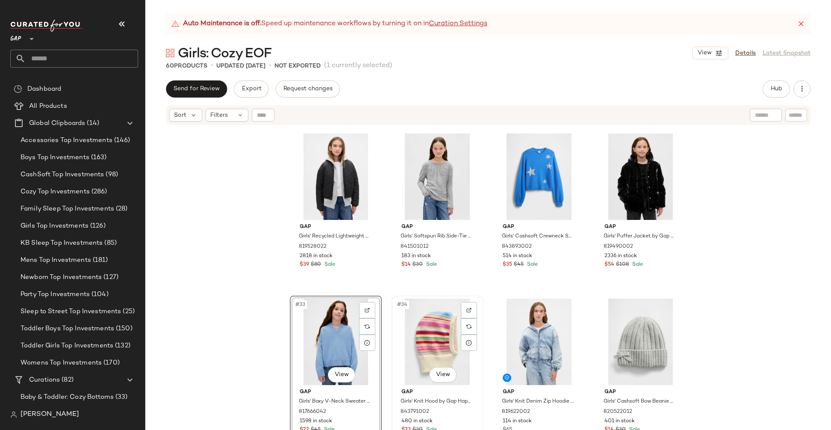
scroll to position [1290, 0]
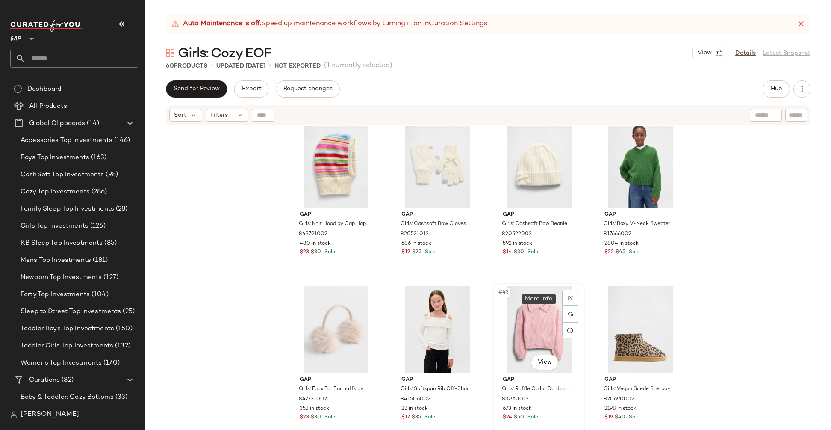
scroll to position [1537, 0]
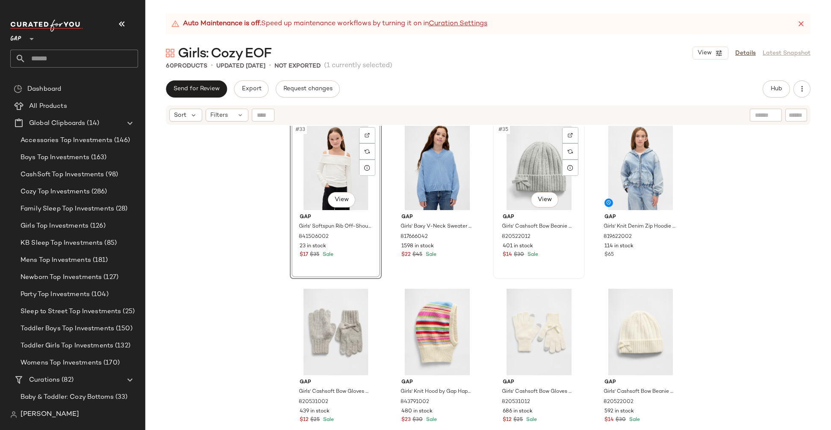
scroll to position [1335, 0]
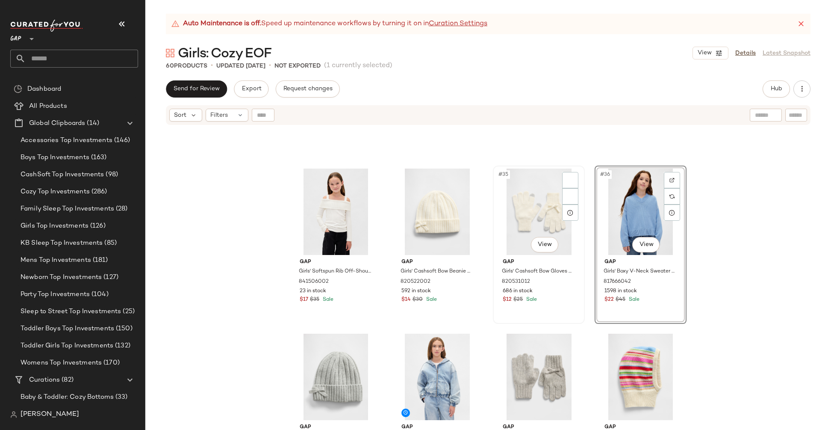
scroll to position [1281, 0]
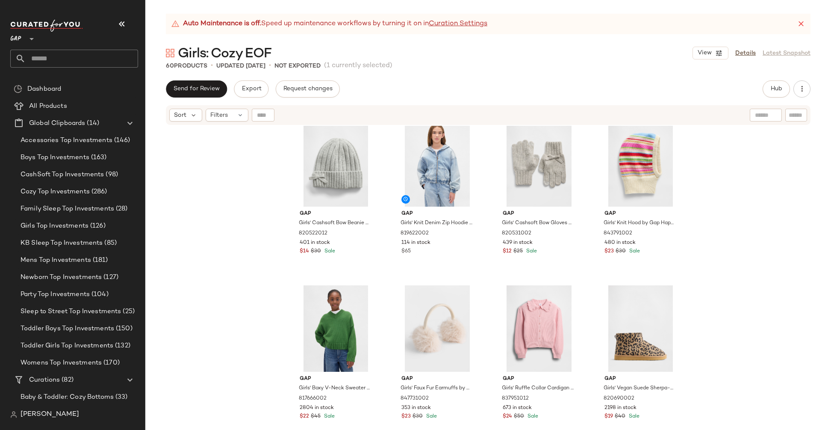
scroll to position [1615, 0]
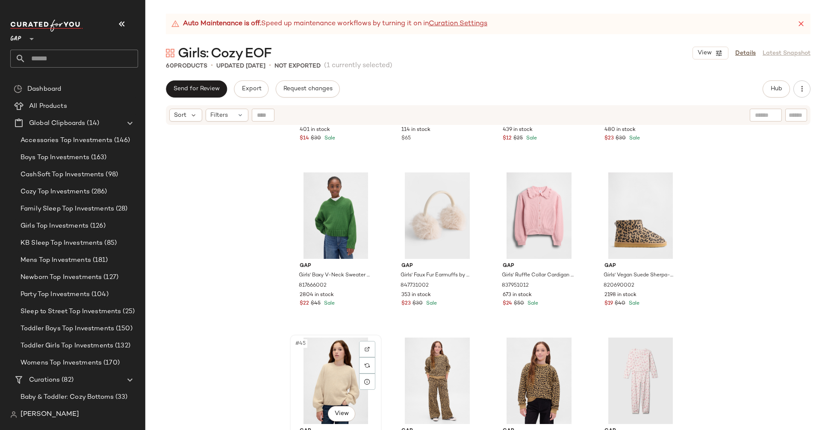
click at [297, 362] on div "#45 View" at bounding box center [336, 380] width 86 height 86
click at [400, 371] on div "#46 View" at bounding box center [438, 380] width 86 height 86
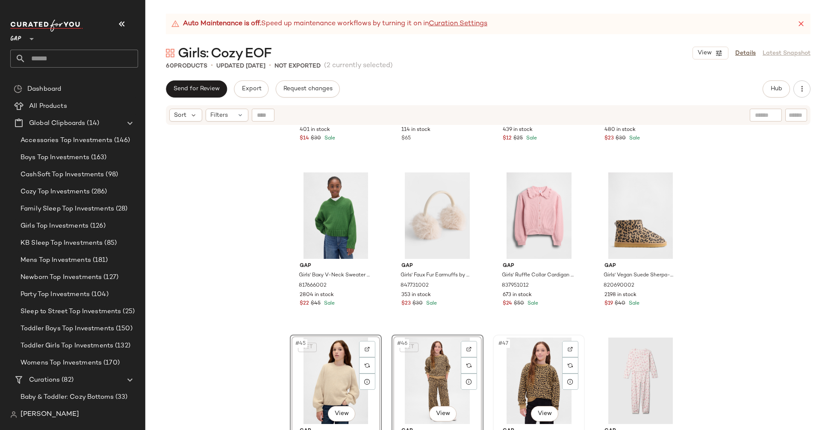
click at [500, 371] on div "#47 View" at bounding box center [539, 380] width 86 height 86
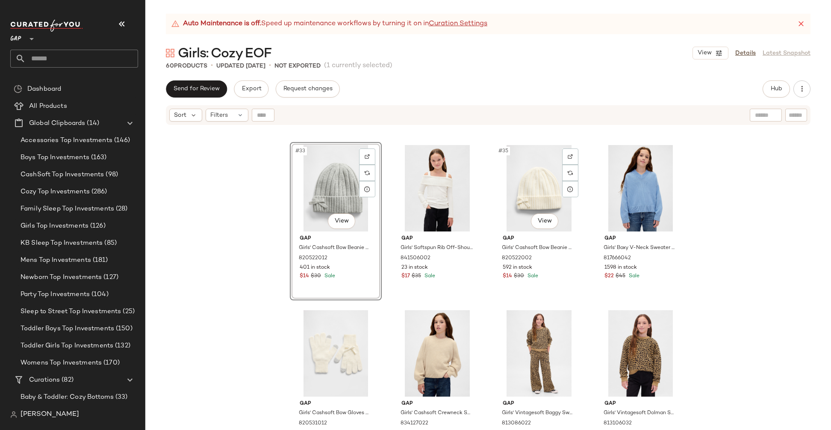
scroll to position [1313, 0]
click at [396, 339] on div "#38 View" at bounding box center [438, 352] width 86 height 86
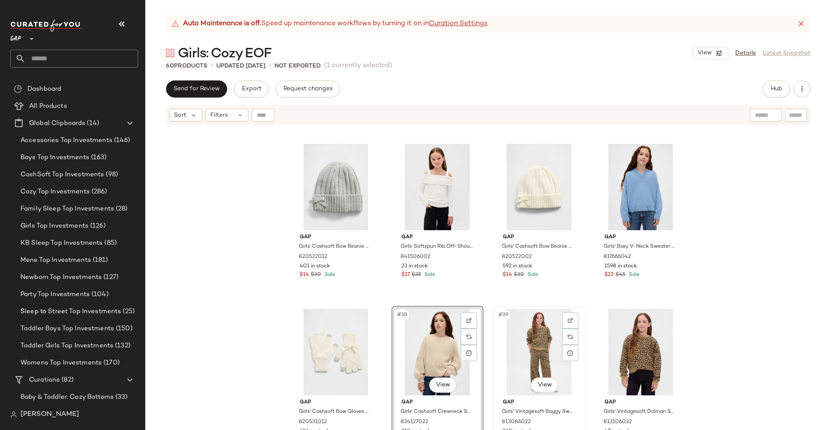
click at [496, 340] on div "#39 View" at bounding box center [539, 352] width 86 height 86
click at [595, 342] on div "#40 View Gap Girls' Vintagesoft Dolman Sweatshirt by Gap Leopard Size XL (12) 8…" at bounding box center [640, 384] width 90 height 156
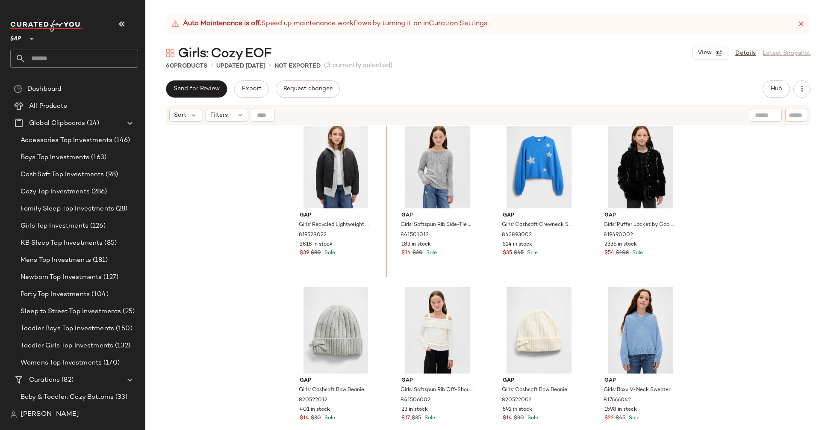
scroll to position [1158, 0]
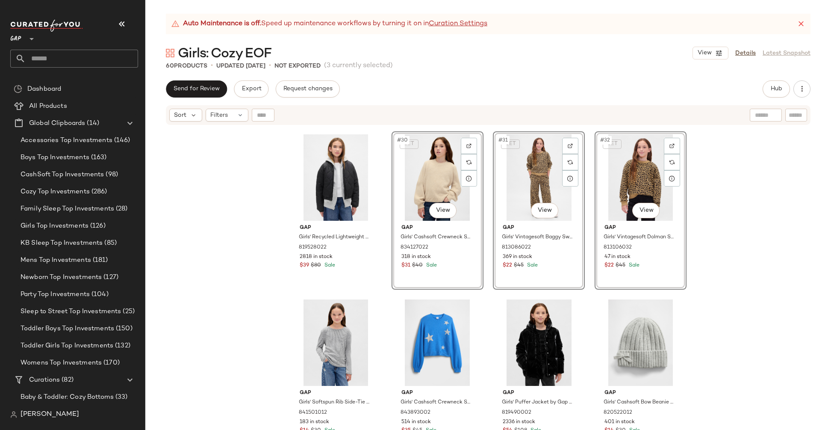
scroll to position [1157, 0]
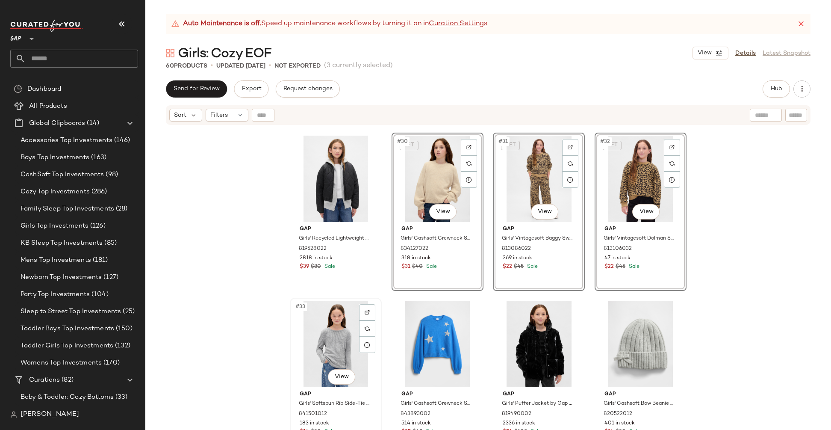
click at [301, 358] on div "#33 View" at bounding box center [336, 343] width 86 height 86
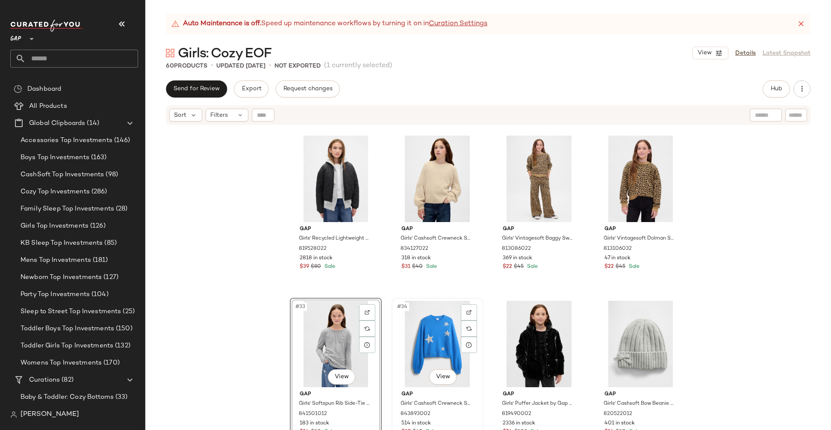
click at [397, 350] on div "#34 View" at bounding box center [438, 343] width 86 height 86
click at [496, 348] on div "#35 View" at bounding box center [539, 343] width 86 height 86
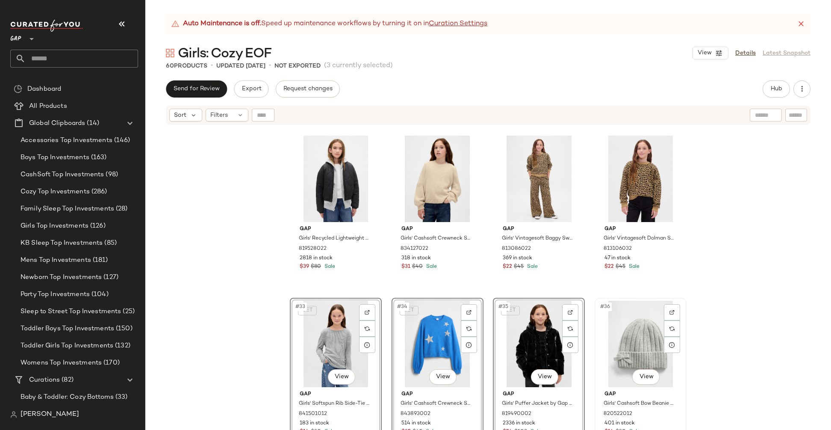
click at [603, 344] on div "#36 View" at bounding box center [641, 343] width 86 height 86
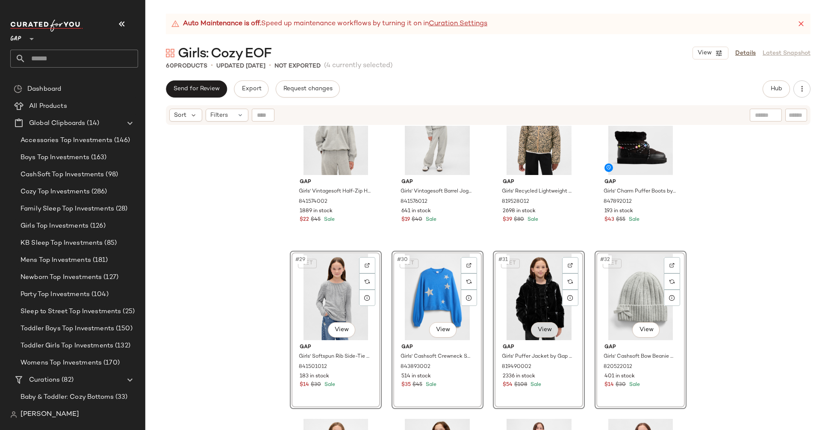
scroll to position [975, 0]
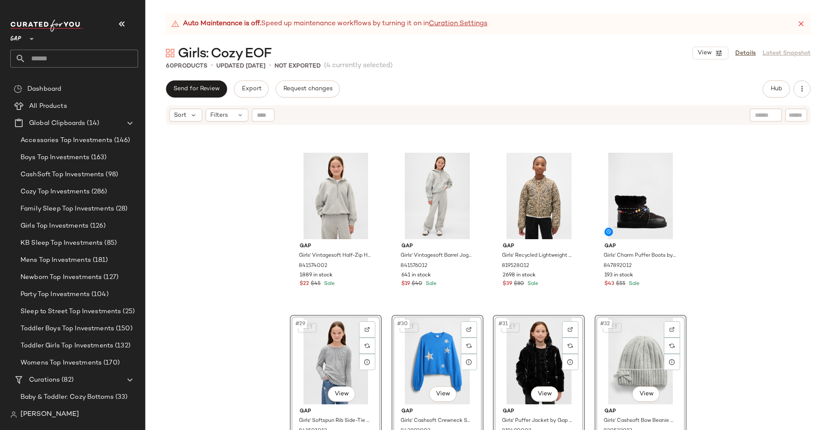
click at [731, 263] on div "Gap Girls' Vintagesoft Half-Zip Hoodie by Gap Light Heather Gray Size XS (4/5) …" at bounding box center [488, 288] width 686 height 325
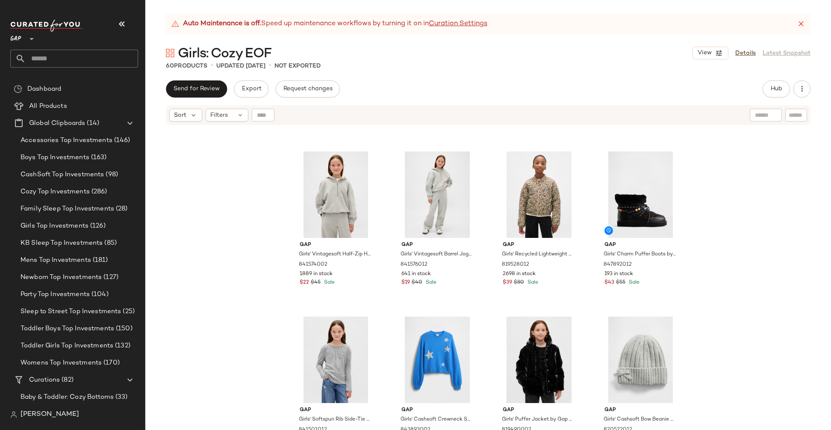
scroll to position [976, 0]
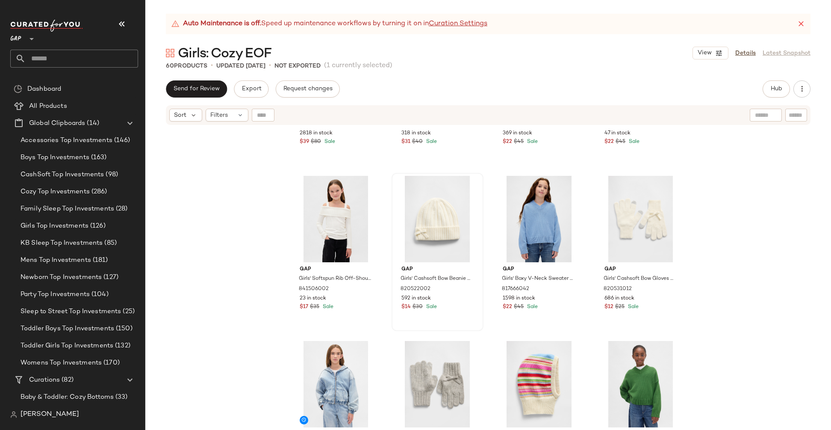
scroll to position [1448, 0]
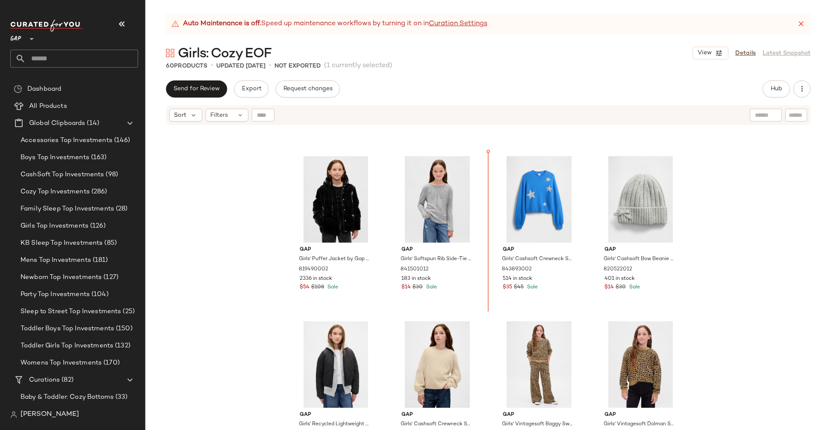
scroll to position [1129, 0]
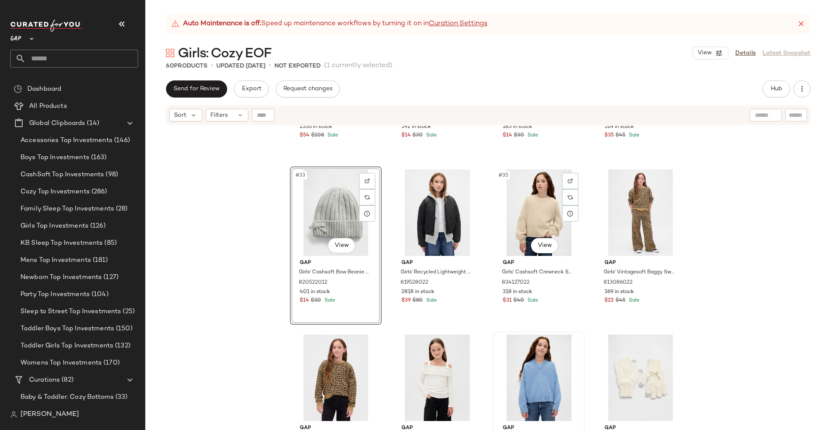
scroll to position [1418, 0]
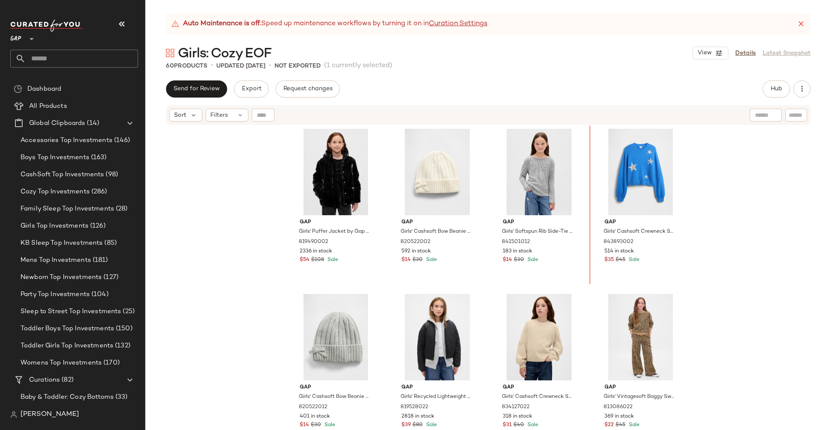
scroll to position [1129, 0]
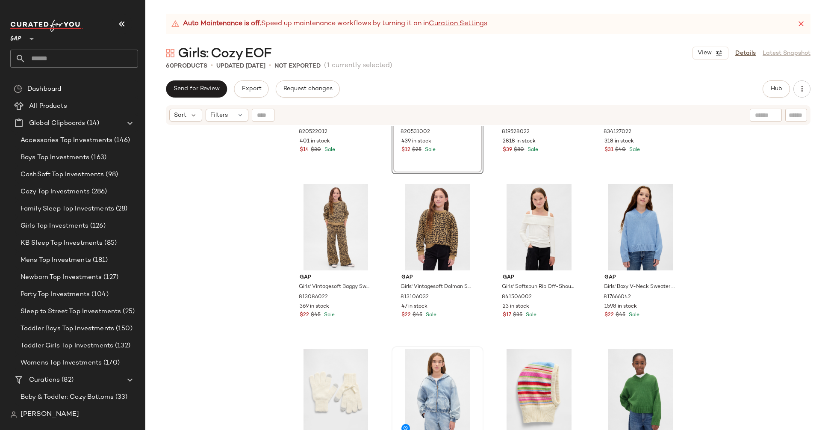
scroll to position [1557, 0]
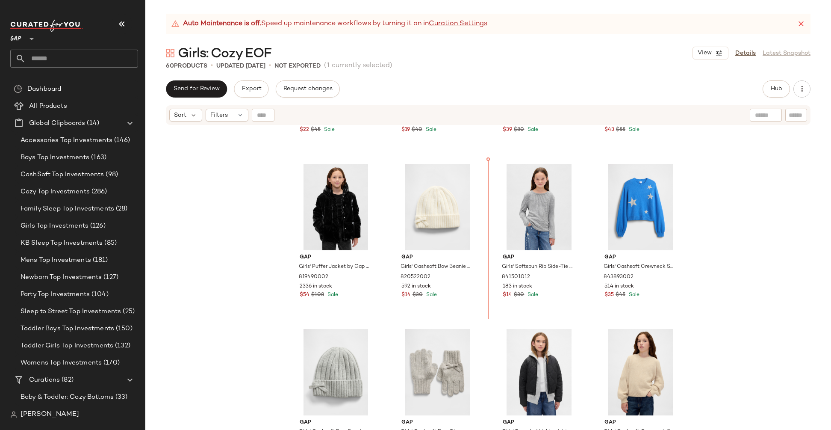
scroll to position [1128, 0]
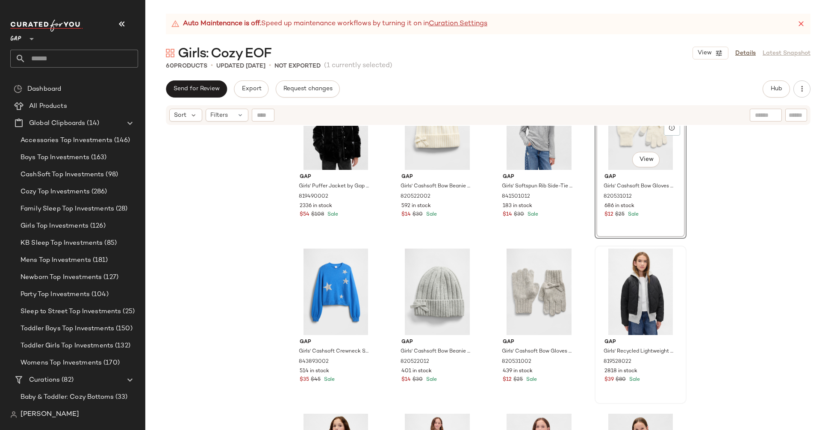
scroll to position [1213, 0]
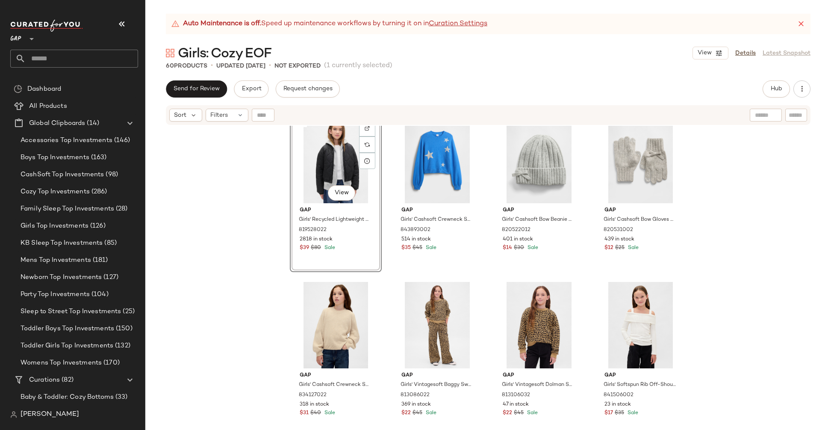
scroll to position [1341, 0]
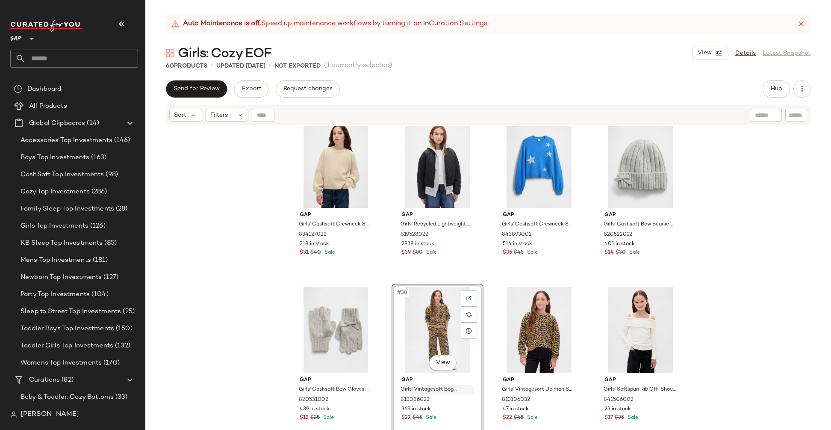
scroll to position [1335, 0]
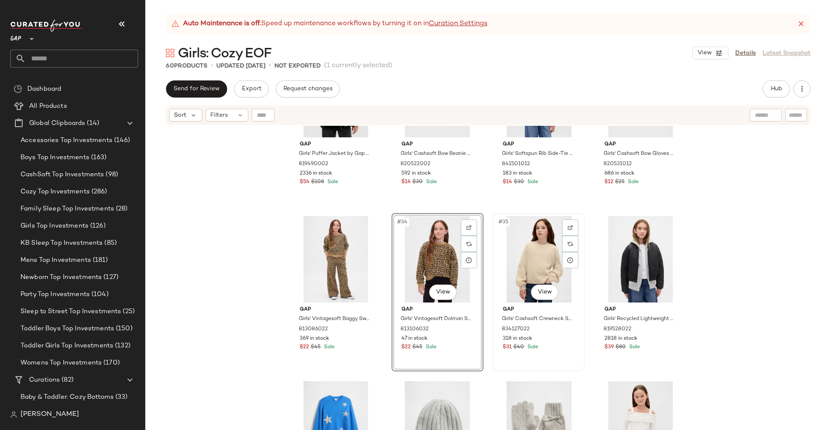
scroll to position [1331, 0]
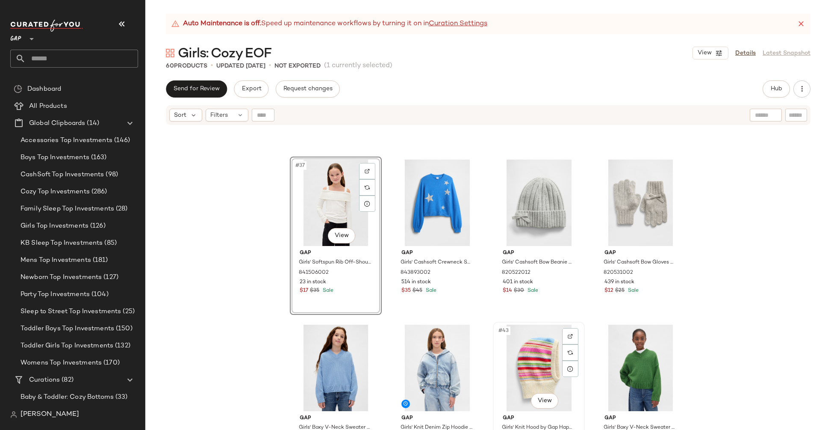
scroll to position [1587, 0]
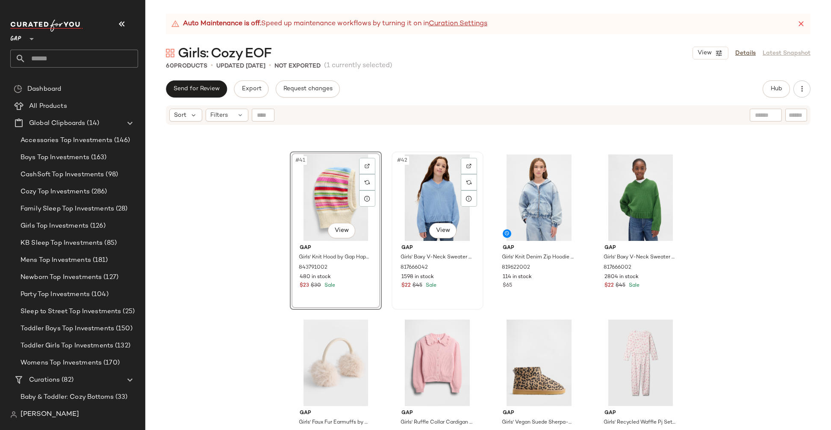
scroll to position [1638, 0]
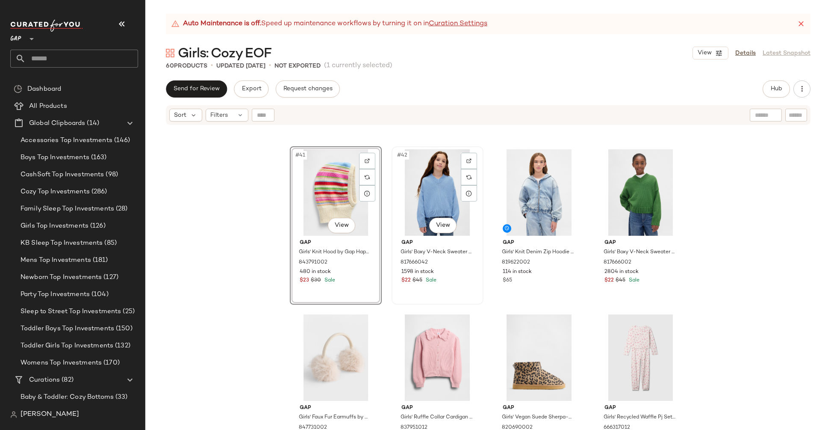
click at [450, 282] on div "$22 $45 Sale" at bounding box center [437, 281] width 72 height 8
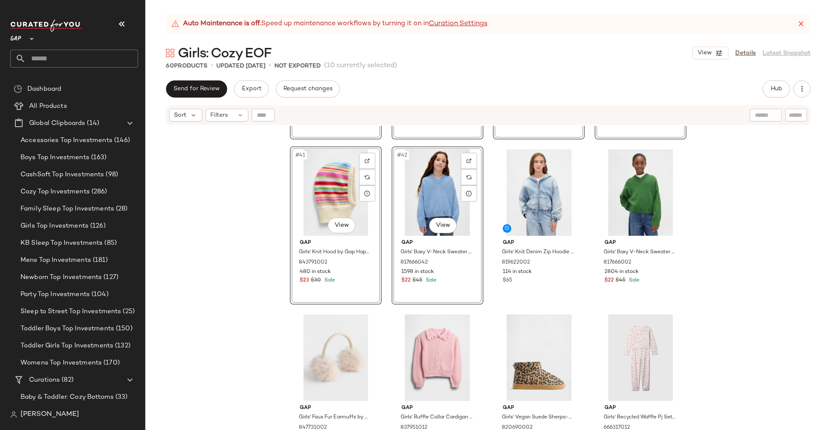
click at [269, 293] on div "#37 View Gap Girls' Softspun Rib Off-Shoulder Sweater Top by Gap New Off White …" at bounding box center [488, 288] width 686 height 325
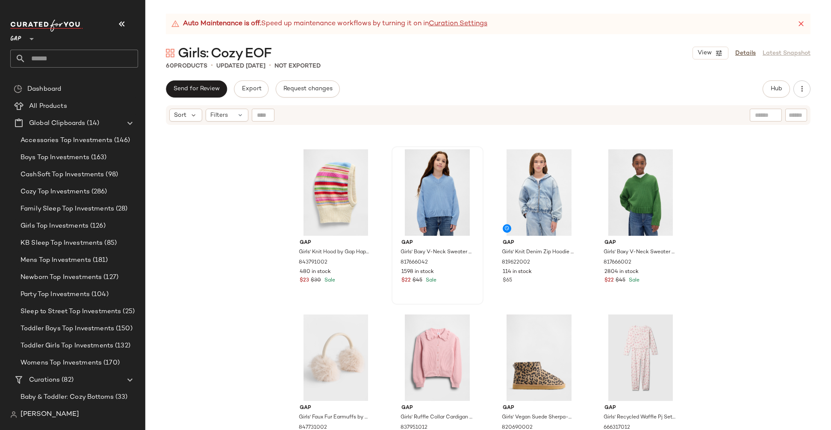
scroll to position [1639, 0]
click at [343, 293] on div "#41 View Gap Girls' Knit Hood by Gap Happy Stripe Size S/M 843791002 480 in sto…" at bounding box center [336, 224] width 90 height 156
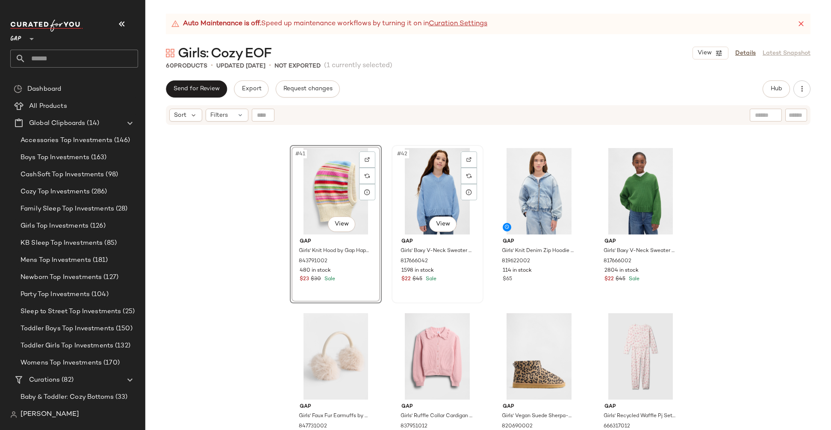
click at [422, 291] on div "#42 View Gap Girls' Boxy V-Neck Sweater by Gap Blue Stone Size L (10) 817666042…" at bounding box center [437, 224] width 90 height 156
click at [538, 287] on div "#43 View Gap Girls' Knit Denim Zip Hoodie by Gap Light Wash Size S (6/7) 819622…" at bounding box center [539, 224] width 90 height 156
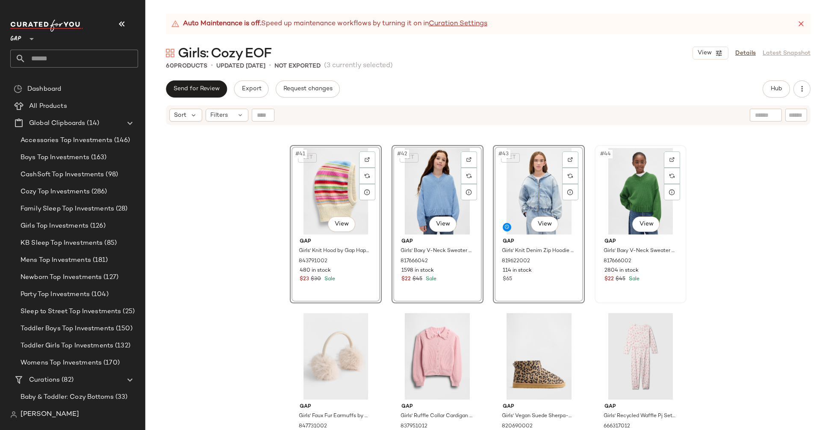
click at [624, 289] on div "#44 View Gap Girls' Boxy V-Neck Sweater by Gap Saratoga Green Size XS (4/5) 817…" at bounding box center [640, 224] width 90 height 156
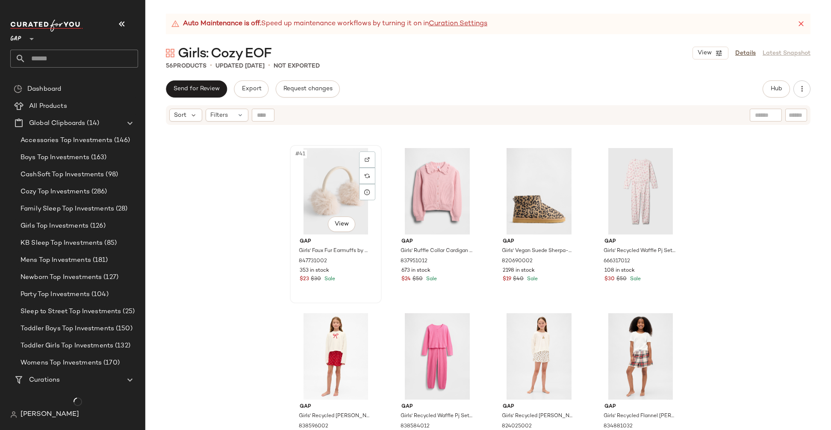
click at [354, 277] on div "$23 $30 Sale" at bounding box center [336, 279] width 72 height 8
click at [468, 286] on div "#42 View Gap Girls' Ruffle Collar Cardigan by Gap Pure Pink Size XS (4/5) 83795…" at bounding box center [437, 224] width 90 height 156
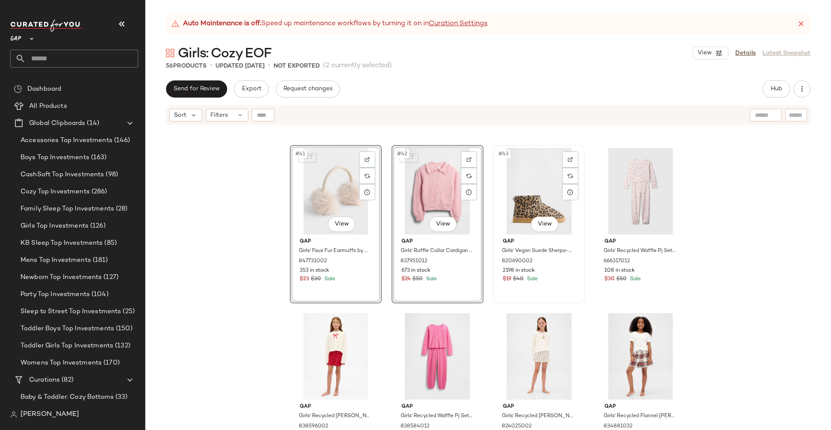
click at [559, 289] on div "#43 View Gap Girls' Vegan Suede Sherpa-Lined Boots by Gap Leopard Size 2 820690…" at bounding box center [539, 224] width 90 height 156
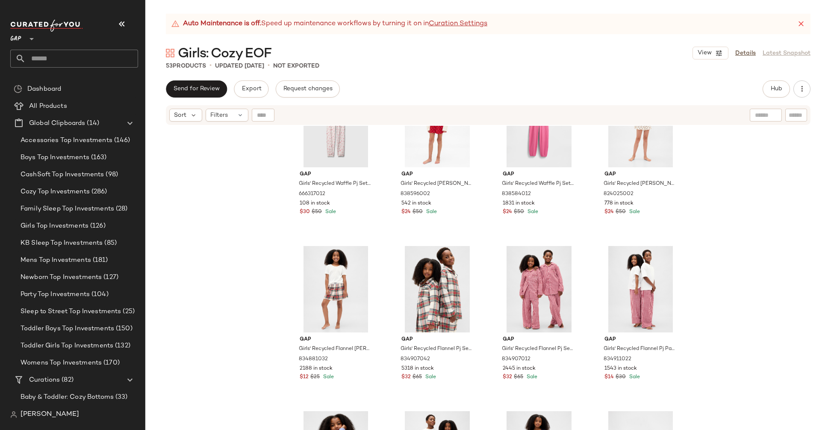
scroll to position [1705, 0]
click at [305, 293] on div "#45 View" at bounding box center [336, 290] width 86 height 86
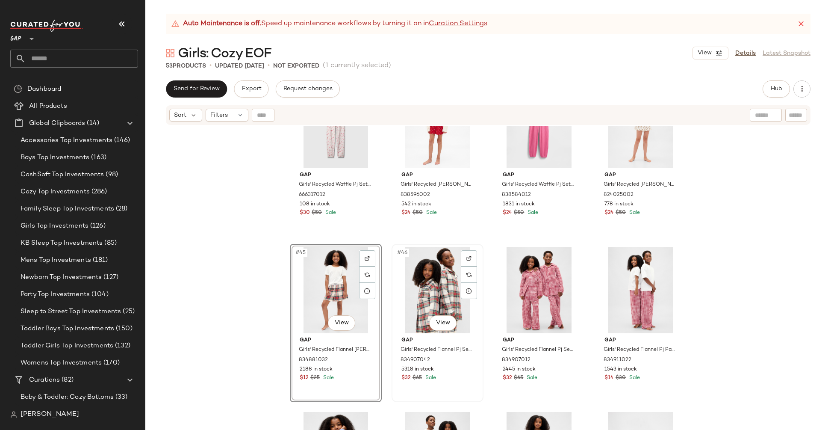
click at [400, 294] on div "#46 View" at bounding box center [438, 290] width 86 height 86
click at [509, 288] on div "#47 View" at bounding box center [539, 290] width 86 height 86
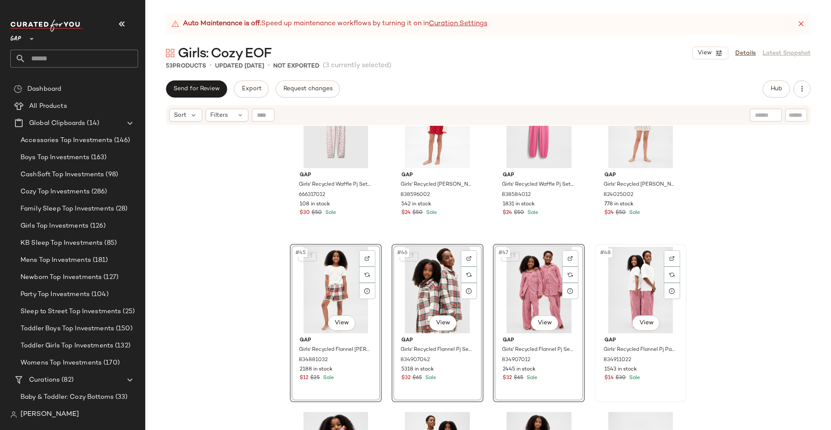
click at [604, 283] on div "#48 View" at bounding box center [641, 290] width 86 height 86
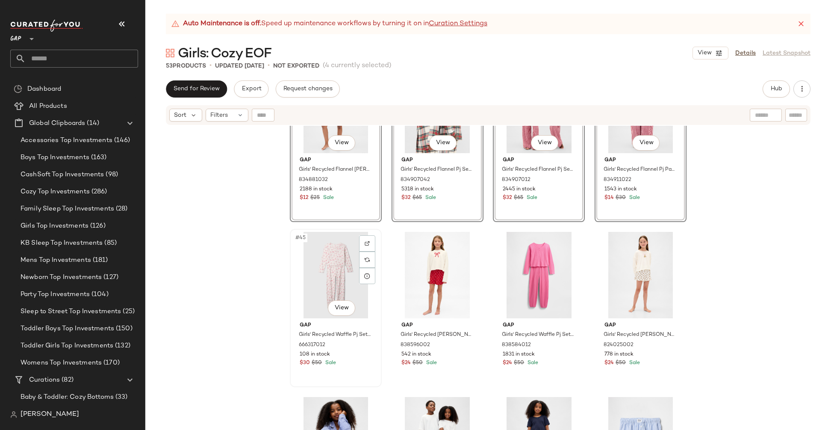
scroll to position [1589, 0]
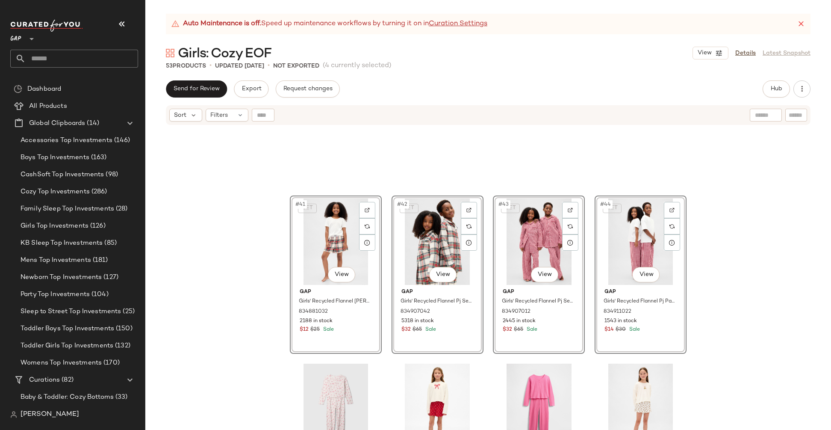
click at [738, 281] on div "SET #41 View Gap Girls' Recycled Flannel Pj Boxer Shorts by Gap Tan Tartan Plai…" at bounding box center [488, 288] width 686 height 325
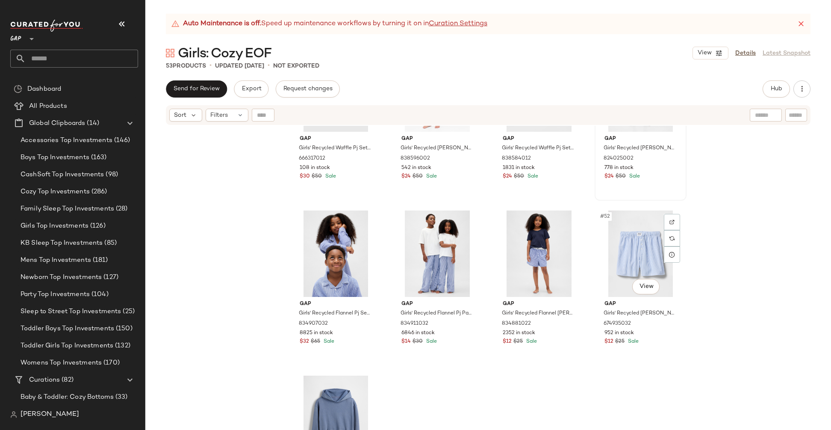
scroll to position [1986, 0]
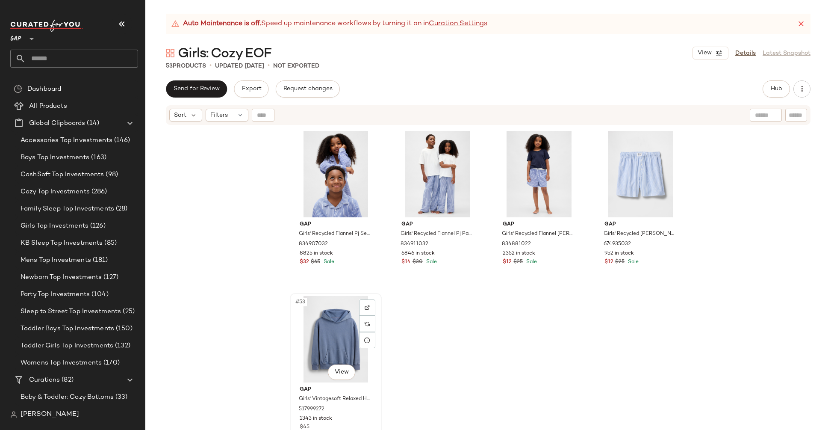
click at [298, 313] on div "#53 View" at bounding box center [336, 339] width 86 height 86
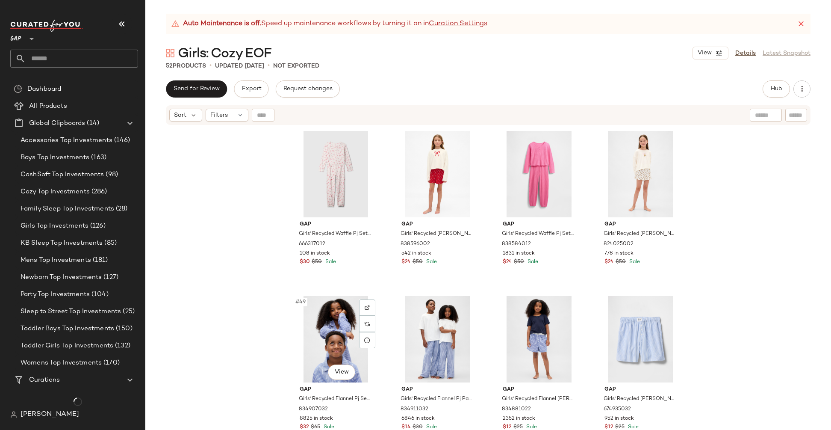
scroll to position [1821, 0]
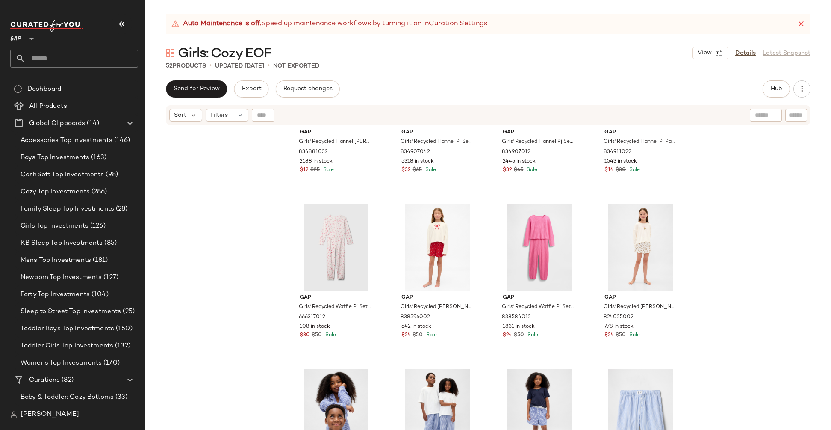
scroll to position [1752, 0]
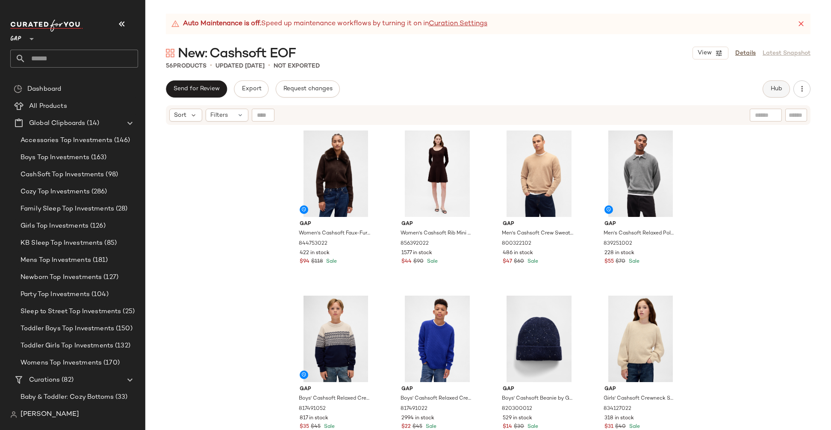
click at [786, 88] on button "Hub" at bounding box center [776, 88] width 27 height 17
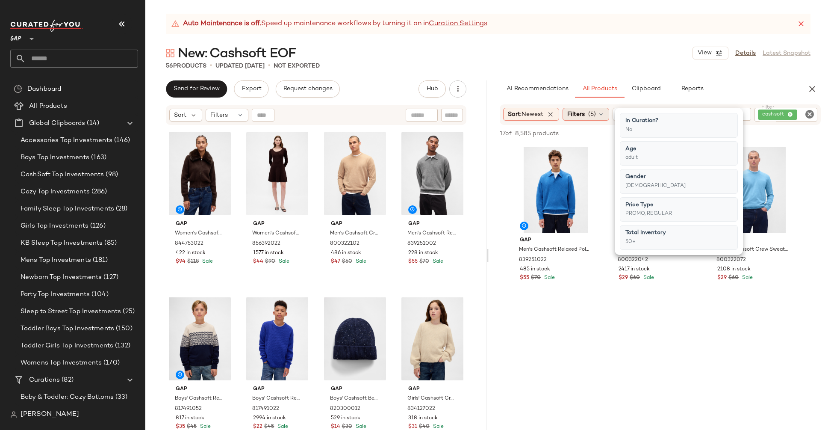
click at [585, 114] on span "Filters" at bounding box center [576, 114] width 18 height 9
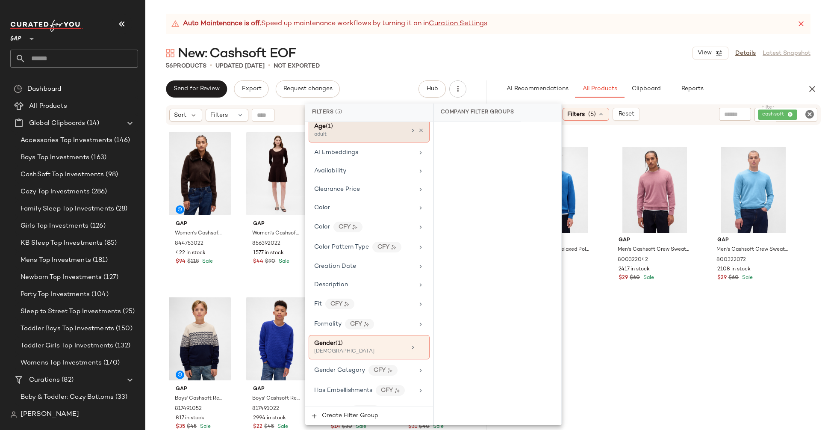
scroll to position [225, 0]
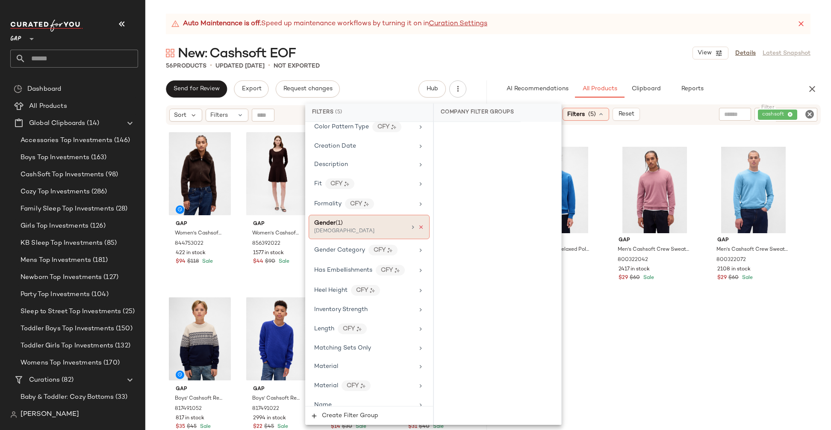
click at [418, 224] on icon at bounding box center [421, 227] width 6 height 6
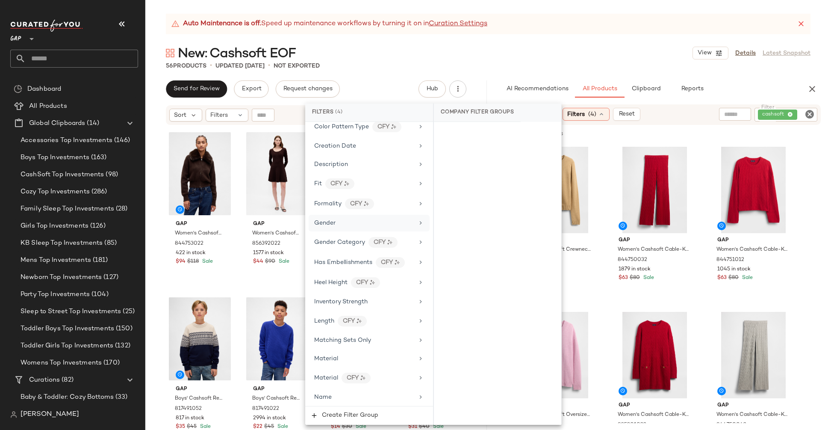
click at [592, 59] on div "New: Cashsoft EOF View Details Latest Snapshot" at bounding box center [488, 52] width 686 height 17
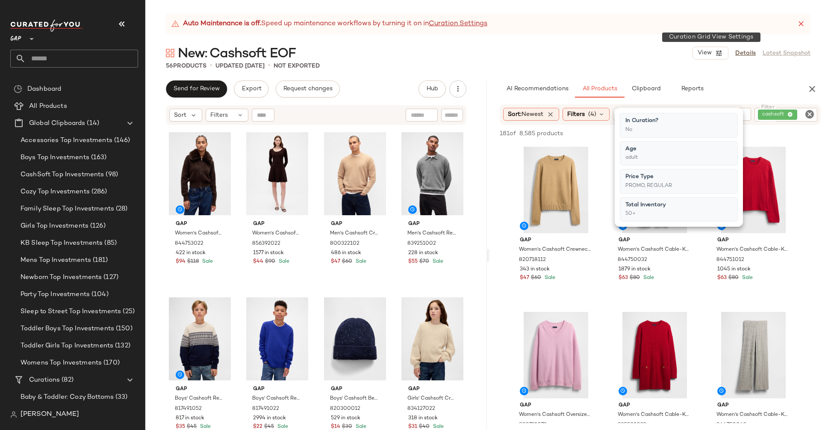
click at [690, 49] on div "New: Cashsoft EOF View Details Latest Snapshot" at bounding box center [488, 52] width 686 height 17
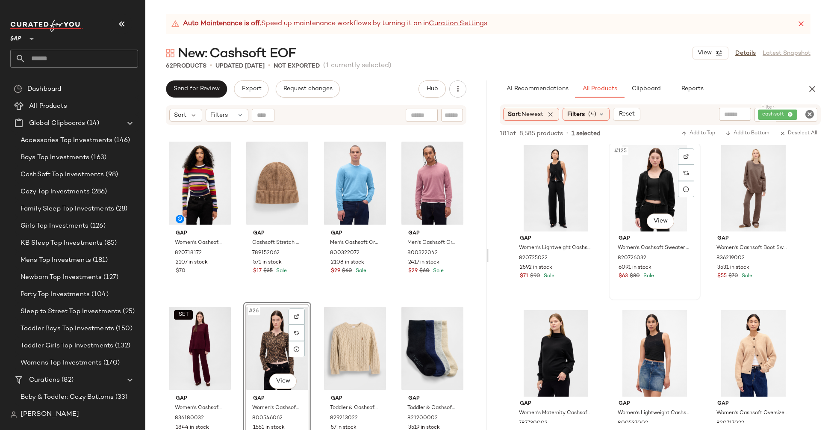
scroll to position [6767, 0]
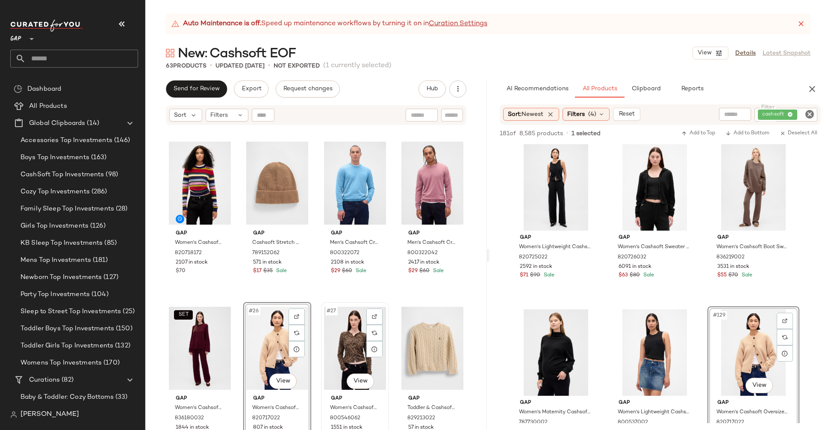
click at [376, 368] on div "#27 View" at bounding box center [355, 348] width 62 height 86
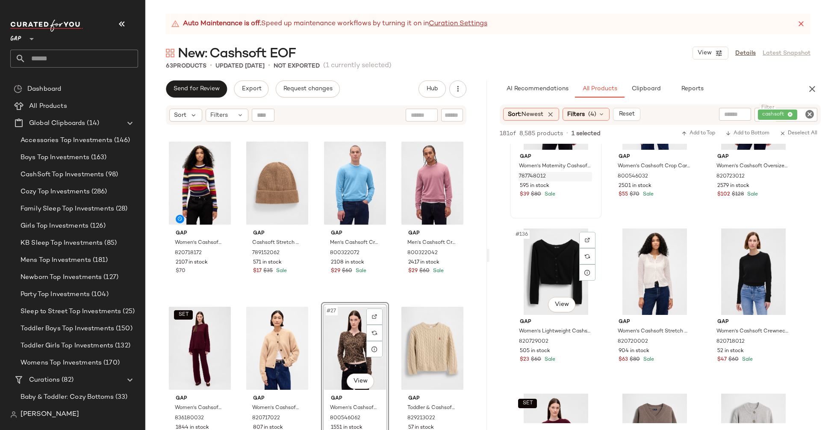
scroll to position [7455, 0]
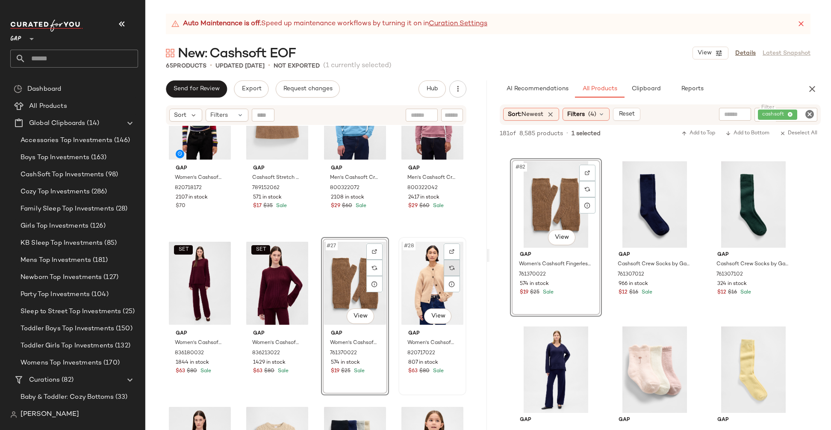
scroll to position [968, 0]
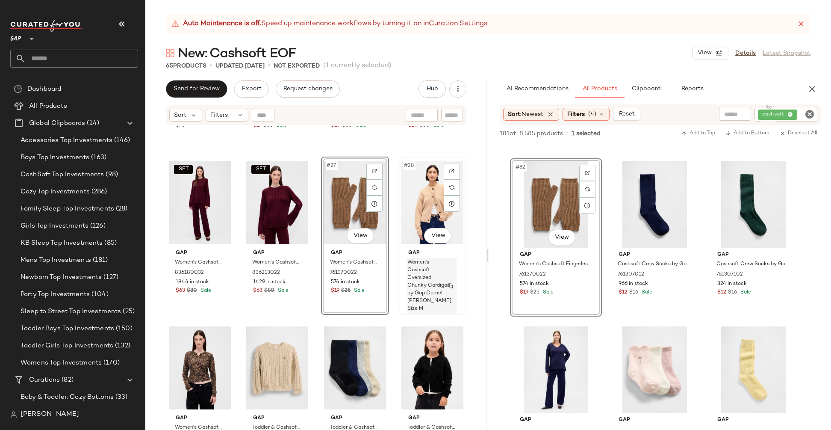
click at [448, 269] on div "Women's Cashsoft Oversized Chunky Cardigan by Gap Camel [PERSON_NAME] Size M" at bounding box center [431, 286] width 50 height 56
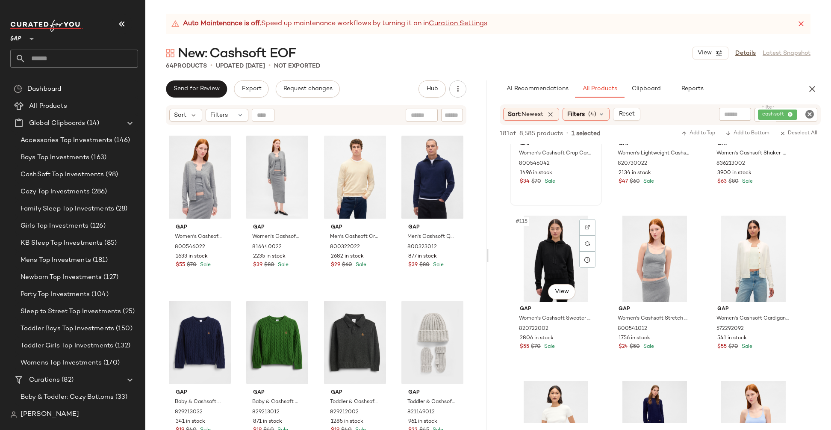
scroll to position [6107, 0]
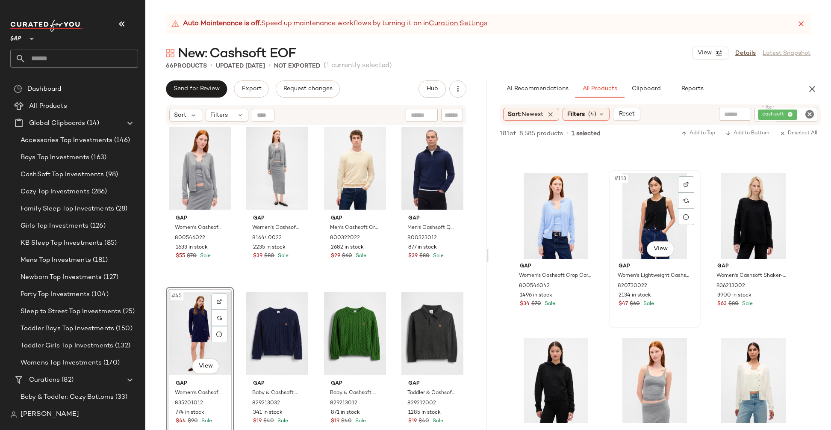
scroll to position [6013, 0]
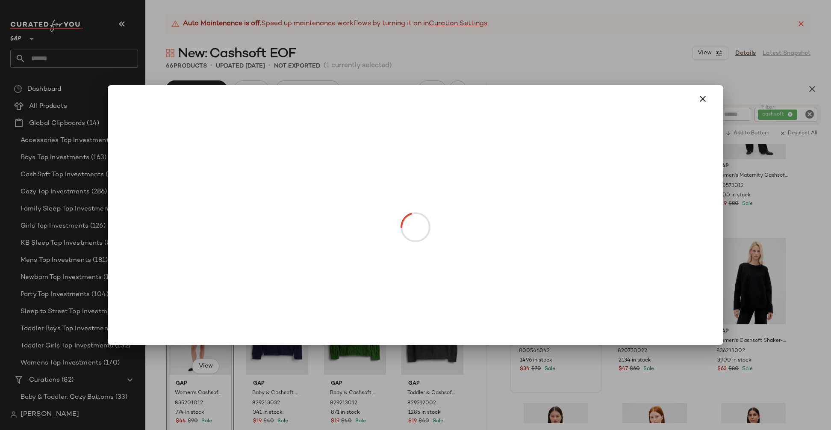
drag, startPoint x: 559, startPoint y: 309, endPoint x: 328, endPoint y: 343, distance: 233.7
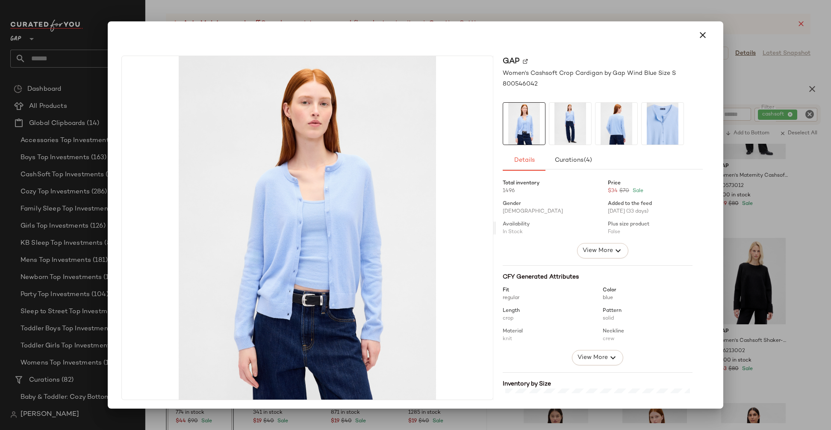
click at [699, 28] on button "button" at bounding box center [702, 35] width 21 height 21
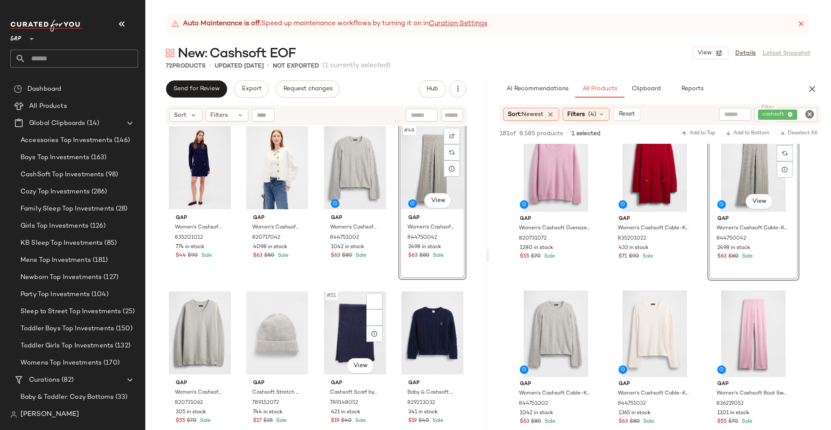
scroll to position [1828, 0]
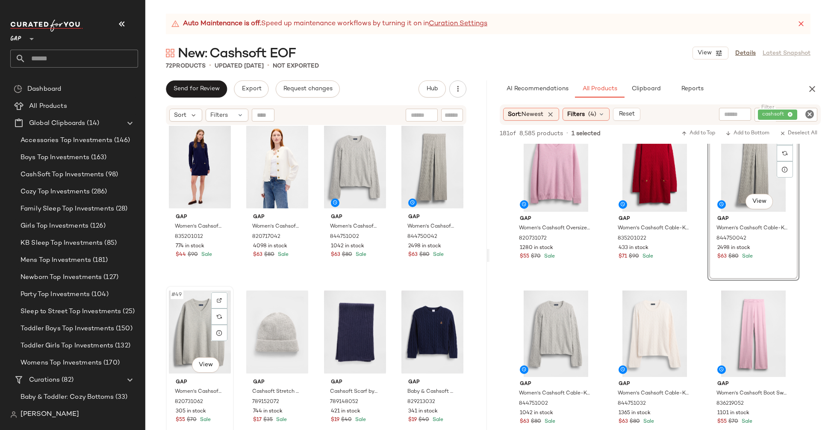
click at [206, 340] on div "#49 View" at bounding box center [200, 332] width 62 height 86
click at [277, 345] on div "#50 View" at bounding box center [277, 332] width 62 height 86
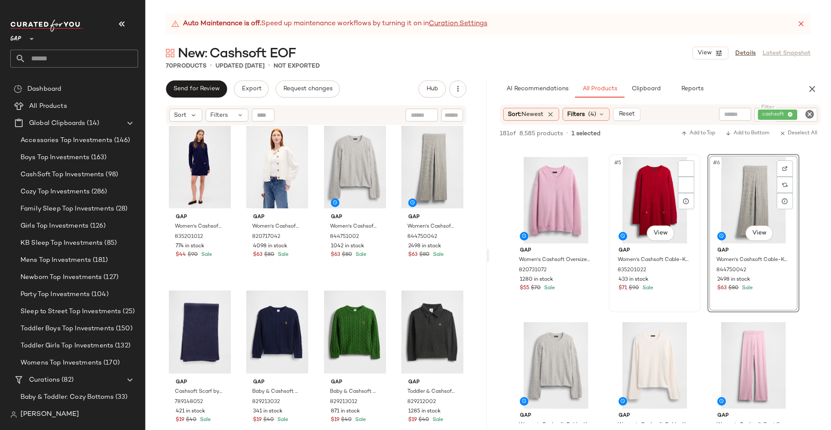
scroll to position [122, 0]
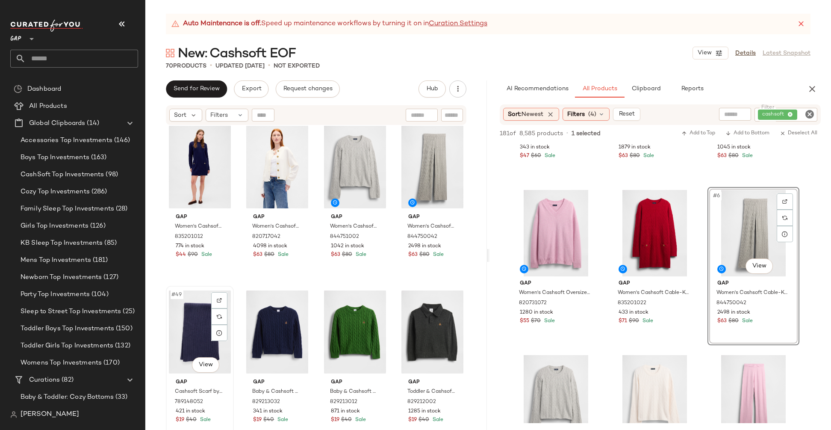
click at [171, 319] on div "#49 View" at bounding box center [200, 332] width 62 height 86
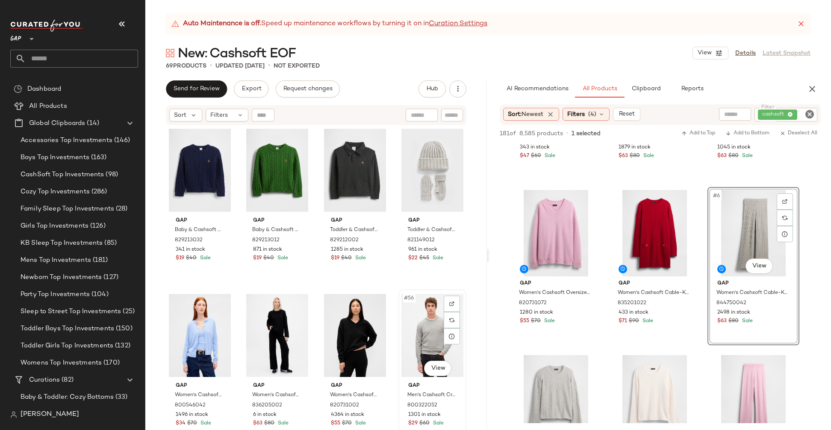
scroll to position [2086, 0]
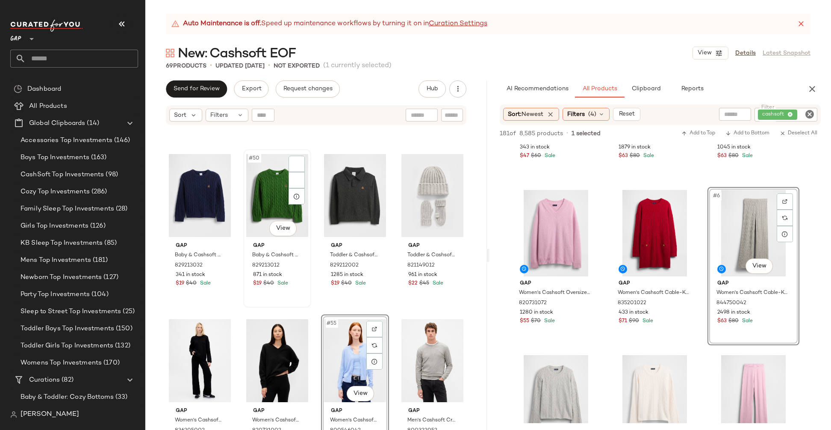
scroll to position [1964, 0]
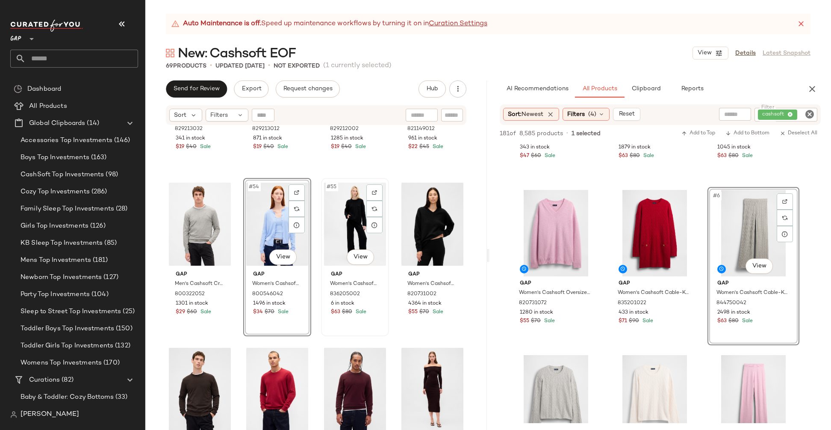
scroll to position [2133, 0]
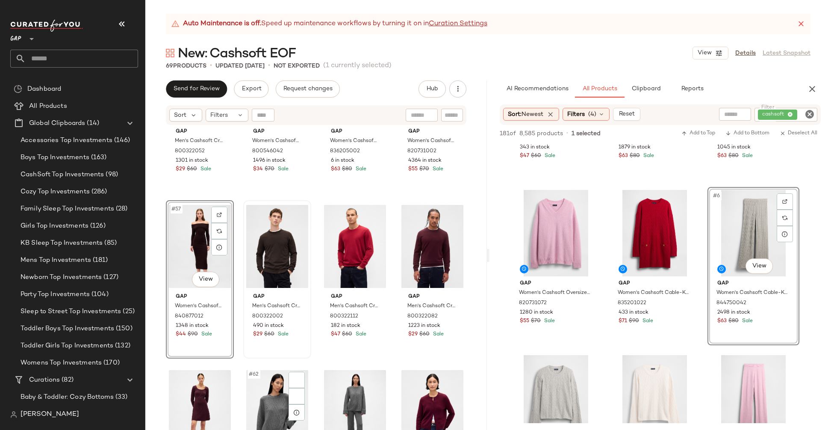
scroll to position [2300, 0]
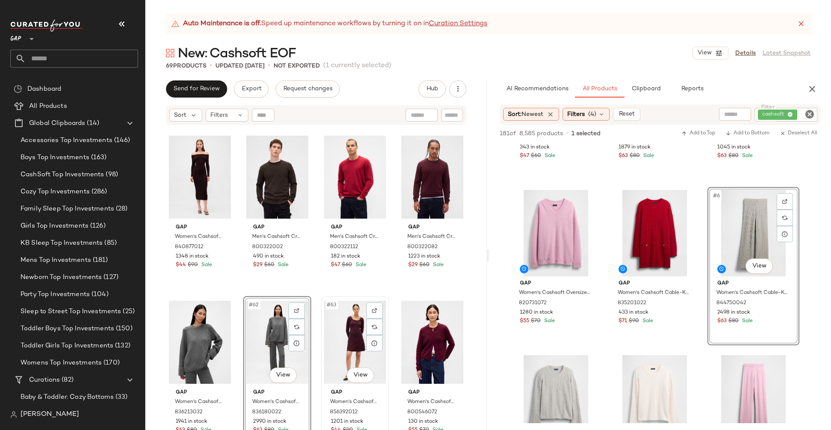
scroll to position [2332, 0]
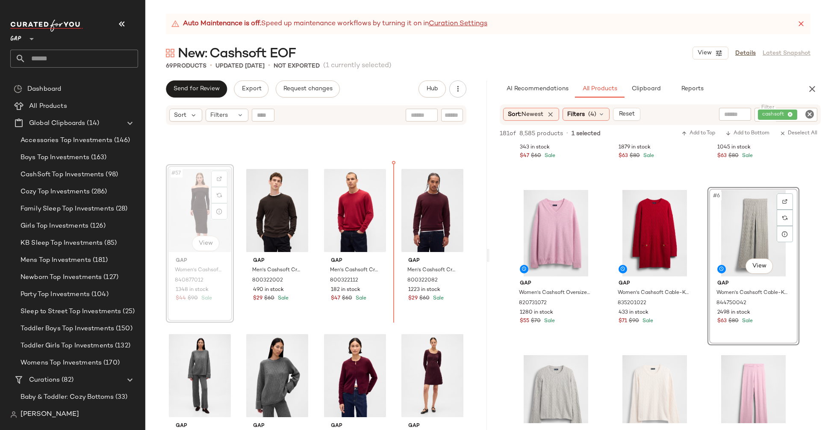
scroll to position [2276, 0]
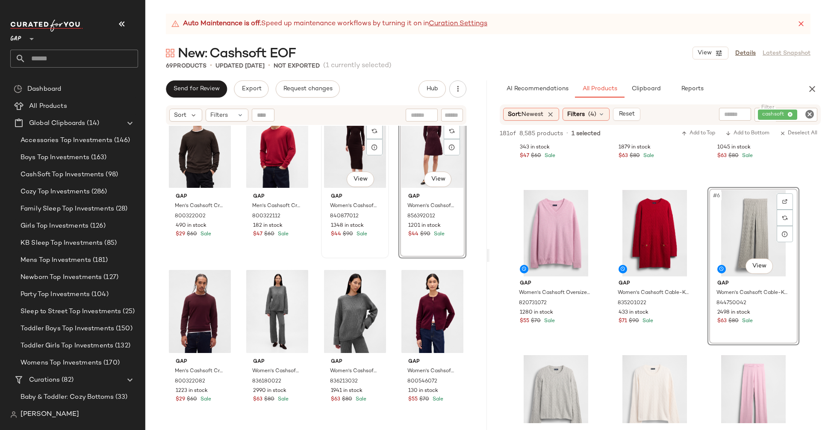
scroll to position [2346, 0]
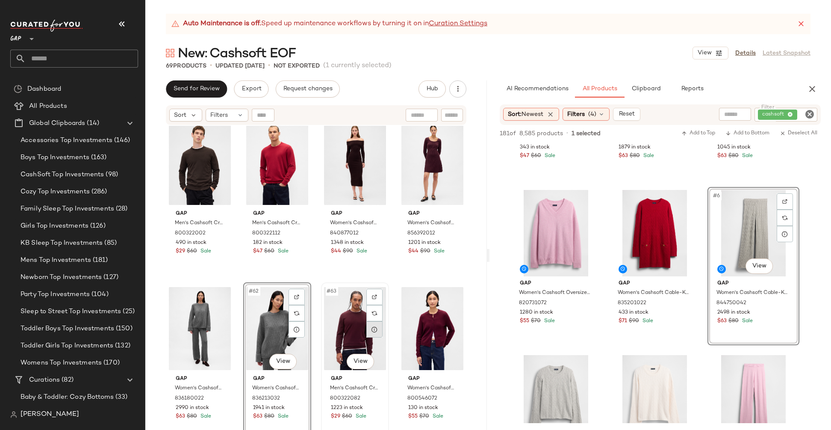
scroll to position [2283, 0]
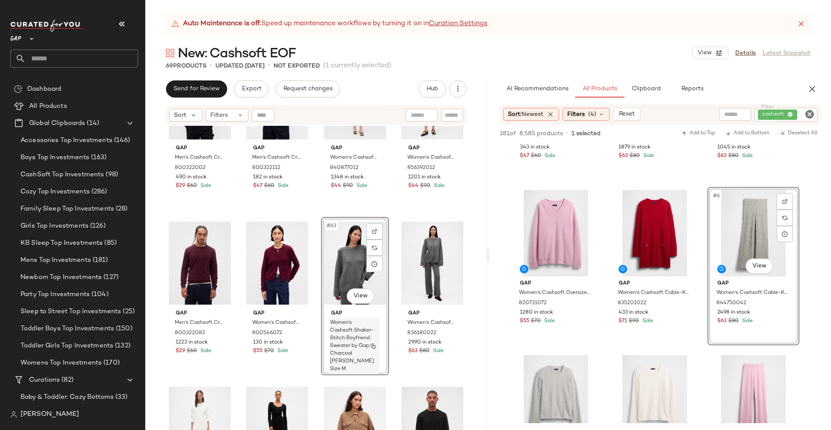
scroll to position [2448, 0]
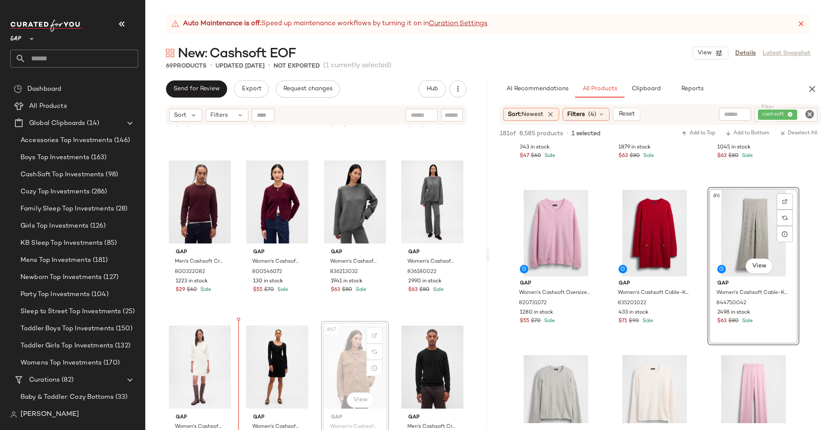
scroll to position [2453, 0]
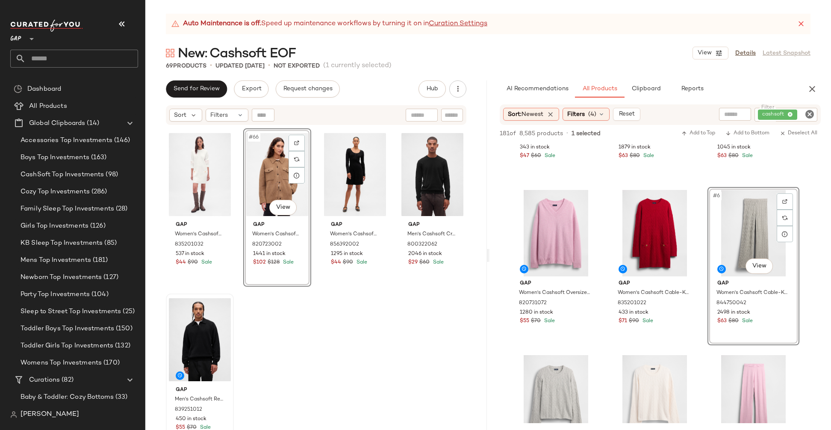
scroll to position [2646, 0]
click at [169, 323] on div "#69 View" at bounding box center [200, 339] width 62 height 86
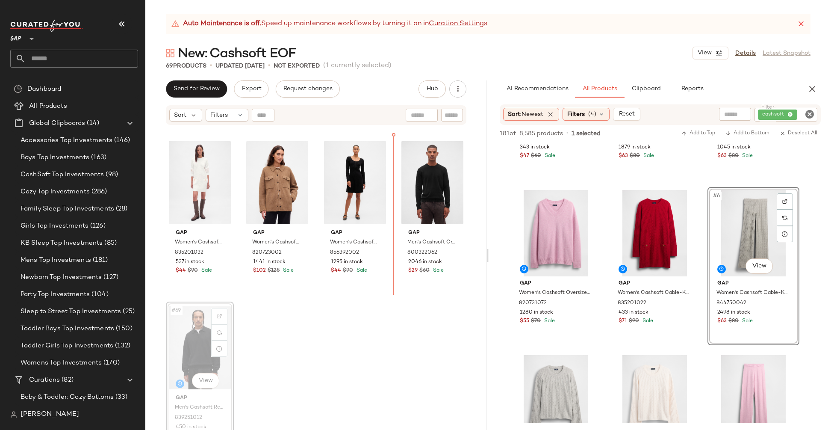
scroll to position [2634, 0]
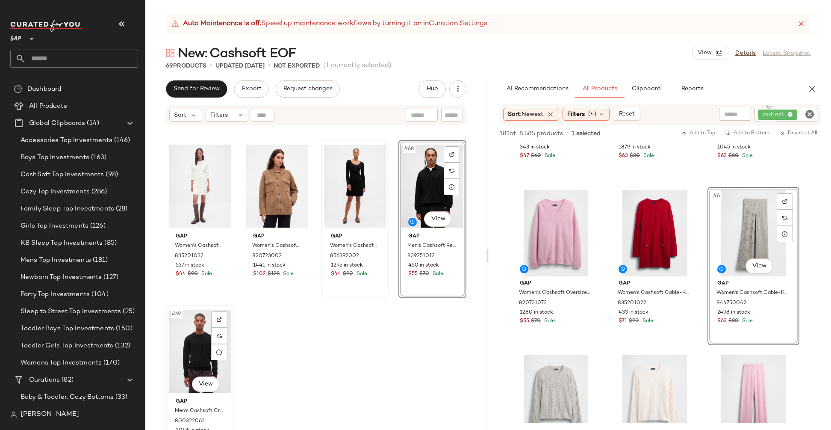
click at [230, 344] on div "#69 View" at bounding box center [200, 351] width 62 height 86
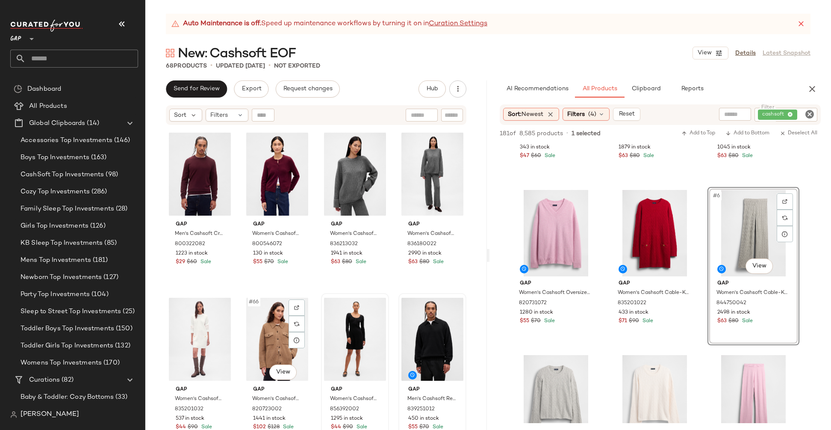
scroll to position [2481, 0]
